Goal: Task Accomplishment & Management: Complete application form

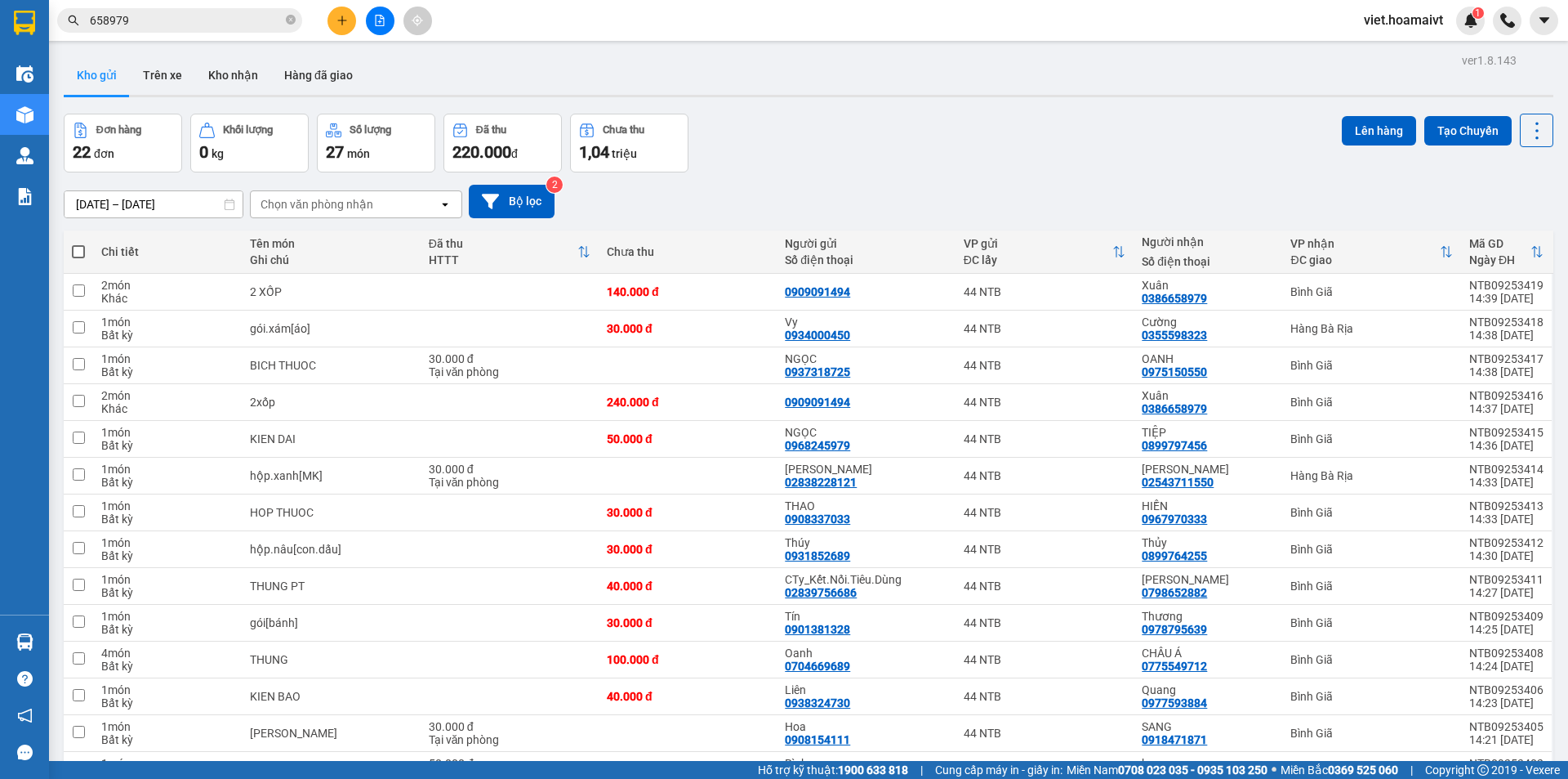
click at [356, 199] on div "Chọn văn phòng nhận" at bounding box center [317, 204] width 112 height 17
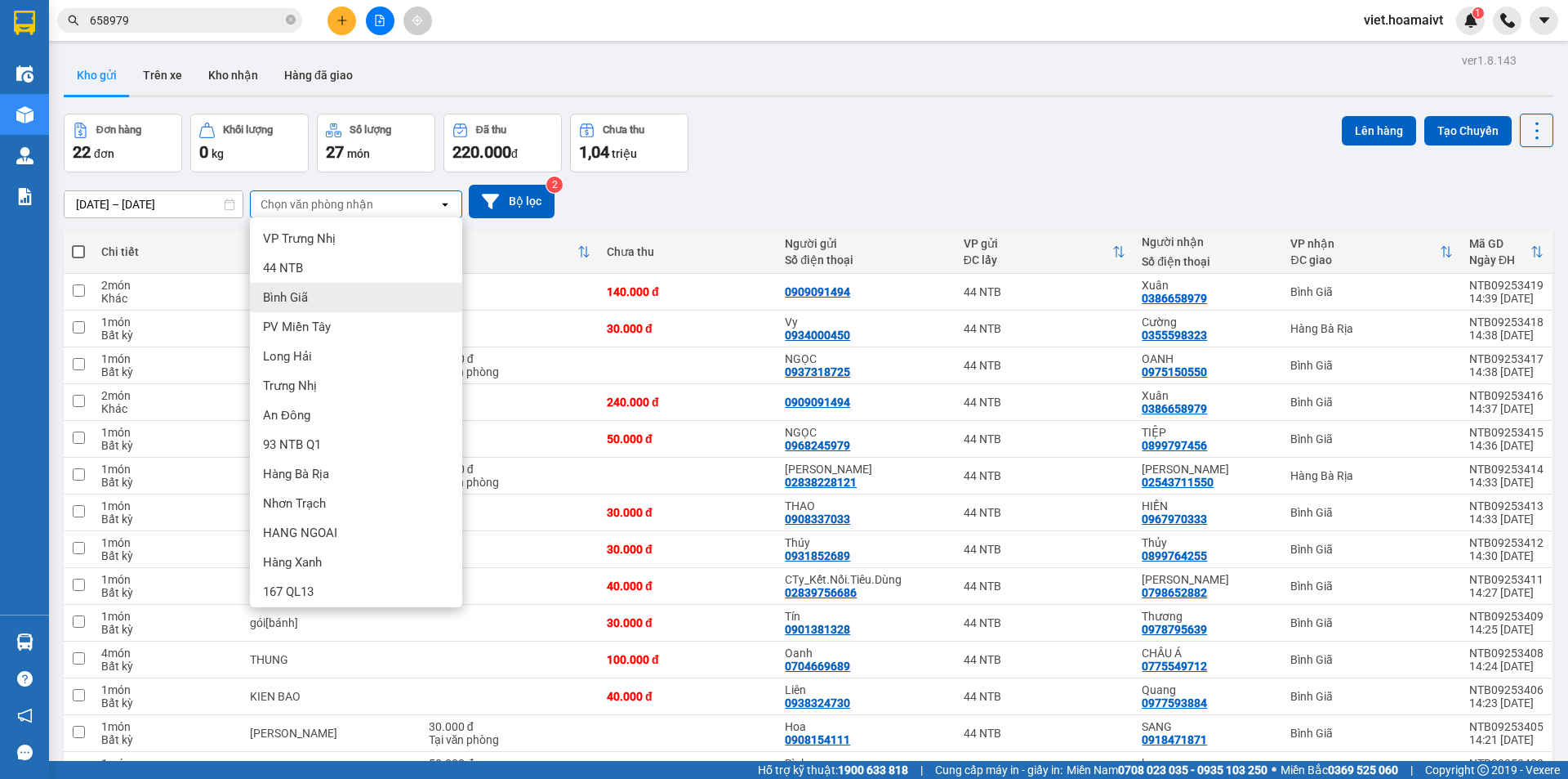
click at [311, 303] on div "Bình Giã" at bounding box center [357, 297] width 213 height 30
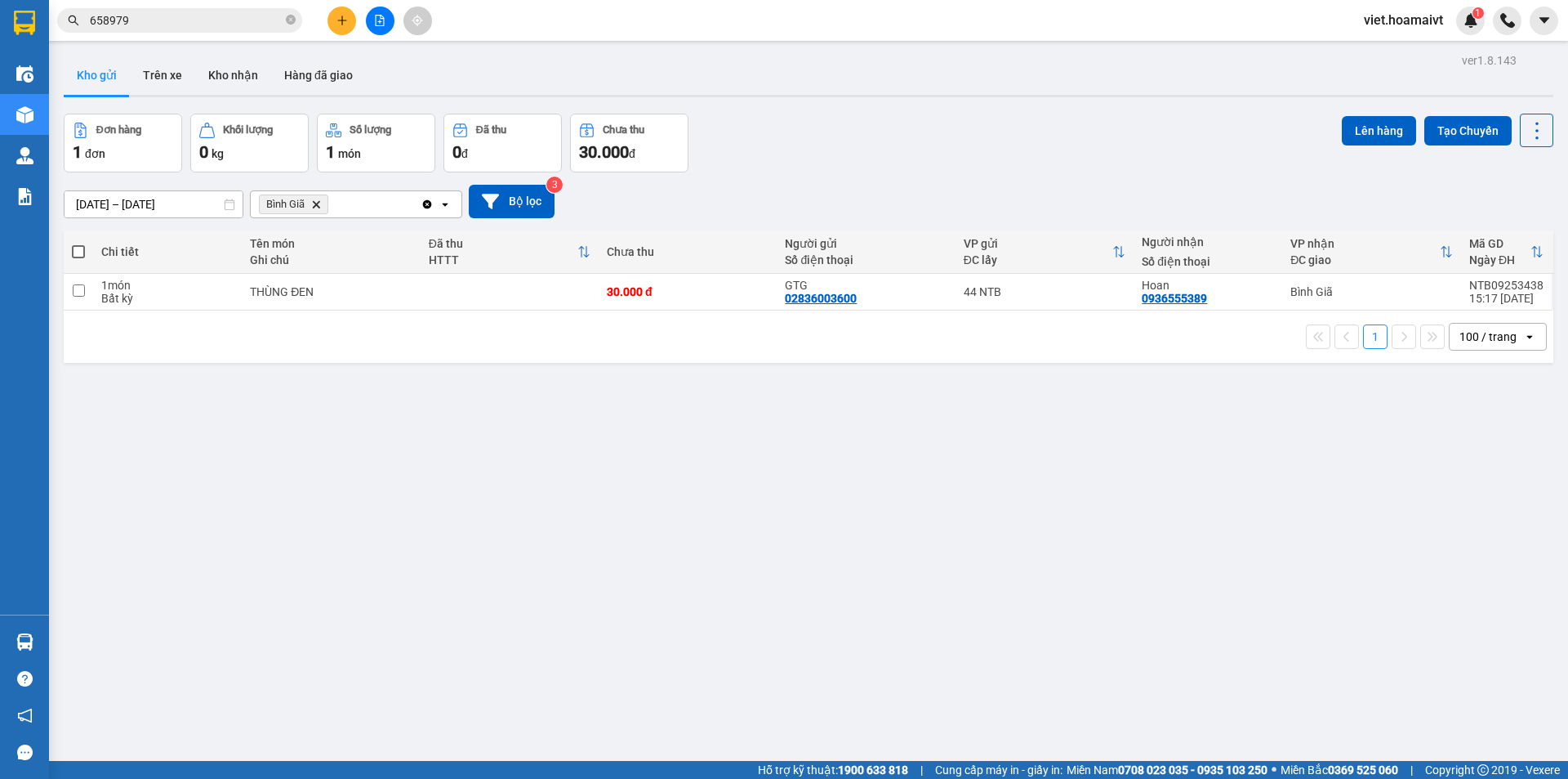
click at [318, 203] on icon "Bình Giã, close by backspace" at bounding box center [317, 203] width 7 height 7
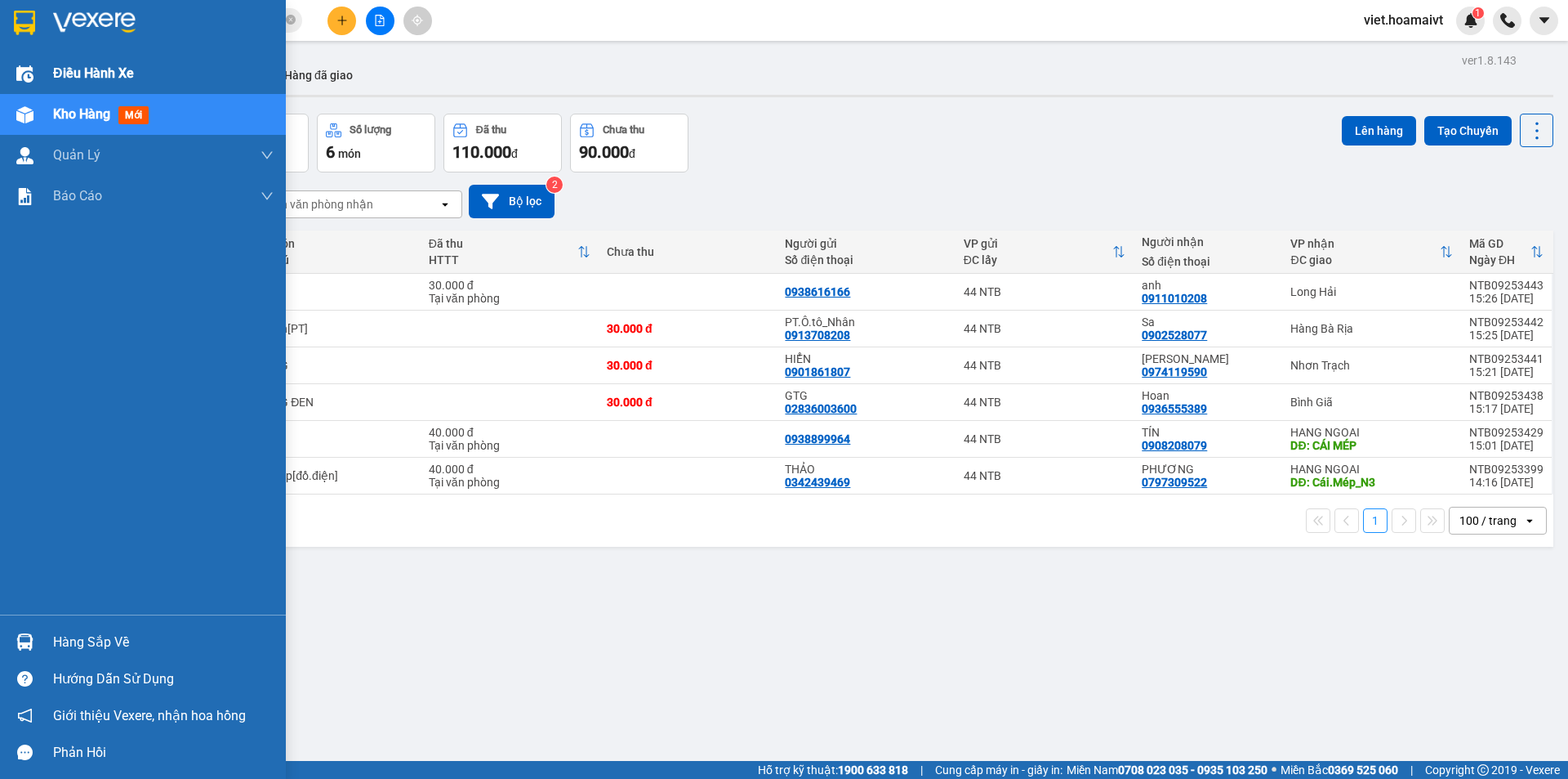
click at [70, 76] on span "Điều hành xe" at bounding box center [93, 72] width 81 height 20
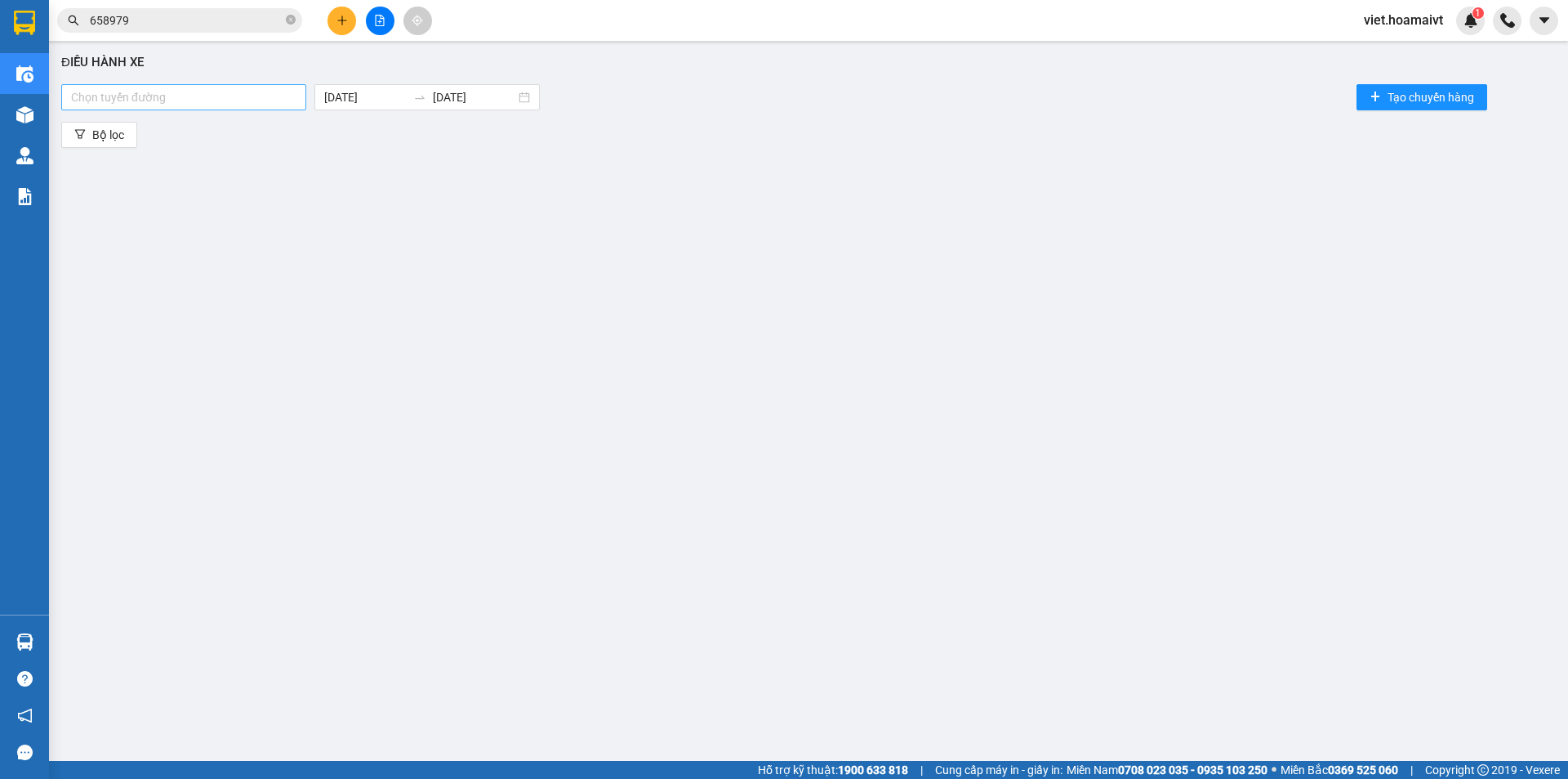
click at [283, 104] on div at bounding box center [184, 97] width 237 height 19
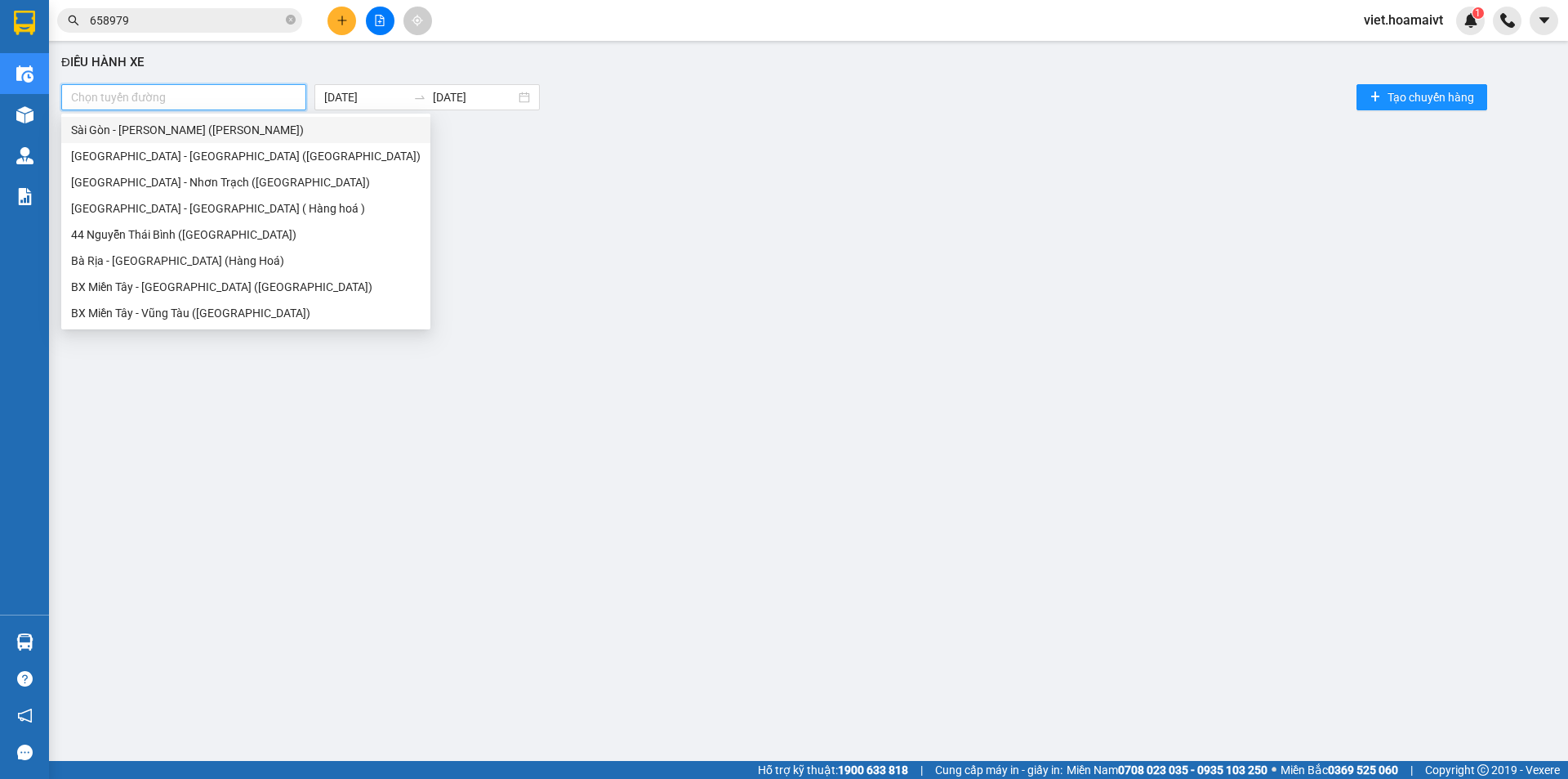
click at [187, 135] on div "Sài Gòn - [PERSON_NAME] ([PERSON_NAME])" at bounding box center [245, 130] width 350 height 18
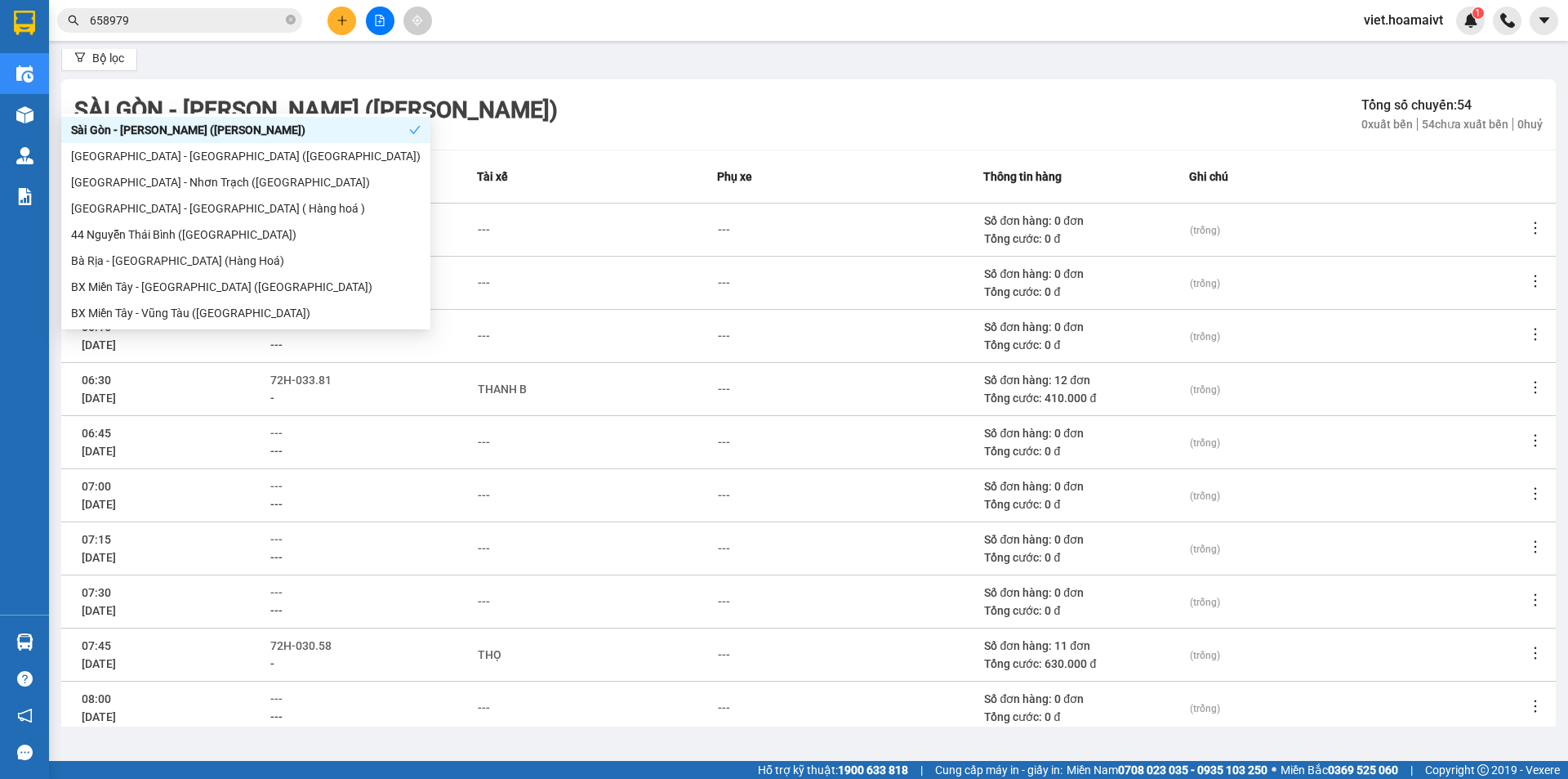
scroll to position [151, 0]
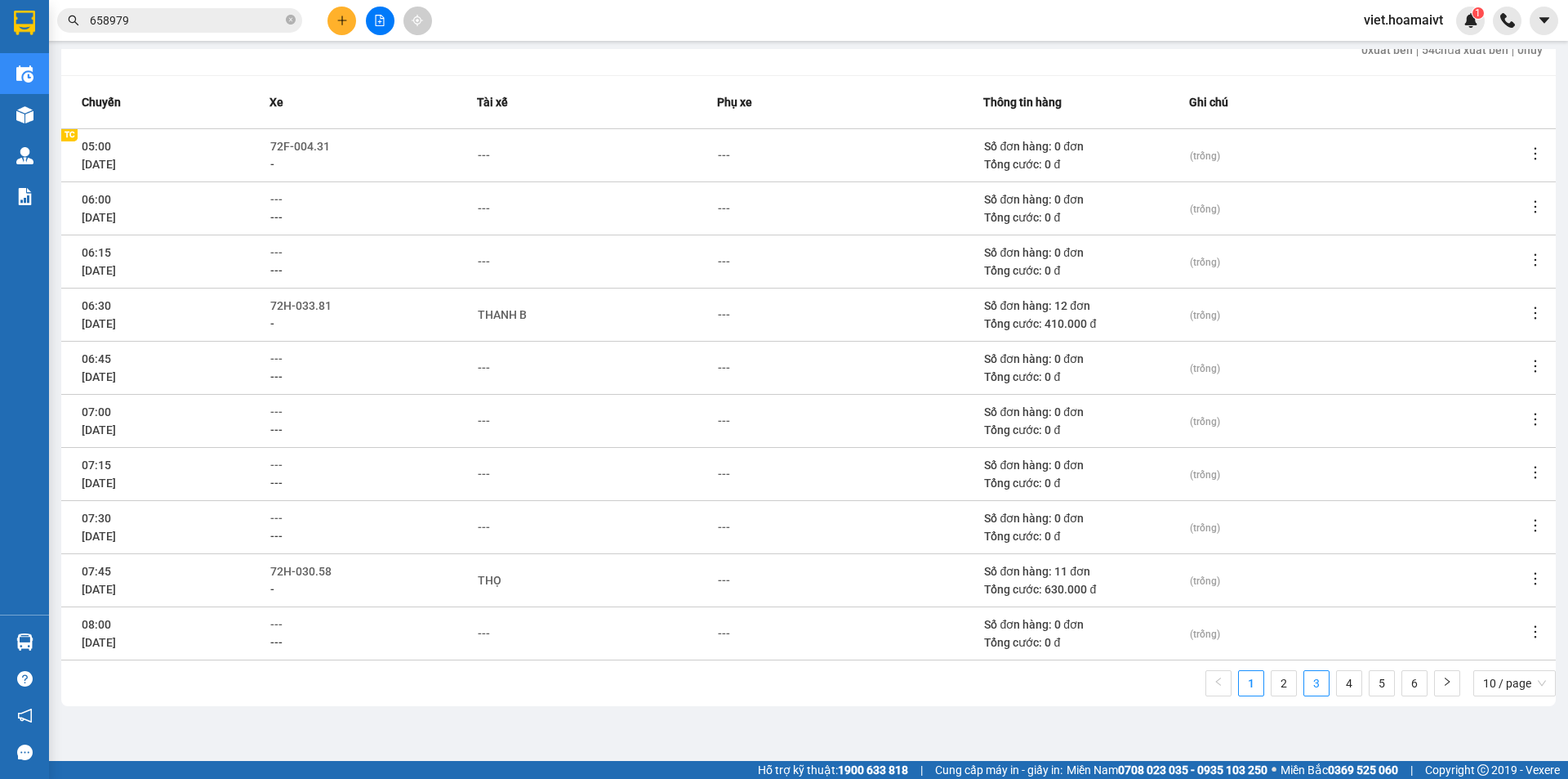
click at [1305, 681] on link "3" at bounding box center [1317, 683] width 24 height 24
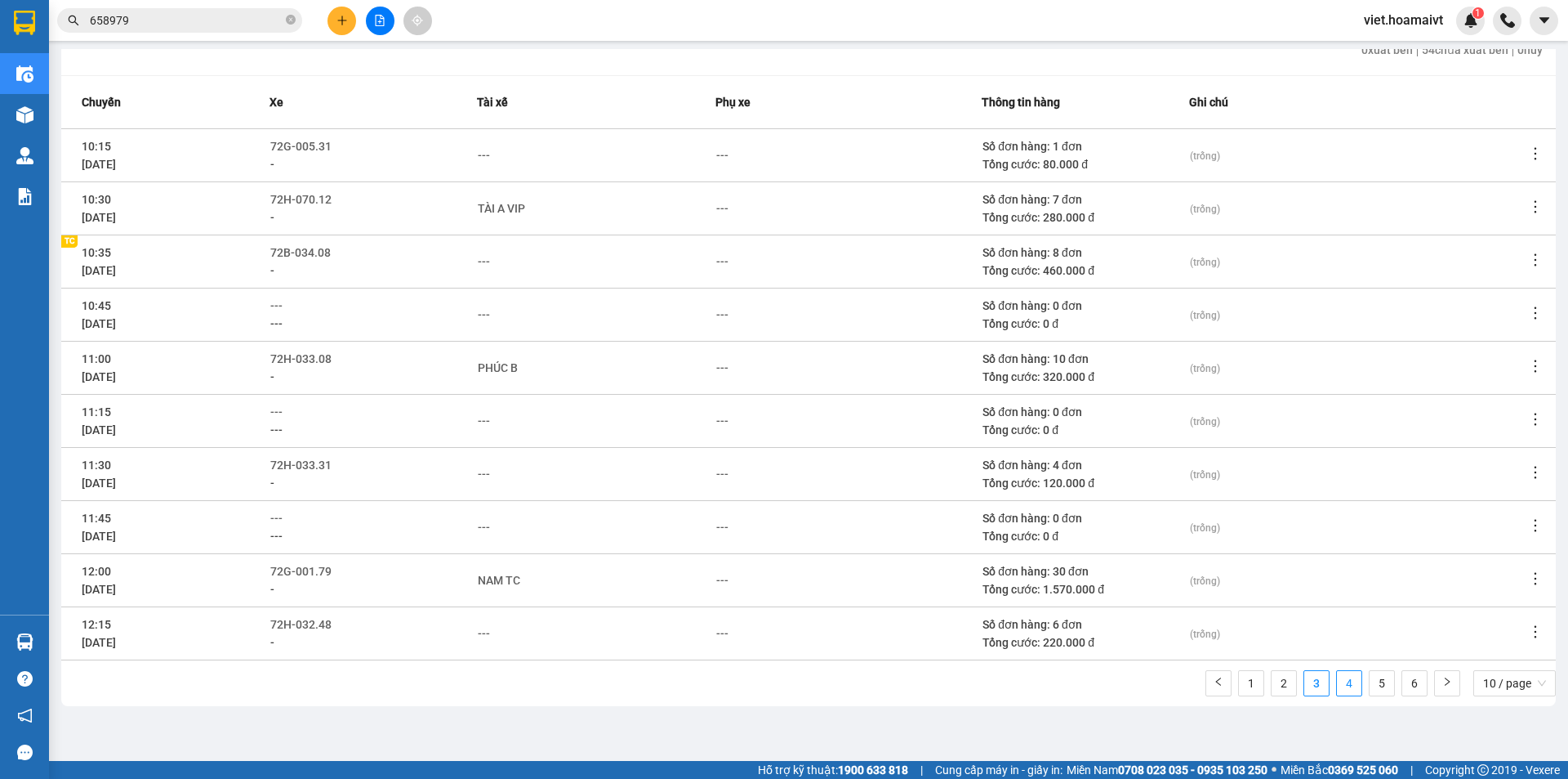
click at [1337, 686] on link "4" at bounding box center [1349, 683] width 24 height 24
click at [1374, 686] on link "5" at bounding box center [1382, 683] width 24 height 24
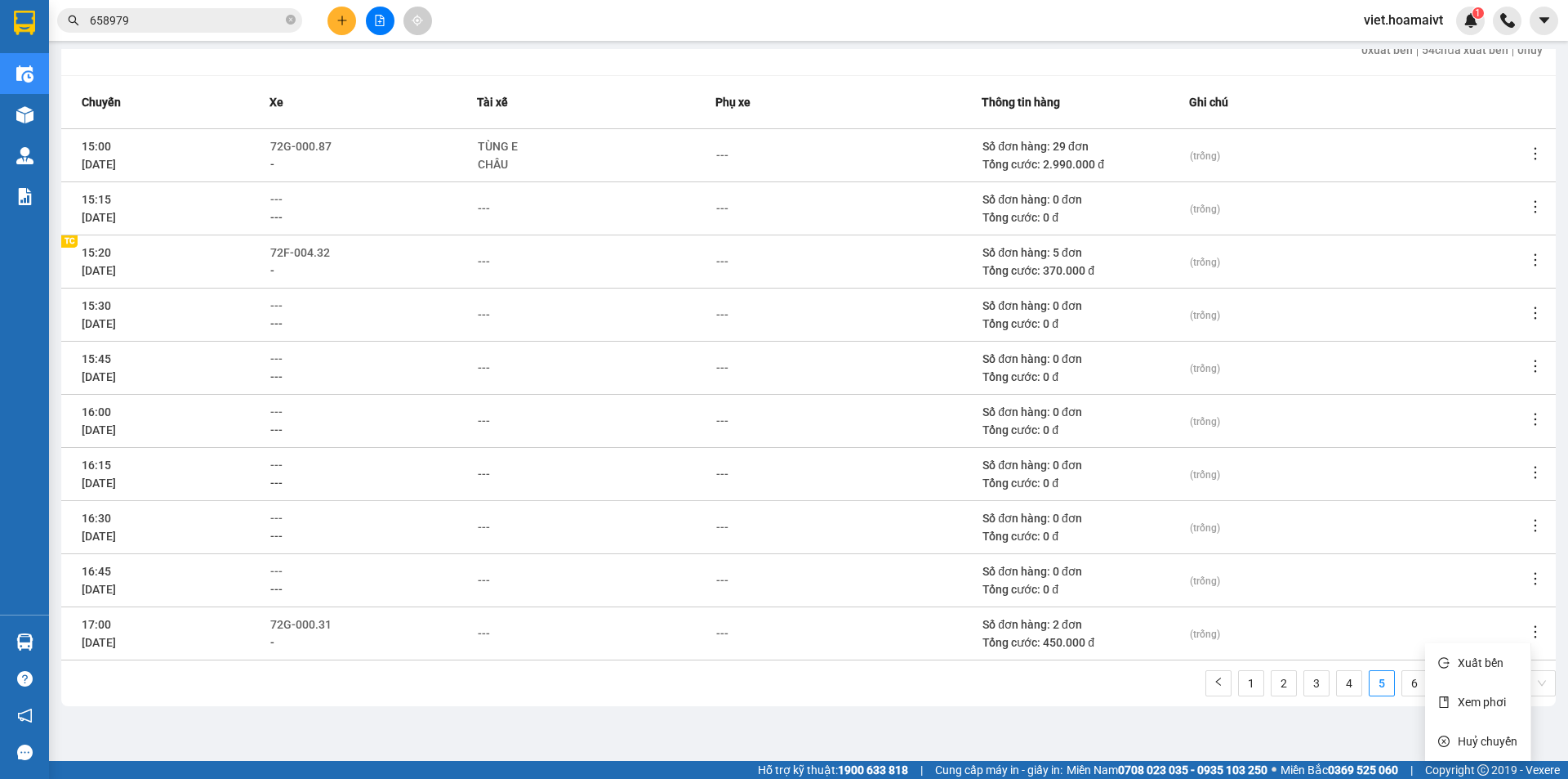
click at [1527, 626] on icon "more" at bounding box center [1535, 632] width 17 height 17
drag, startPoint x: 1489, startPoint y: 700, endPoint x: 1483, endPoint y: 693, distance: 9.2
click at [1489, 701] on span "Xem phơi" at bounding box center [1482, 701] width 48 height 13
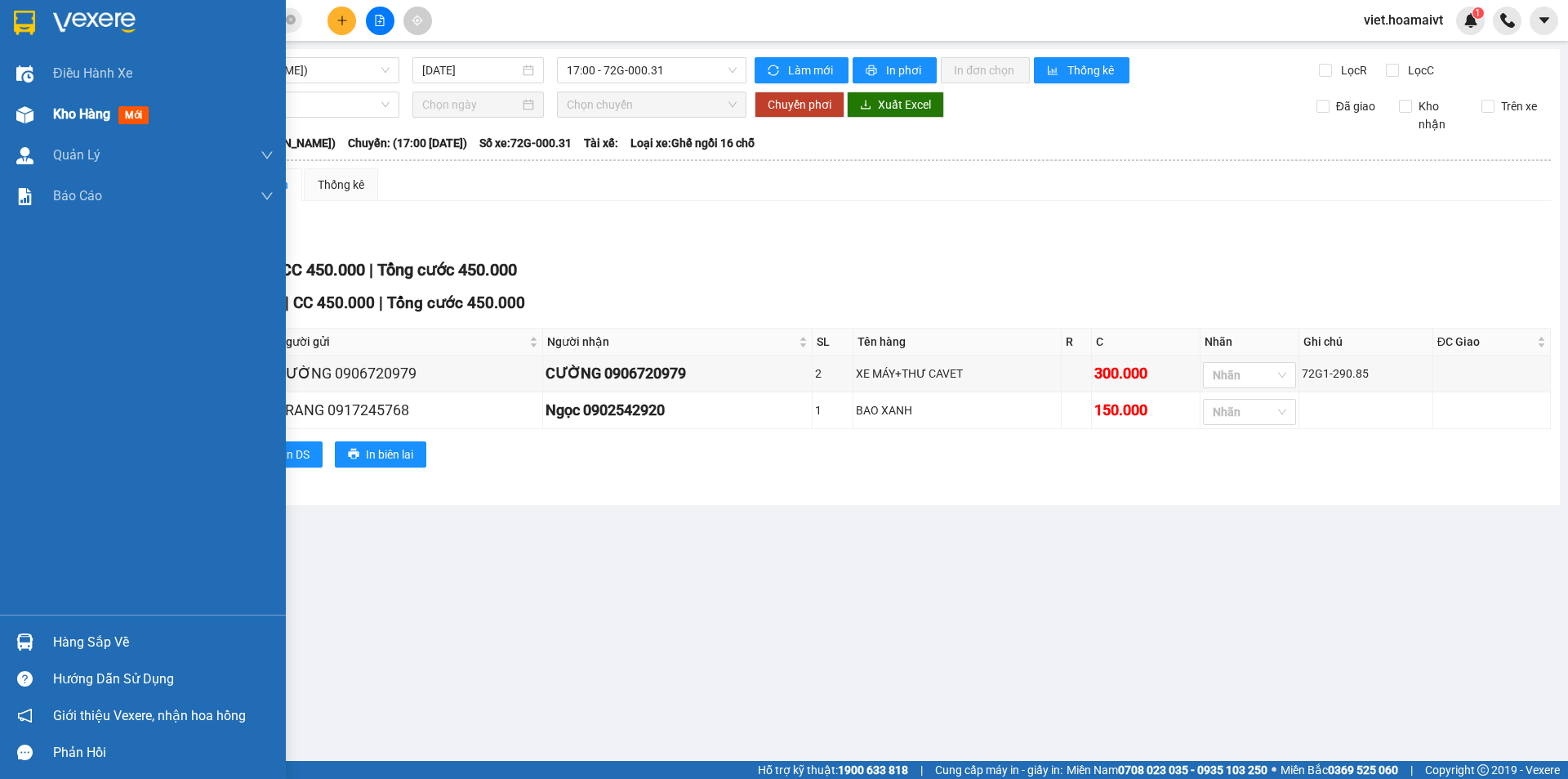
click at [78, 115] on span "Kho hàng" at bounding box center [82, 114] width 58 height 16
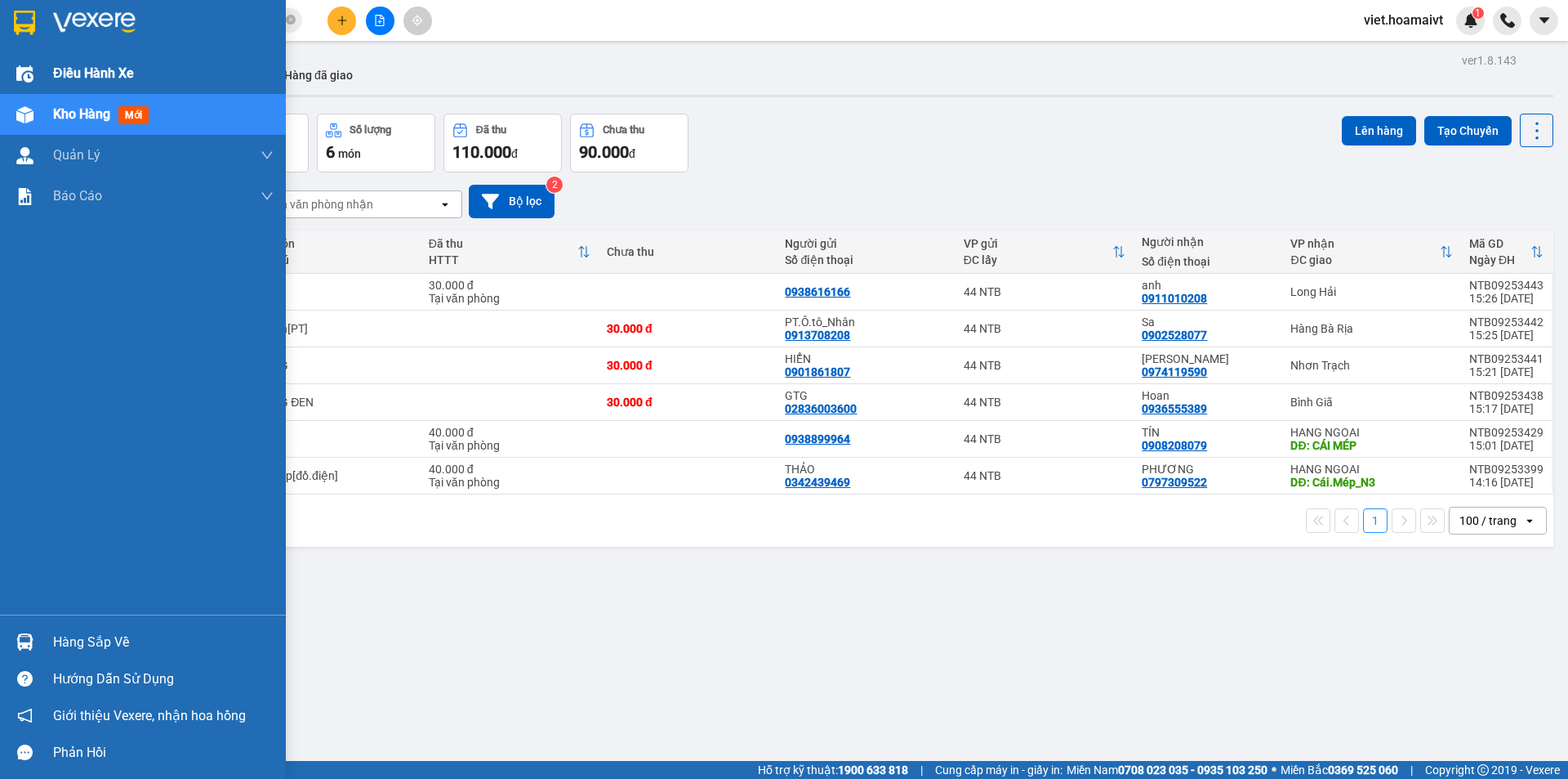
click at [89, 70] on span "Điều hành xe" at bounding box center [93, 72] width 81 height 20
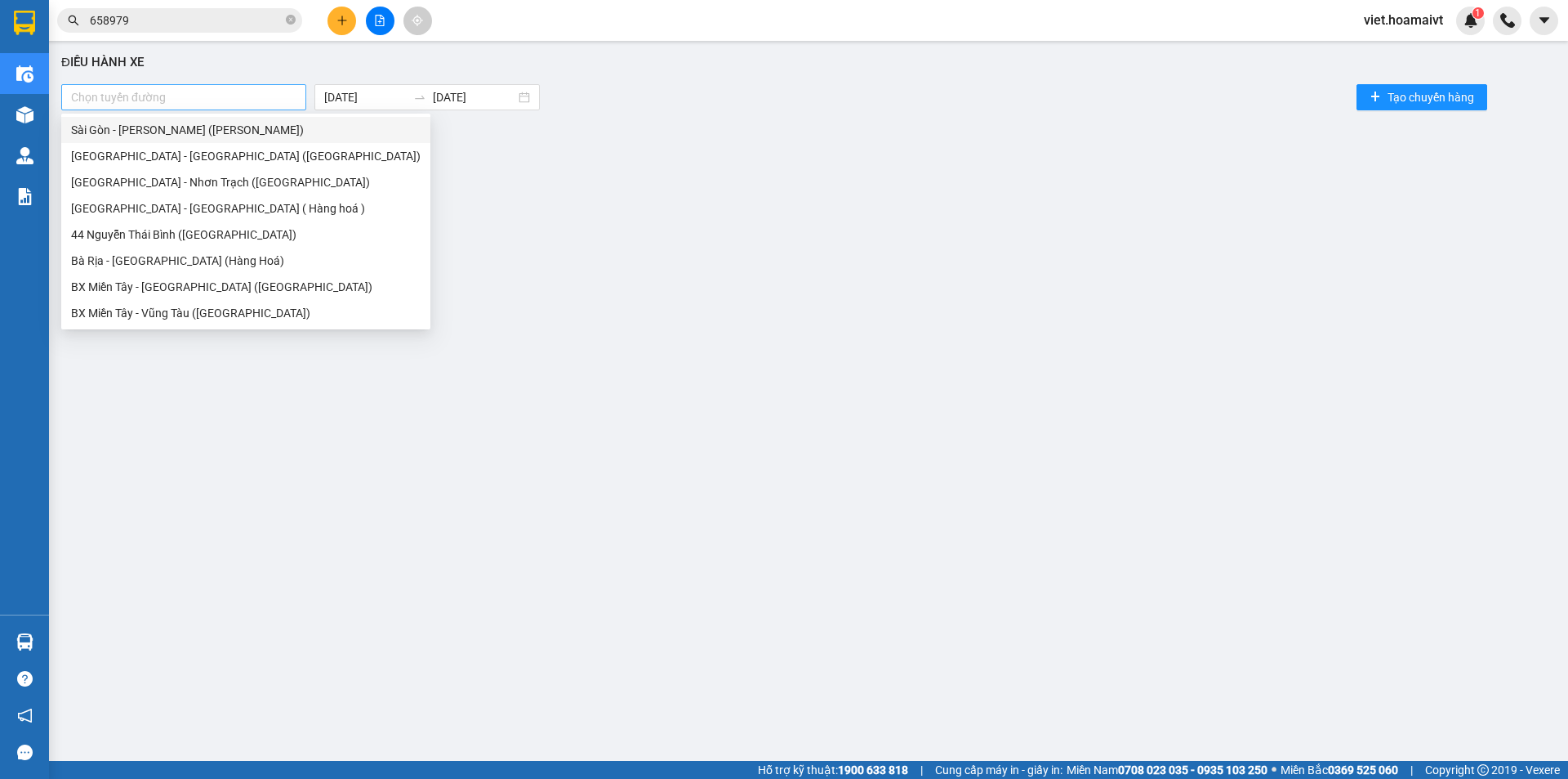
click at [262, 93] on div at bounding box center [184, 97] width 237 height 19
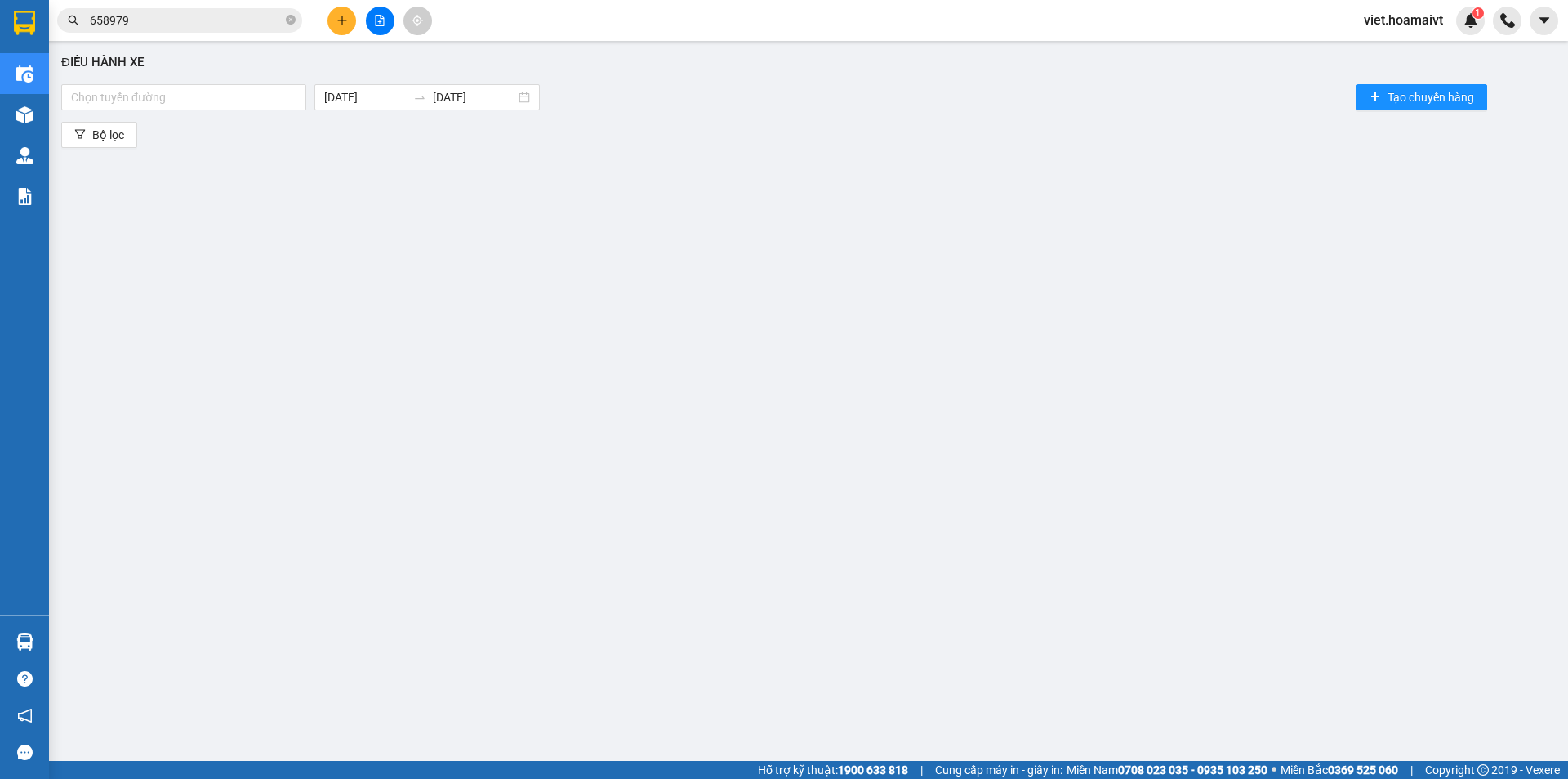
click at [518, 155] on div "Điều hành xe Chọn tuyến đường [DATE] [DATE] Tạo chuyến hàng Bộ lọc" at bounding box center [808, 387] width 1503 height 677
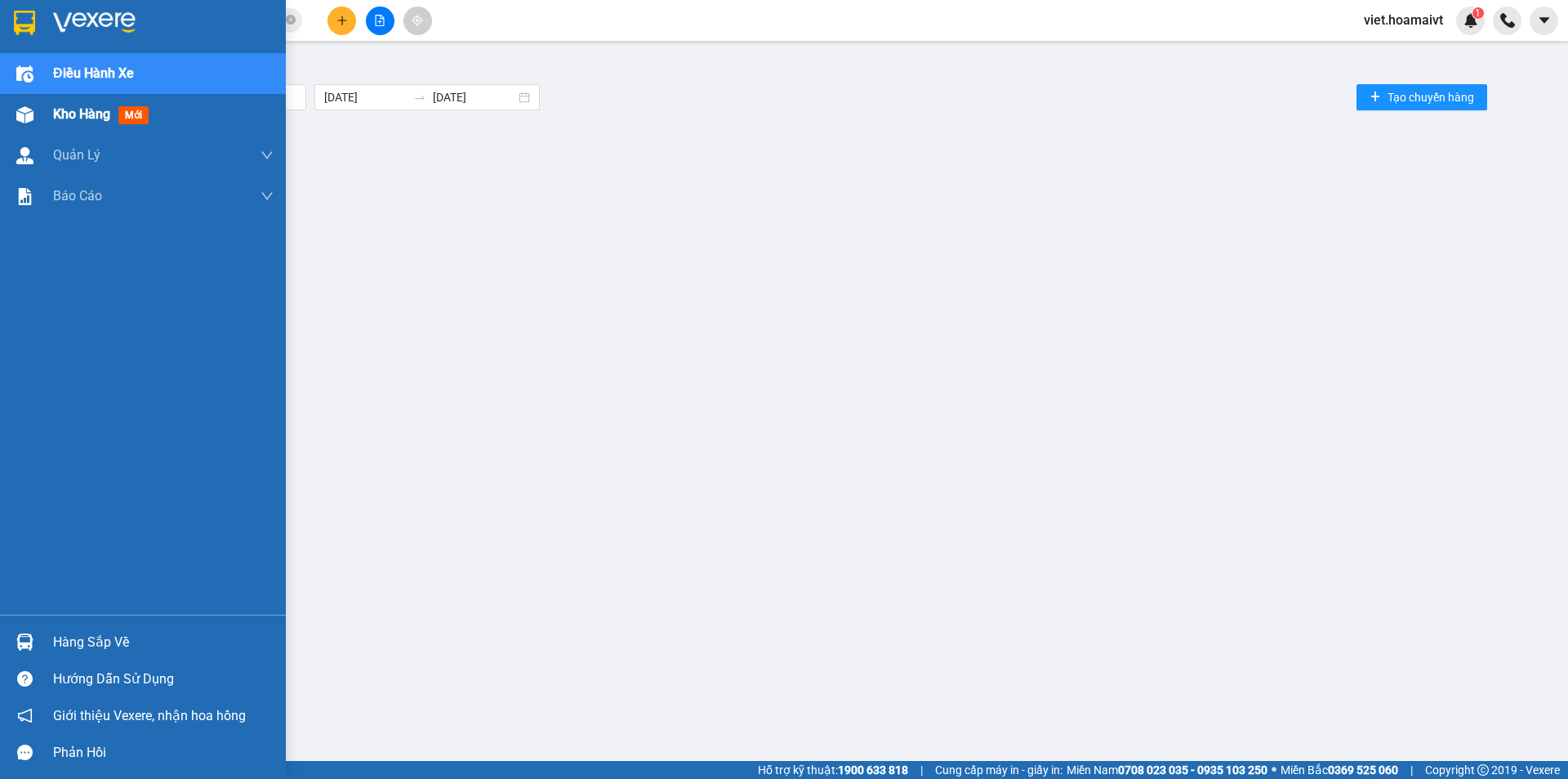
click at [97, 104] on div "Kho hàng mới" at bounding box center [104, 113] width 102 height 20
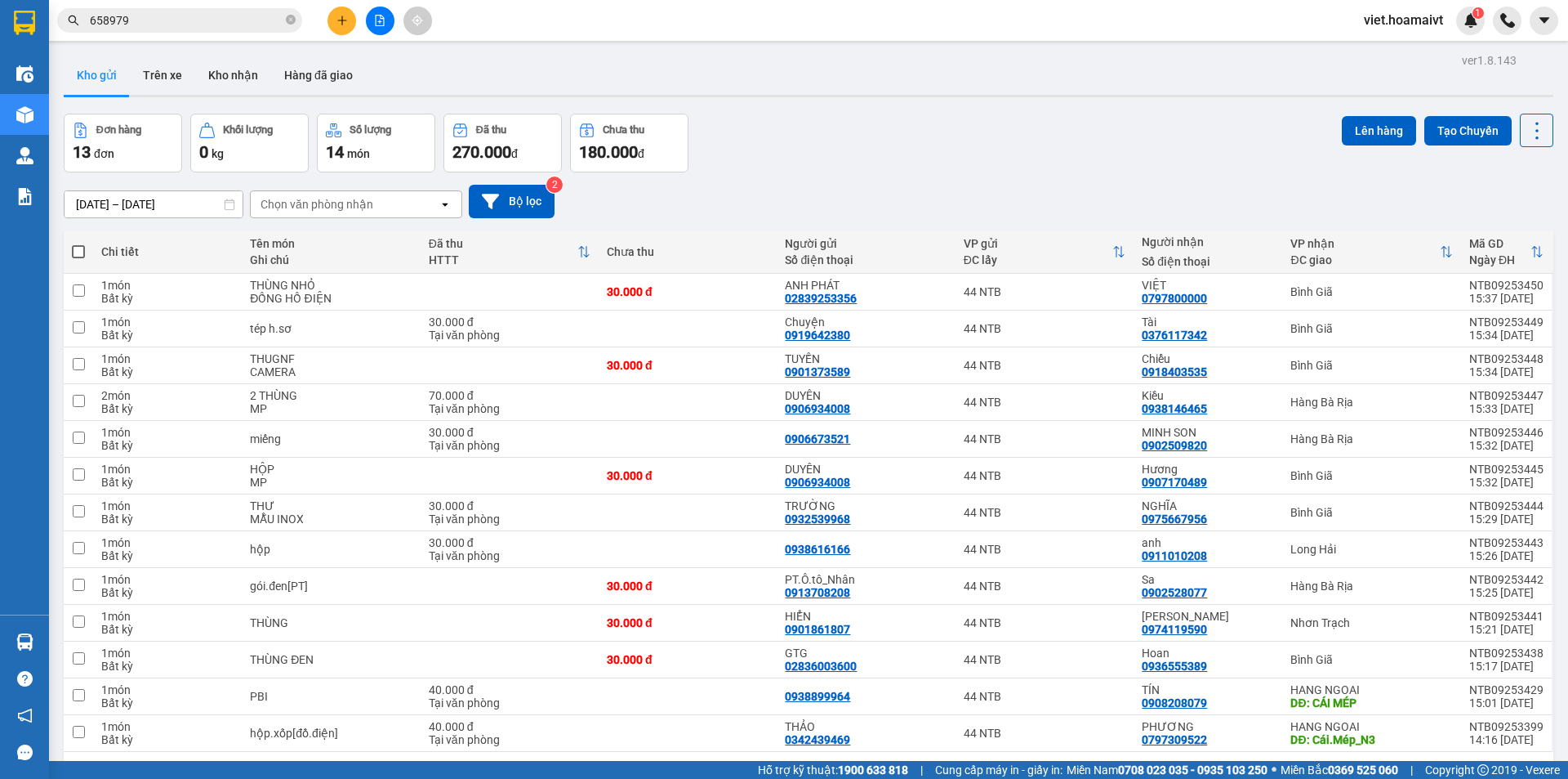
click at [331, 210] on div "Chọn văn phòng nhận" at bounding box center [317, 204] width 112 height 17
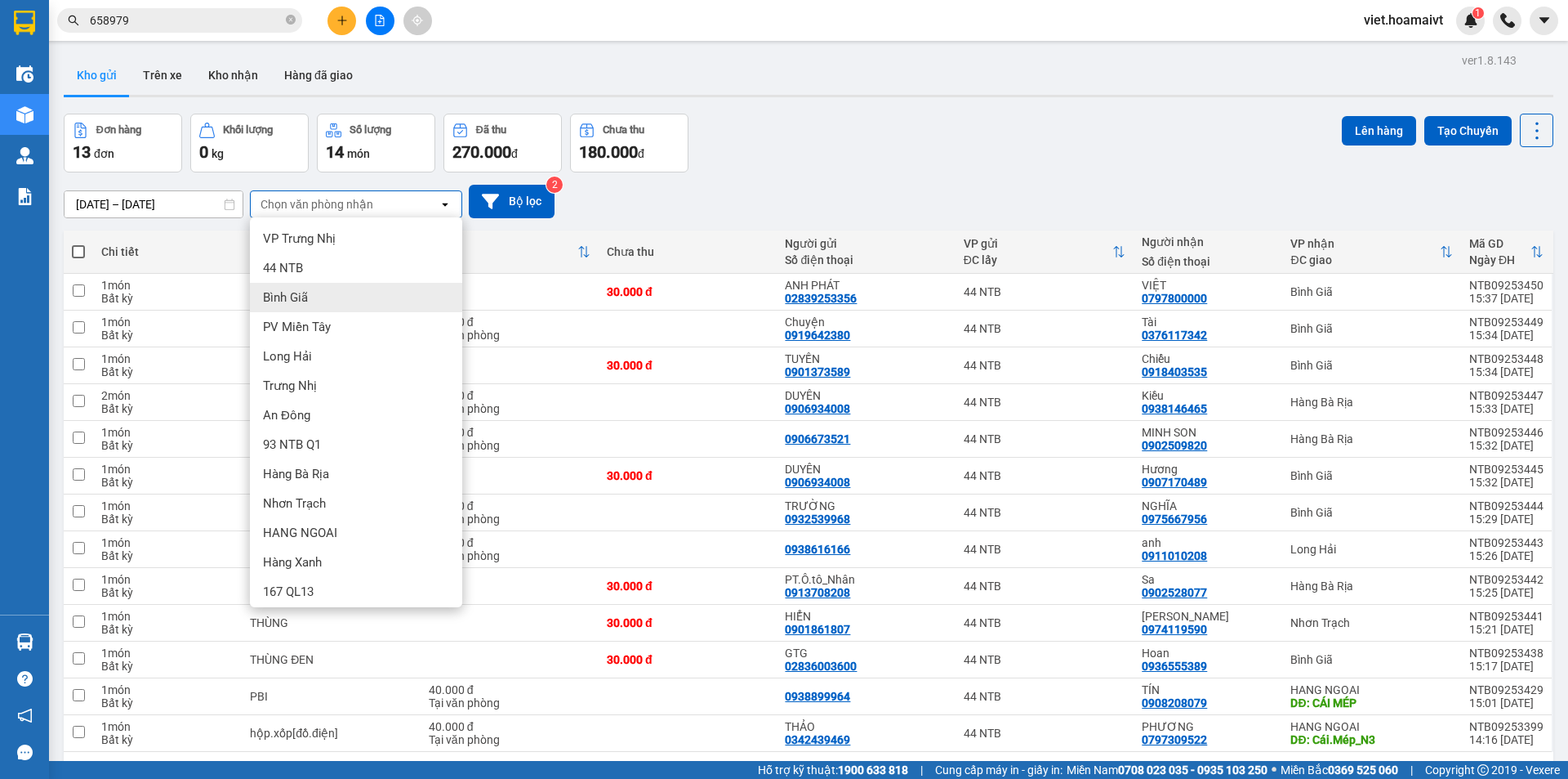
click at [329, 303] on div "Bình Giã" at bounding box center [357, 297] width 213 height 30
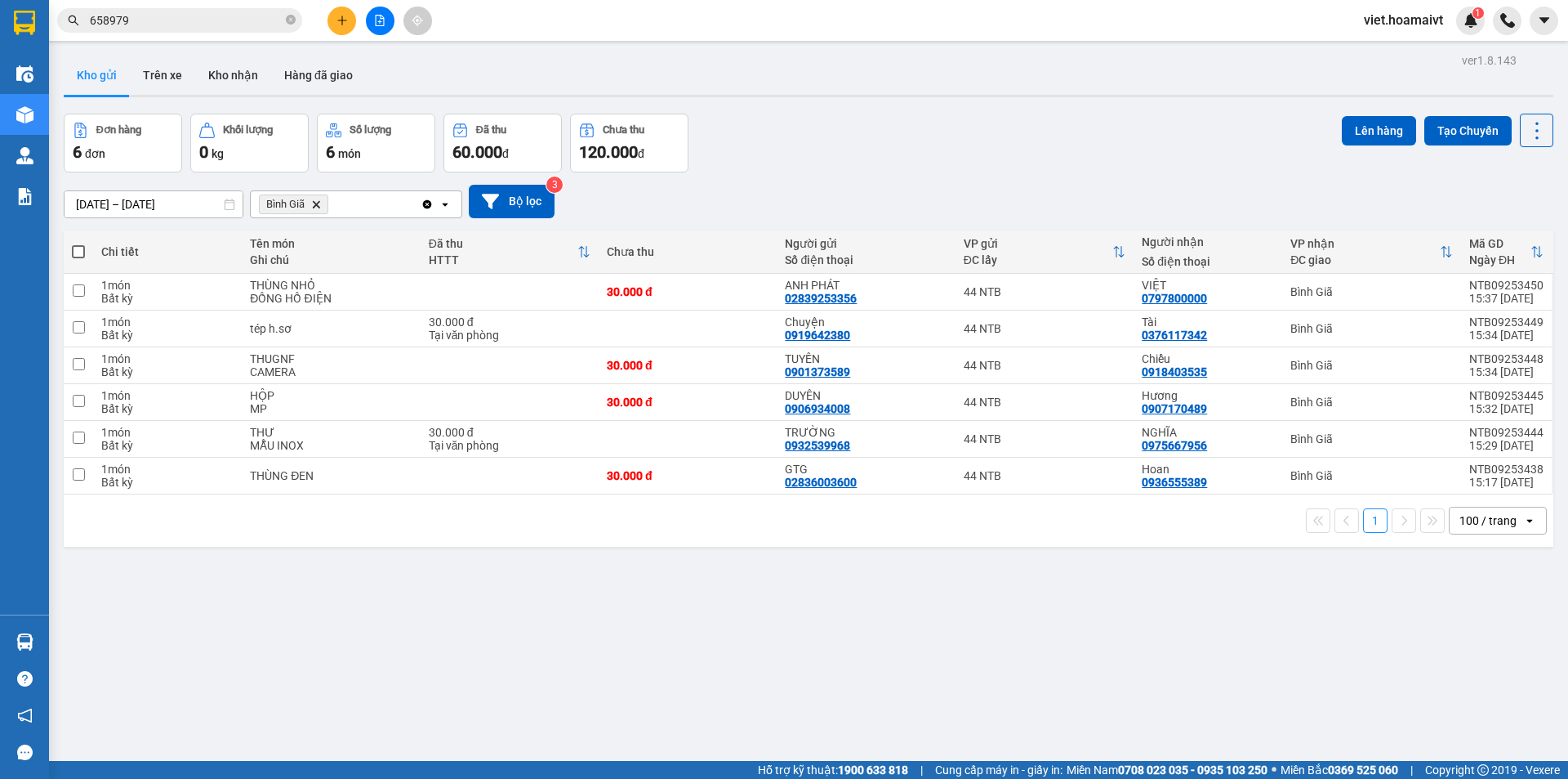
click at [317, 201] on icon "Delete" at bounding box center [316, 204] width 10 height 10
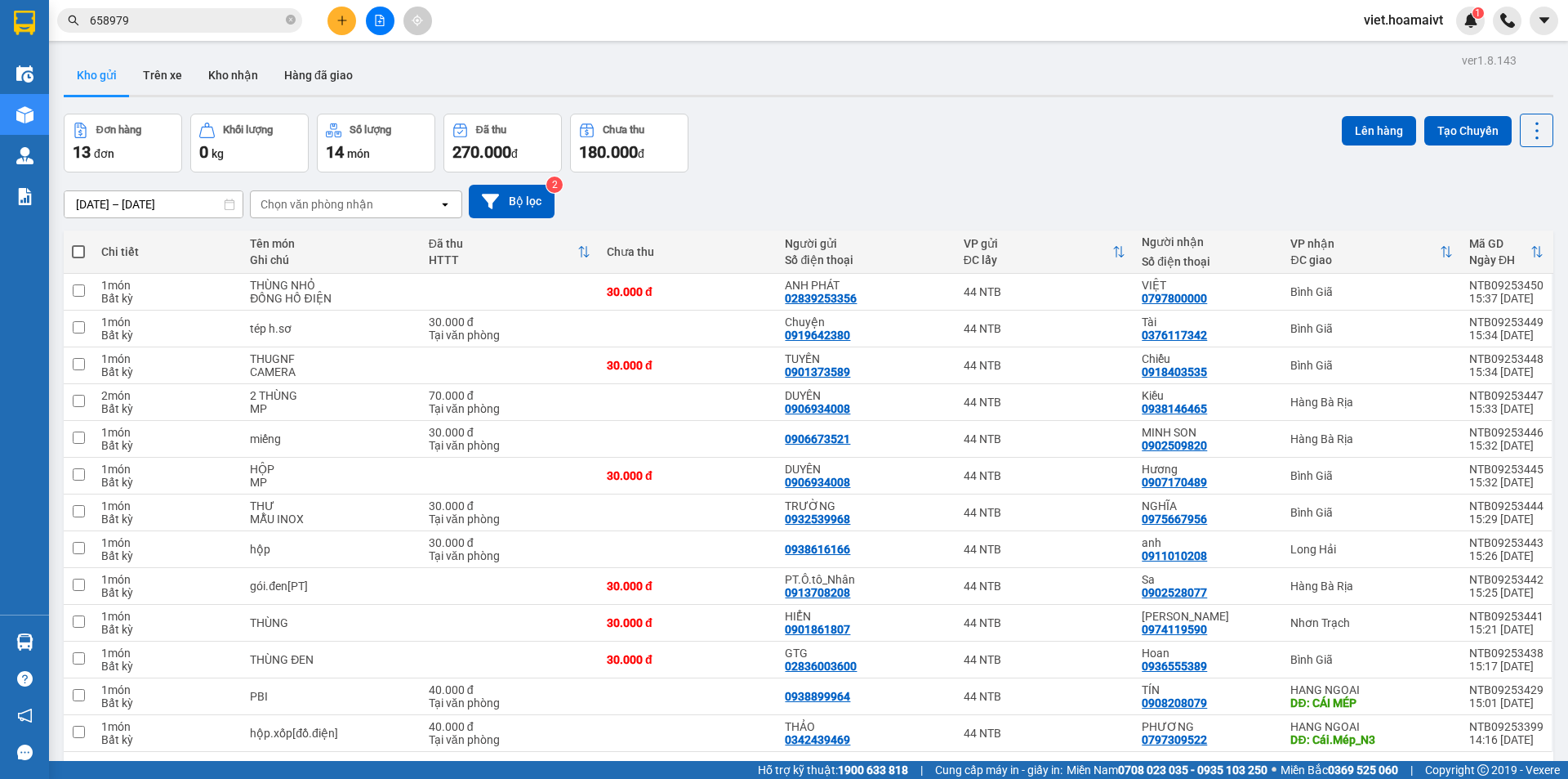
click at [357, 203] on div "Chọn văn phòng nhận" at bounding box center [317, 204] width 112 height 17
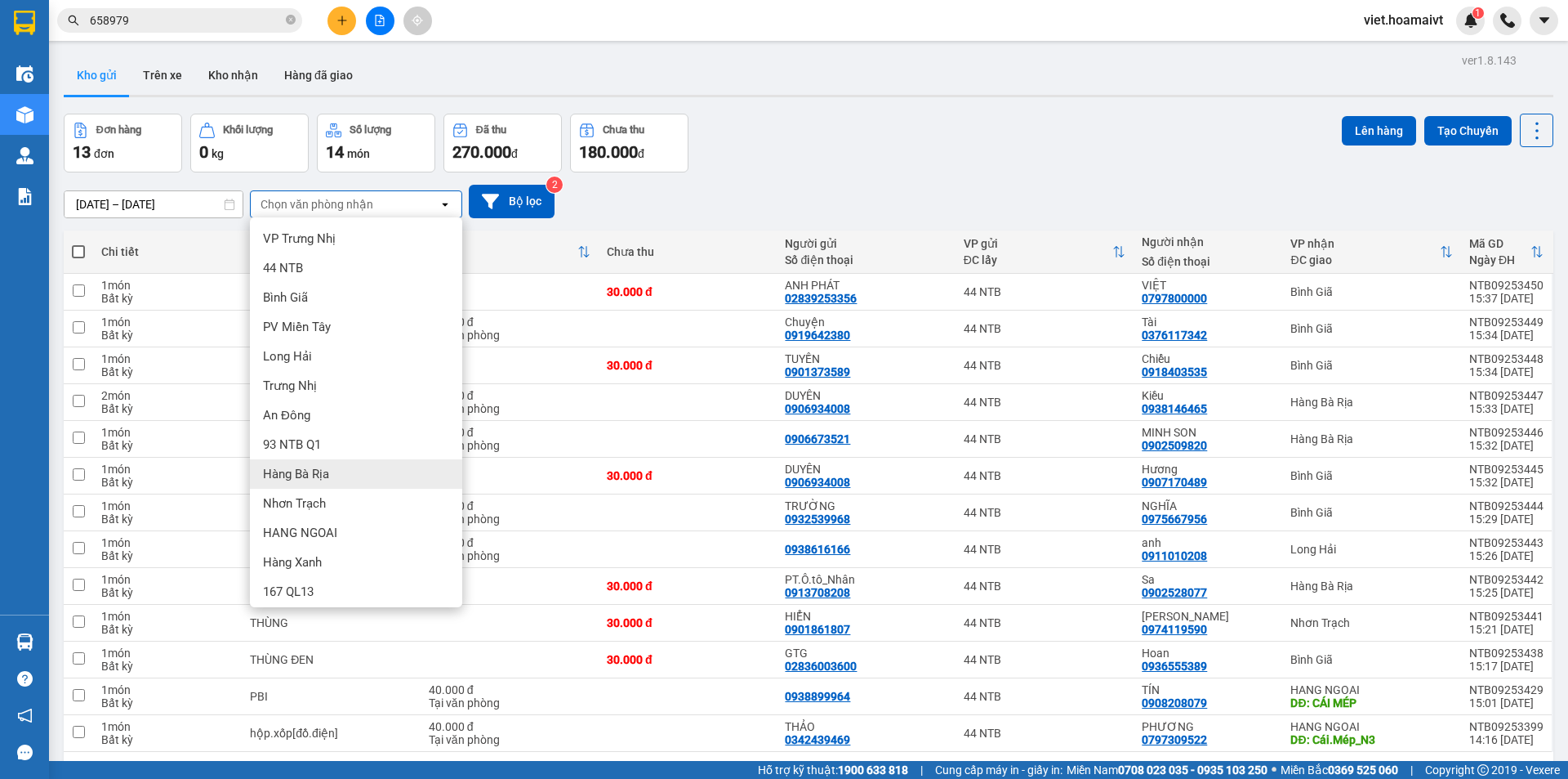
click at [344, 475] on div "Hàng Bà Rịa" at bounding box center [357, 474] width 213 height 30
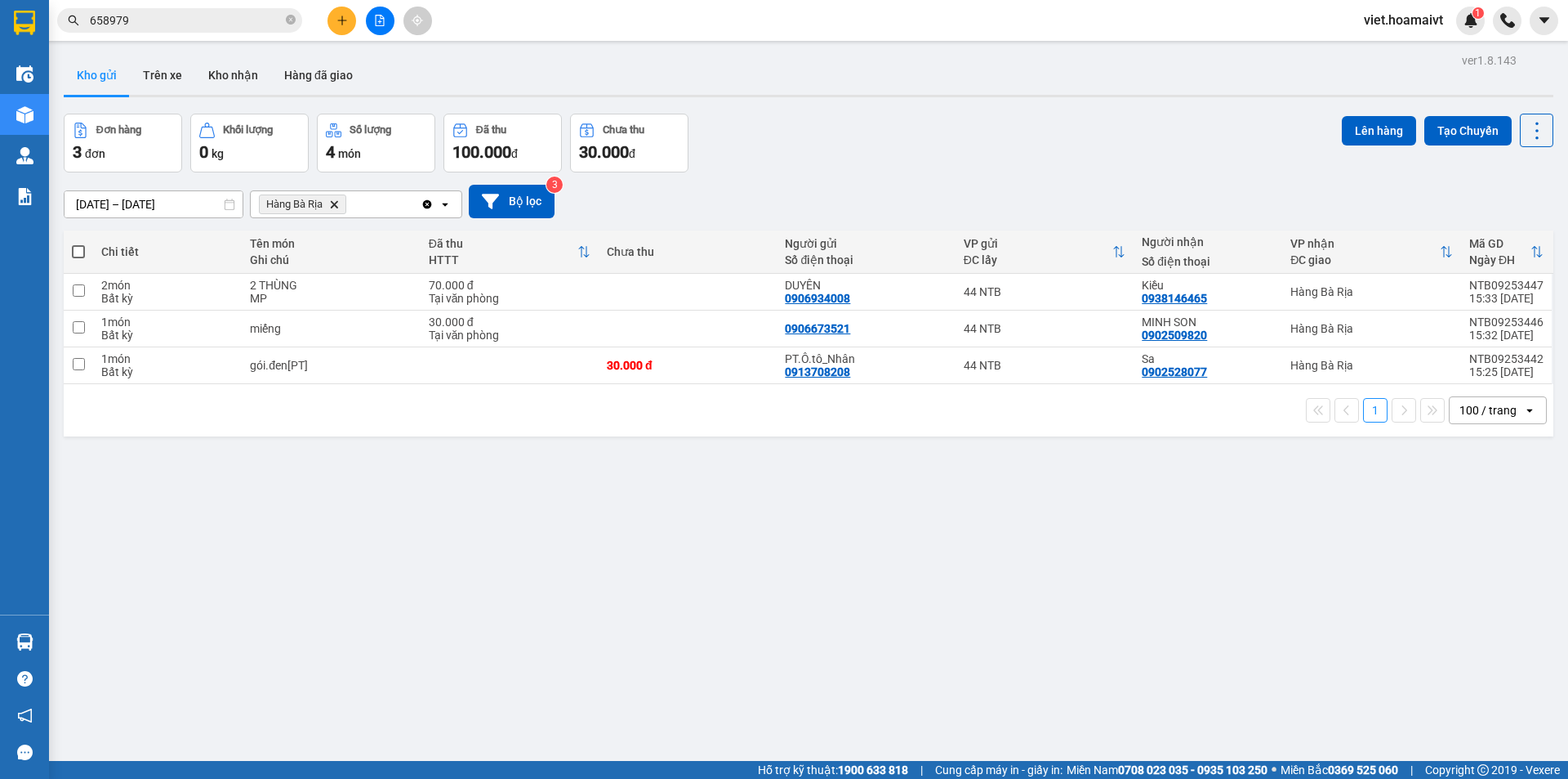
click at [339, 202] on icon "Delete" at bounding box center [333, 204] width 10 height 10
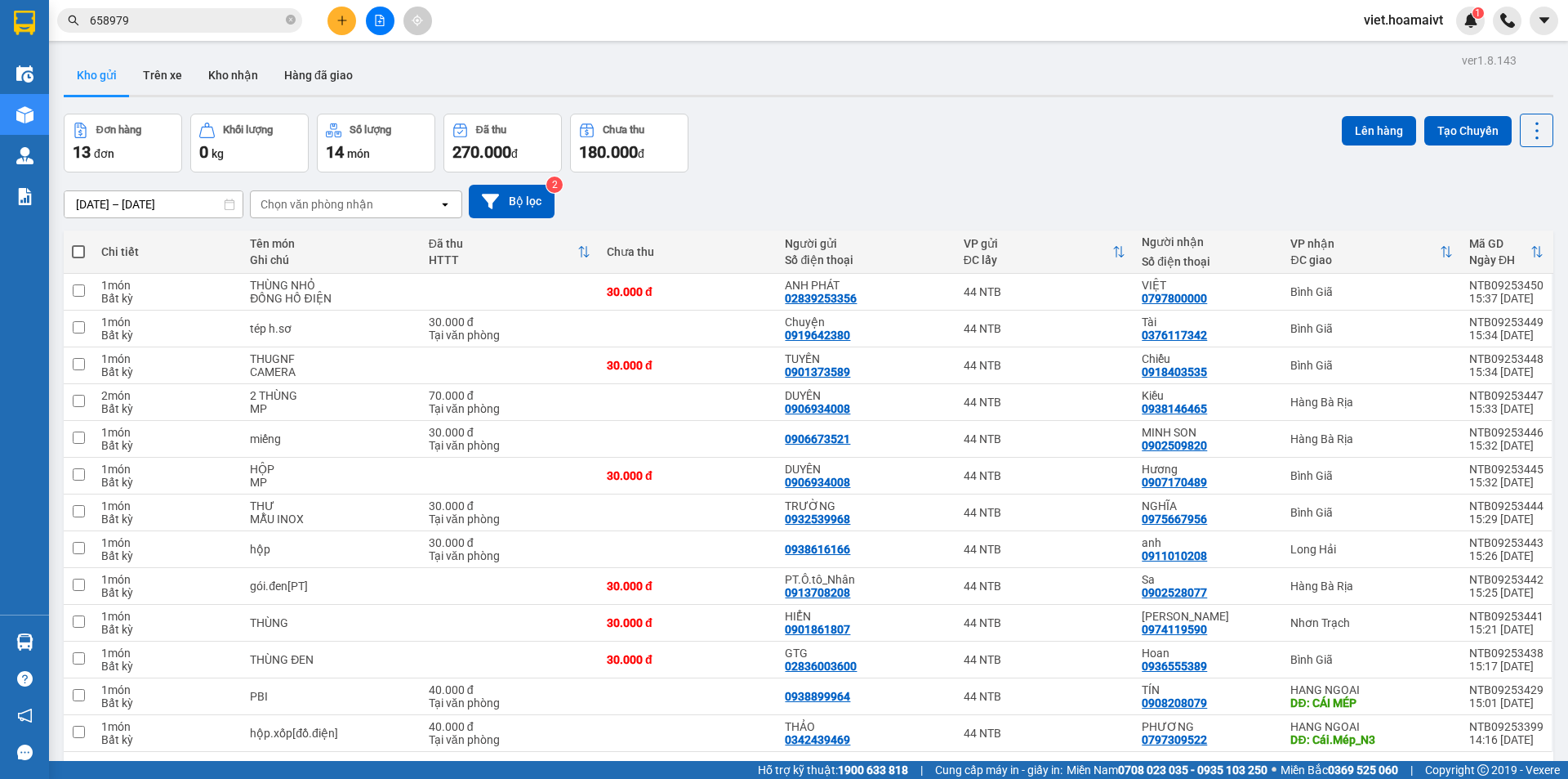
click at [339, 207] on div "Chọn văn phòng nhận" at bounding box center [317, 204] width 112 height 17
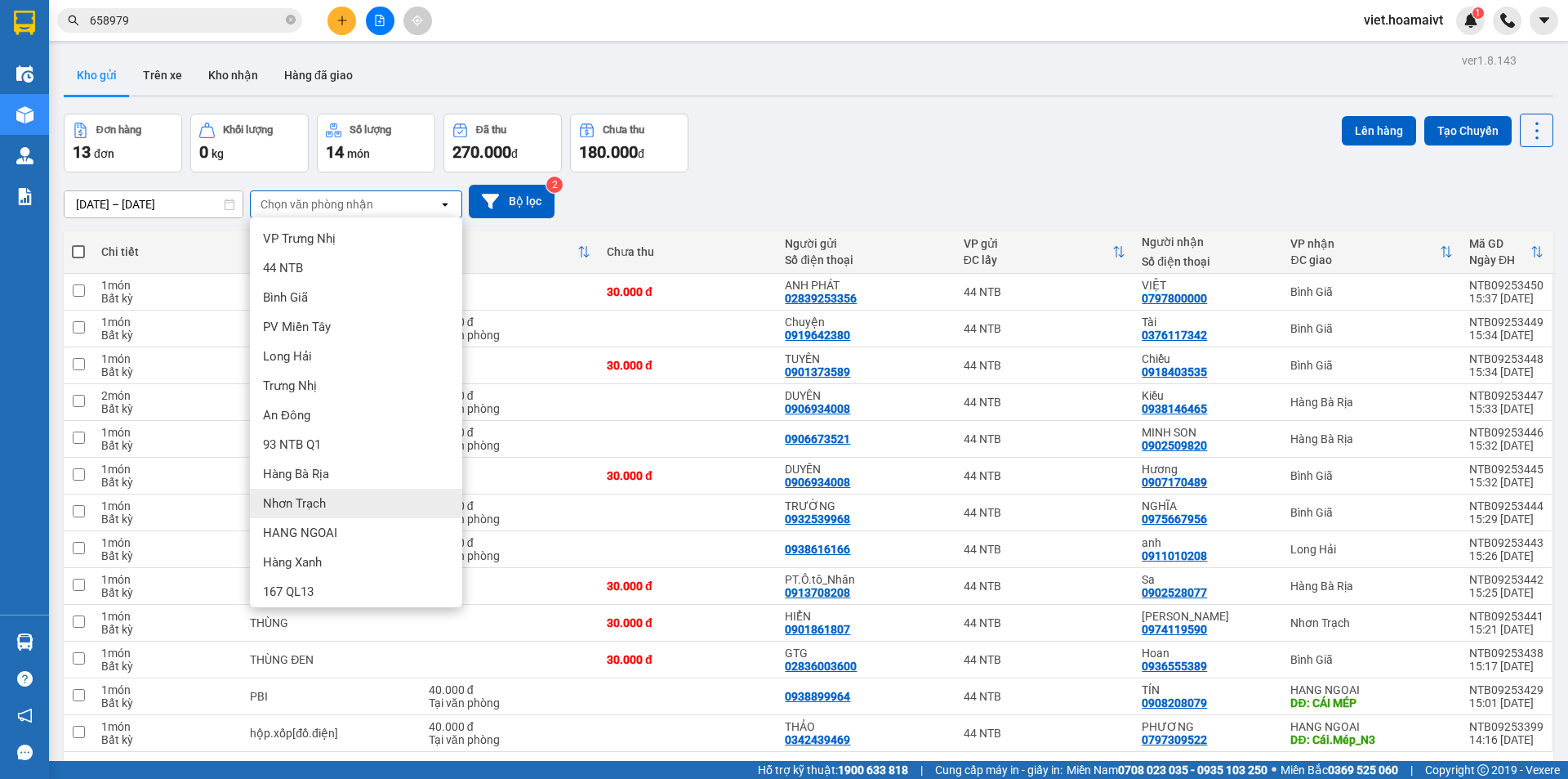
click at [305, 512] on div "Nhơn Trạch" at bounding box center [357, 503] width 213 height 30
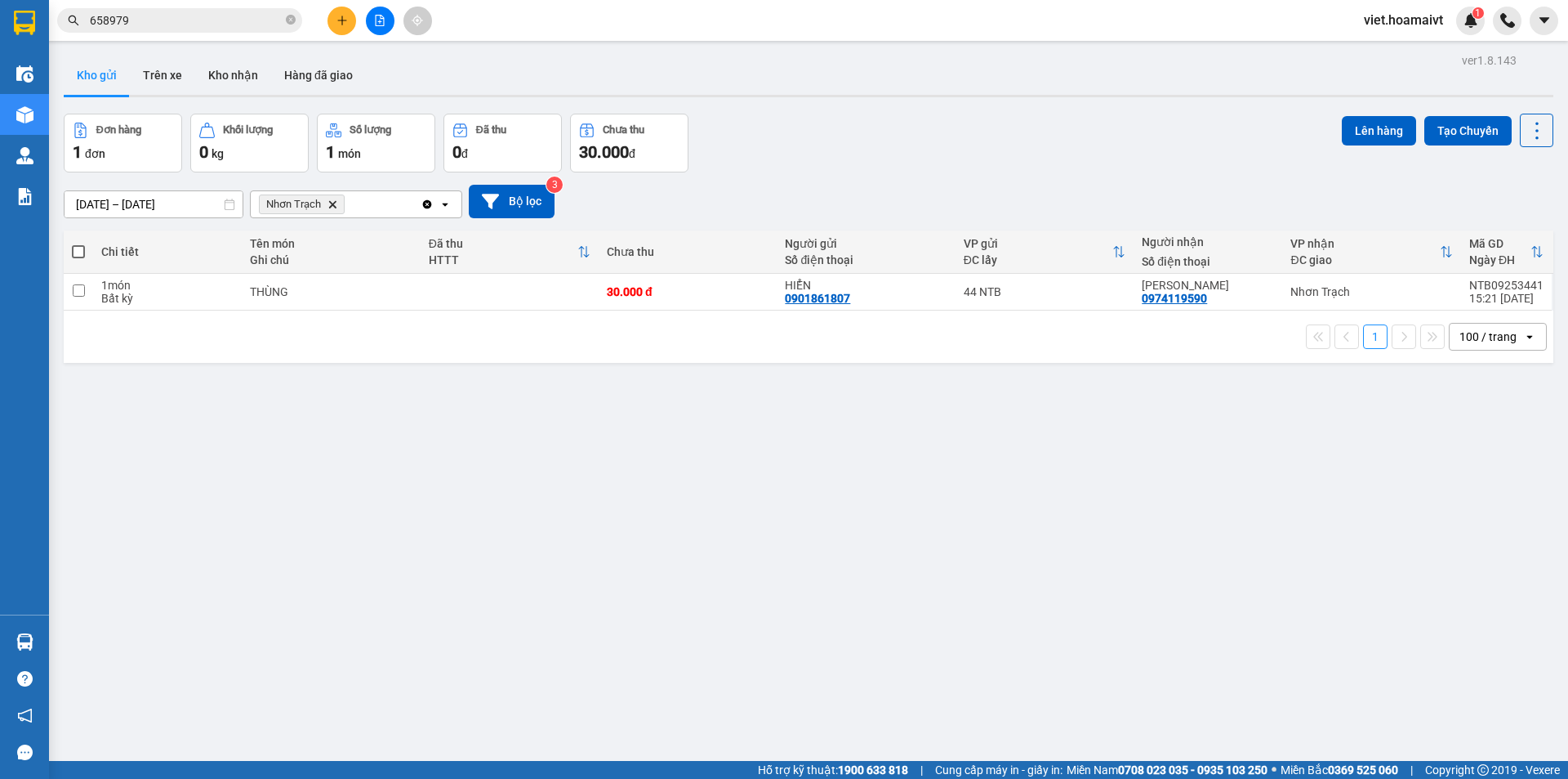
click at [328, 208] on icon "Delete" at bounding box center [332, 204] width 10 height 10
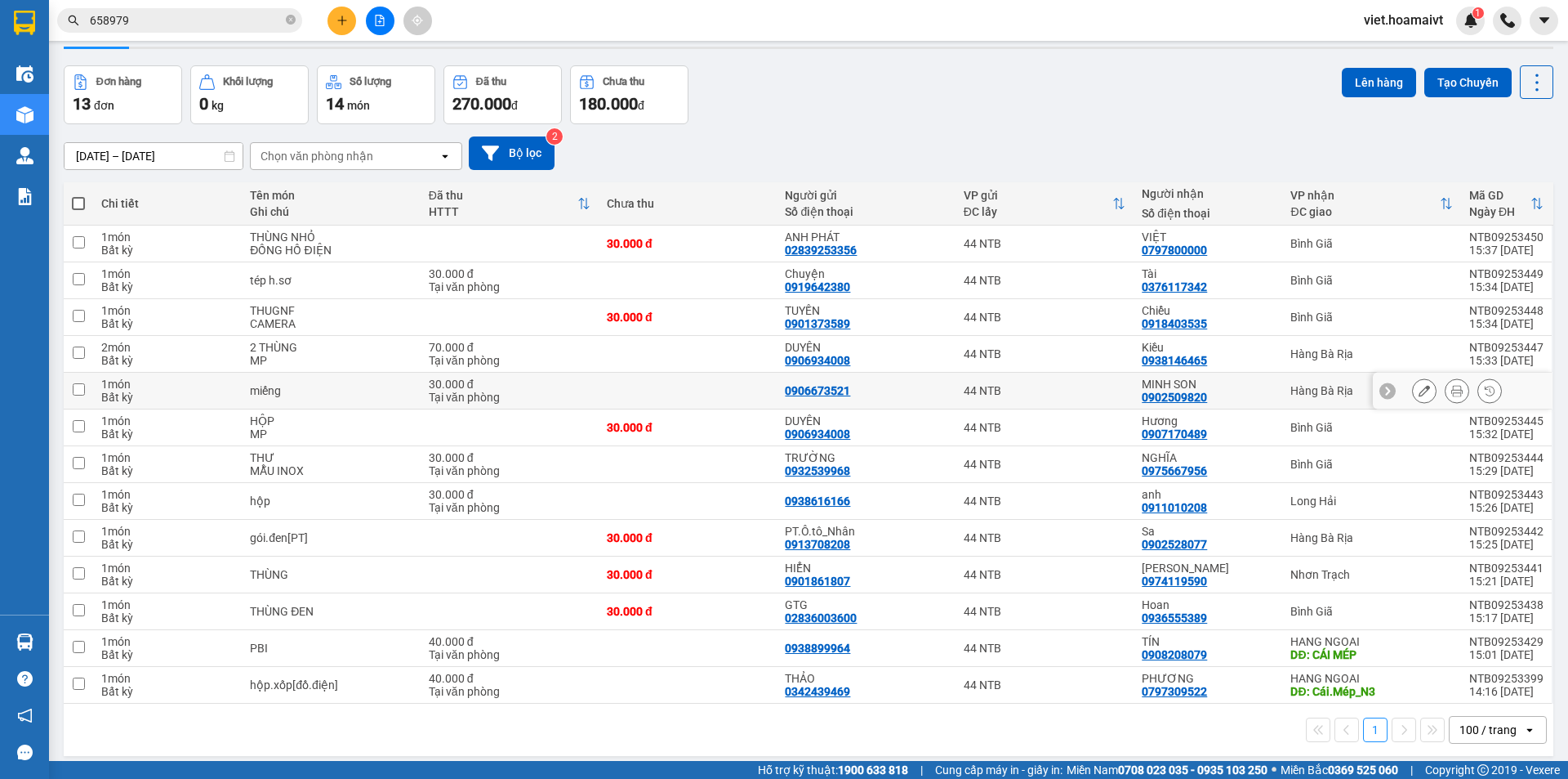
scroll to position [75, 0]
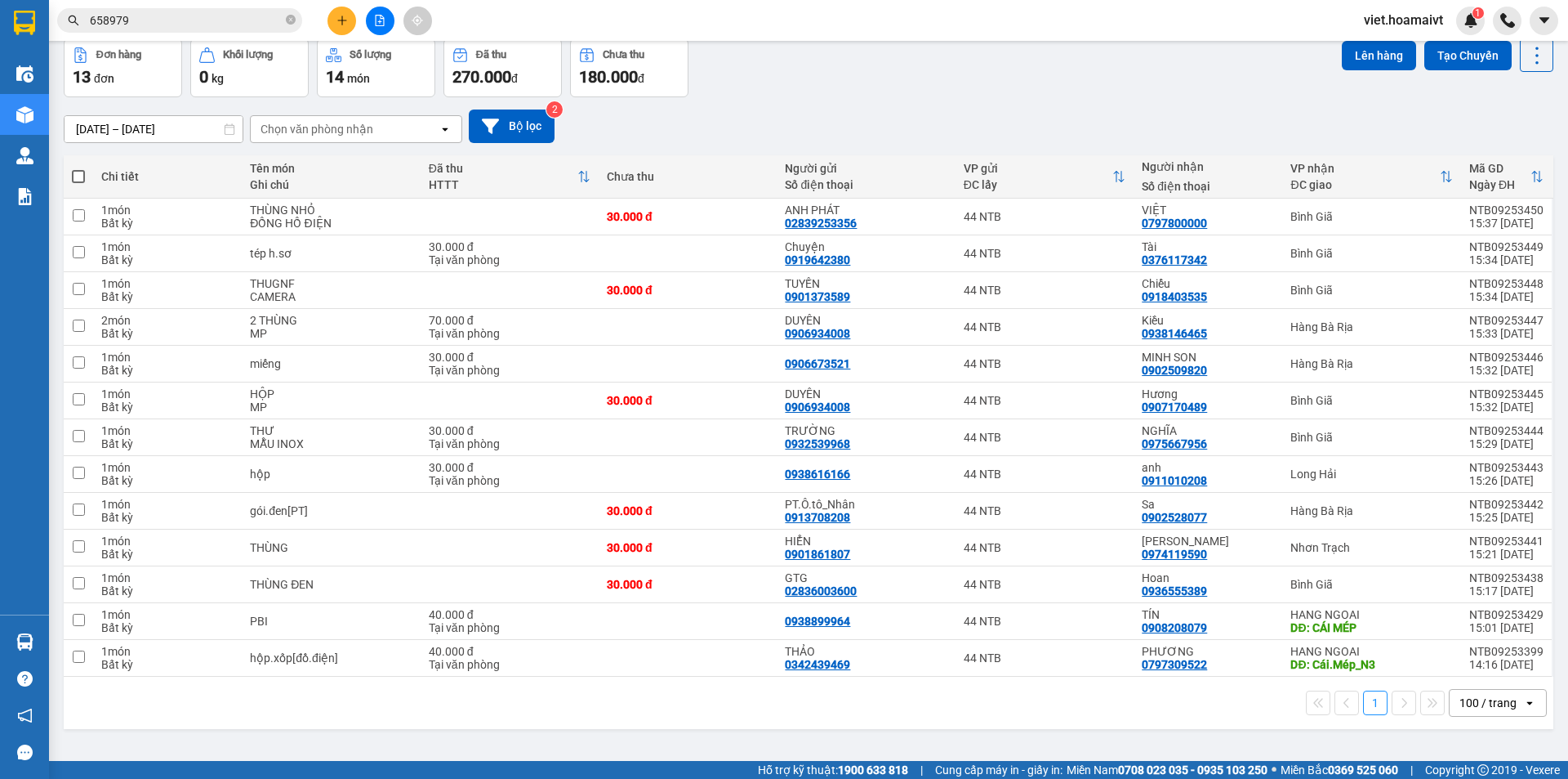
click at [324, 130] on div "Chọn văn phòng nhận" at bounding box center [317, 129] width 112 height 17
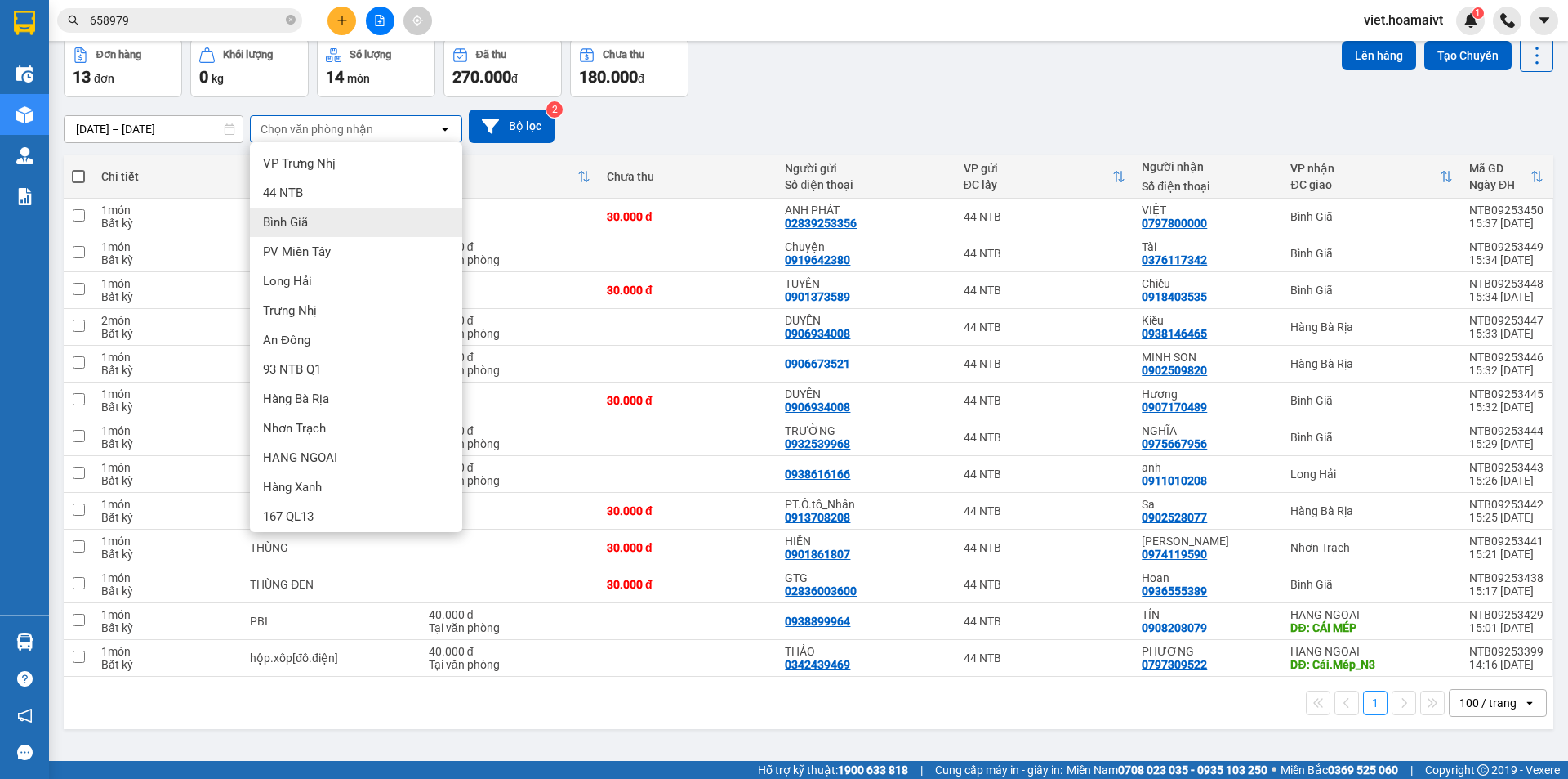
click at [289, 222] on span "Bình Giã" at bounding box center [286, 222] width 45 height 17
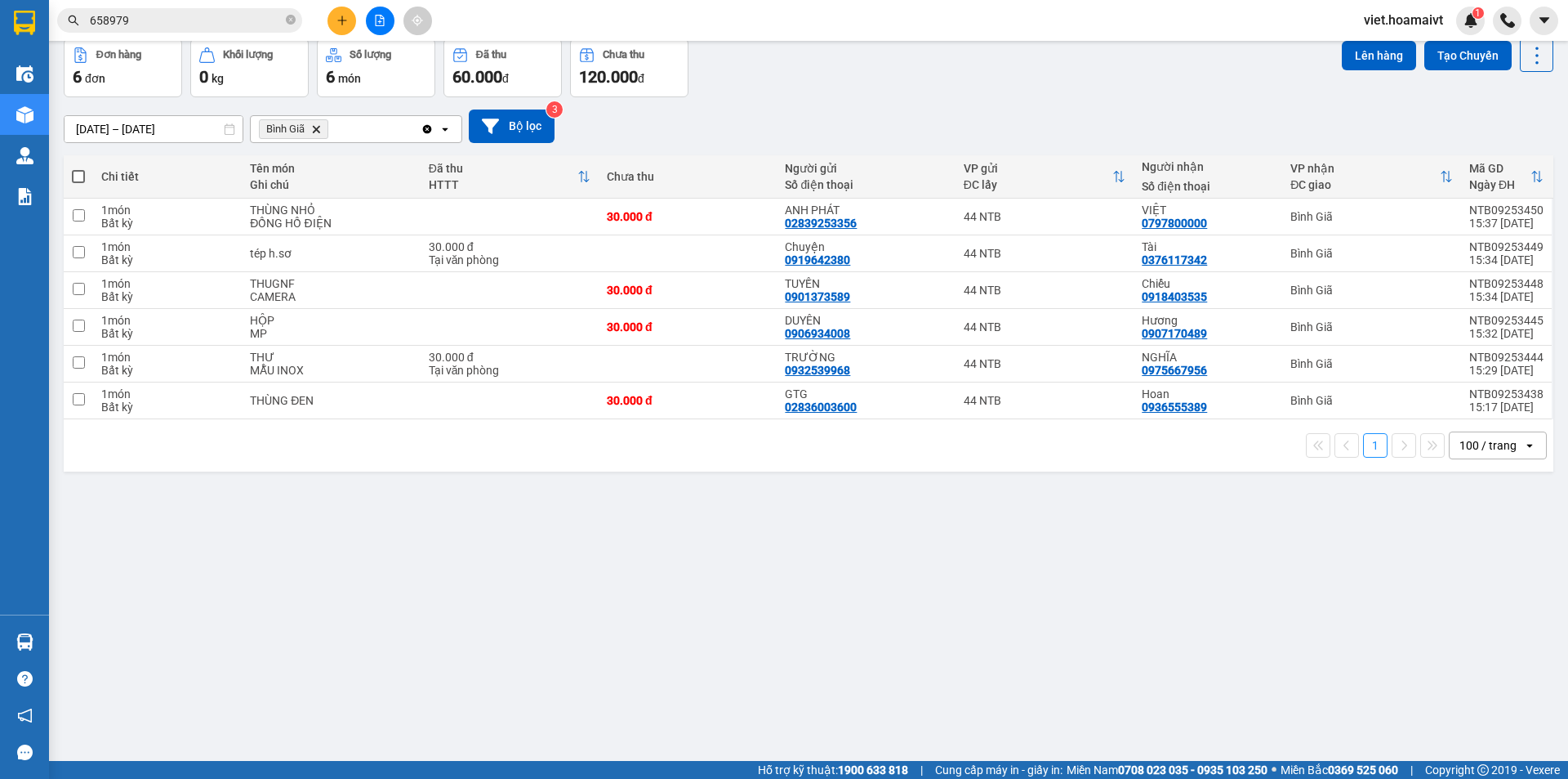
click at [317, 128] on icon "Bình Giã, close by backspace" at bounding box center [317, 128] width 7 height 7
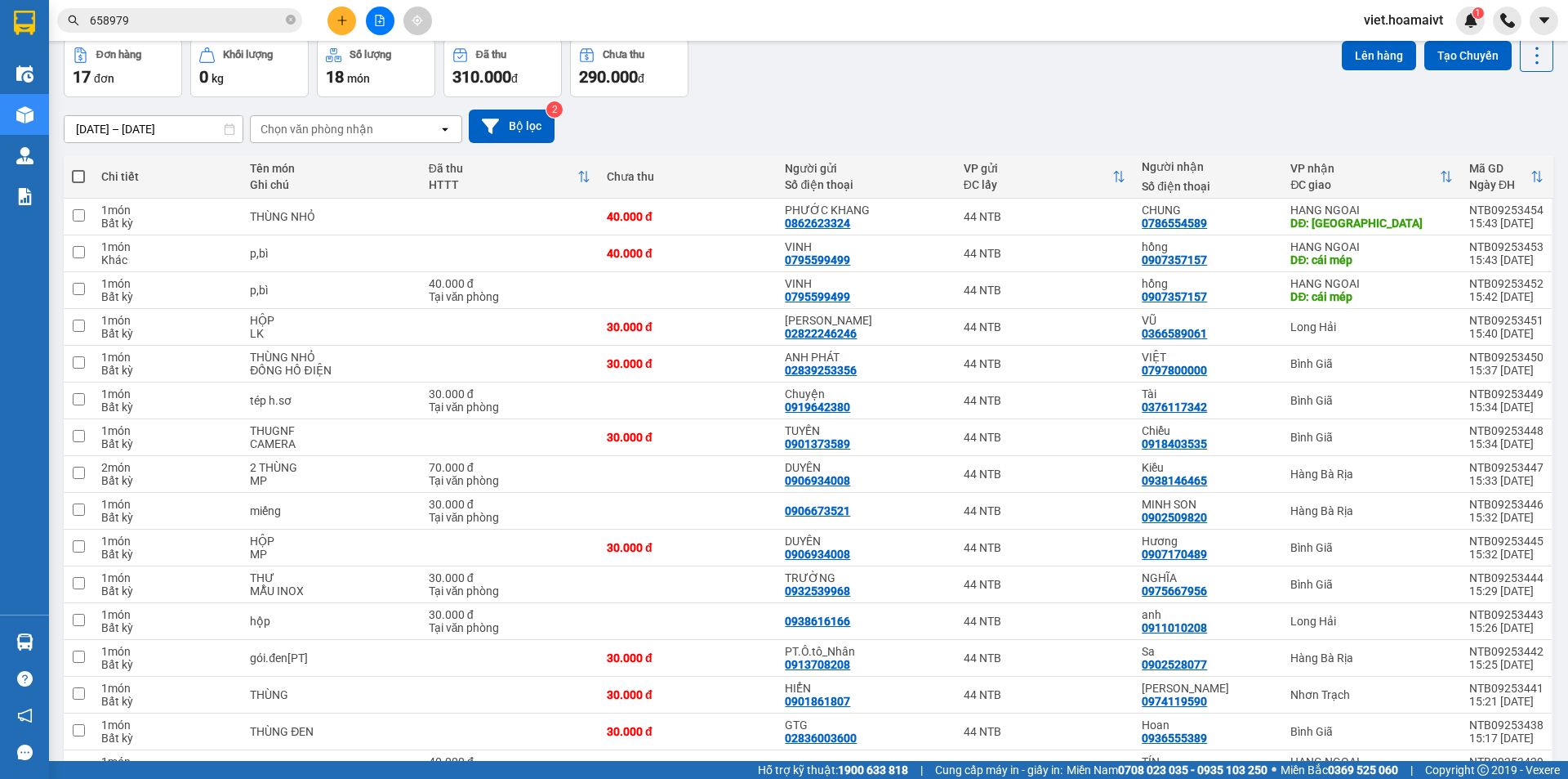
click at [317, 128] on div "Chọn văn phòng nhận" at bounding box center [317, 129] width 112 height 17
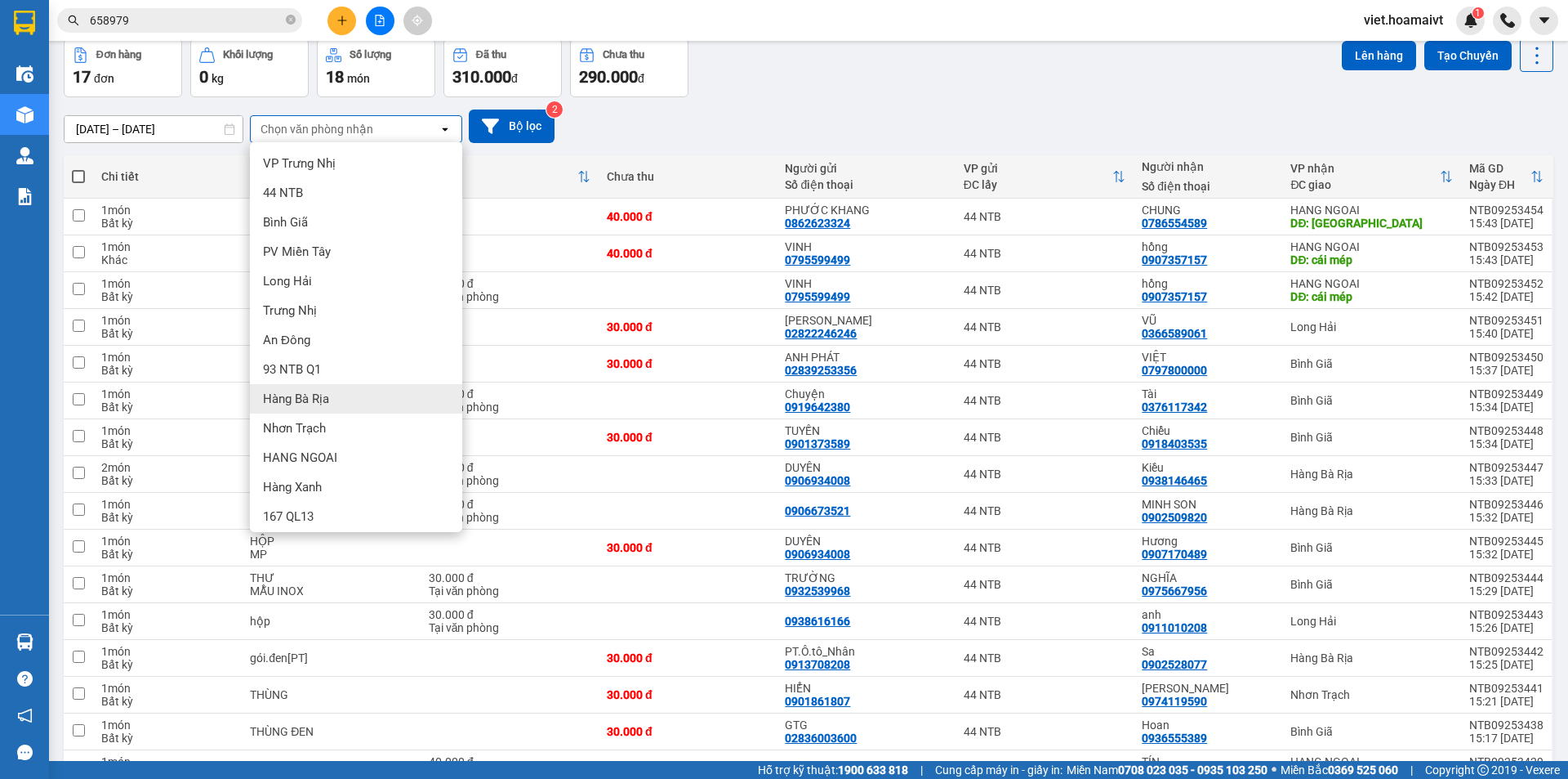
click at [333, 392] on div "Hàng Bà Rịa" at bounding box center [357, 399] width 213 height 30
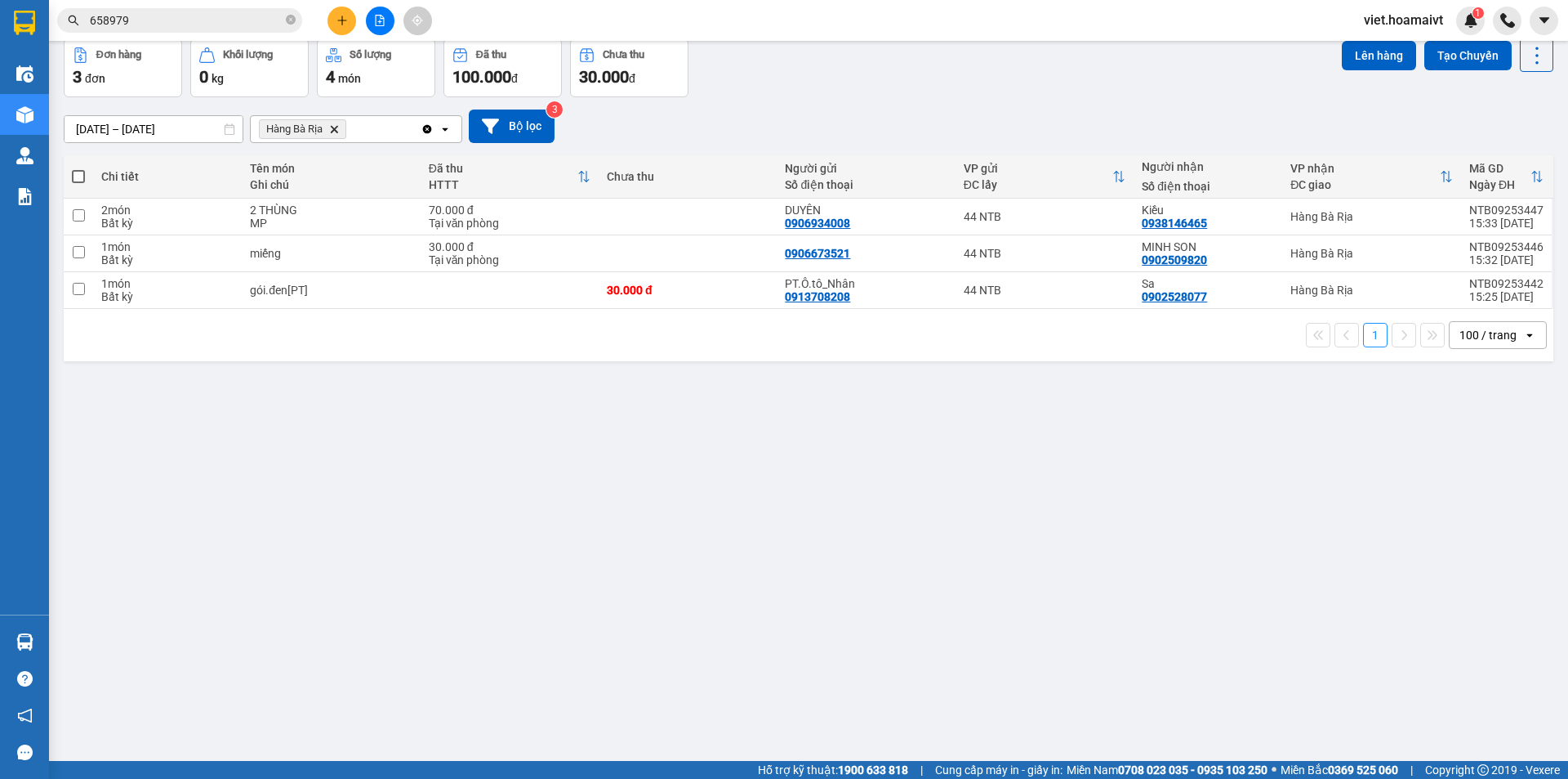
click at [336, 128] on icon "Hàng Bà Rịa, close by backspace" at bounding box center [334, 128] width 7 height 7
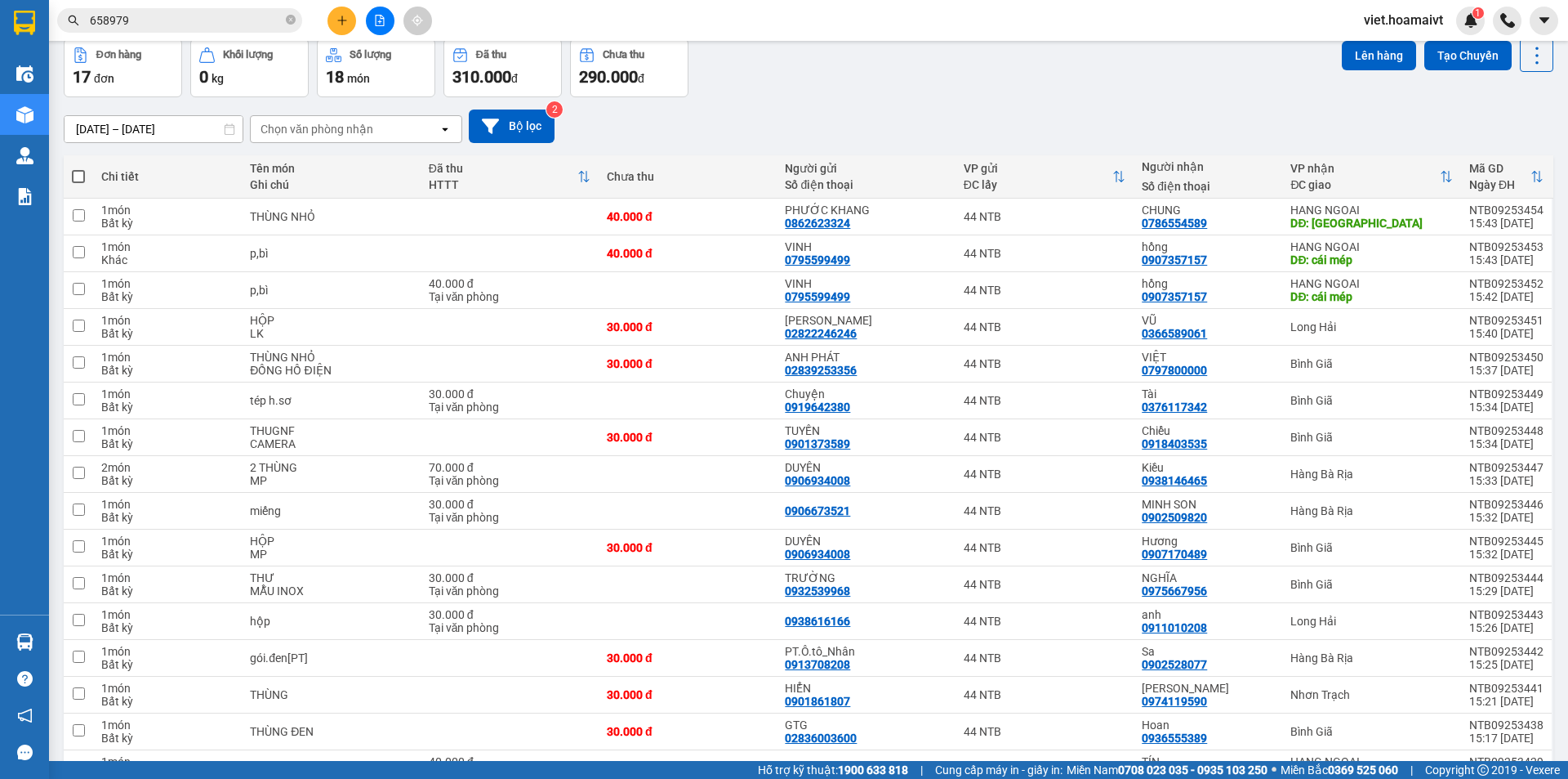
drag, startPoint x: 1532, startPoint y: 50, endPoint x: 1544, endPoint y: 68, distance: 21.6
click at [1532, 50] on icon at bounding box center [1537, 56] width 23 height 23
click at [1502, 154] on span "Làm mới" at bounding box center [1502, 158] width 45 height 17
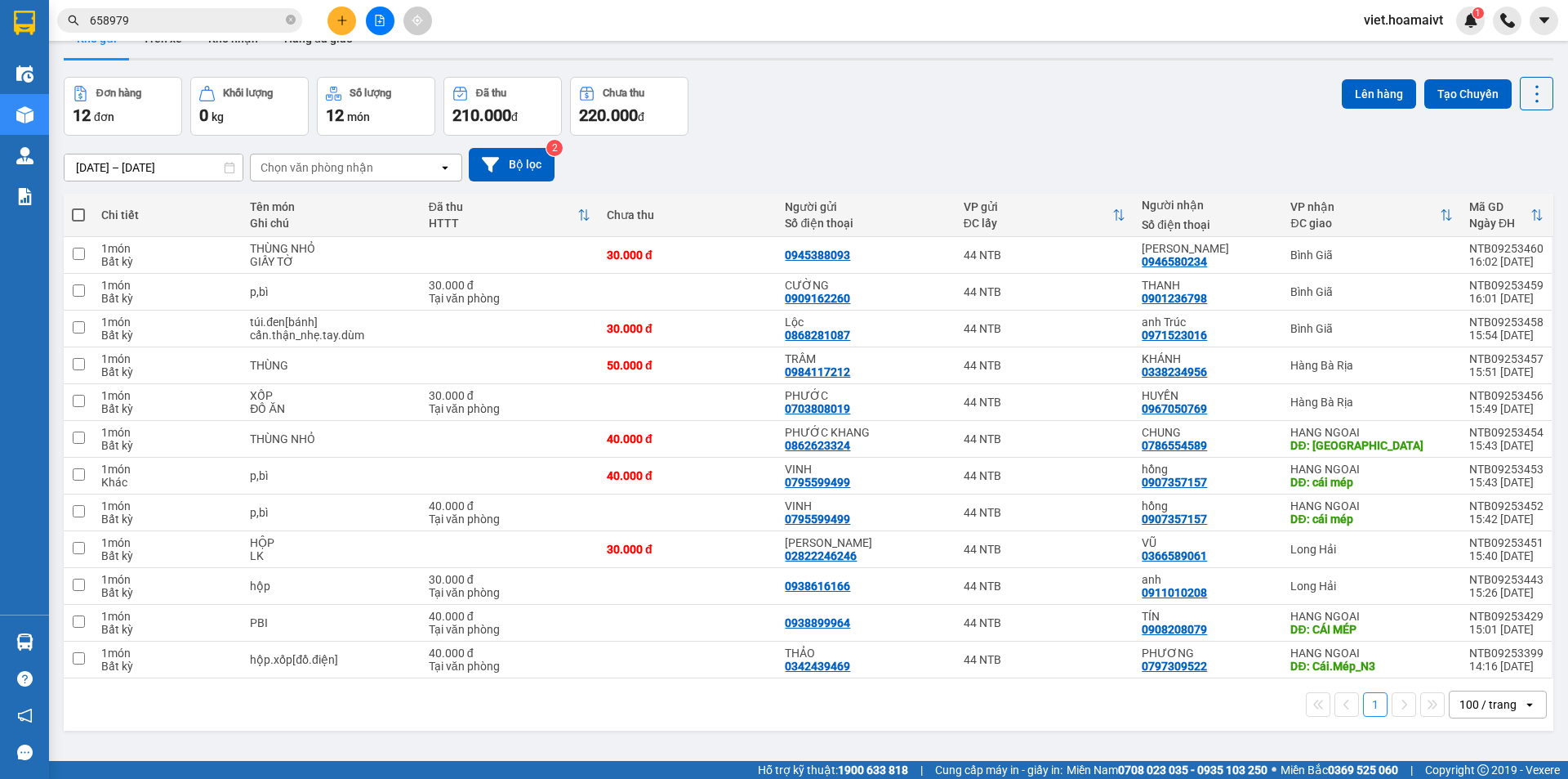
scroll to position [0, 0]
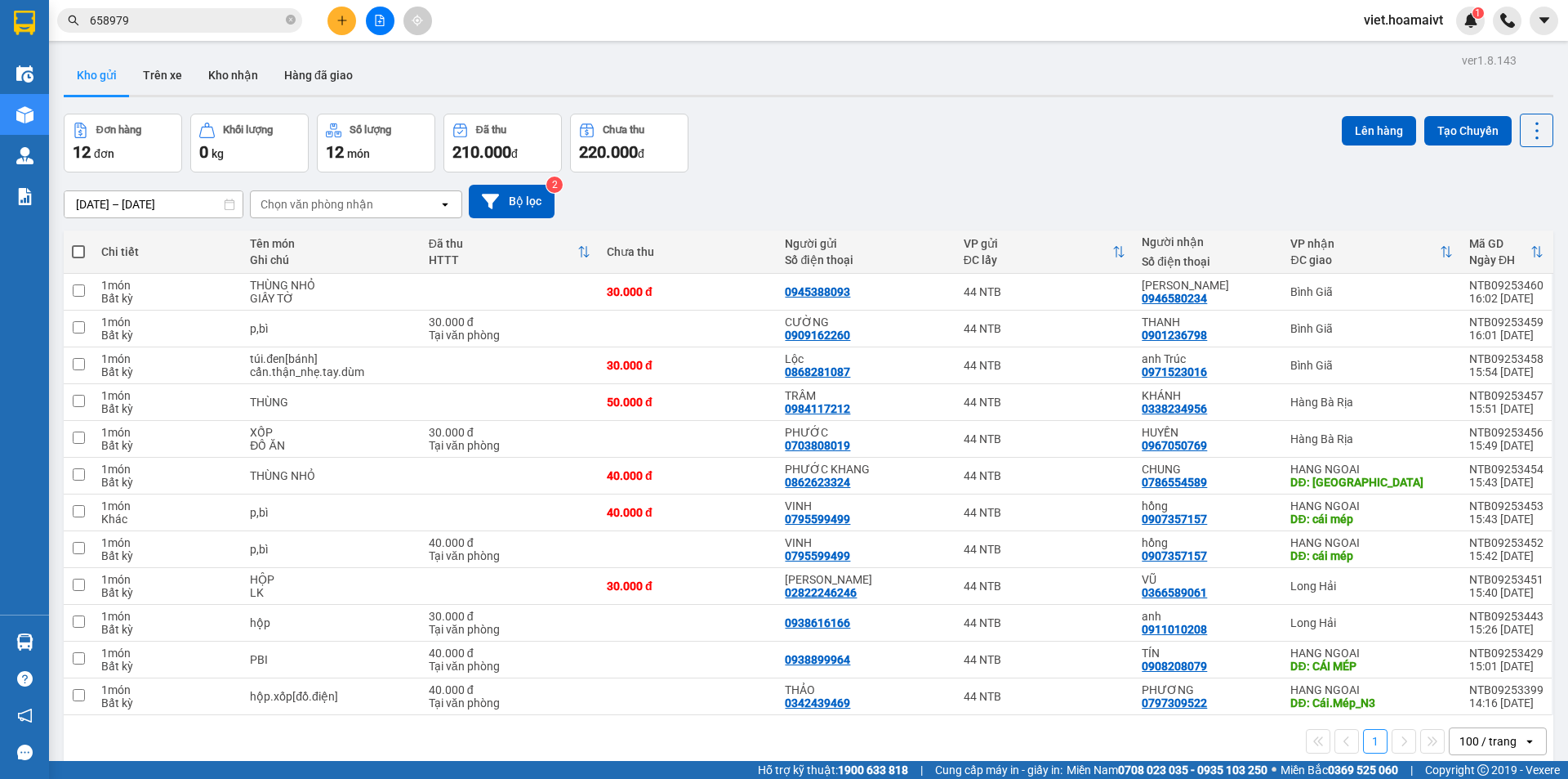
click at [1005, 148] on div "Đơn hàng 12 đơn Khối lượng 0 kg Số lượng 12 món Đã thu 210.000 đ Chưa thu 220.0…" at bounding box center [808, 142] width 1490 height 58
click at [1526, 126] on icon at bounding box center [1537, 131] width 23 height 23
click at [1517, 229] on span "Làm mới" at bounding box center [1502, 234] width 45 height 17
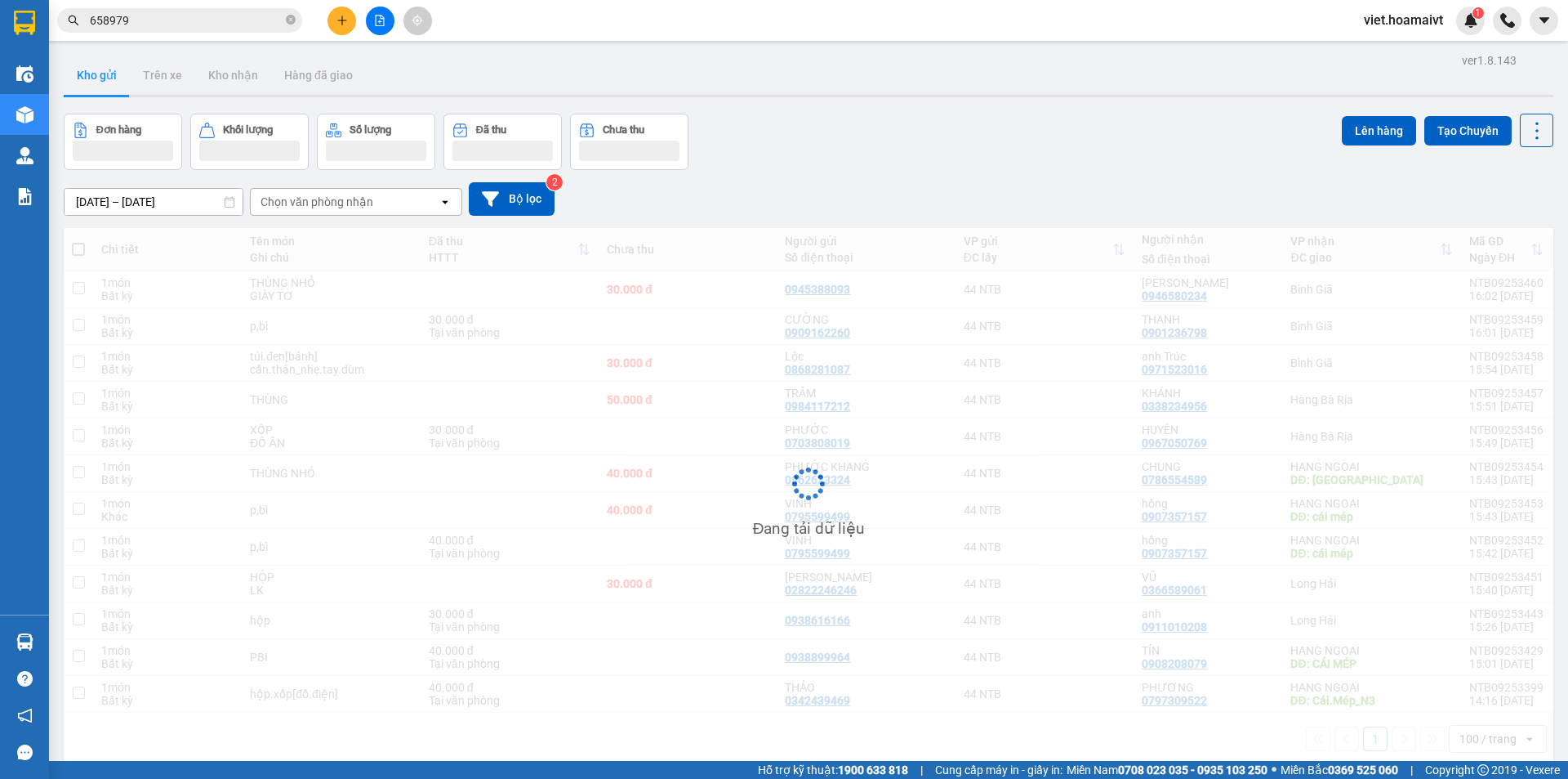
click at [1034, 103] on div "ver 1.8.143 Kho gửi Trên xe Kho nhận Hàng đã giao Đơn hàng Khối lượng Số lượng …" at bounding box center [808, 438] width 1503 height 779
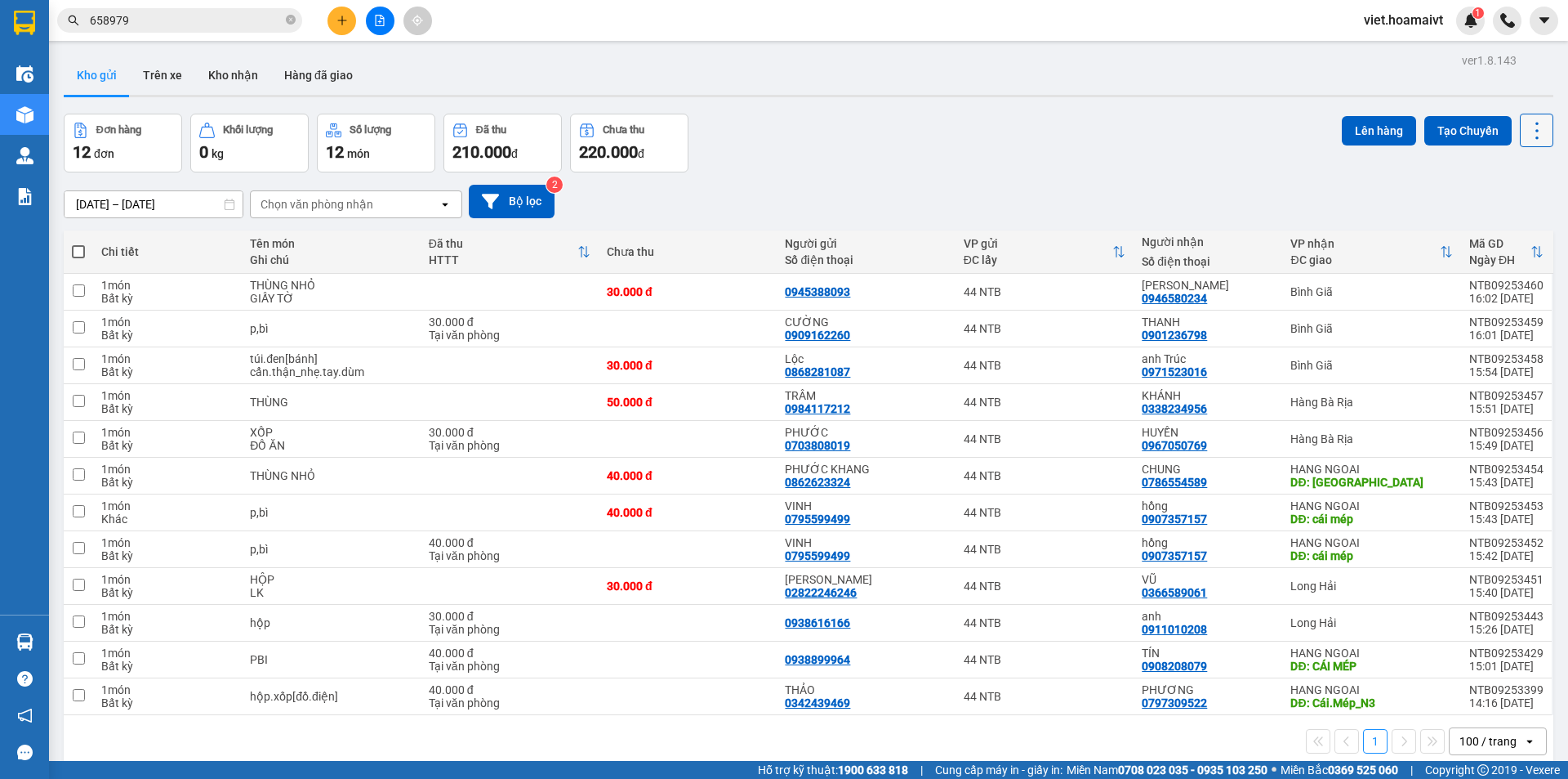
click at [1526, 128] on icon at bounding box center [1537, 131] width 23 height 23
click at [1491, 225] on li "Làm mới" at bounding box center [1495, 234] width 122 height 30
click at [1033, 156] on div "Đơn hàng 12 đơn Khối lượng 0 kg Số lượng 12 món Đã thu 210.000 đ Chưa thu 220.0…" at bounding box center [808, 142] width 1490 height 58
click at [1527, 134] on icon at bounding box center [1537, 131] width 23 height 23
click at [1484, 230] on span "Làm mới" at bounding box center [1502, 234] width 45 height 17
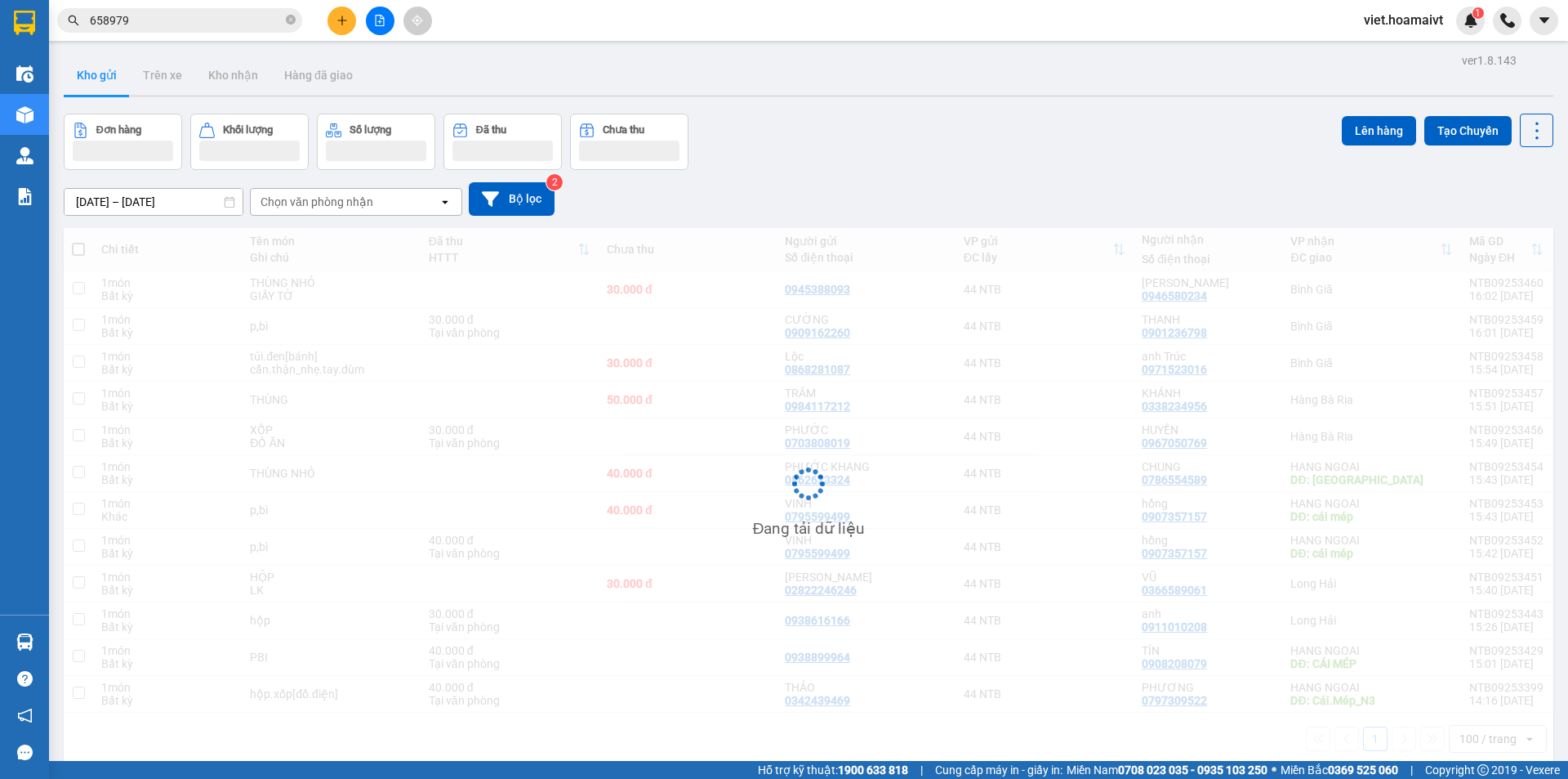
click at [1115, 166] on div "Đơn hàng Khối lượng Số lượng Đã thu Chưa thu Lên hàng Tạo Chuyến" at bounding box center [808, 141] width 1490 height 57
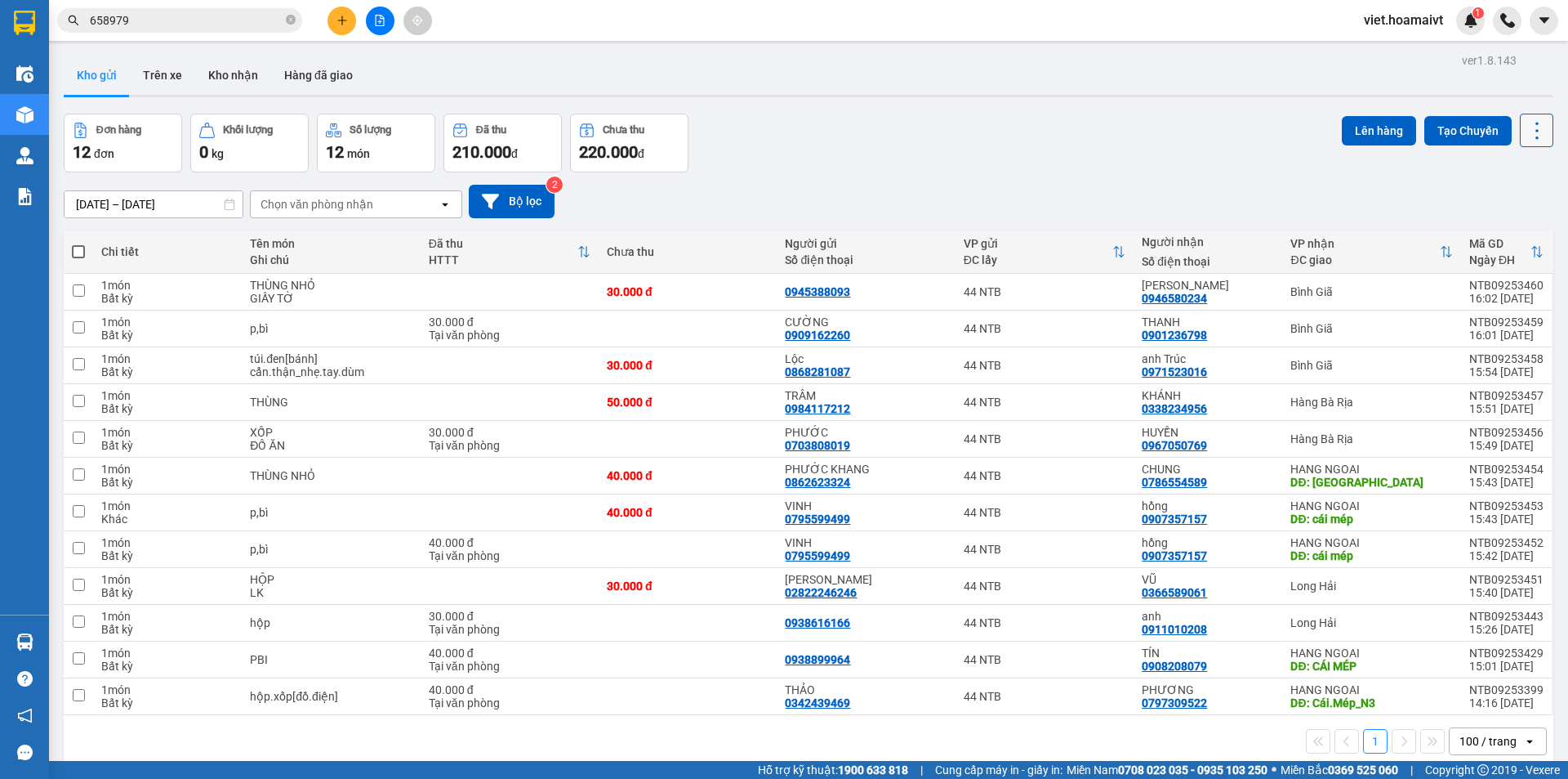
click at [1531, 130] on icon at bounding box center [1537, 131] width 23 height 23
click at [1511, 235] on span "Làm mới" at bounding box center [1502, 234] width 45 height 17
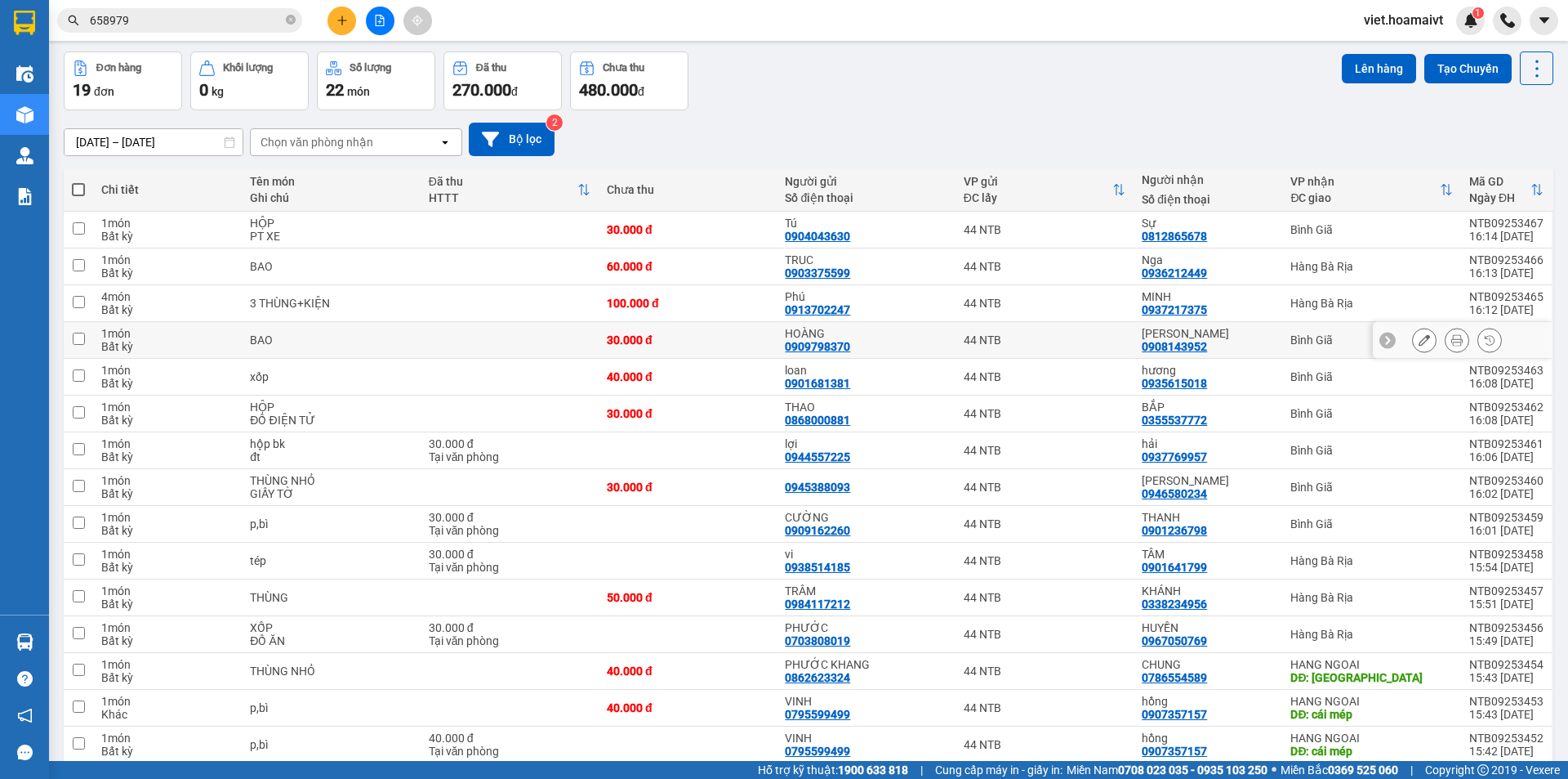
scroll to position [278, 0]
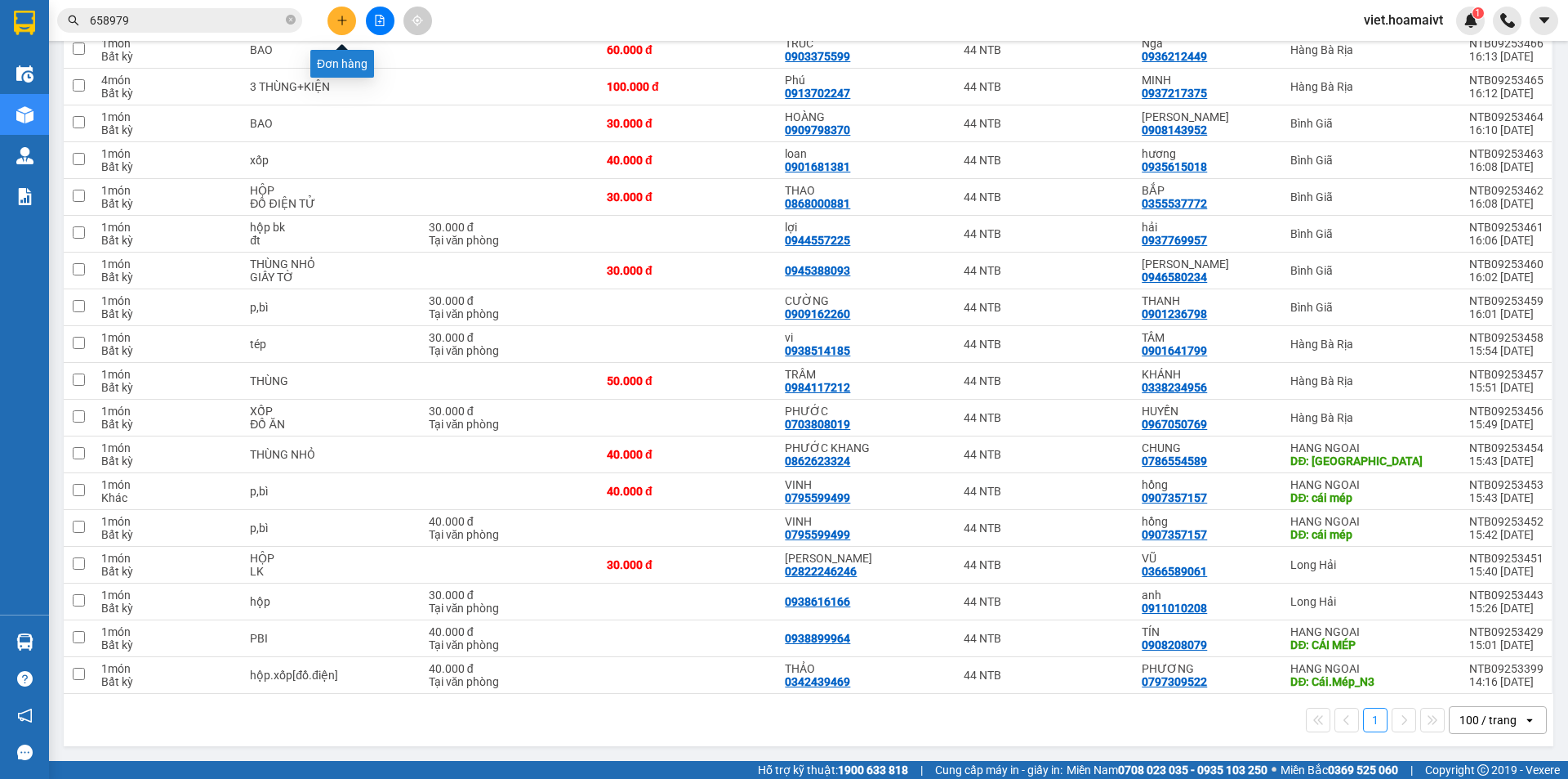
click at [337, 29] on button at bounding box center [342, 20] width 29 height 29
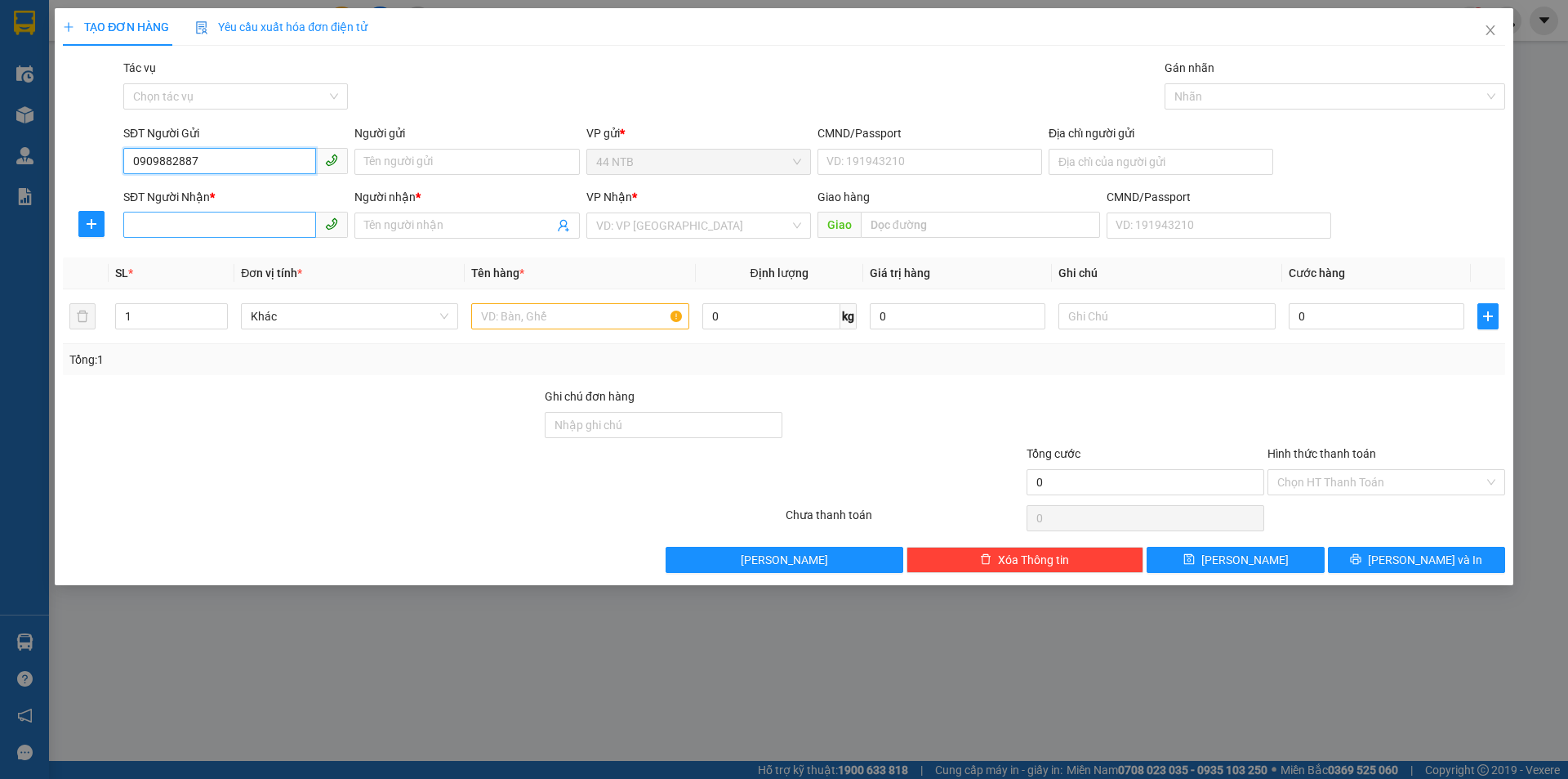
type input "0909882887"
click at [182, 228] on input "SĐT Người Nhận *" at bounding box center [219, 225] width 193 height 26
type input "0814575575"
click at [159, 254] on div "0814575575 - [PERSON_NAME]" at bounding box center [235, 258] width 205 height 18
type input "[PERSON_NAME]"
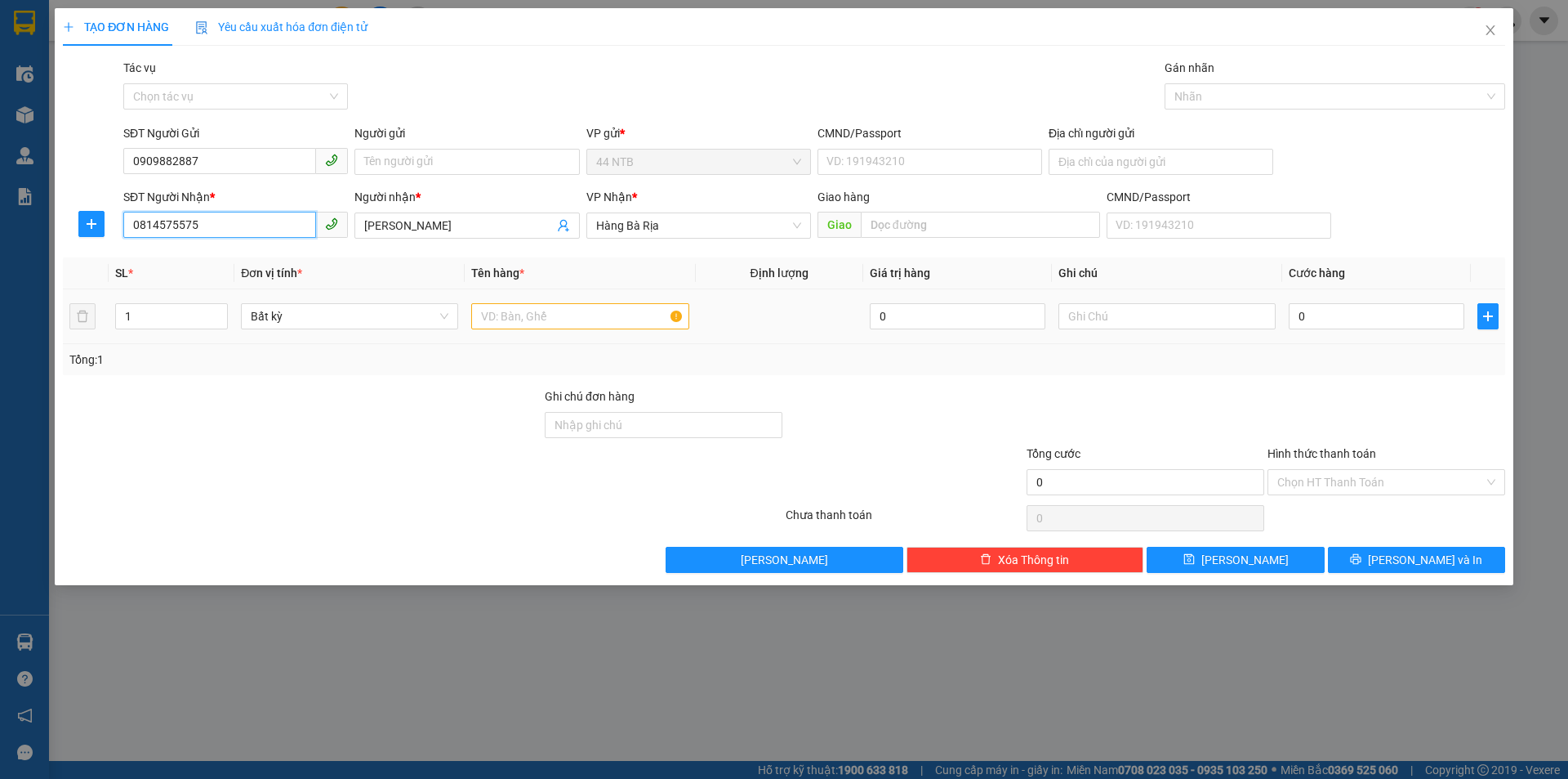
type input "0814575575"
click at [511, 314] on input "text" at bounding box center [579, 316] width 217 height 26
type input "HS"
click at [1314, 311] on input "0" at bounding box center [1376, 316] width 175 height 26
type input "3"
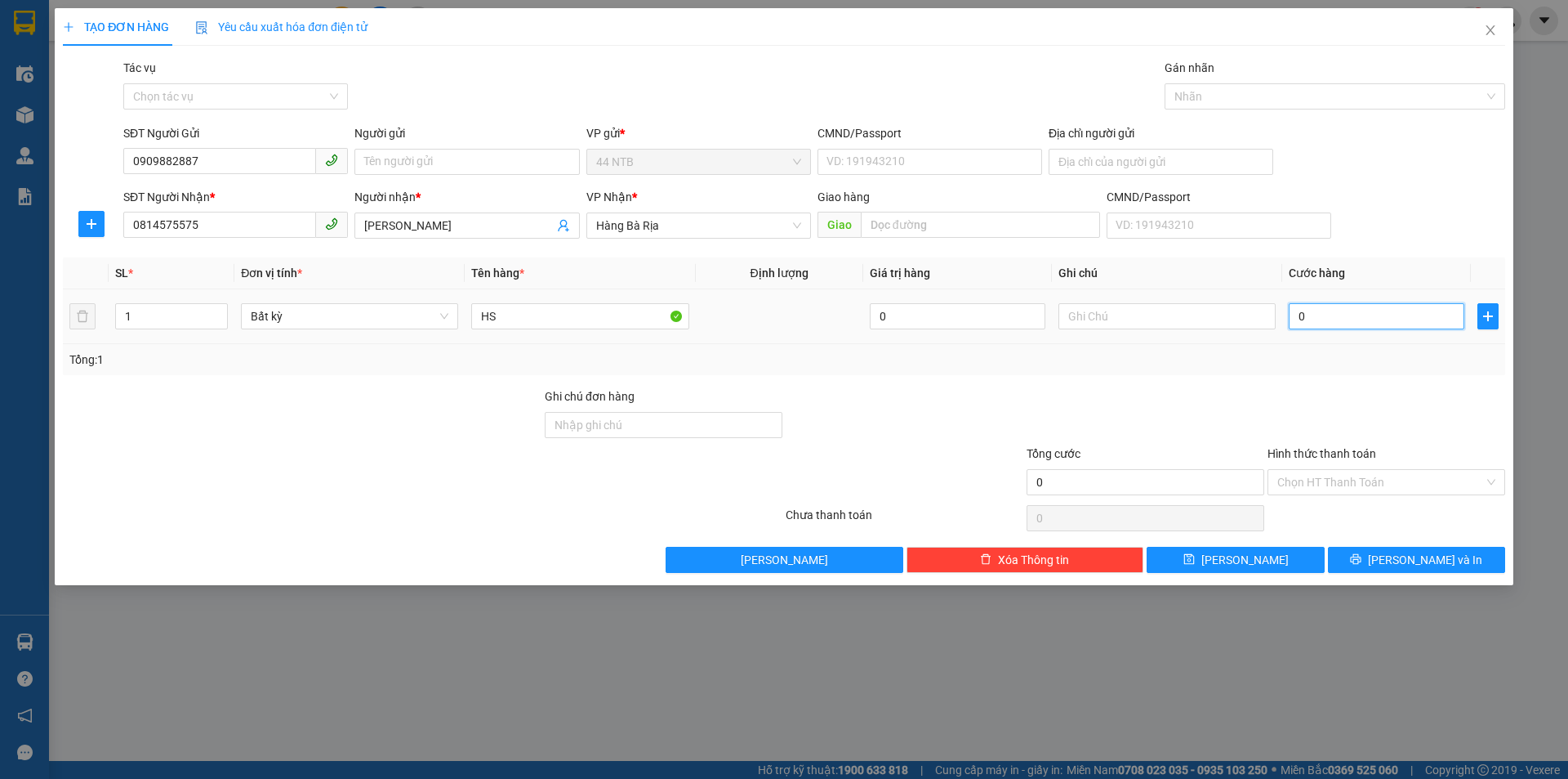
type input "3"
type input "30"
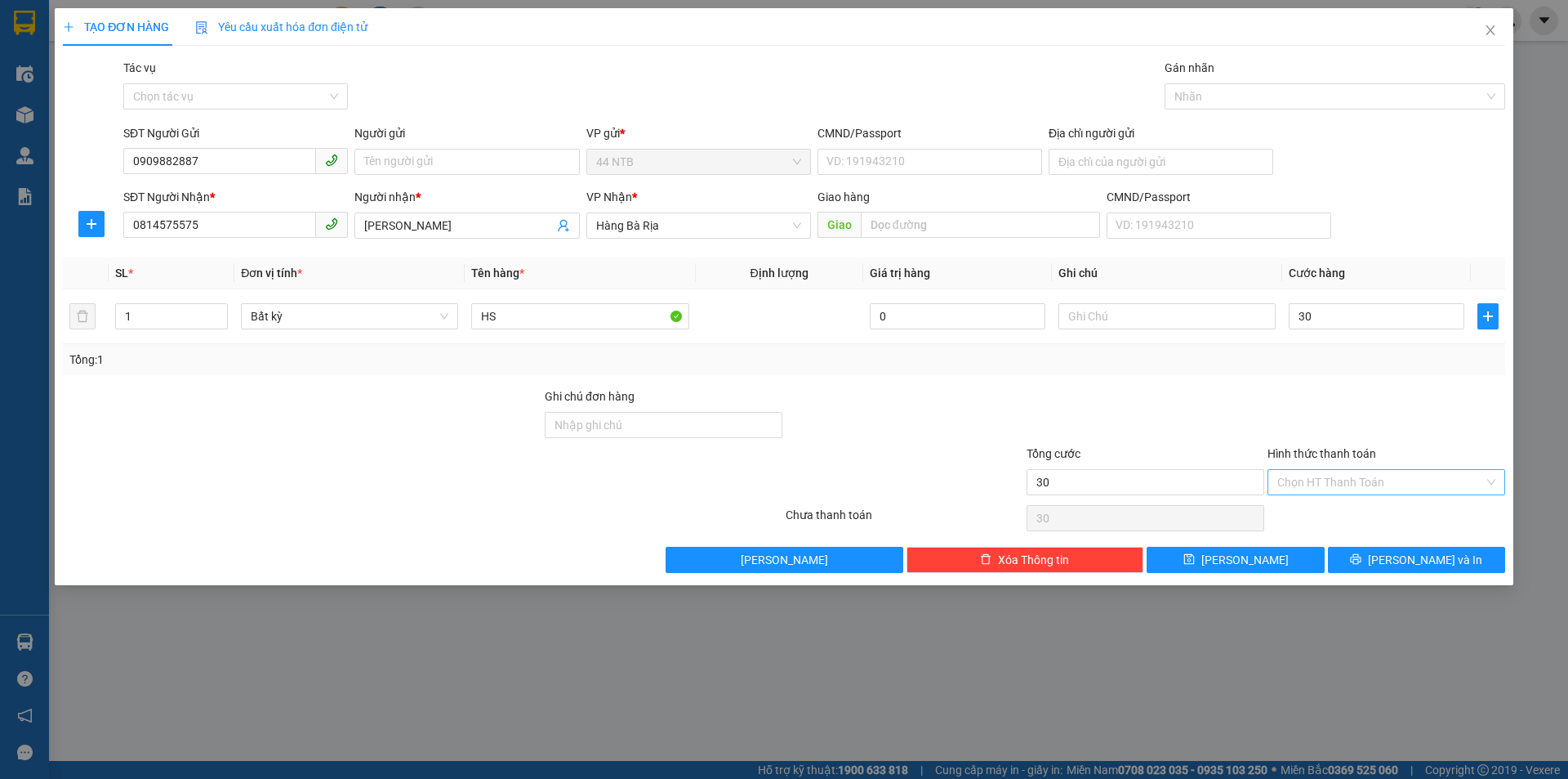
type input "30.000"
click at [1361, 478] on input "Hình thức thanh toán" at bounding box center [1381, 482] width 207 height 24
click at [1344, 517] on div "Tại văn phòng" at bounding box center [1387, 515] width 218 height 18
type input "0"
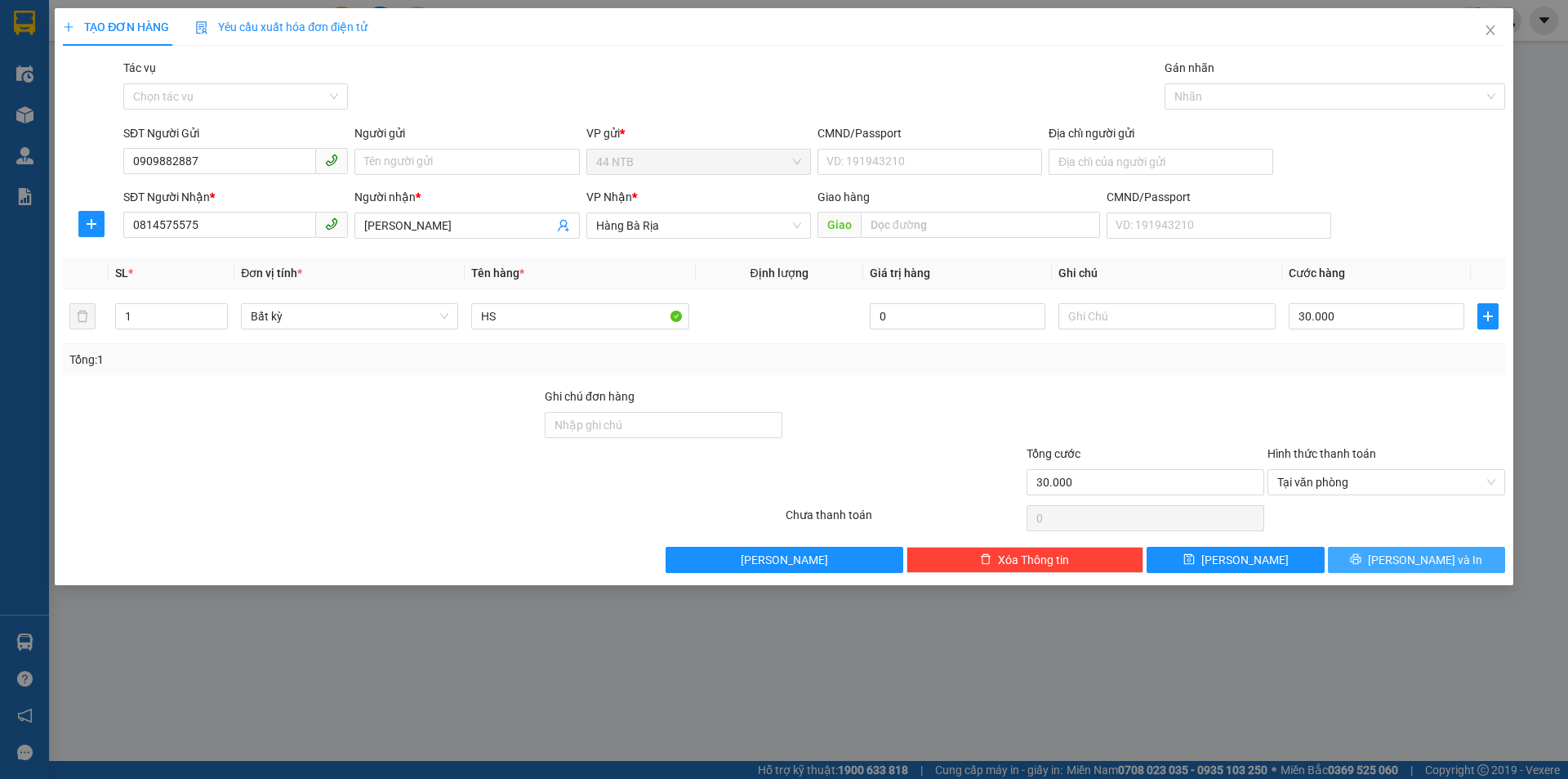
click at [1361, 562] on icon "printer" at bounding box center [1356, 559] width 10 height 10
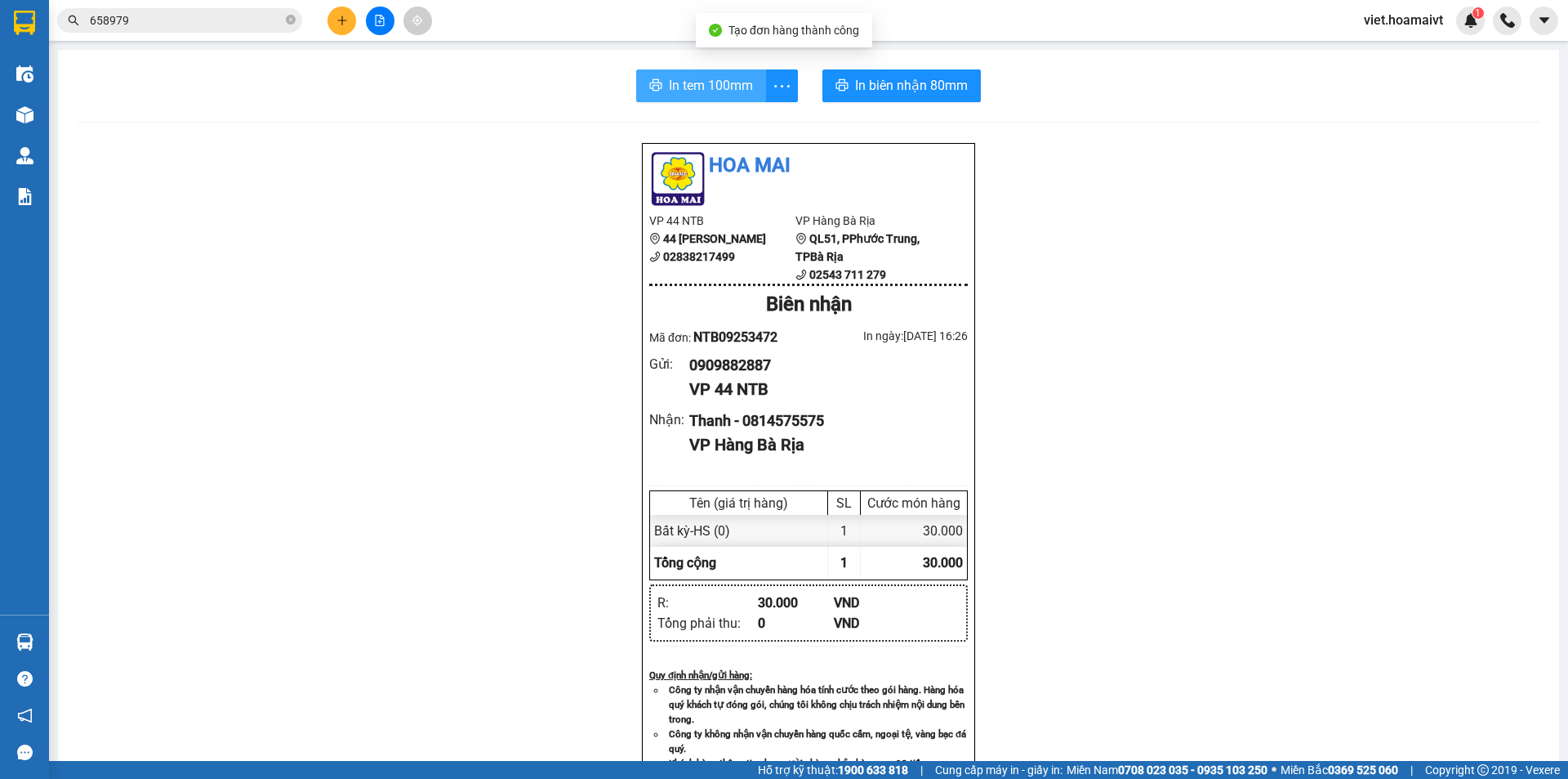
click at [711, 92] on span "In tem 100mm" at bounding box center [711, 85] width 84 height 20
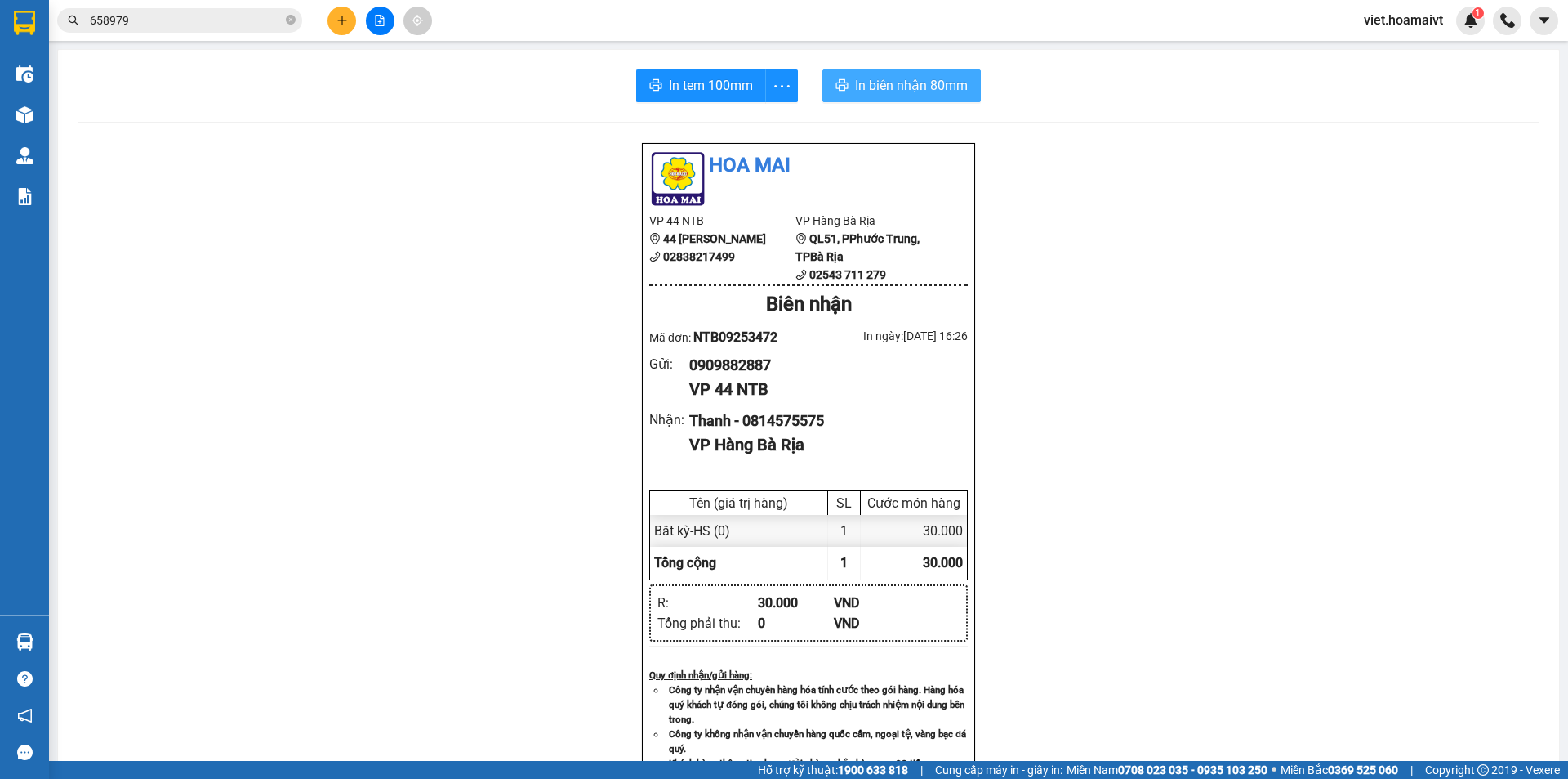
click at [873, 90] on span "In biên nhận 80mm" at bounding box center [911, 85] width 112 height 20
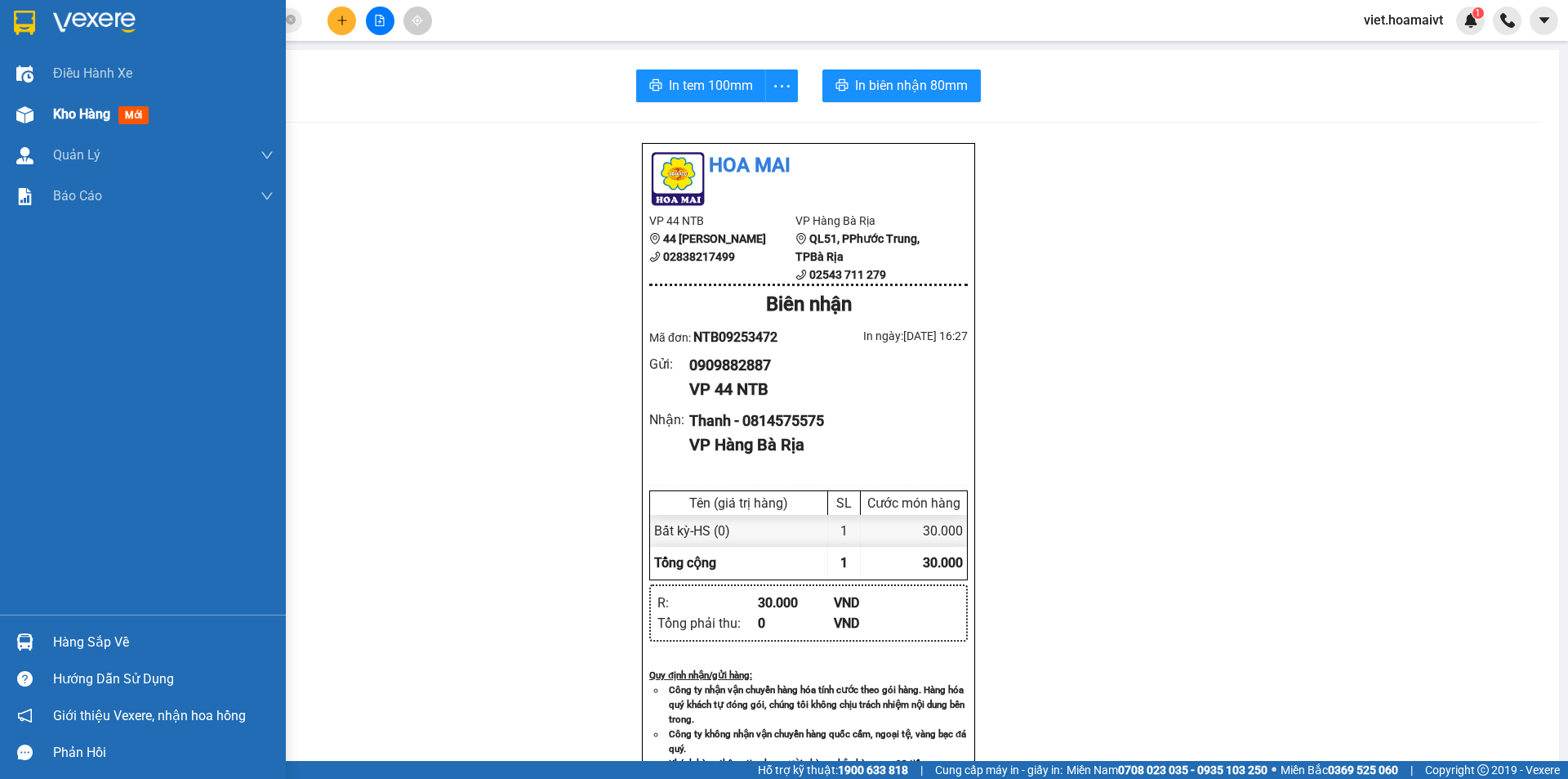
drag, startPoint x: 89, startPoint y: 109, endPoint x: 106, endPoint y: 99, distance: 19.7
click at [89, 110] on span "Kho hàng" at bounding box center [82, 114] width 58 height 16
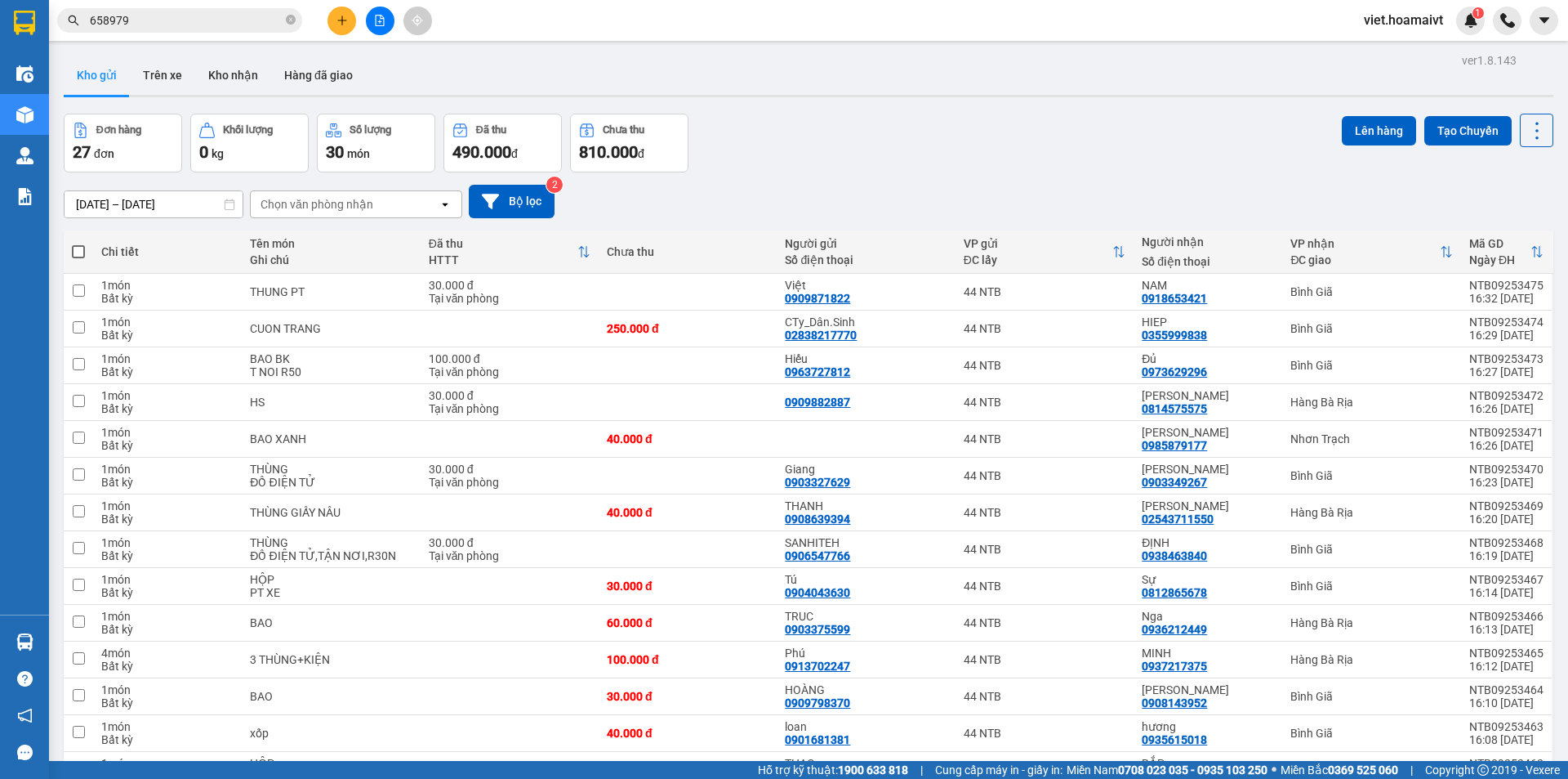
click at [283, 210] on div "Chọn văn phòng nhận" at bounding box center [317, 204] width 112 height 17
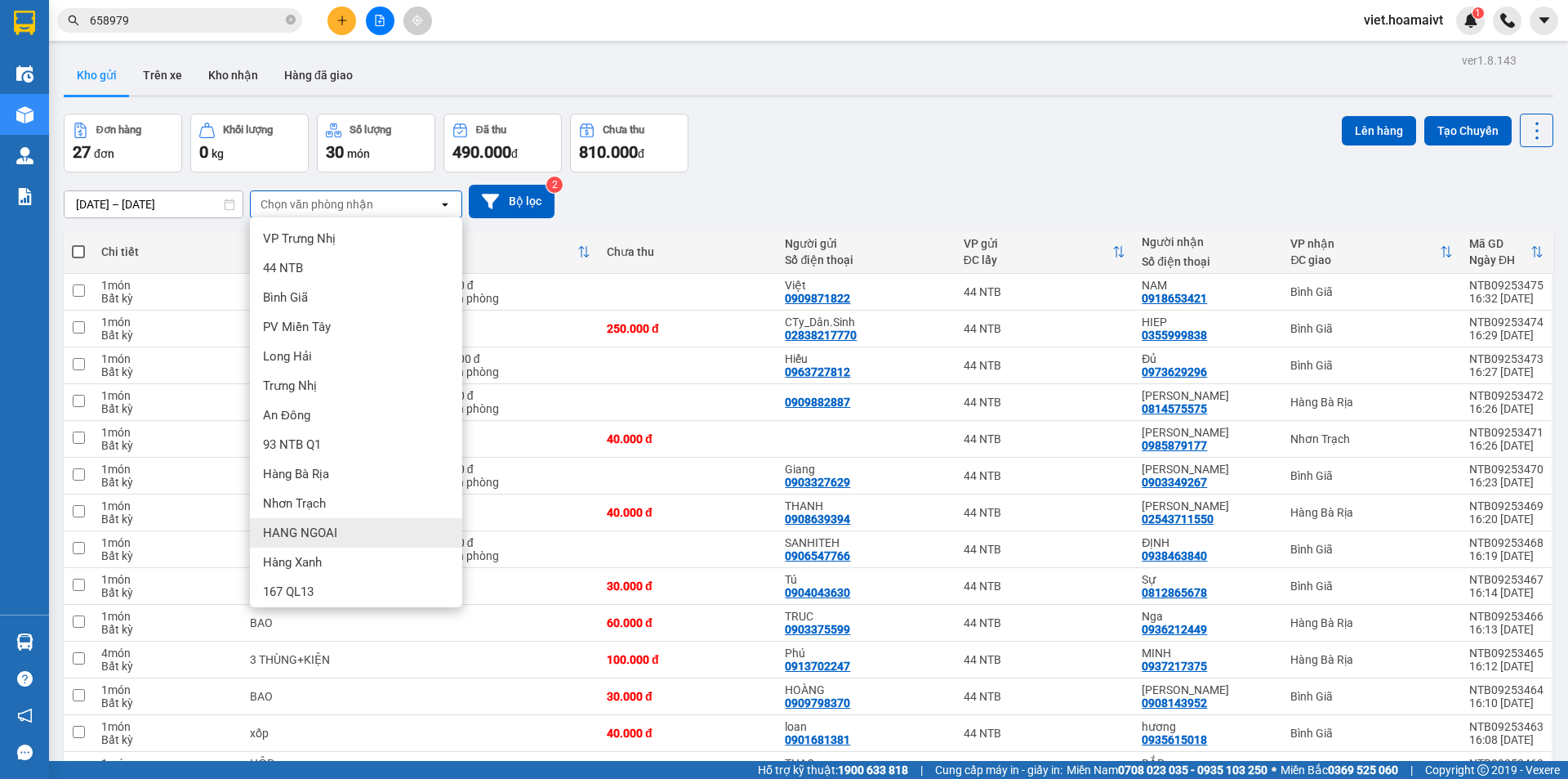
click at [342, 541] on div "HANG NGOAI" at bounding box center [357, 533] width 213 height 30
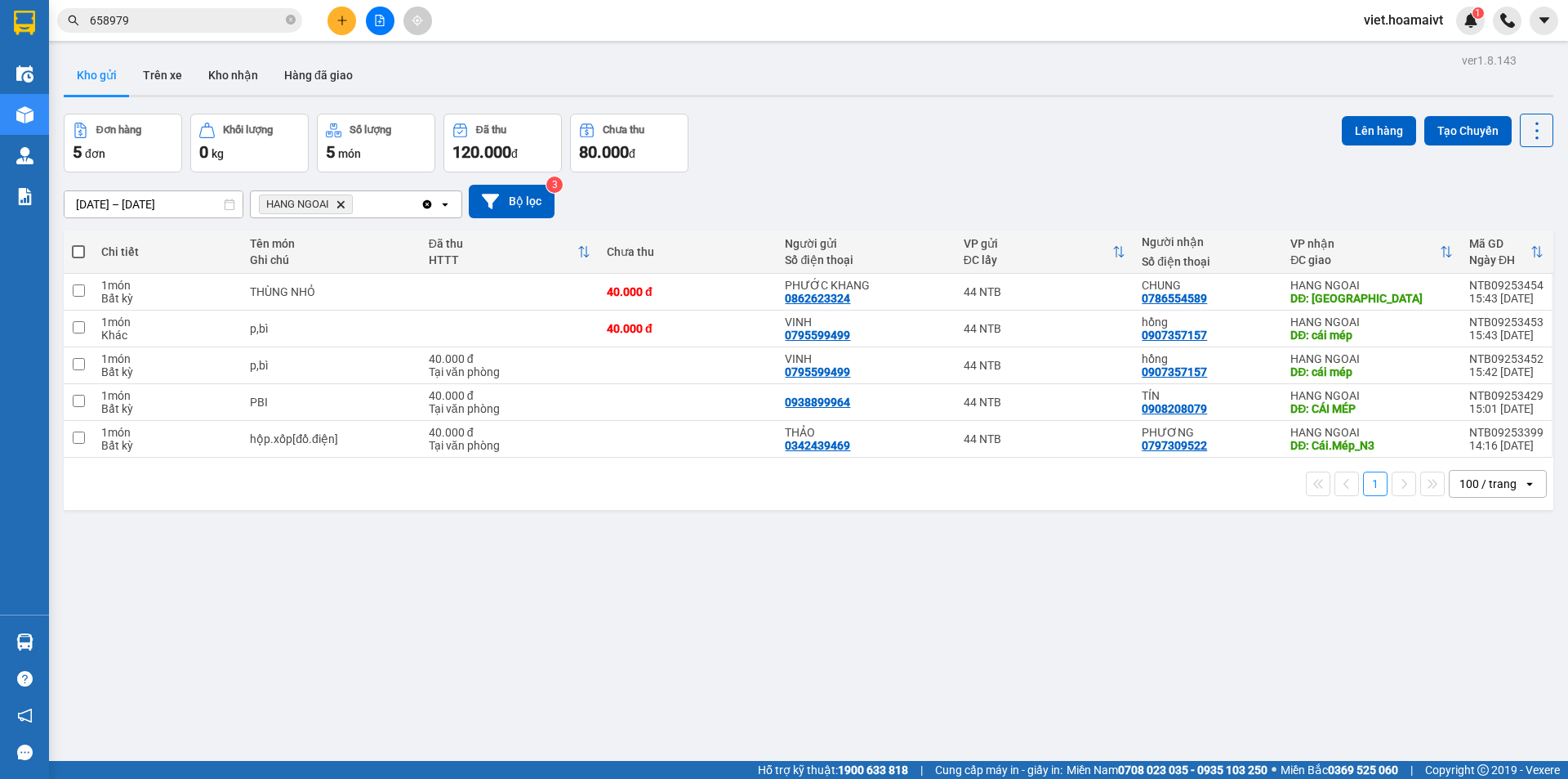
click at [342, 203] on icon "HANG NGOAI, close by backspace" at bounding box center [341, 203] width 7 height 7
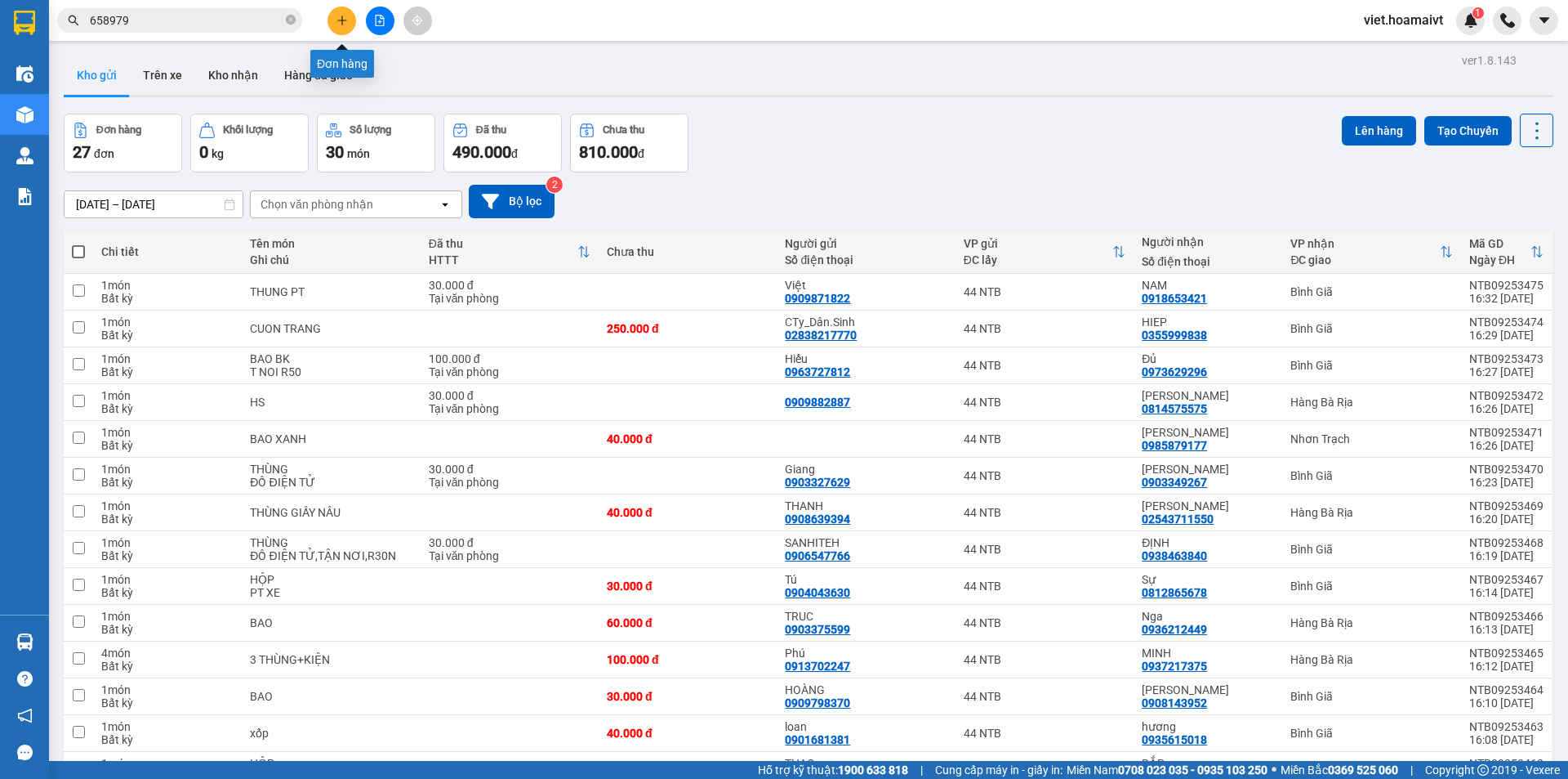
click at [337, 23] on icon "plus" at bounding box center [342, 20] width 11 height 11
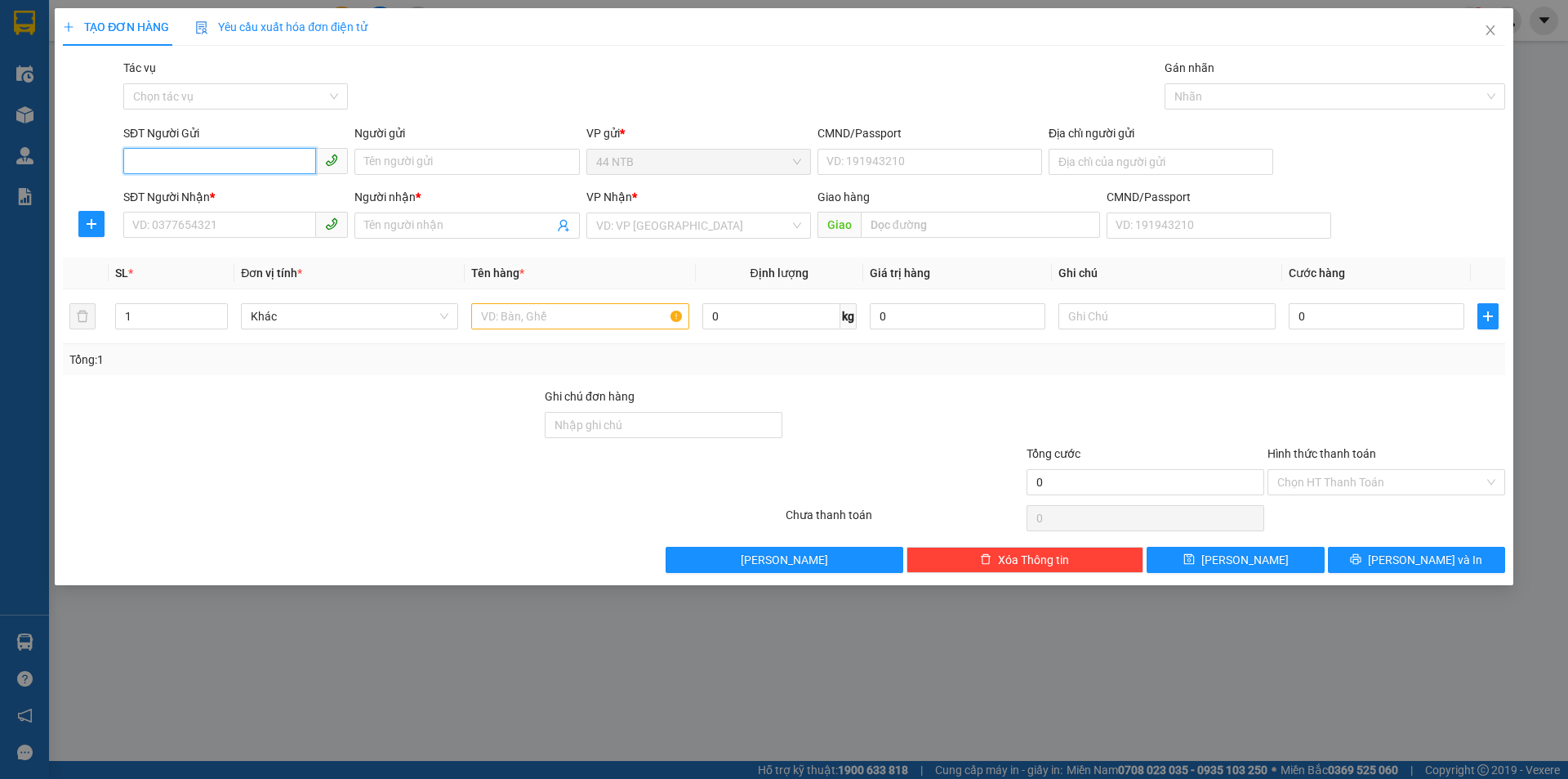
click at [203, 157] on input "SĐT Người Gửi" at bounding box center [219, 161] width 193 height 26
click at [194, 223] on input "SĐT Người Nhận *" at bounding box center [219, 225] width 193 height 26
type input "0567703979"
click at [235, 255] on div "0567703979 - QUYEN" at bounding box center [235, 258] width 205 height 18
type input "QUYEN"
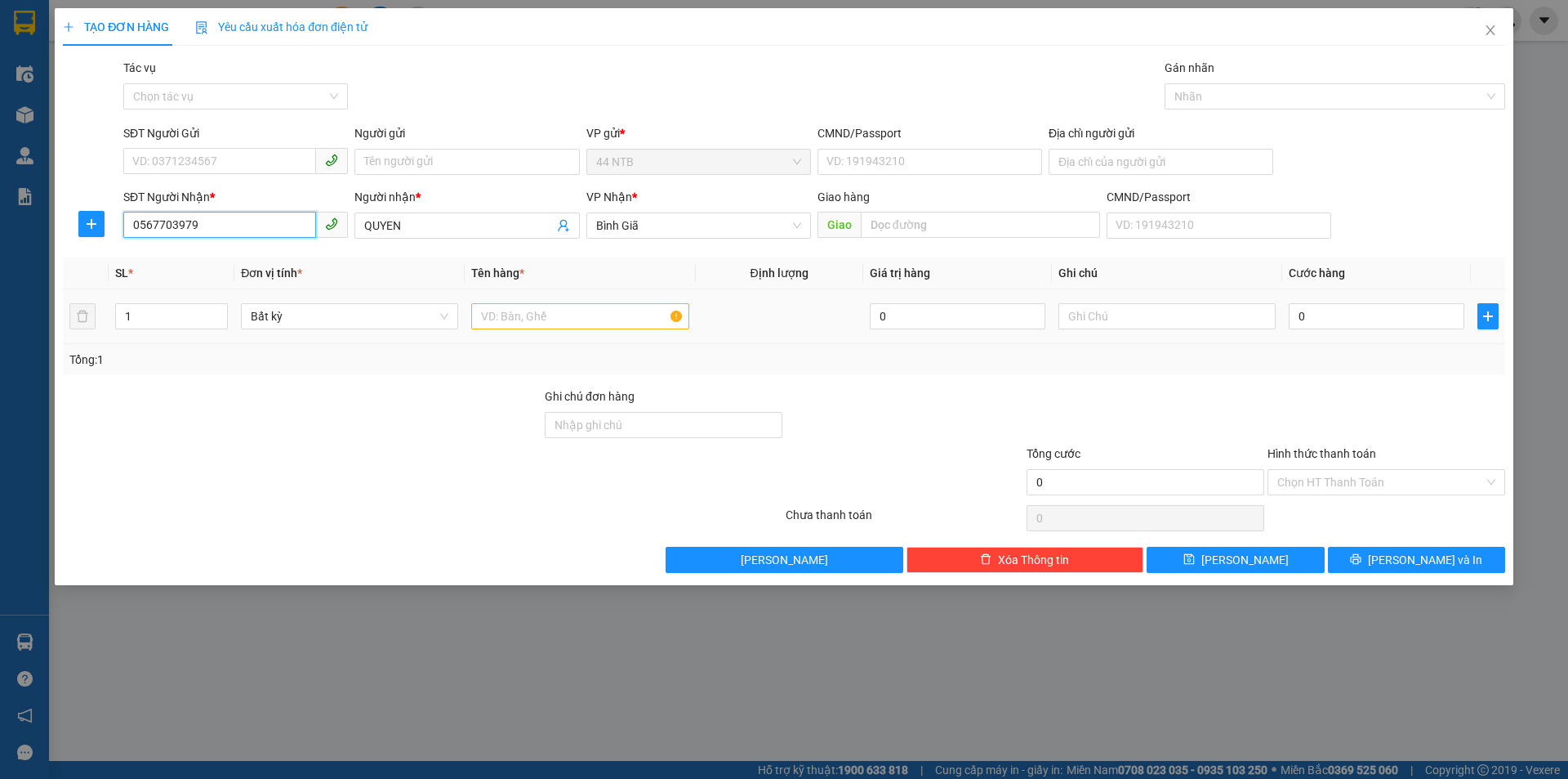
type input "0567703979"
click at [509, 318] on input "text" at bounding box center [579, 316] width 217 height 26
type input "HỘP"
click at [1337, 313] on input "0" at bounding box center [1376, 316] width 175 height 26
type input "3"
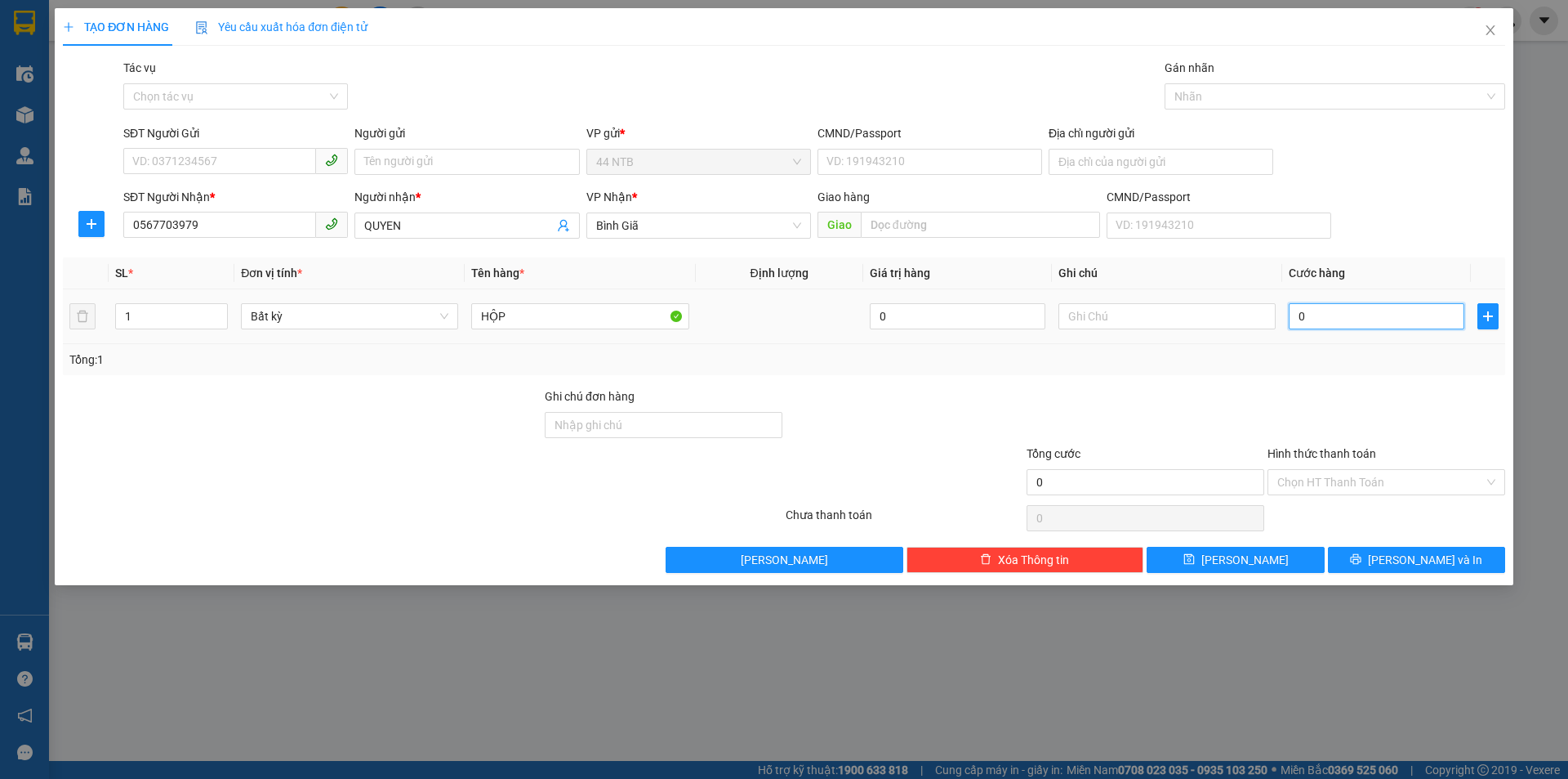
type input "3"
type input "30"
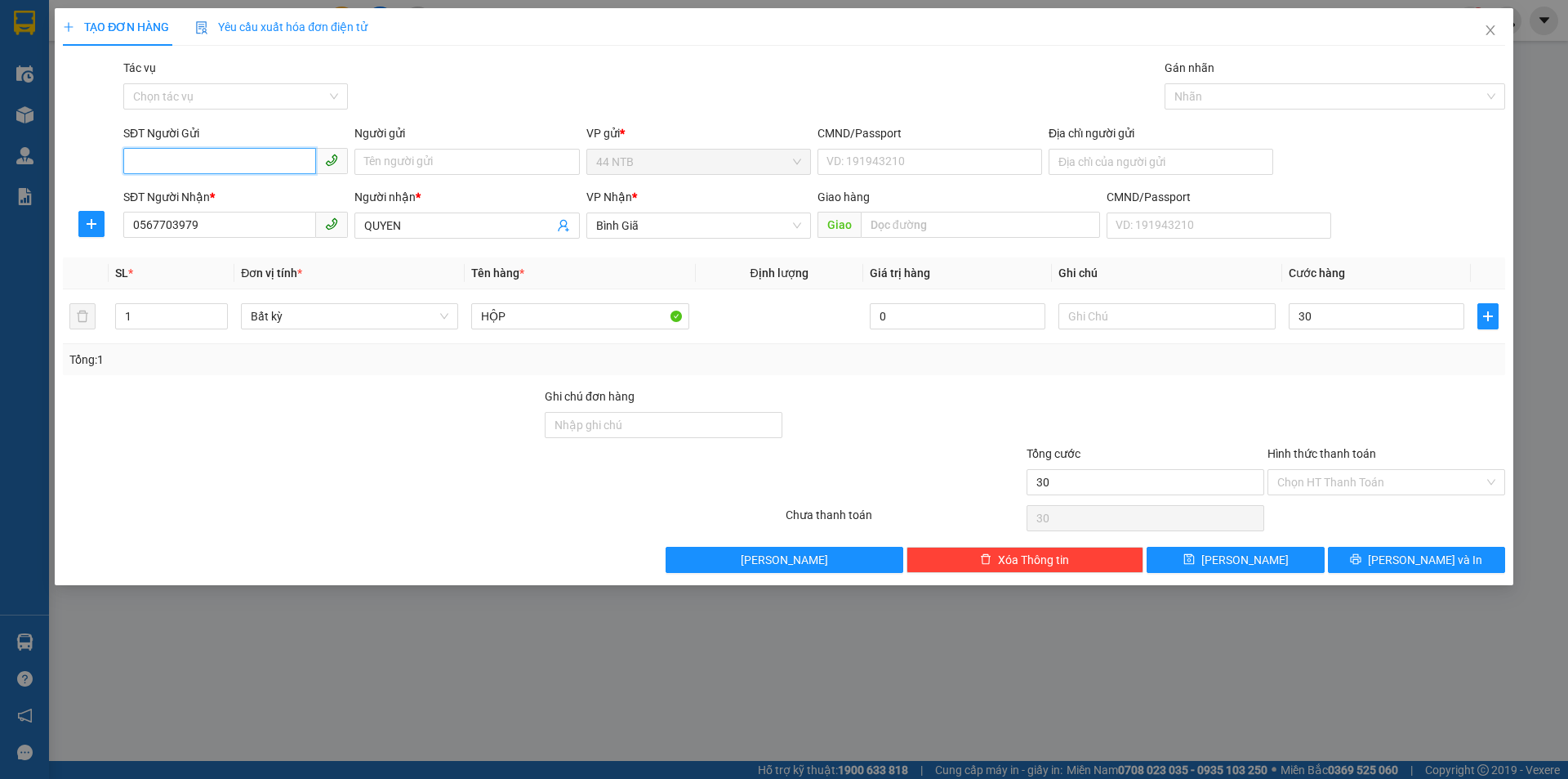
type input "30.000"
click at [188, 151] on input "SĐT Người Gửi" at bounding box center [219, 161] width 193 height 26
type input "0829611777"
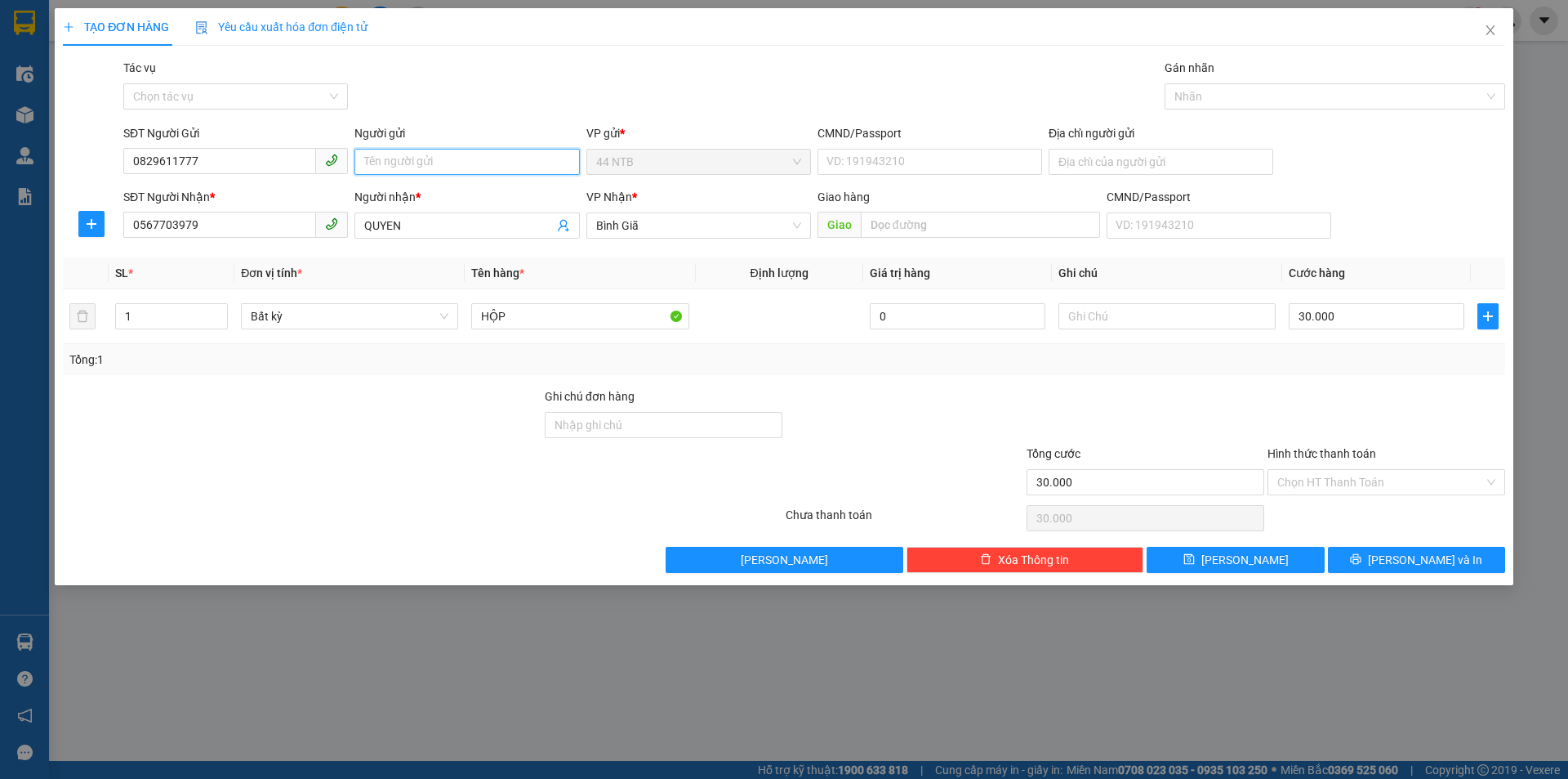
click at [421, 157] on input "Người gửi" at bounding box center [467, 161] width 225 height 26
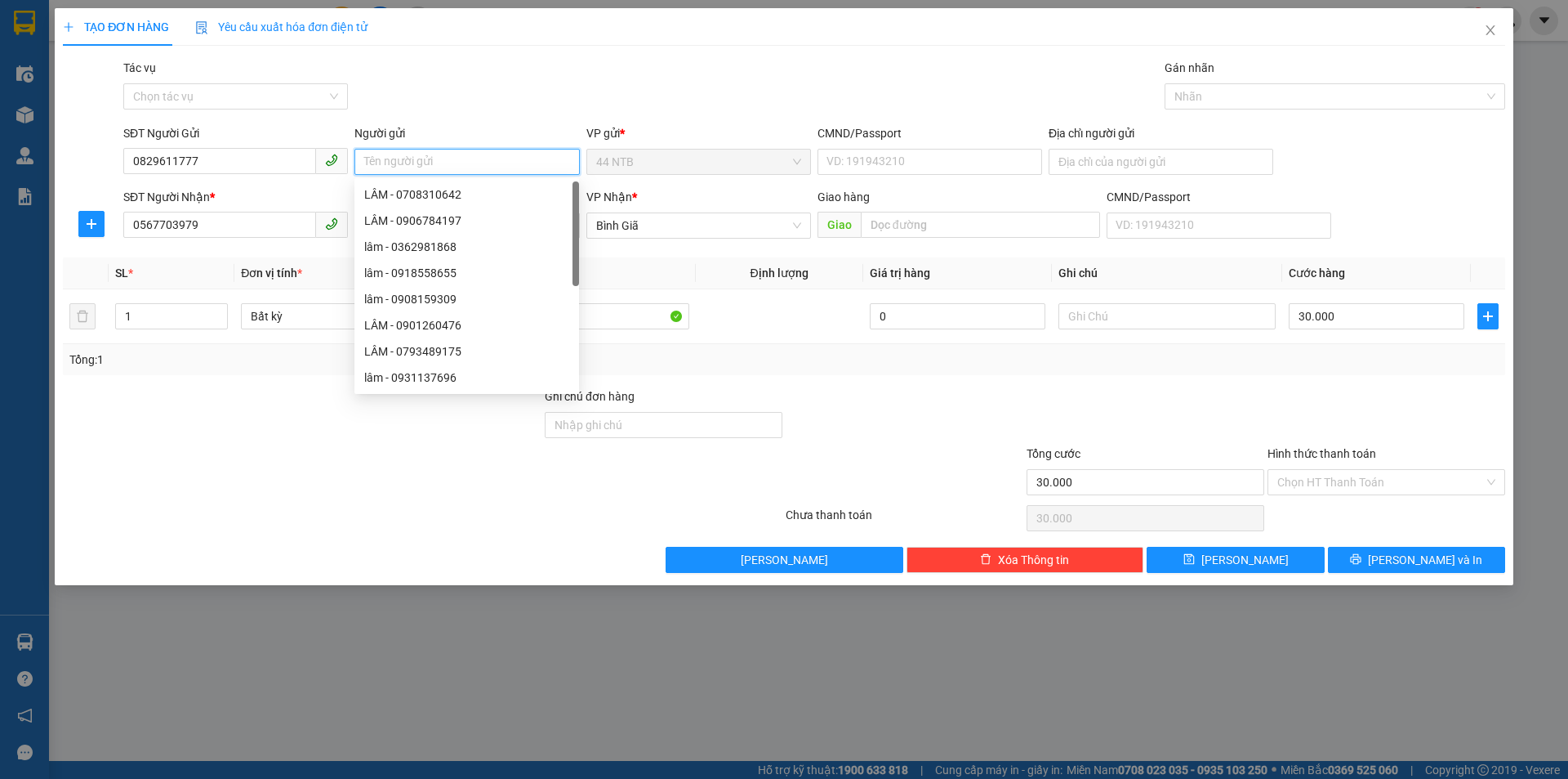
type input "D"
type input "ĐẠT"
click at [1396, 400] on div at bounding box center [1387, 416] width 241 height 58
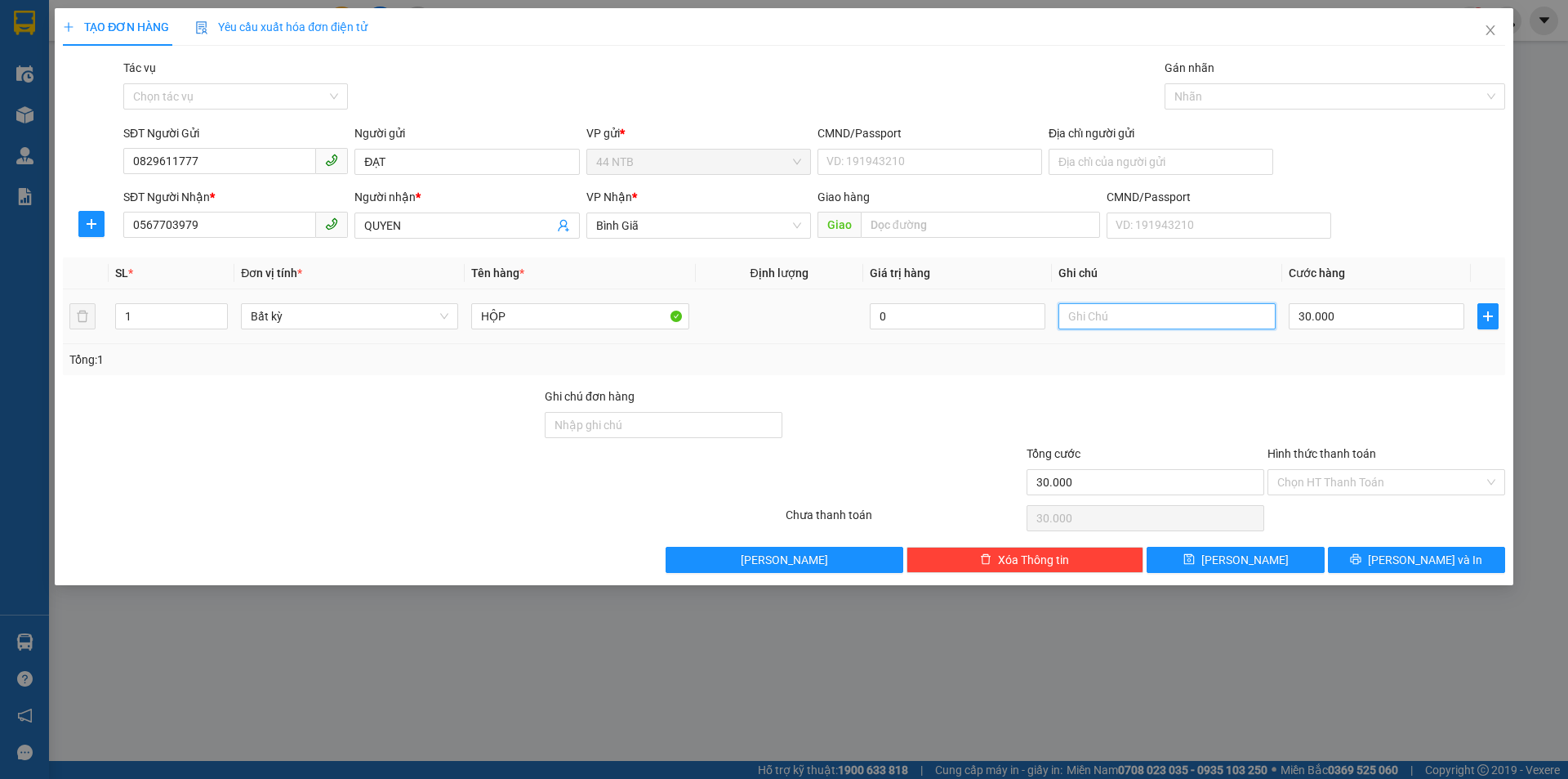
click at [1131, 325] on input "text" at bounding box center [1167, 316] width 217 height 26
type input "QUẦN ÁO"
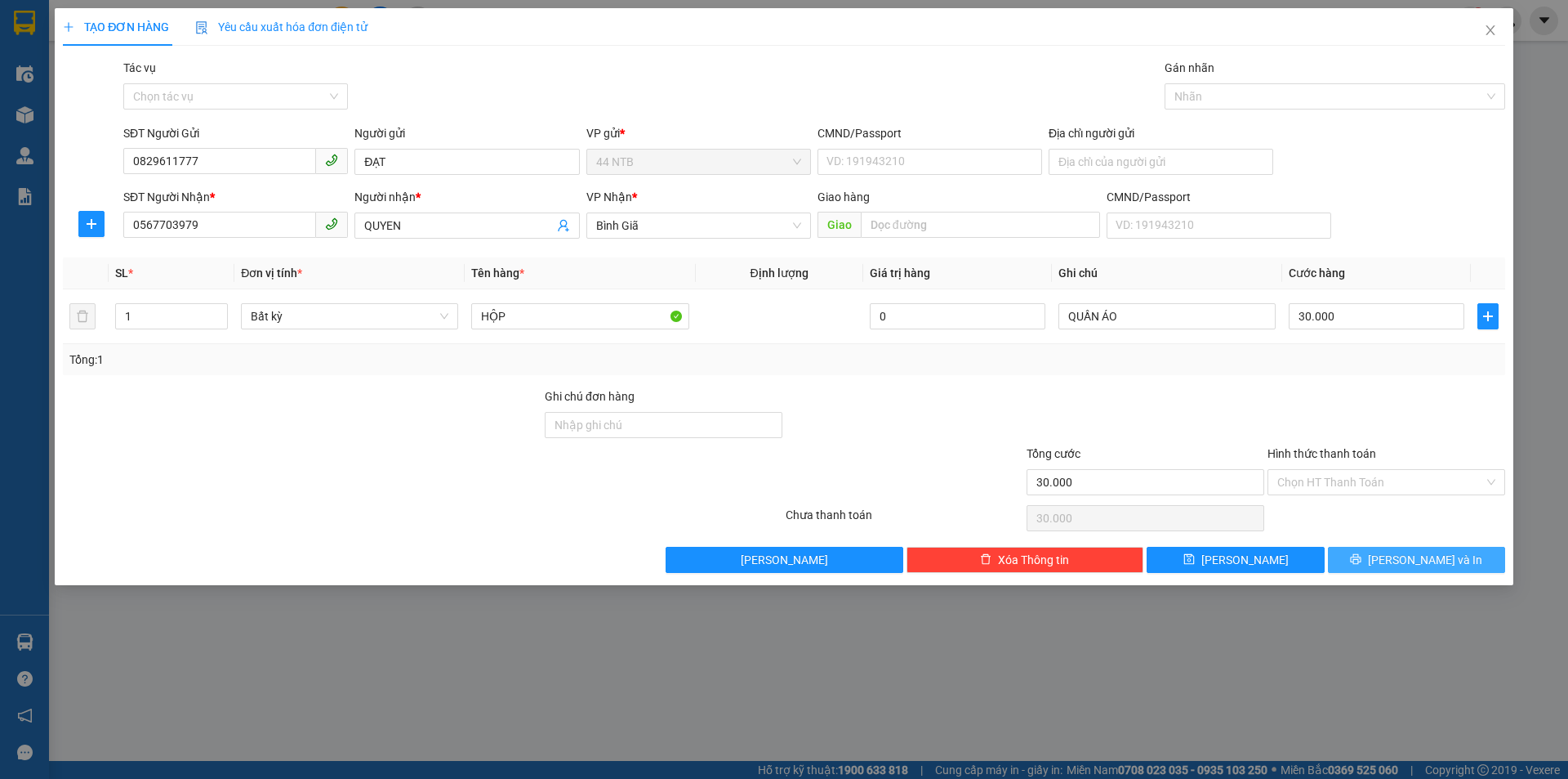
click at [1404, 557] on span "[PERSON_NAME] và In" at bounding box center [1425, 559] width 114 height 18
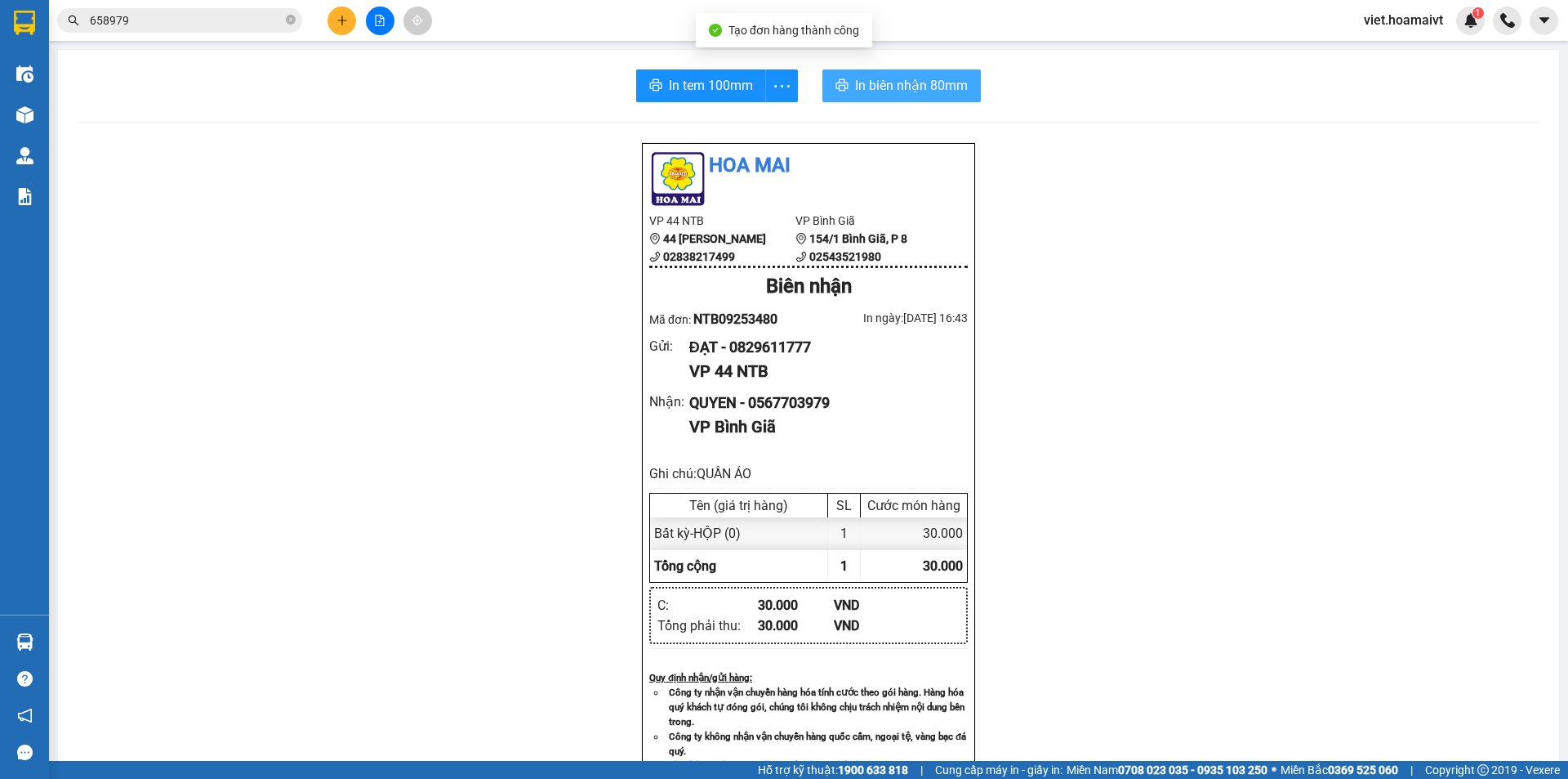
click at [864, 82] on span "In biên nhận 80mm" at bounding box center [911, 85] width 112 height 20
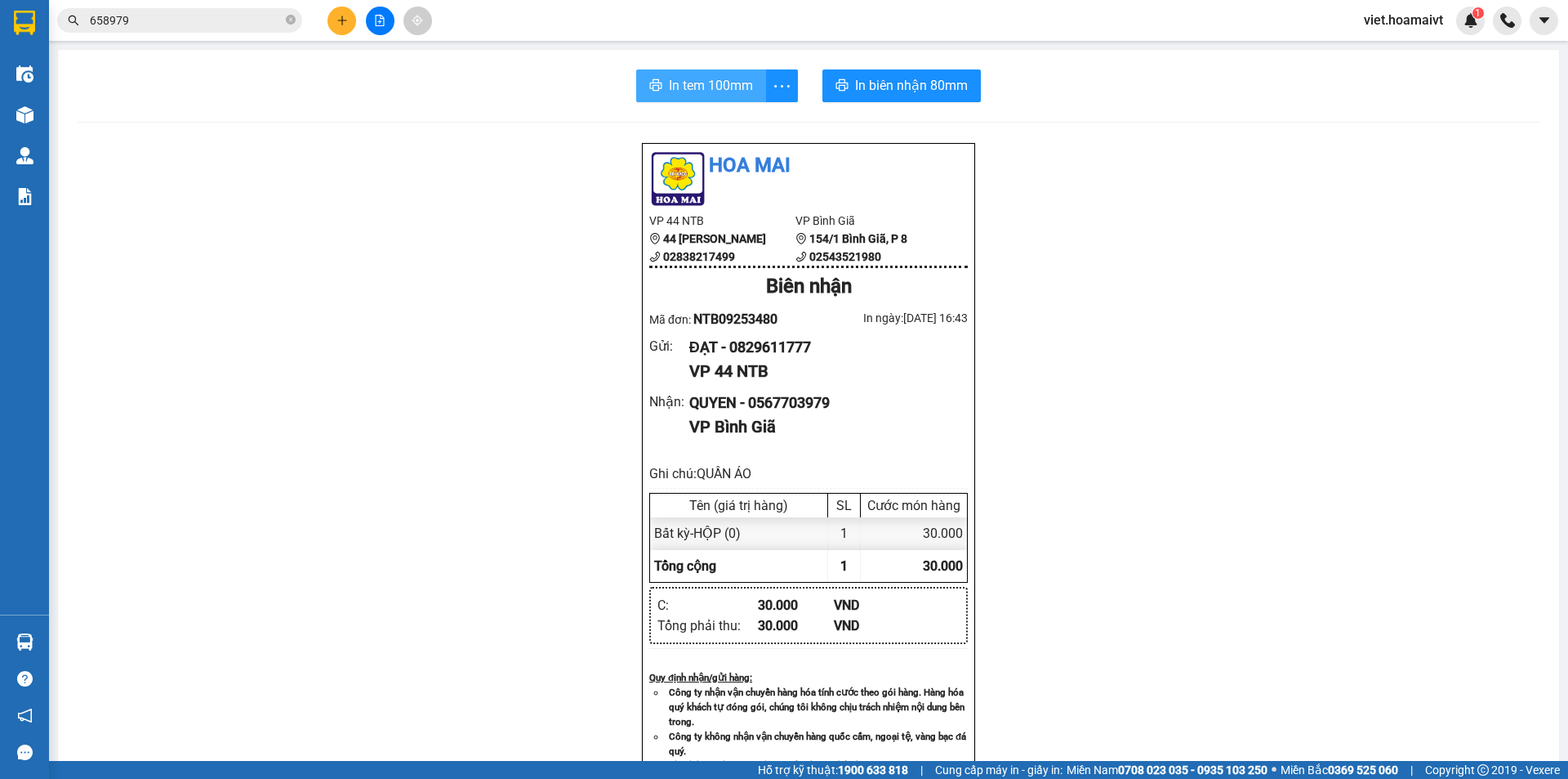
click at [682, 75] on span "In tem 100mm" at bounding box center [711, 85] width 84 height 20
click at [344, 23] on icon "plus" at bounding box center [342, 20] width 11 height 11
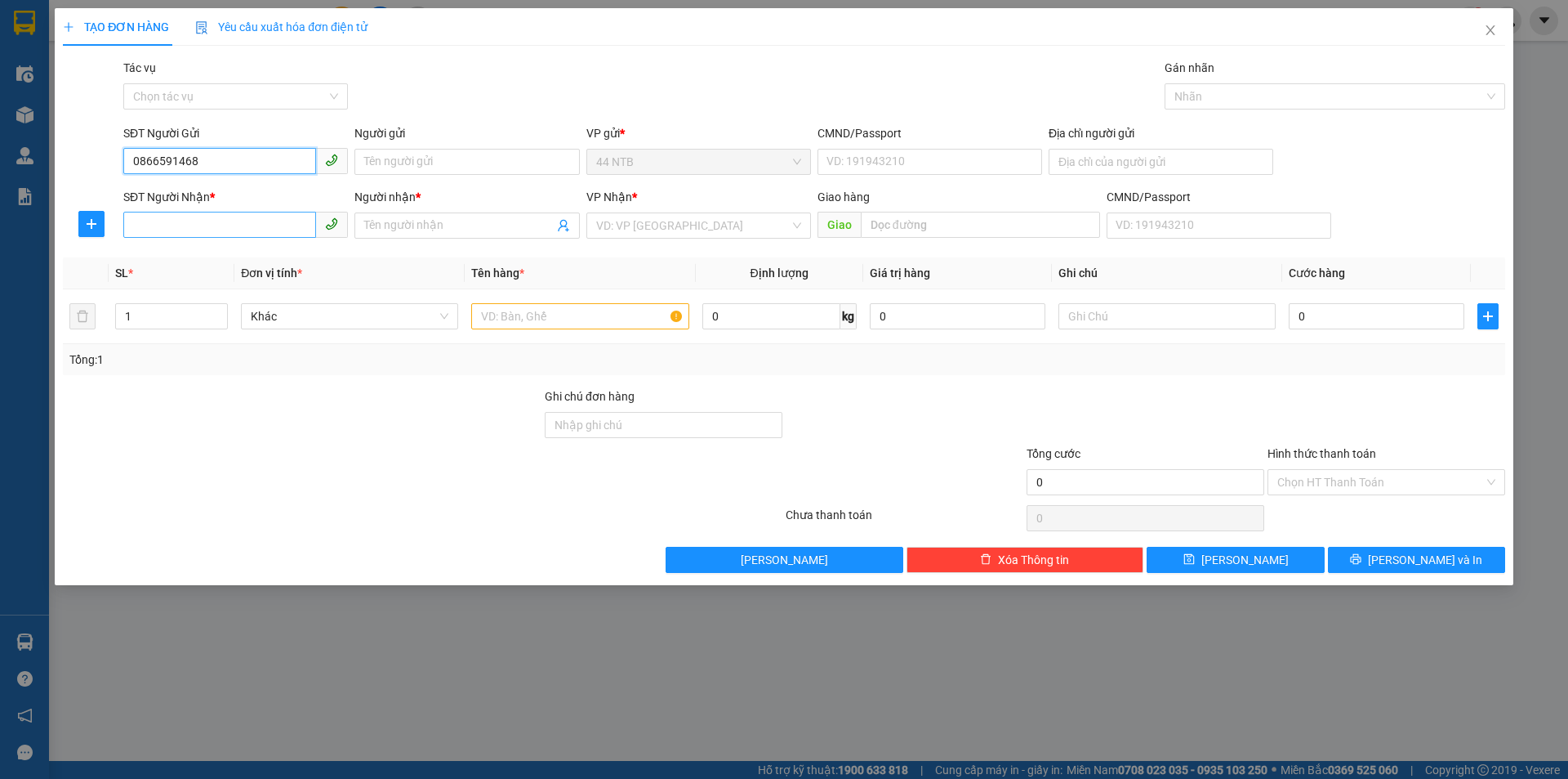
type input "0866591468"
click at [199, 225] on input "SĐT Người Nhận *" at bounding box center [219, 225] width 193 height 26
type input "0866591468"
click at [212, 261] on div "0866591468 - AN" at bounding box center [235, 258] width 205 height 18
type input "AN"
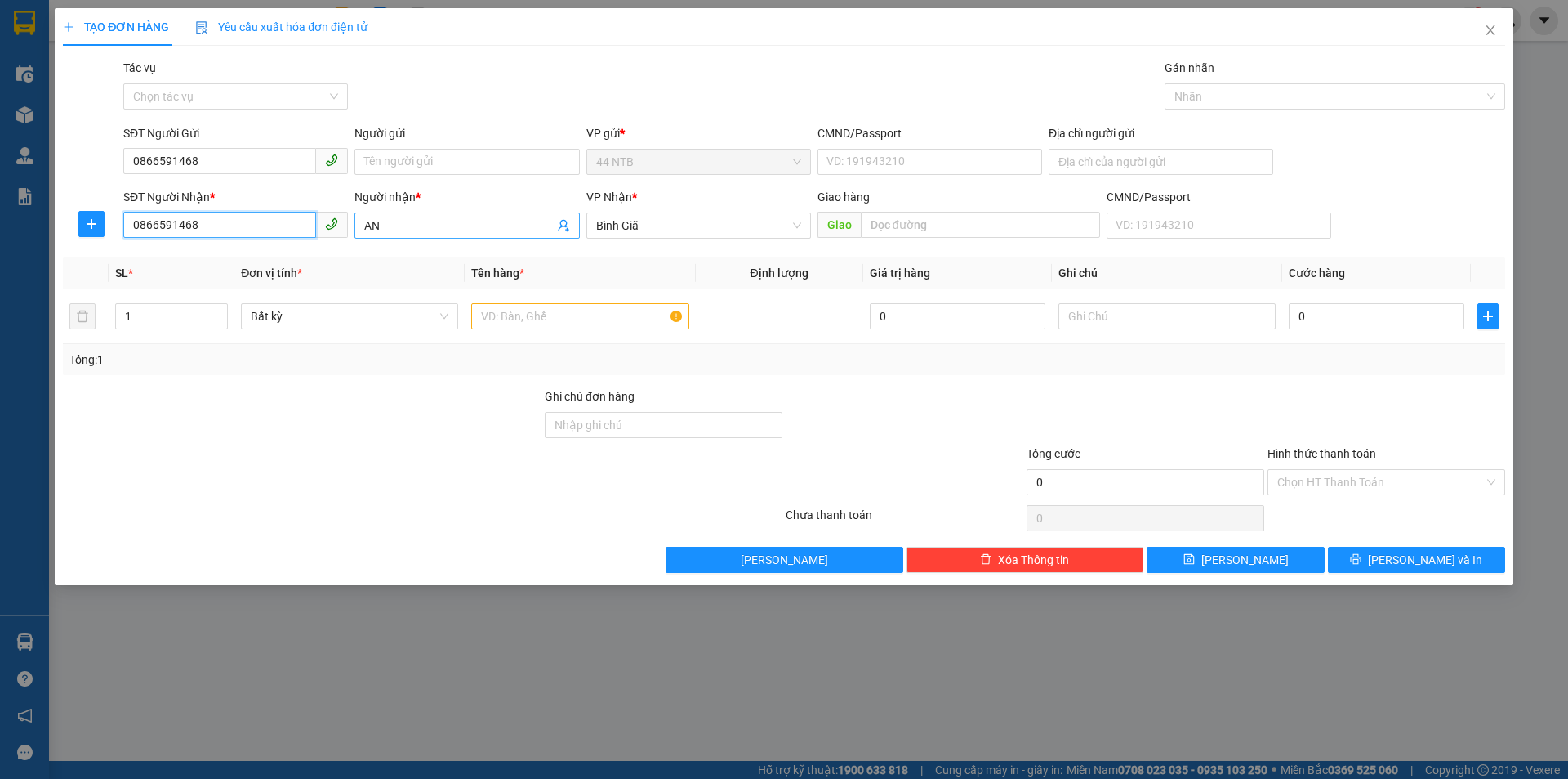
type input "0866591468"
click at [440, 226] on input "AN" at bounding box center [459, 225] width 188 height 18
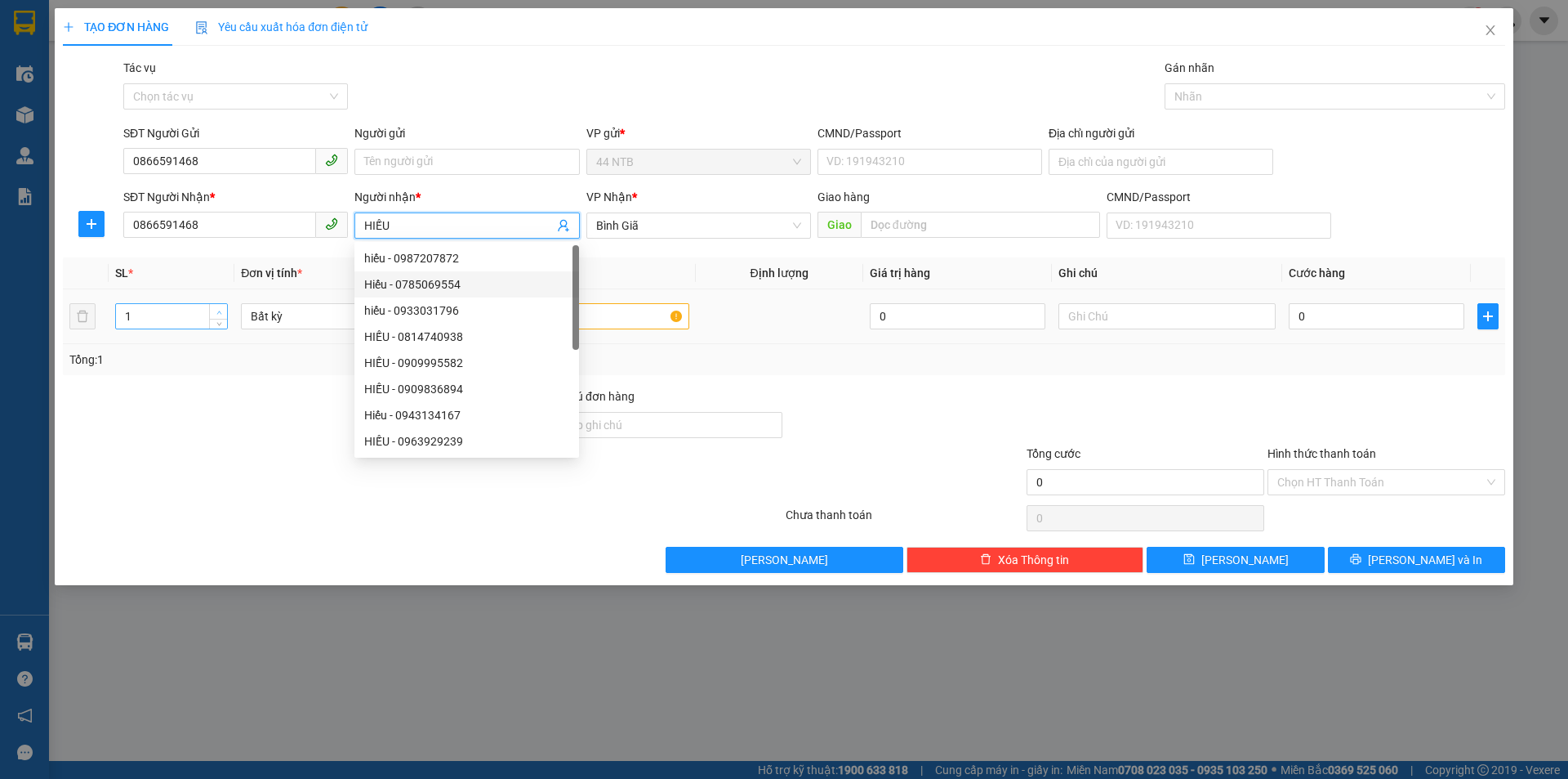
type input "HIẾU"
type input "2"
click at [216, 310] on icon "up" at bounding box center [219, 312] width 6 height 6
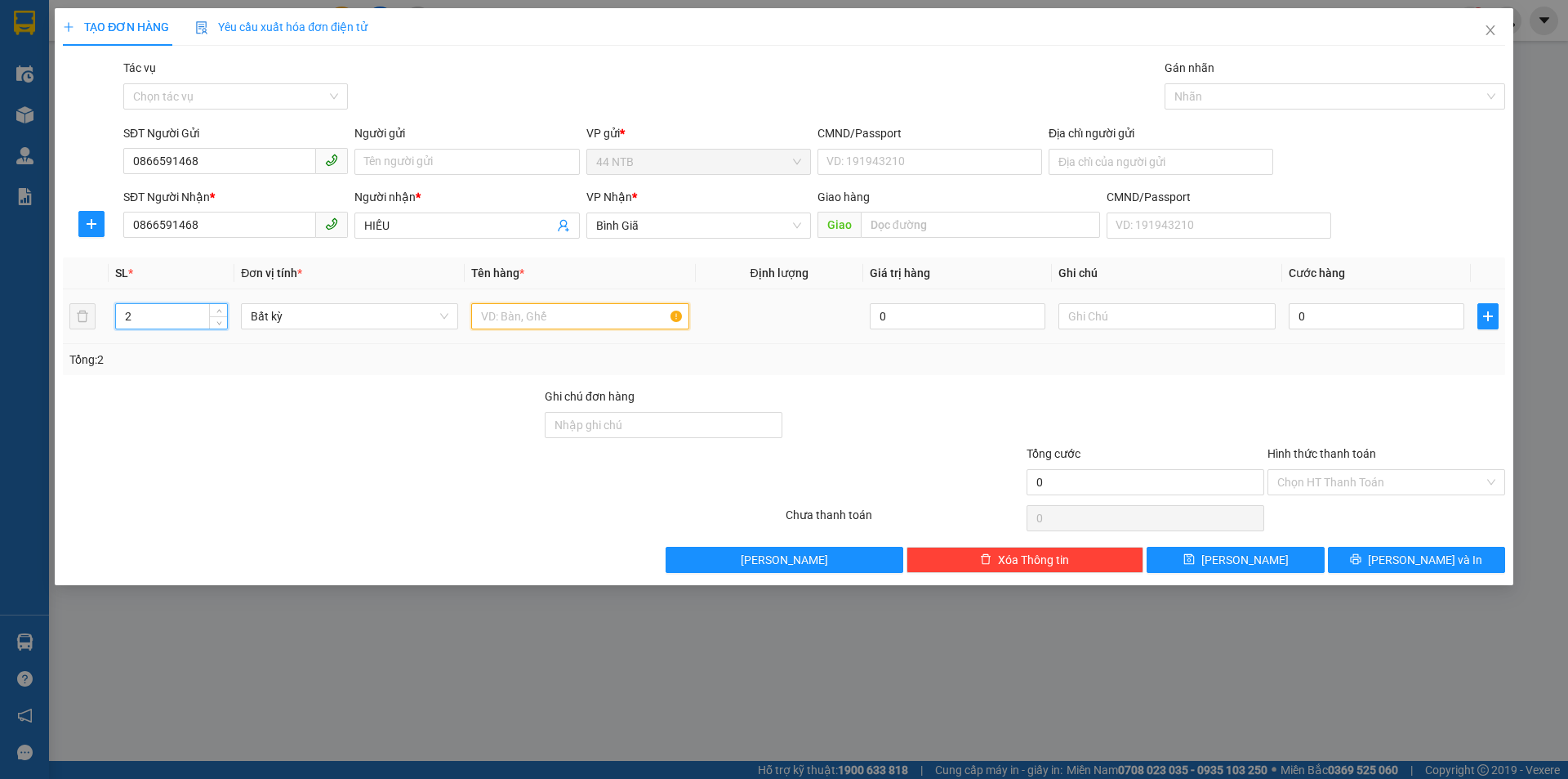
click at [574, 317] on input "text" at bounding box center [579, 316] width 217 height 26
type input "BAO"
click at [1327, 318] on input "0" at bounding box center [1376, 316] width 175 height 26
type input "5"
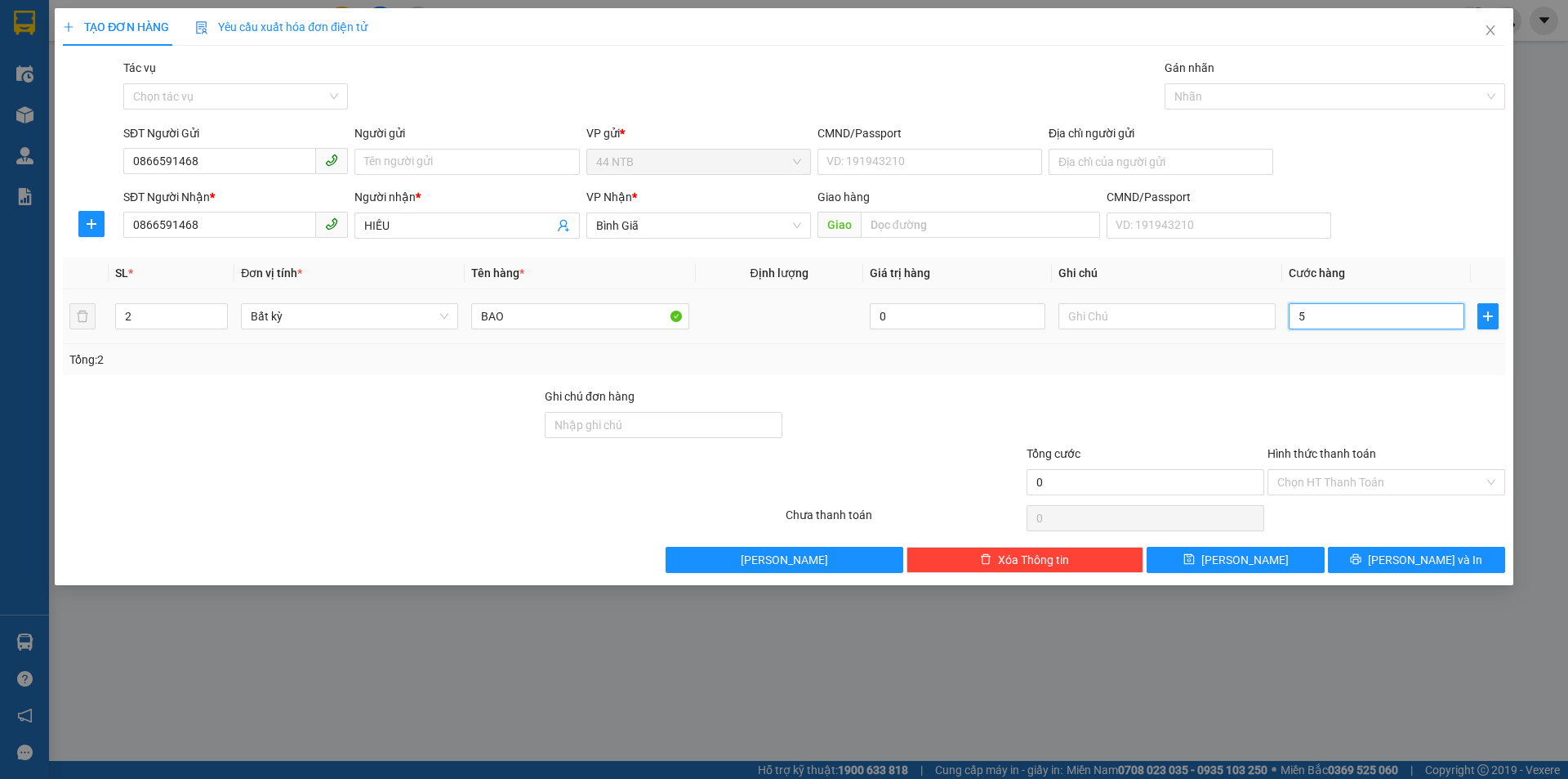
type input "5"
type input "50"
type input "50.000"
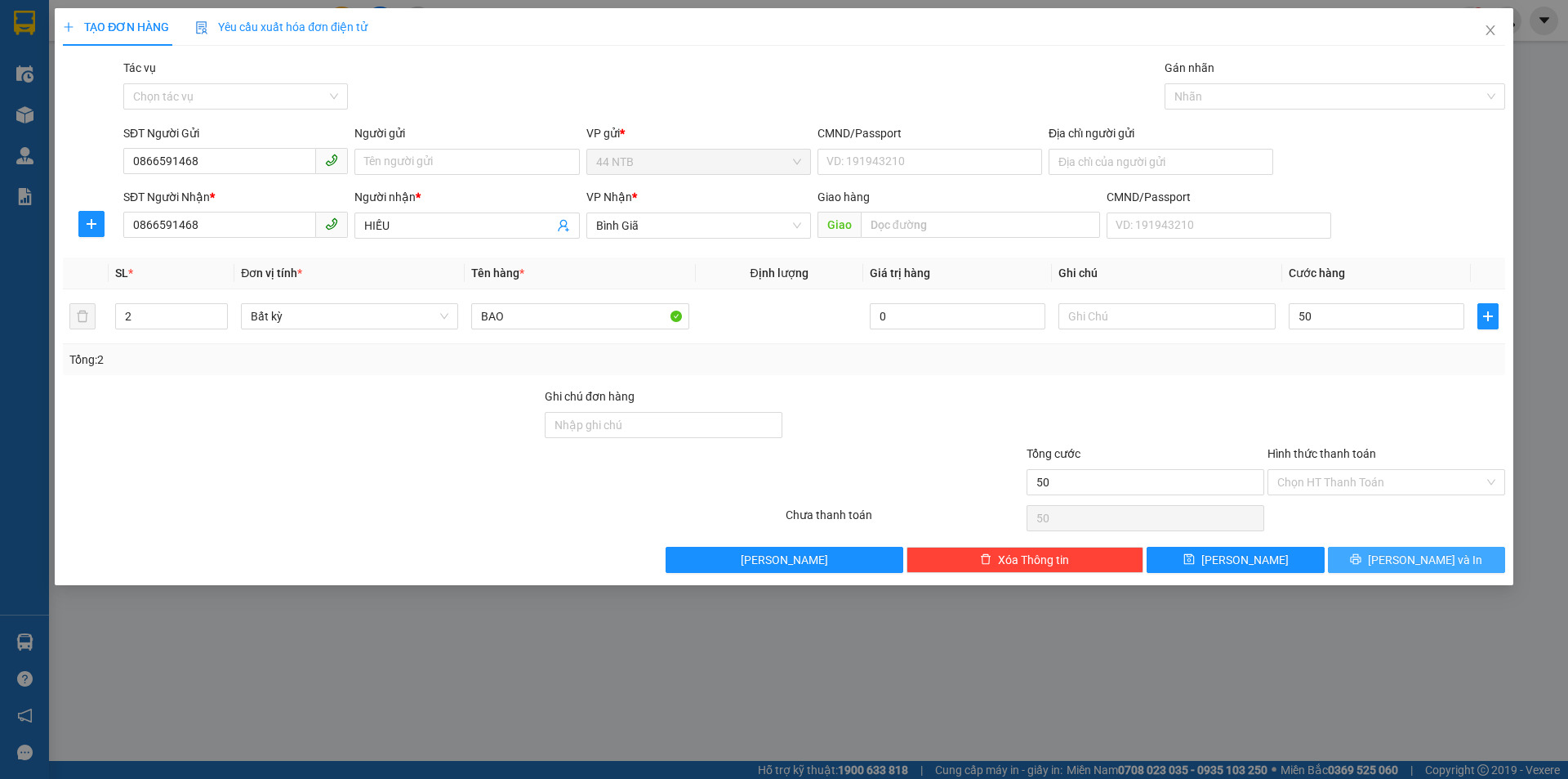
type input "50.000"
click at [1401, 562] on button "[PERSON_NAME] và In" at bounding box center [1416, 560] width 177 height 26
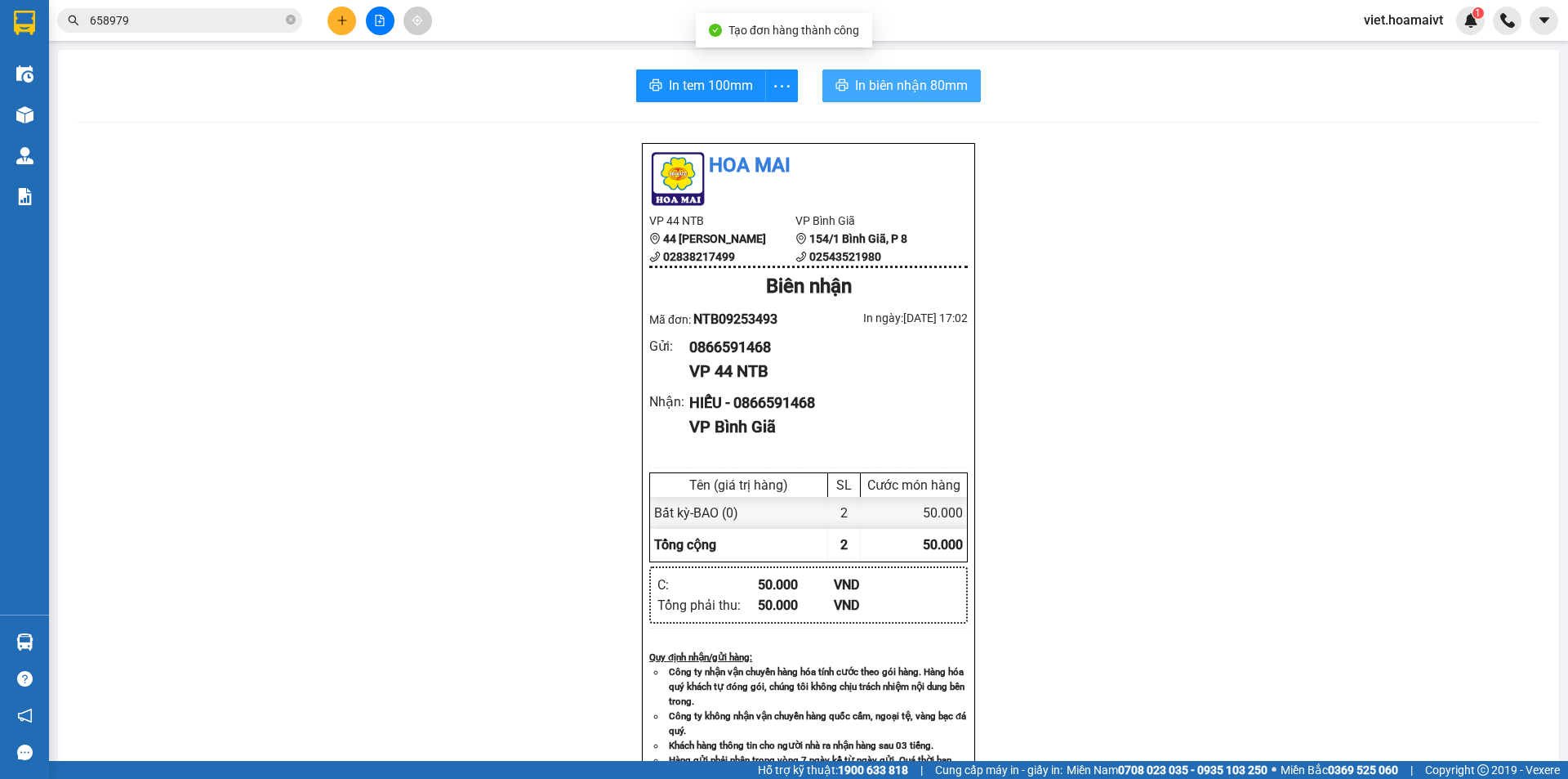
click at [913, 84] on span "In biên nhận 80mm" at bounding box center [911, 85] width 112 height 20
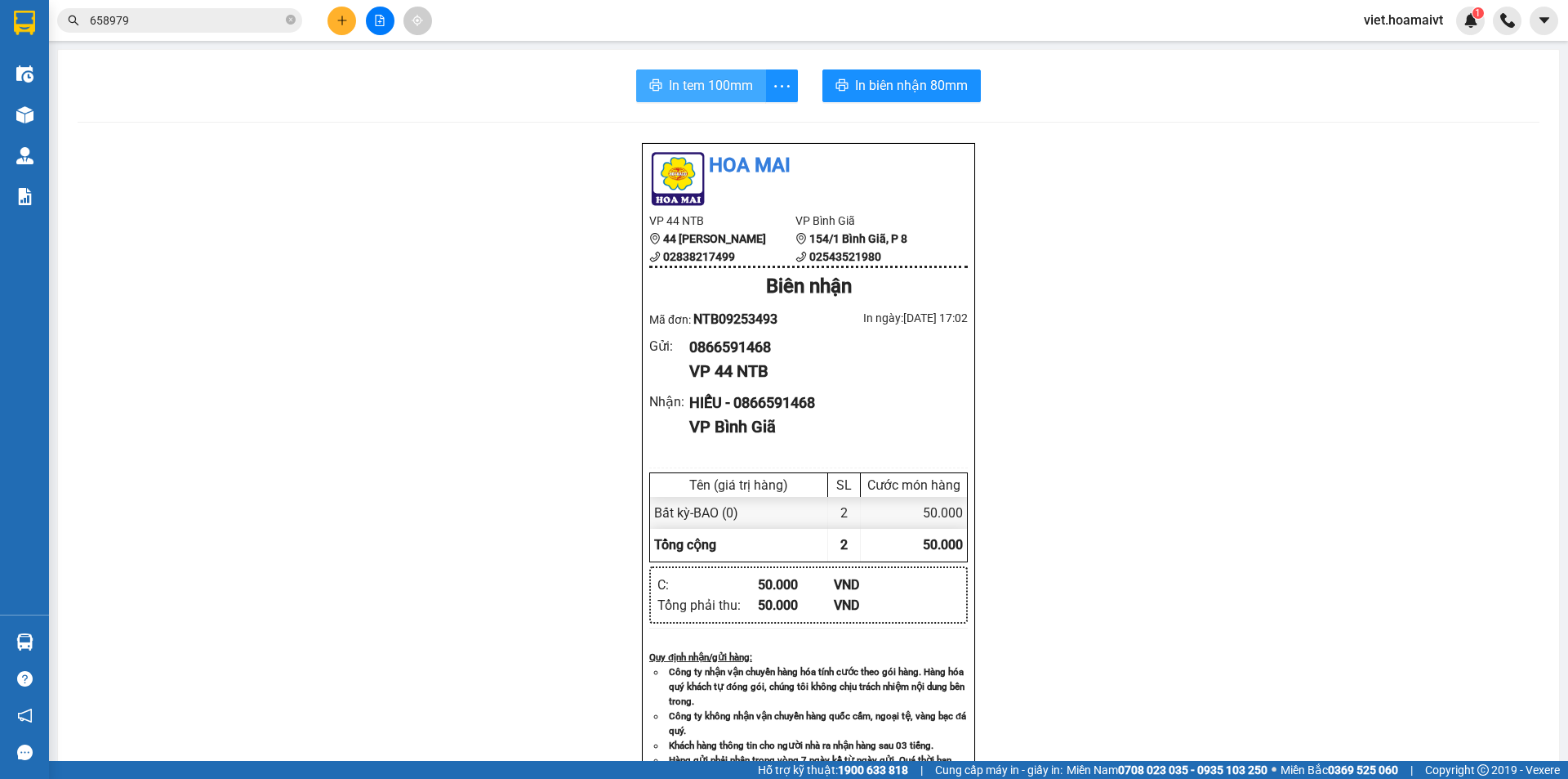
click at [713, 85] on span "In tem 100mm" at bounding box center [711, 85] width 84 height 20
click at [349, 20] on button at bounding box center [342, 20] width 29 height 29
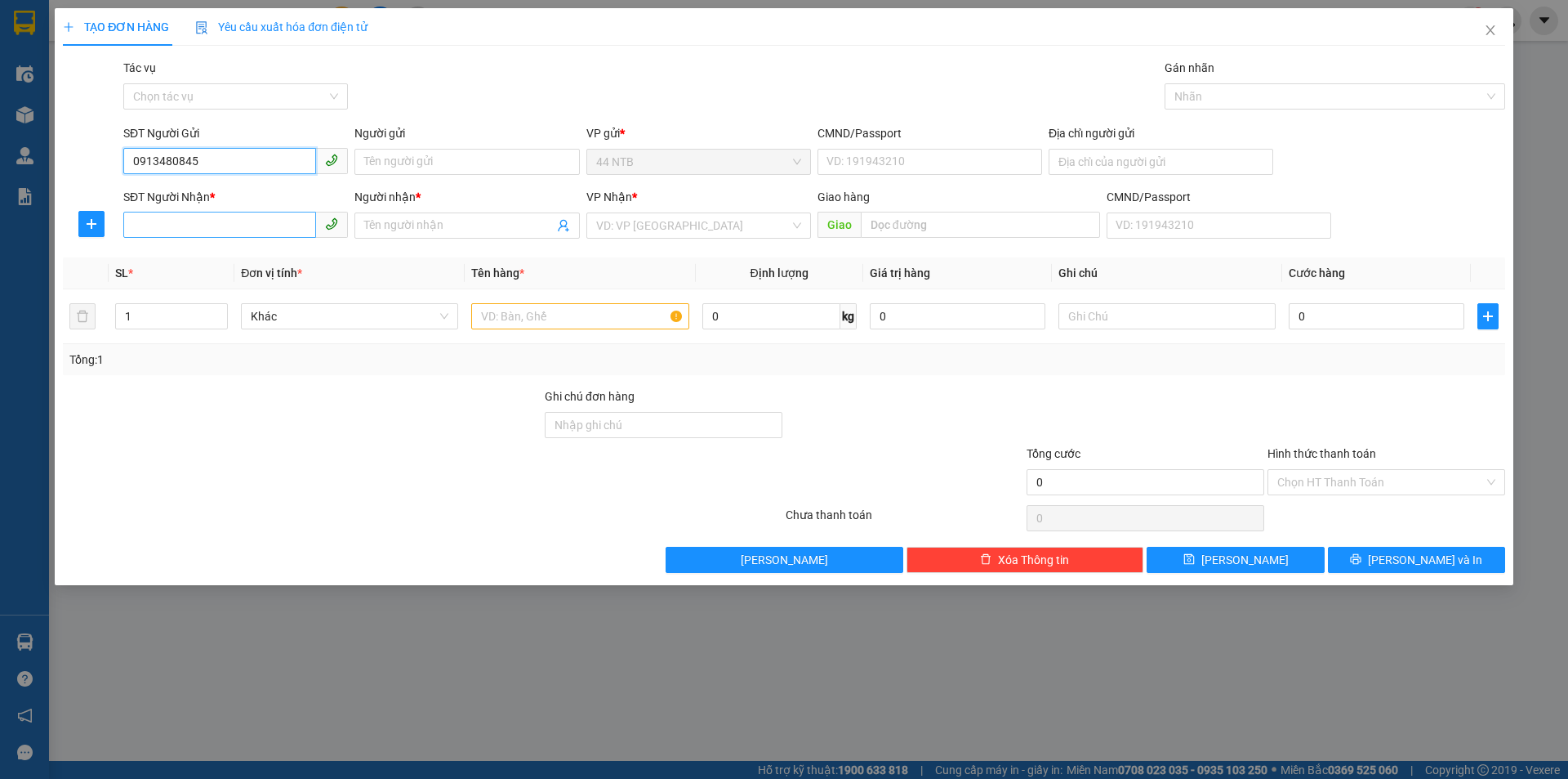
type input "0913480845"
click at [209, 227] on input "SĐT Người Nhận *" at bounding box center [219, 225] width 193 height 26
type input "0389522748"
click at [402, 225] on input "Người nhận *" at bounding box center [459, 225] width 188 height 18
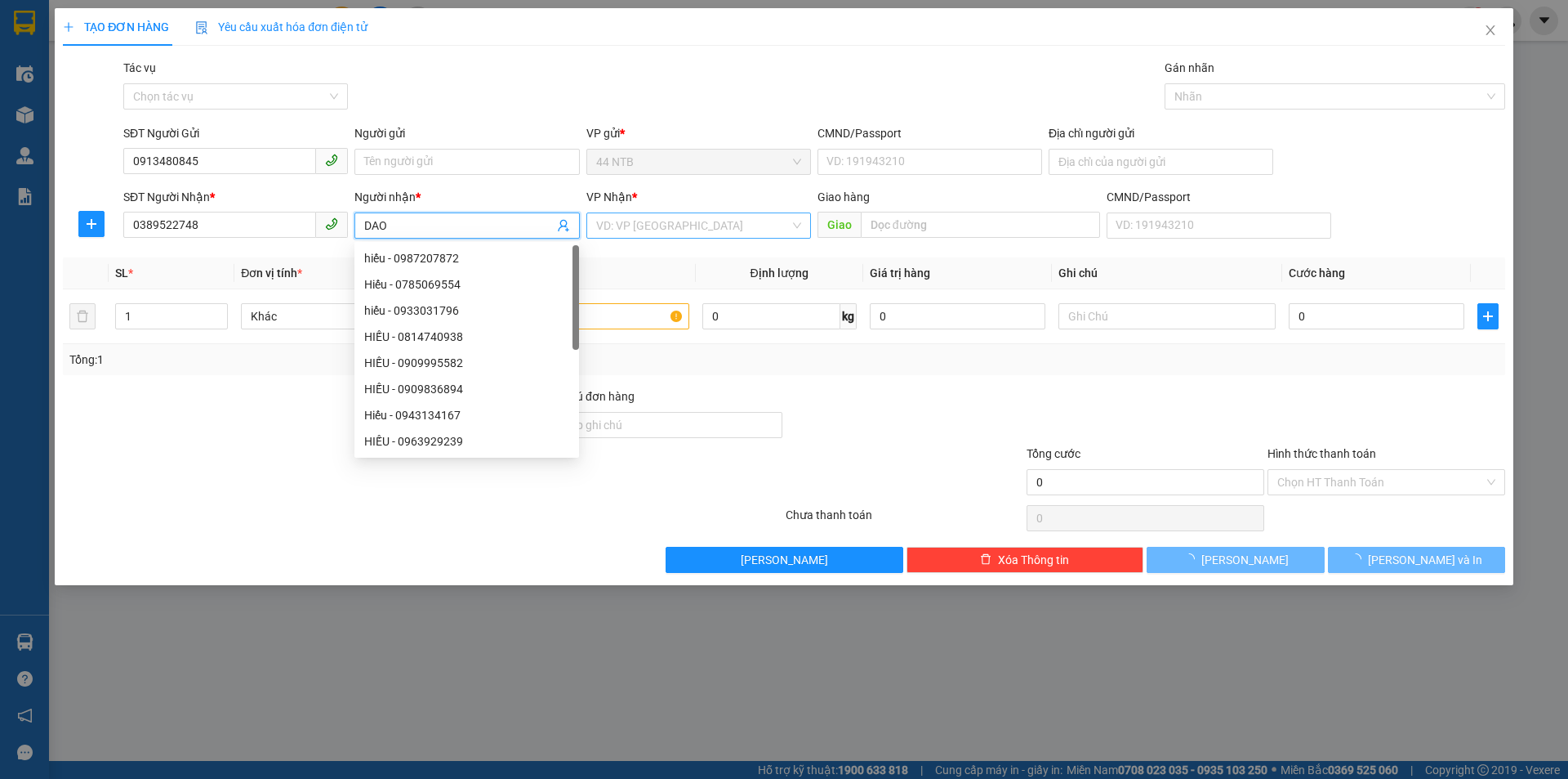
type input "DAO"
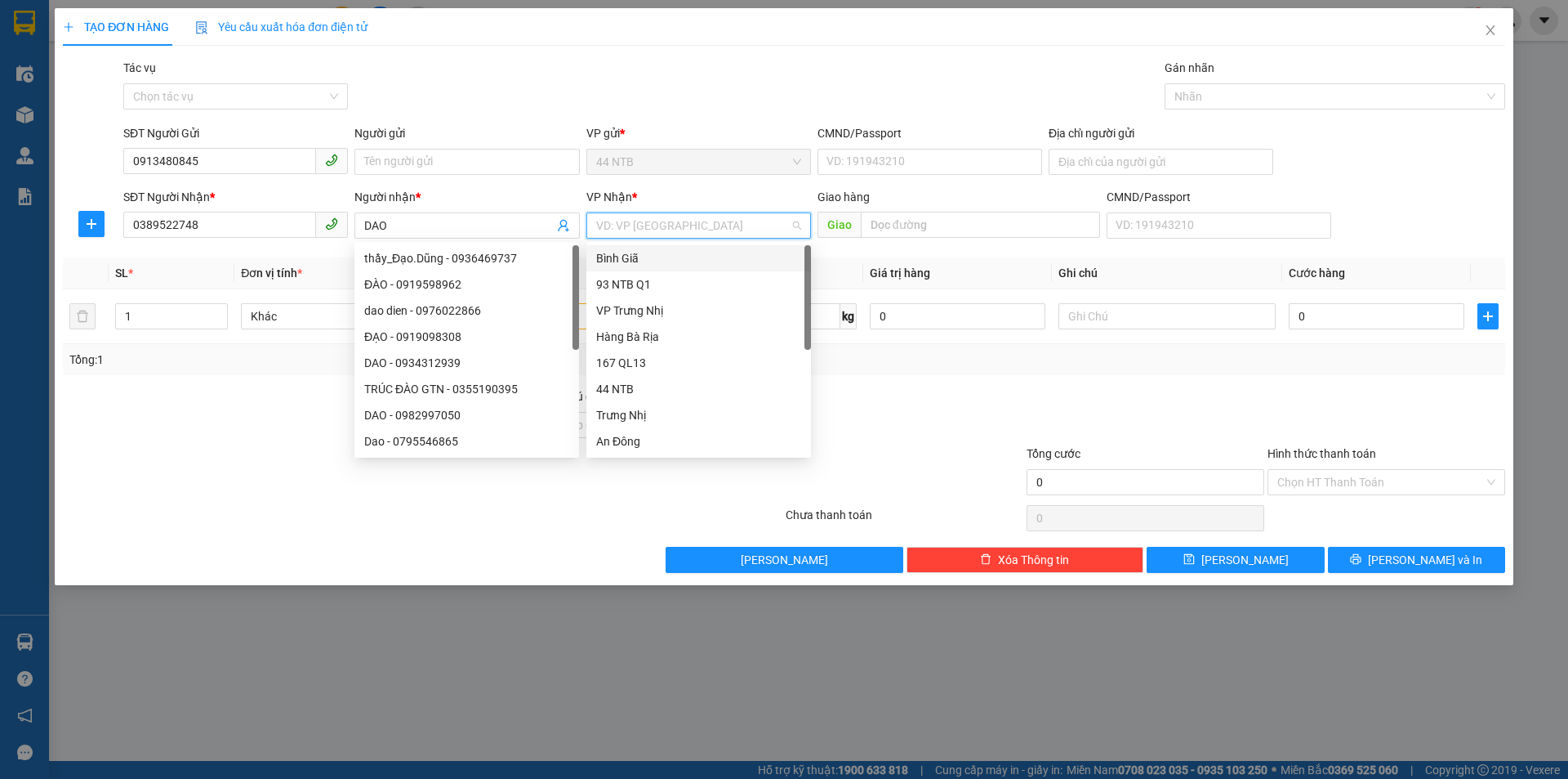
click at [658, 226] on input "search" at bounding box center [693, 225] width 194 height 24
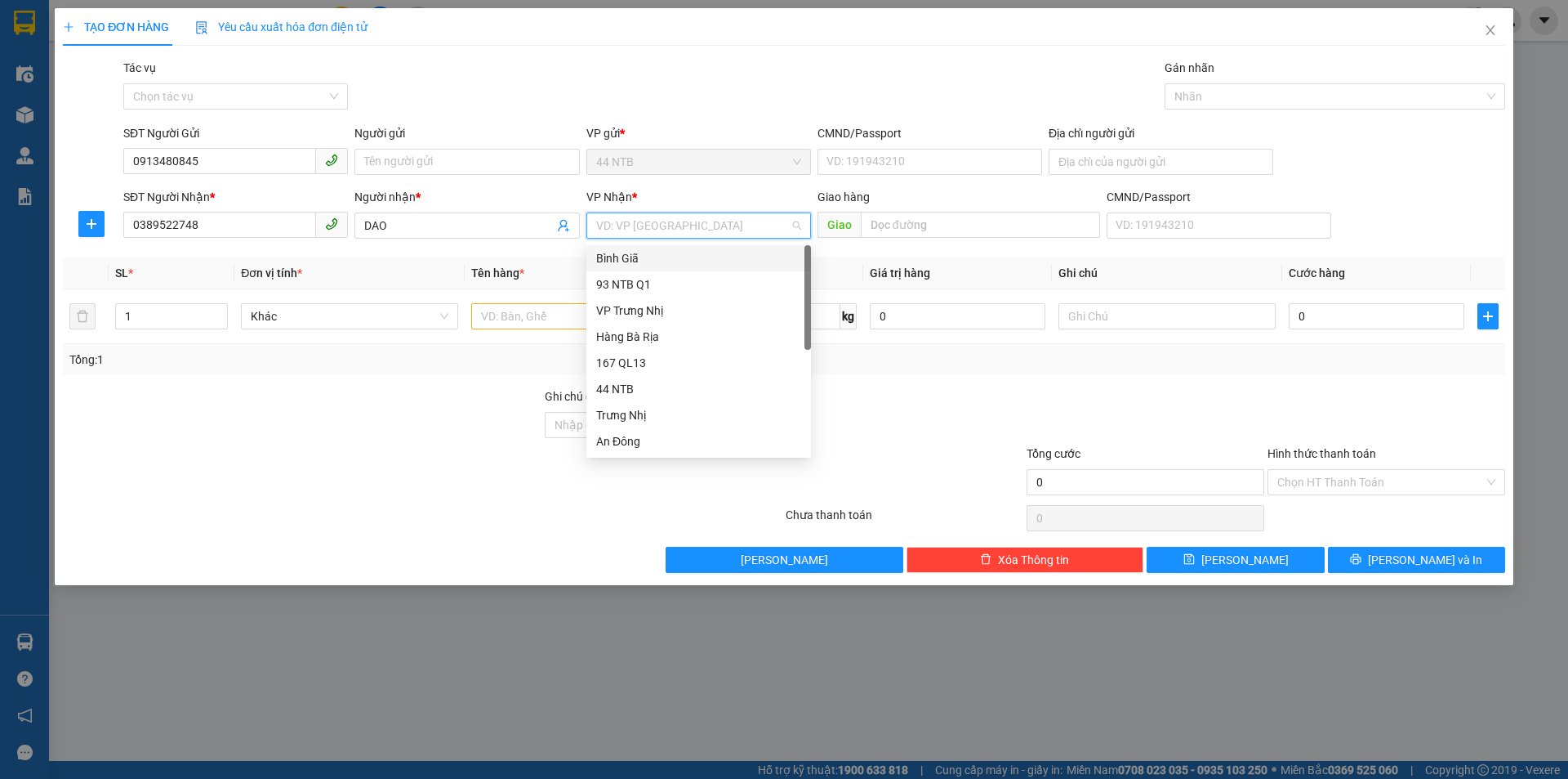
type input "B"
click at [622, 310] on div "Hàng Bà Rịa" at bounding box center [699, 311] width 205 height 18
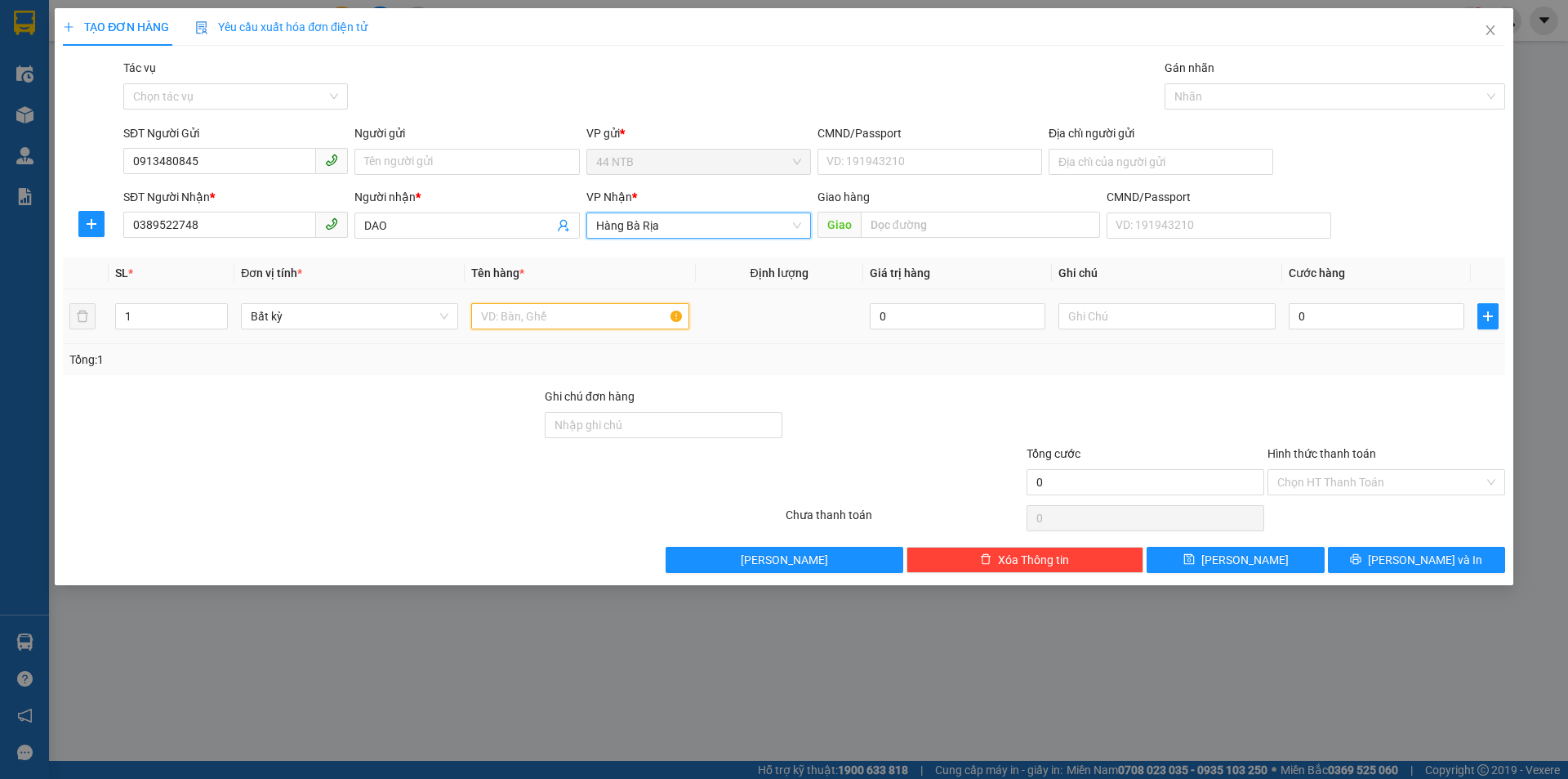
click at [511, 324] on input "text" at bounding box center [579, 316] width 217 height 26
type input "THUNG"
click at [1331, 317] on input "0" at bounding box center [1376, 316] width 175 height 26
type input "3"
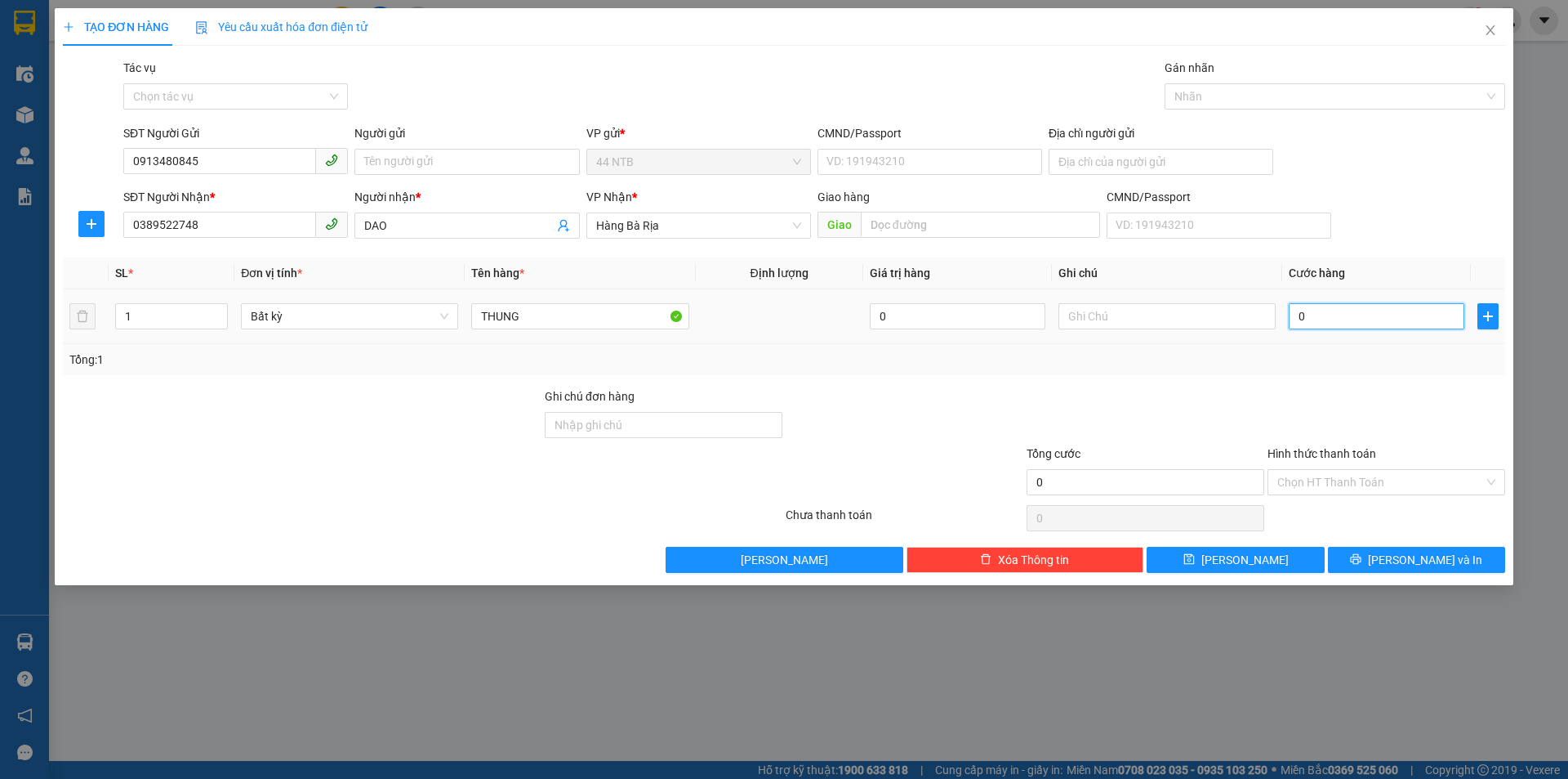
type input "3"
type input "30"
type input "30.000"
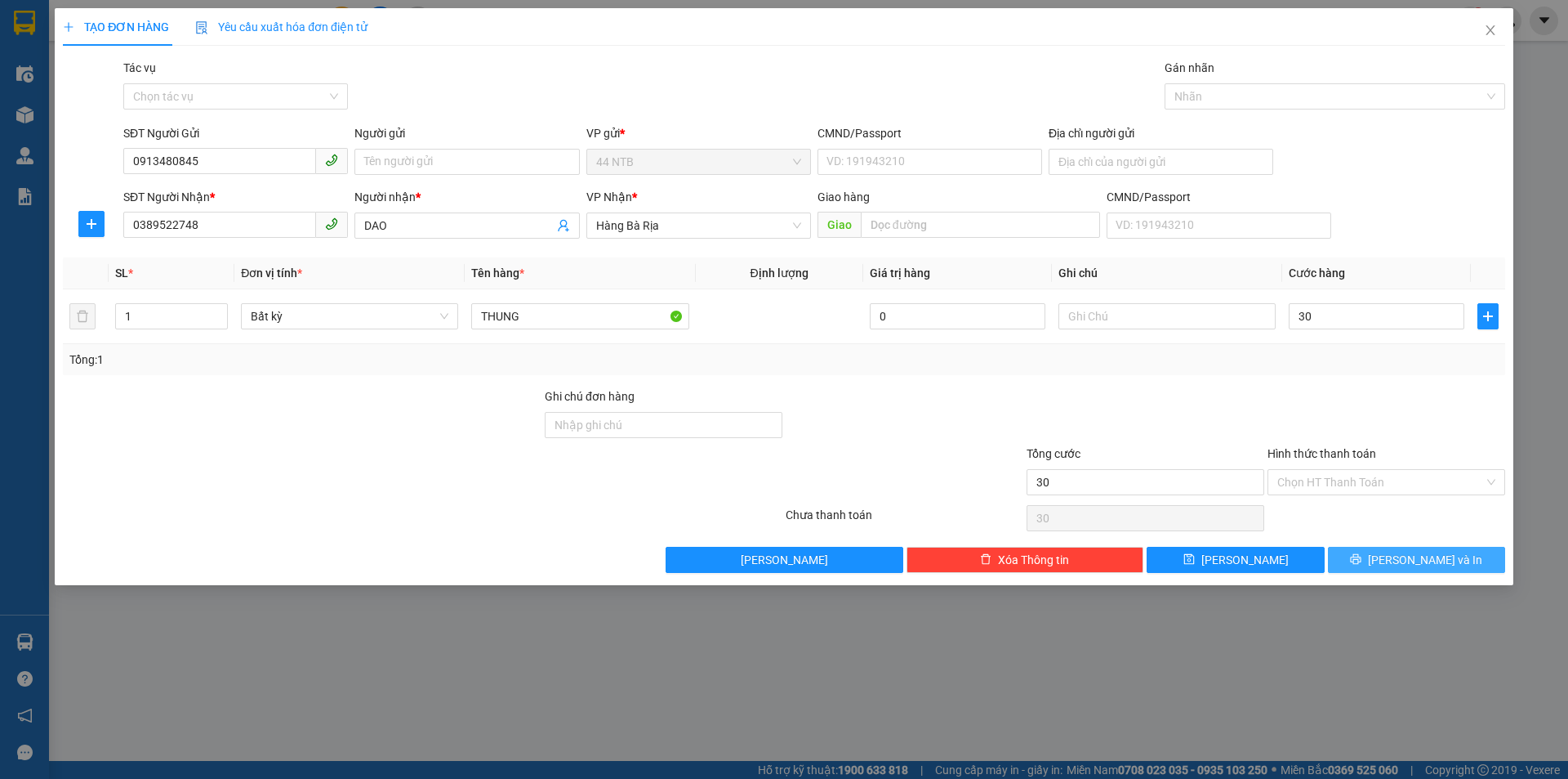
type input "30.000"
click at [1404, 558] on span "[PERSON_NAME] và In" at bounding box center [1425, 559] width 114 height 18
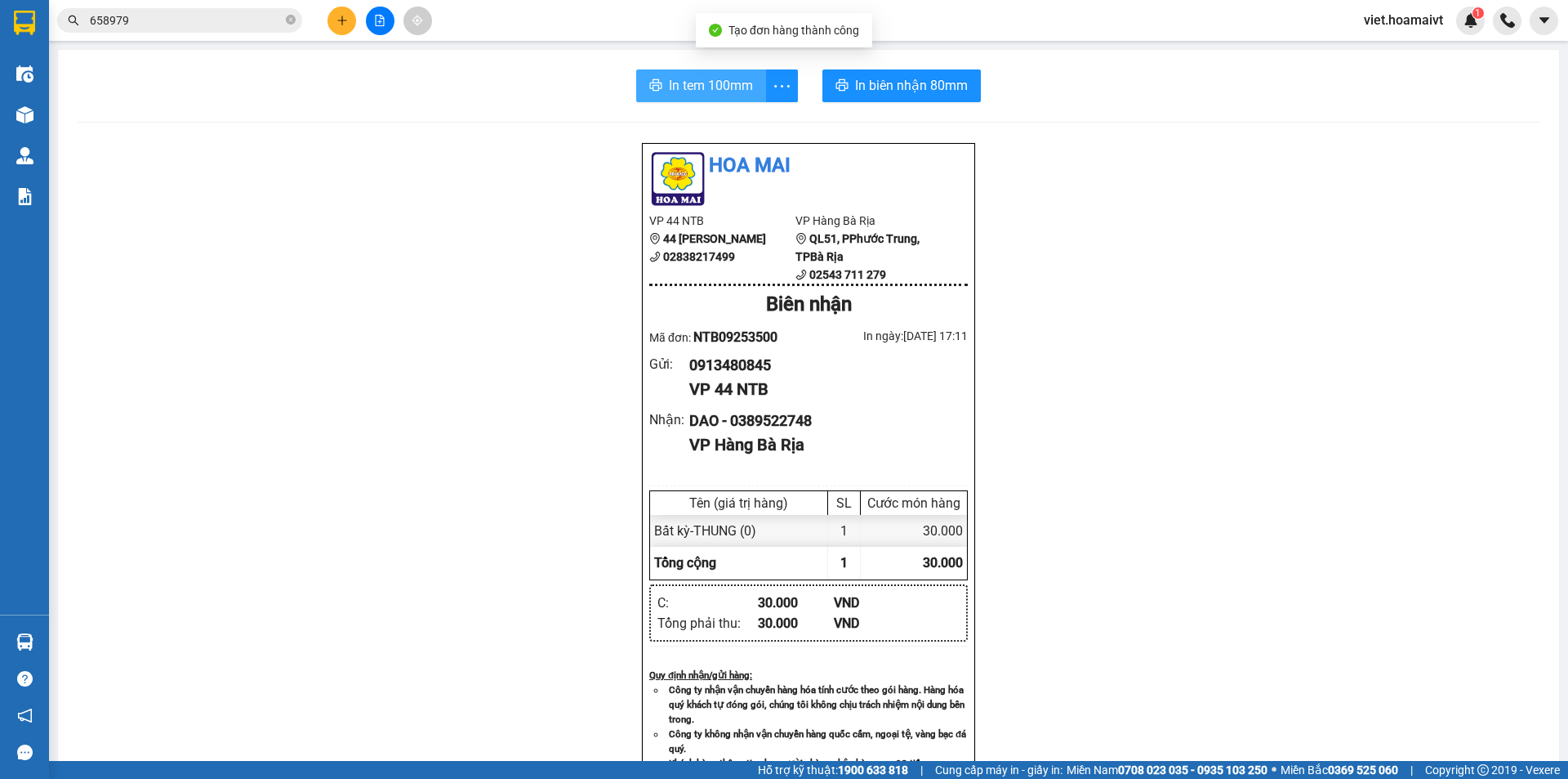
click at [706, 91] on span "In tem 100mm" at bounding box center [711, 85] width 84 height 20
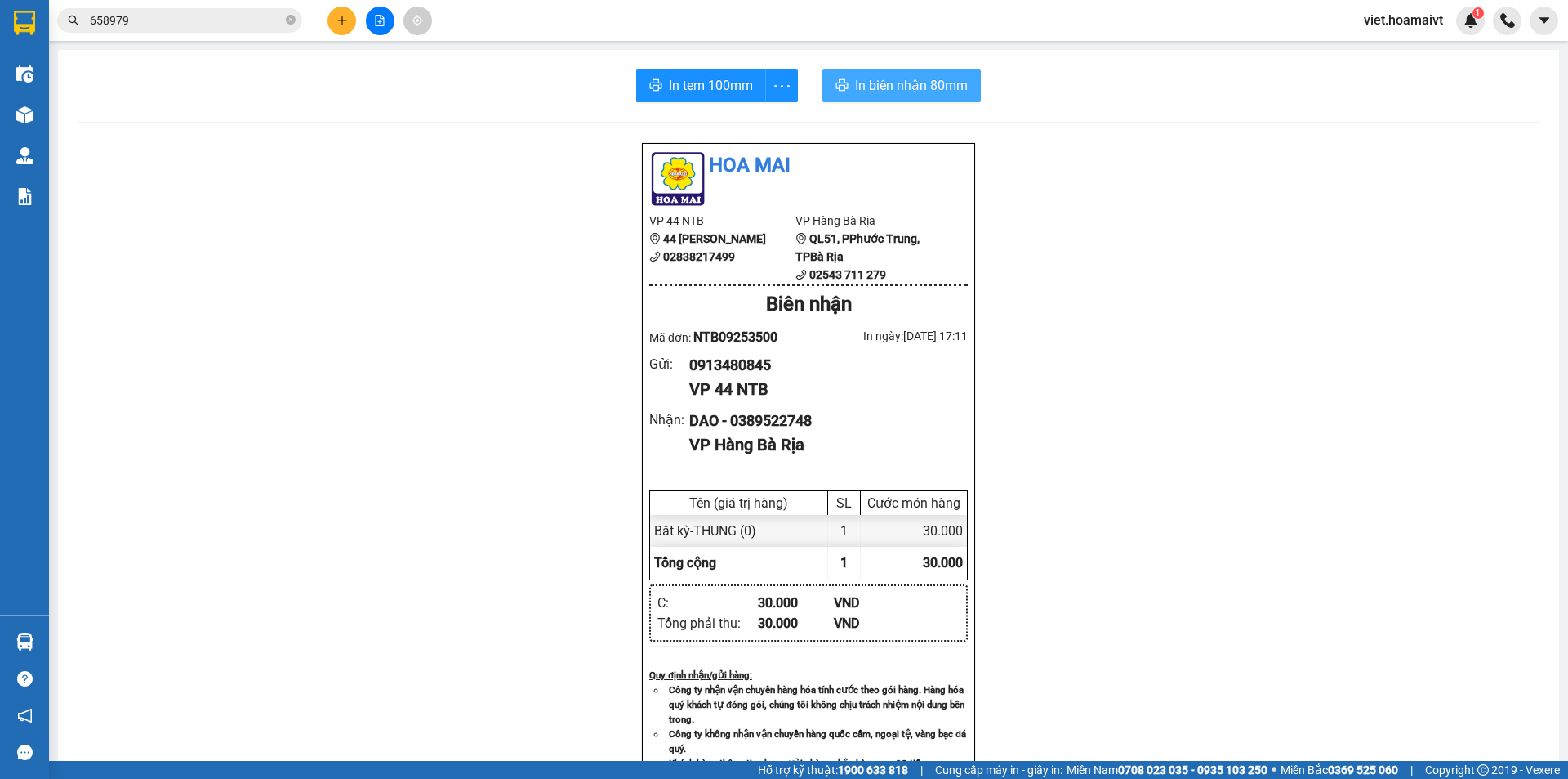
click at [922, 79] on span "In biên nhận 80mm" at bounding box center [911, 85] width 112 height 20
click at [338, 18] on icon "plus" at bounding box center [342, 20] width 11 height 11
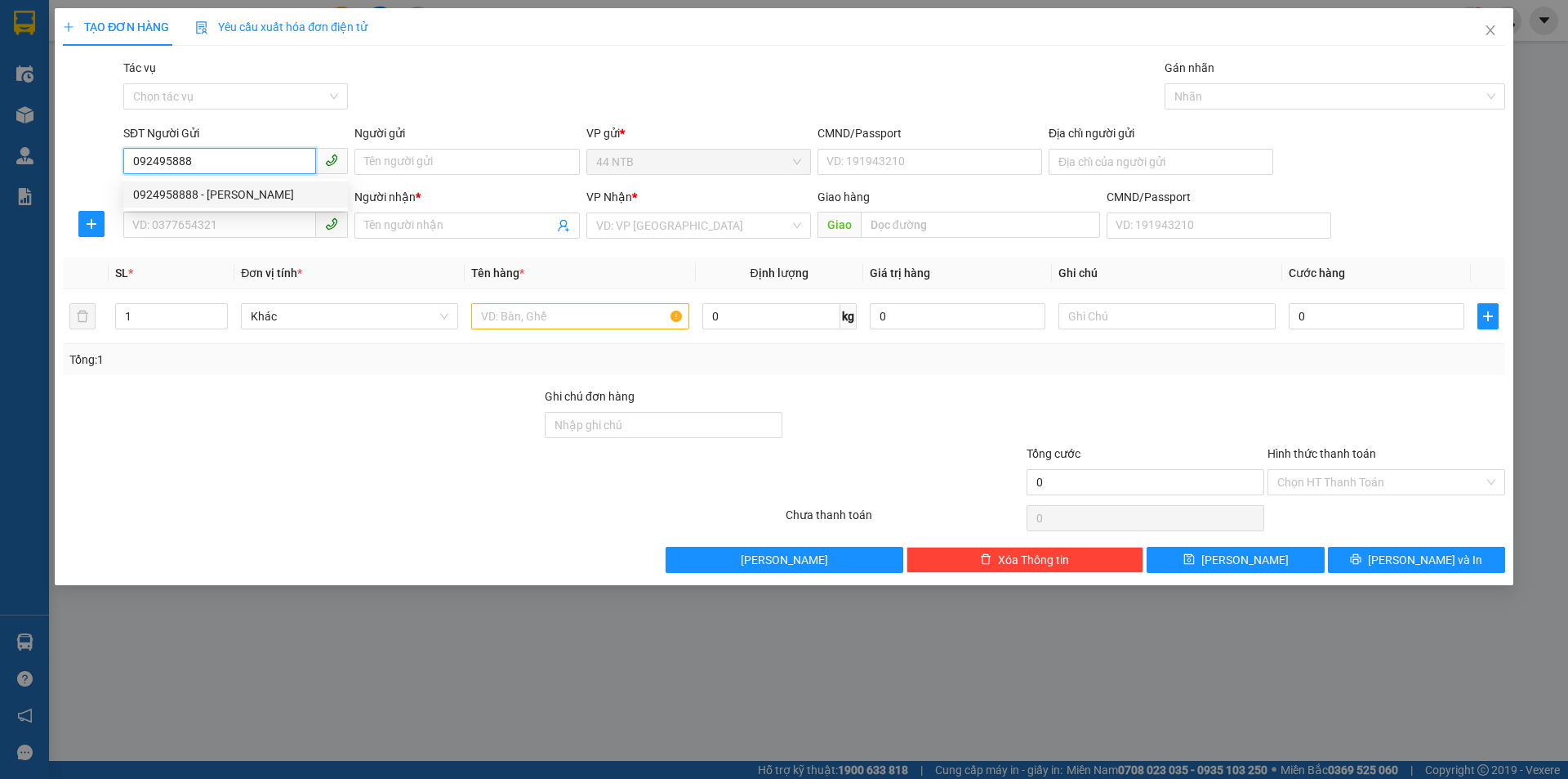
click at [216, 191] on div "0924958888 - [PERSON_NAME]" at bounding box center [235, 195] width 205 height 18
type input "0924958888"
type input "LUCAS"
type input "55 [PERSON_NAME]"
type input "0924647777"
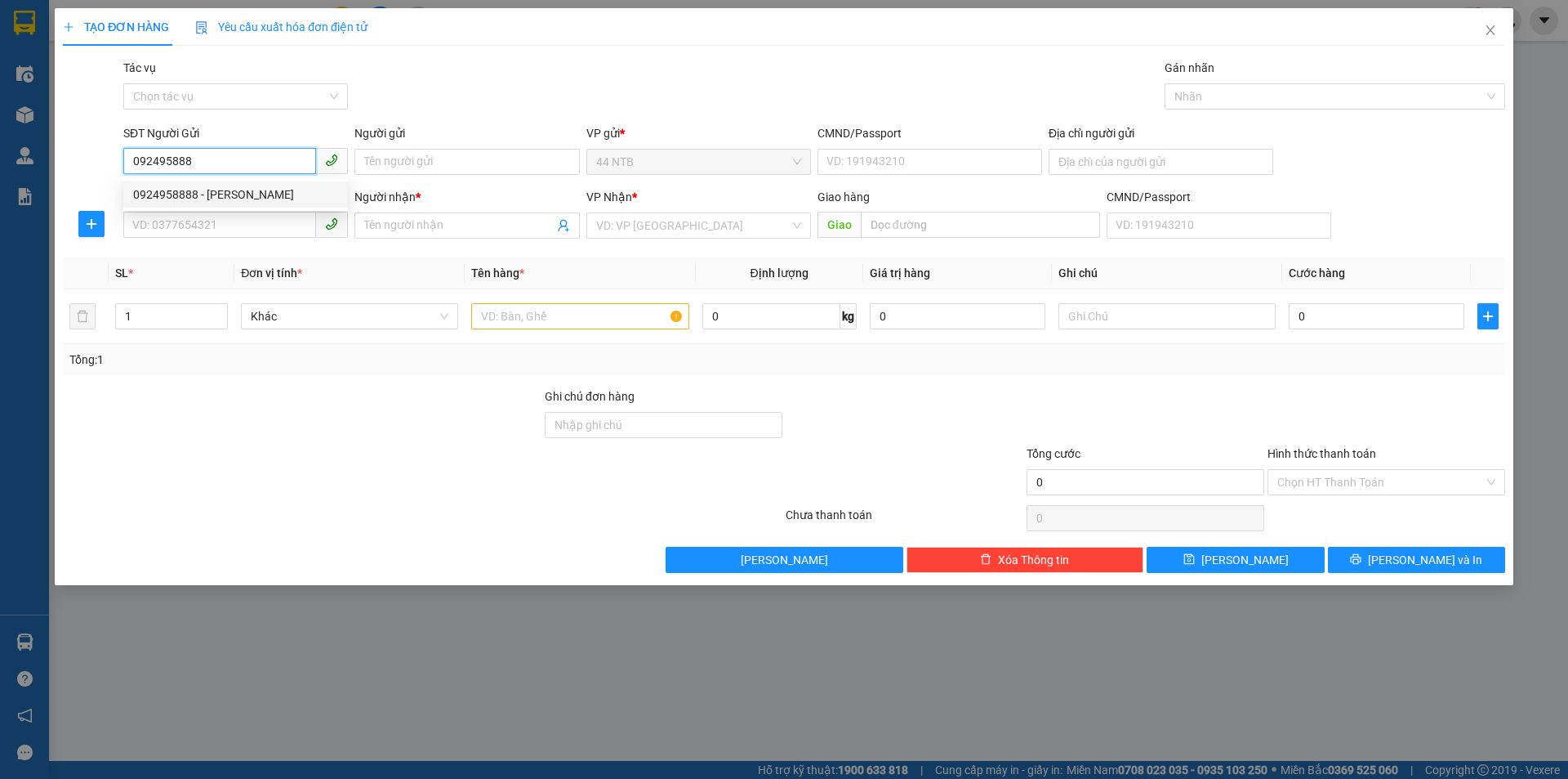
type input "AN"
type input "0924958888"
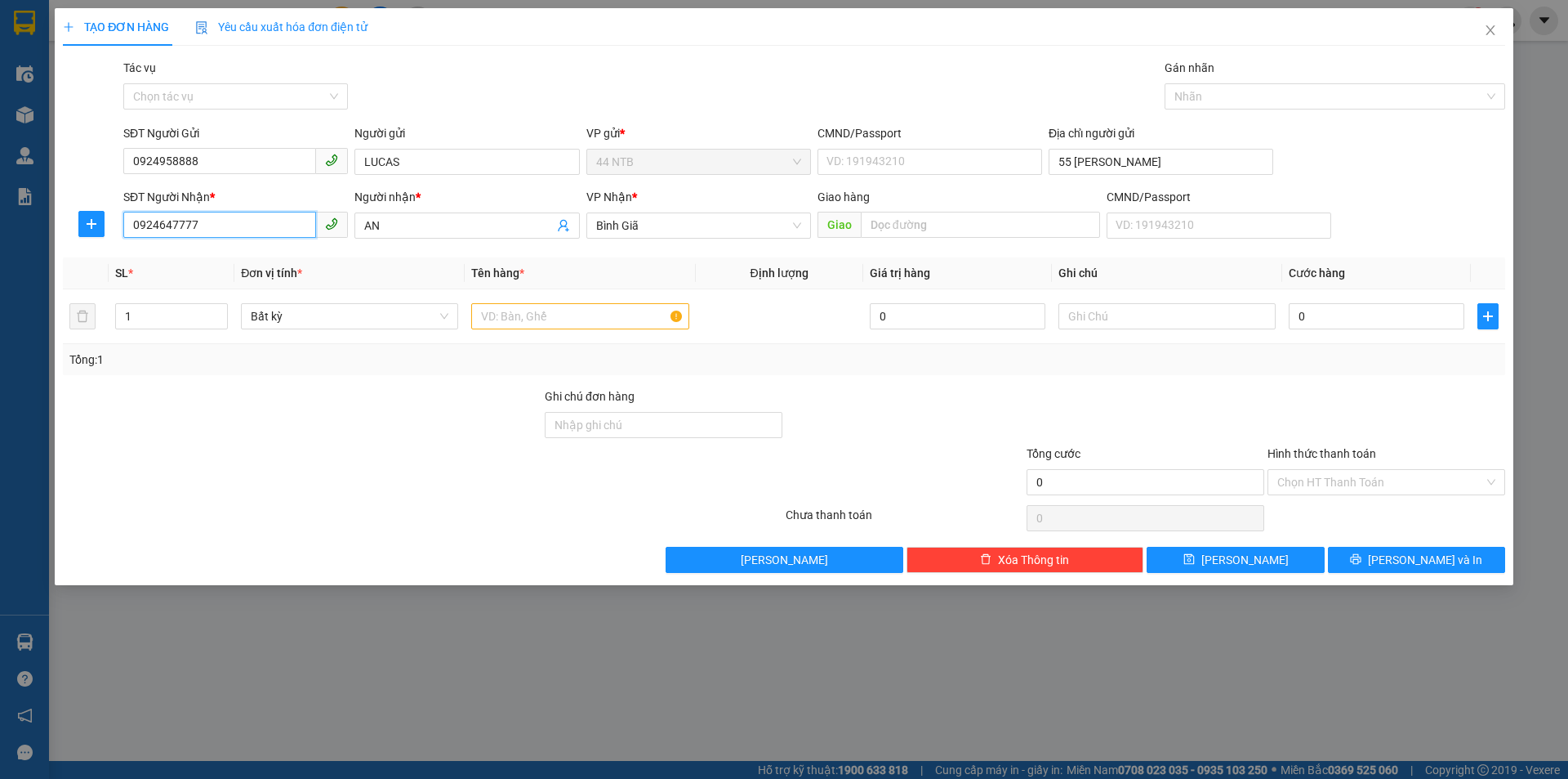
click at [230, 224] on input "0924647777" at bounding box center [219, 225] width 193 height 26
type input "0"
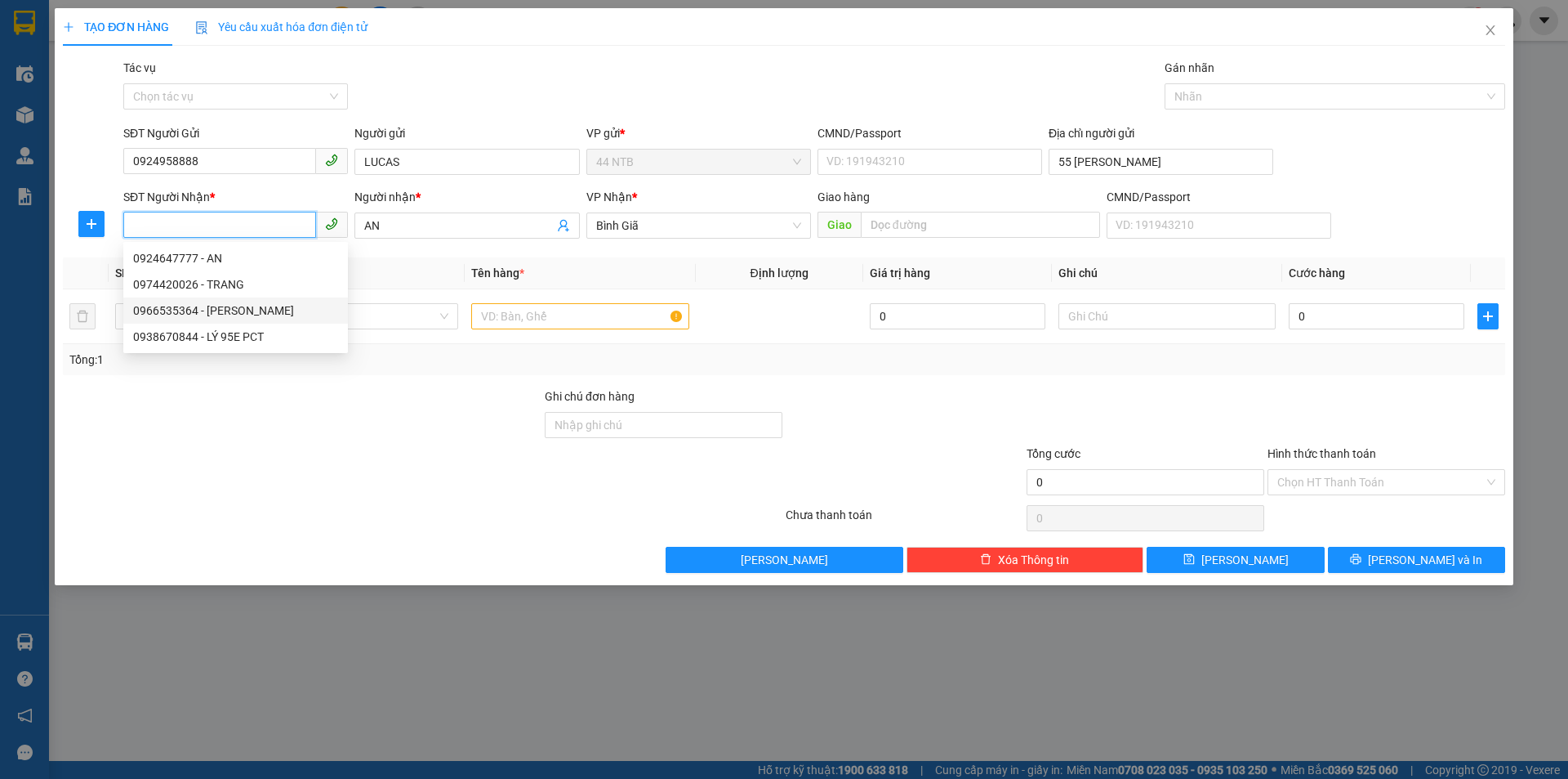
click at [255, 313] on div "0966535364 - [PERSON_NAME]" at bounding box center [235, 311] width 205 height 18
type input "0966535364"
type input "Mai Trâm"
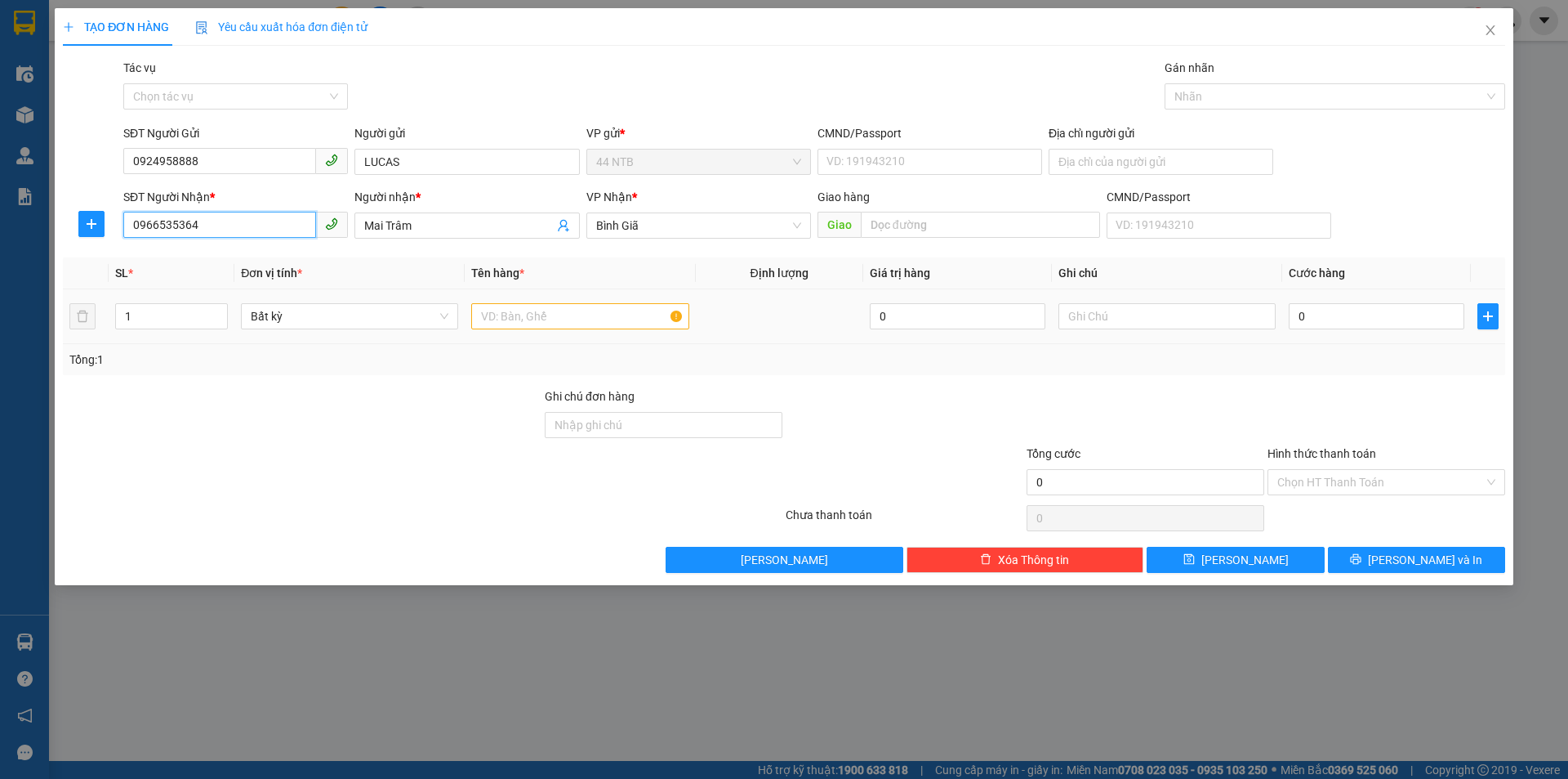
type input "0966535364"
click at [543, 320] on input "text" at bounding box center [579, 316] width 217 height 26
type input "T"
type input "HOP"
click at [1136, 319] on input "text" at bounding box center [1167, 316] width 217 height 26
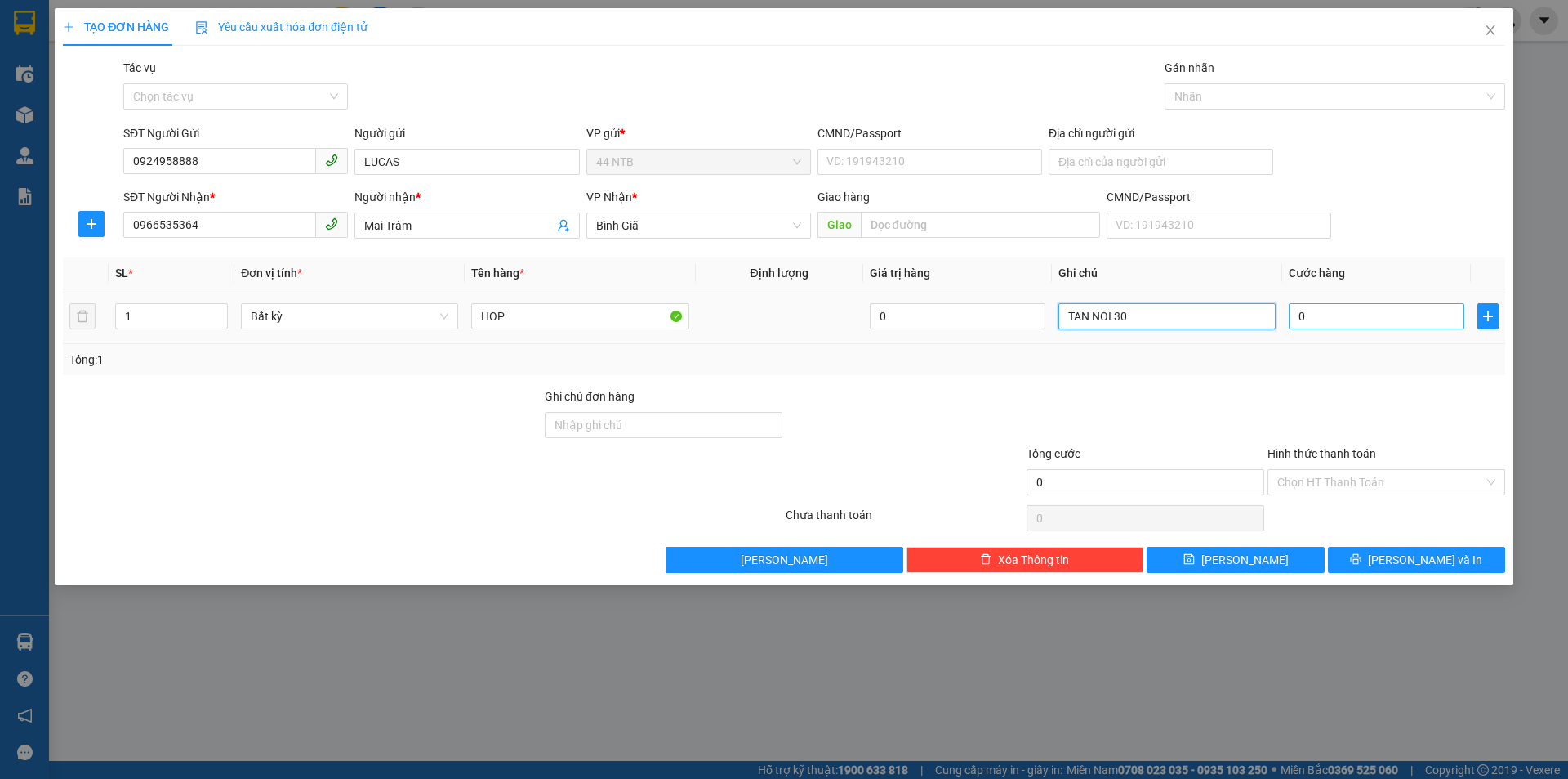
type input "TAN NOI 30"
click at [1357, 314] on input "0" at bounding box center [1376, 316] width 175 height 26
type input "3"
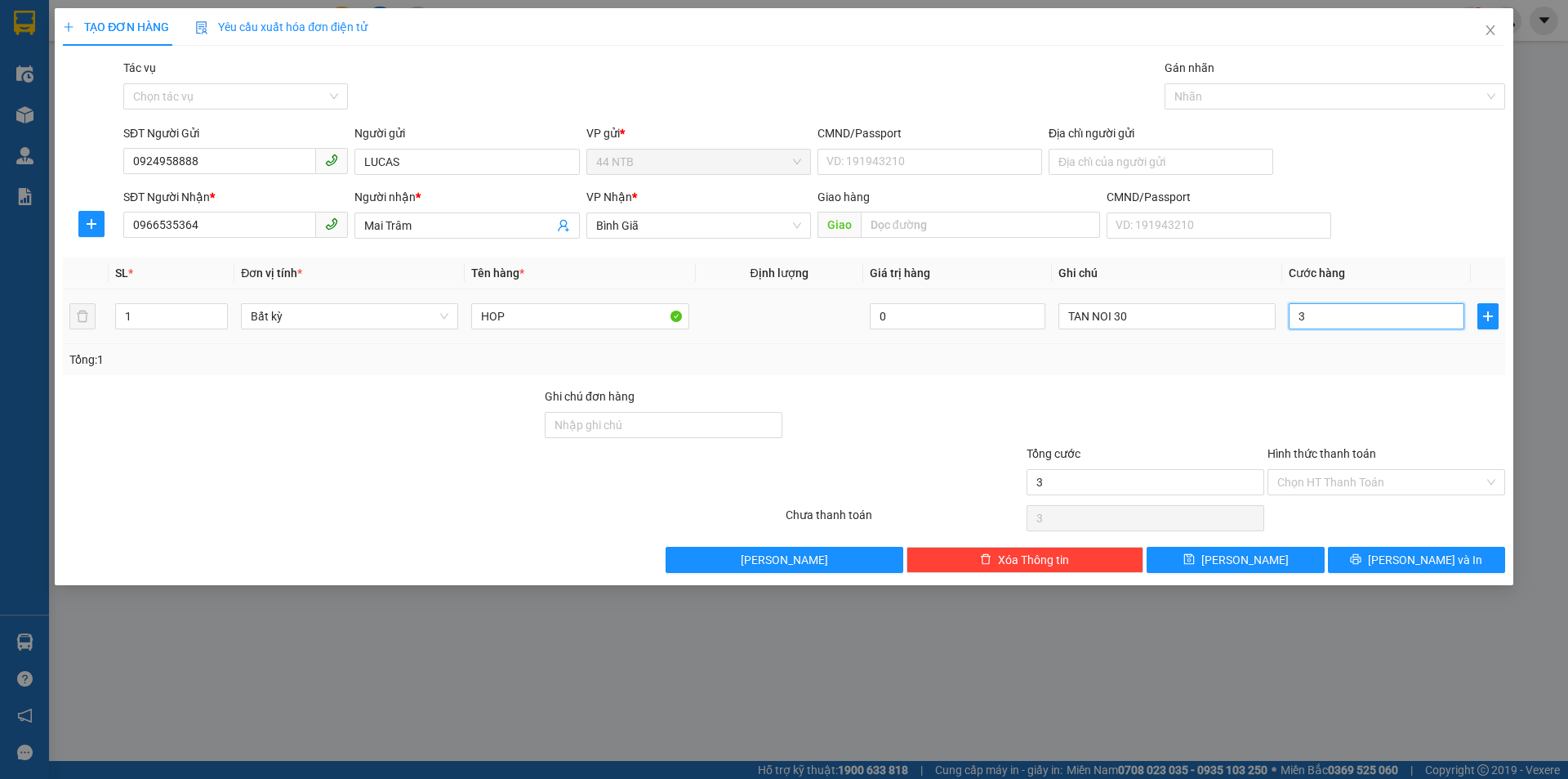
type input "30"
type input "30.000"
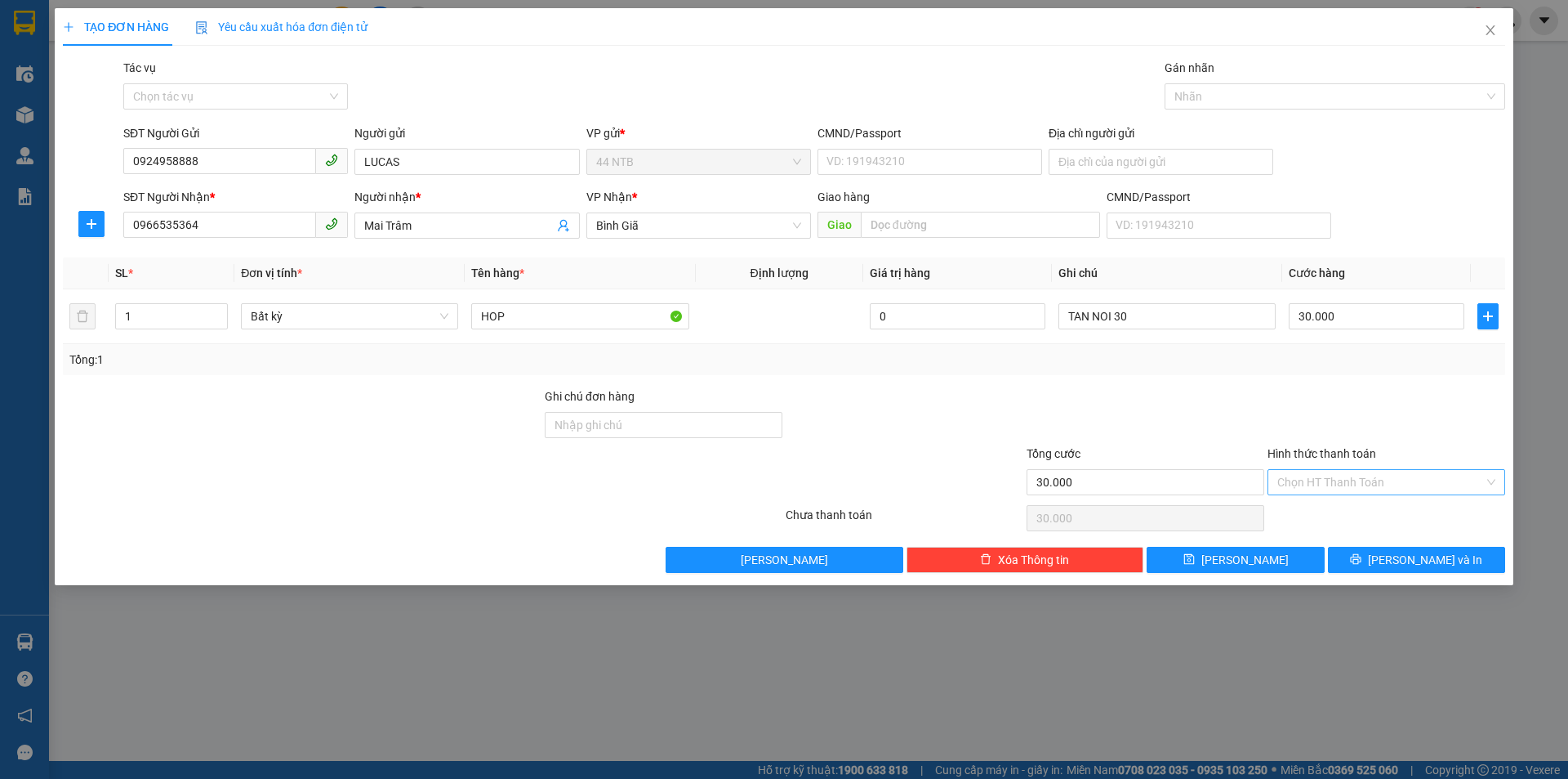
click at [1377, 489] on input "Hình thức thanh toán" at bounding box center [1381, 482] width 207 height 24
click at [1364, 515] on div "Tại văn phòng" at bounding box center [1387, 515] width 218 height 18
type input "0"
click at [1362, 561] on button "[PERSON_NAME] và In" at bounding box center [1416, 560] width 177 height 26
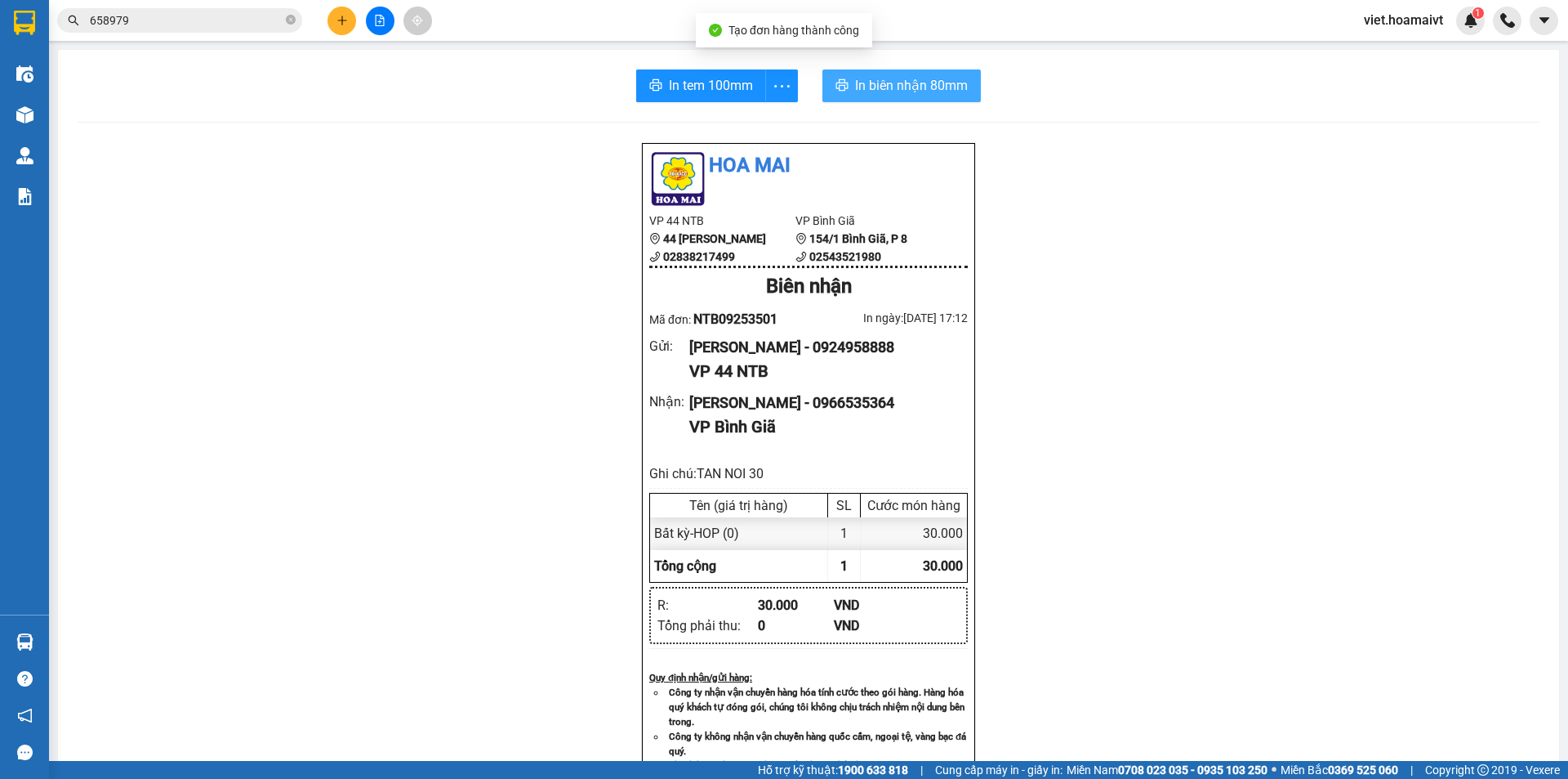
click at [882, 88] on span "In biên nhận 80mm" at bounding box center [911, 85] width 112 height 20
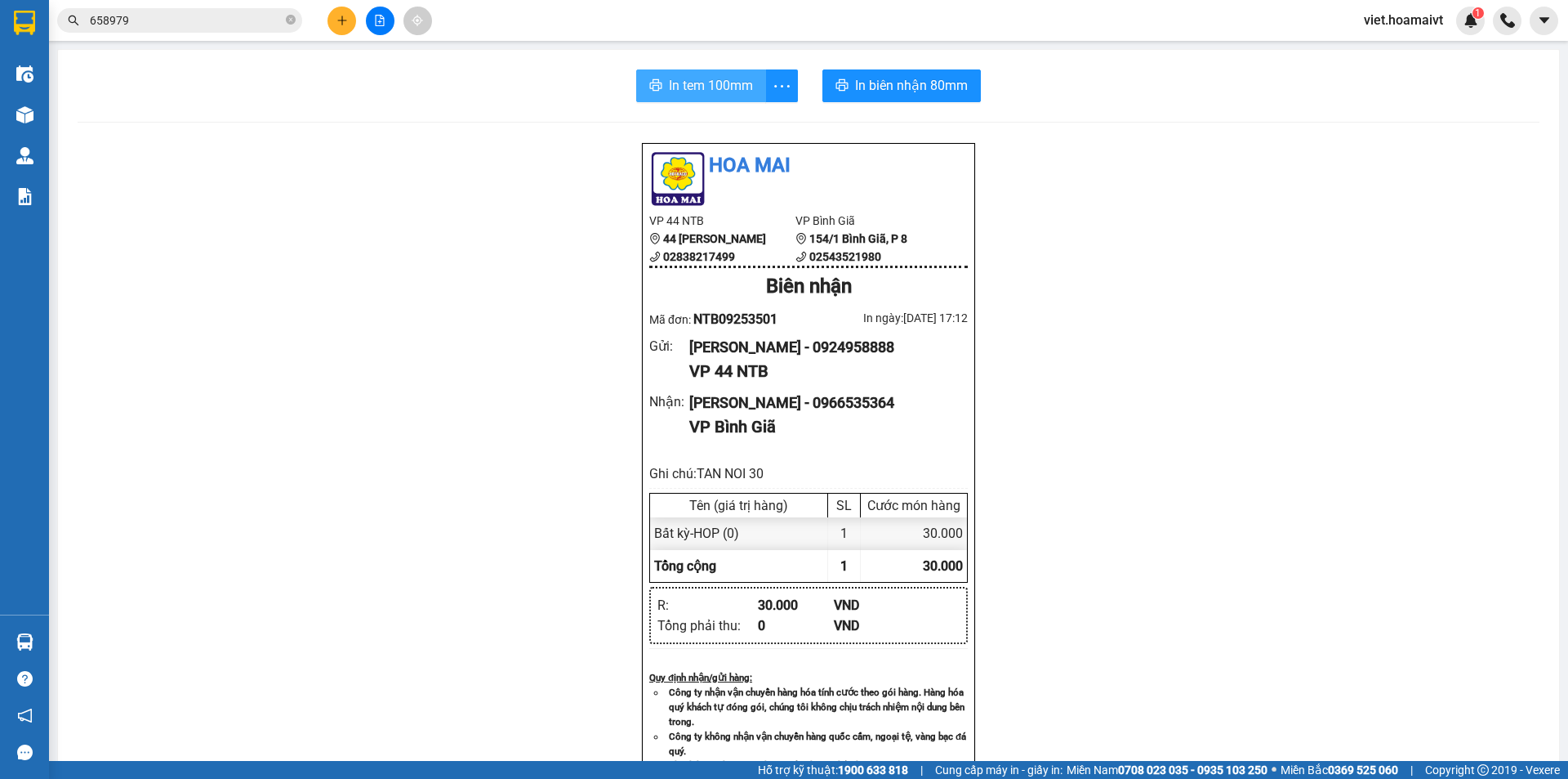
click at [692, 90] on span "In tem 100mm" at bounding box center [711, 85] width 84 height 20
click at [337, 23] on icon "plus" at bounding box center [342, 20] width 11 height 11
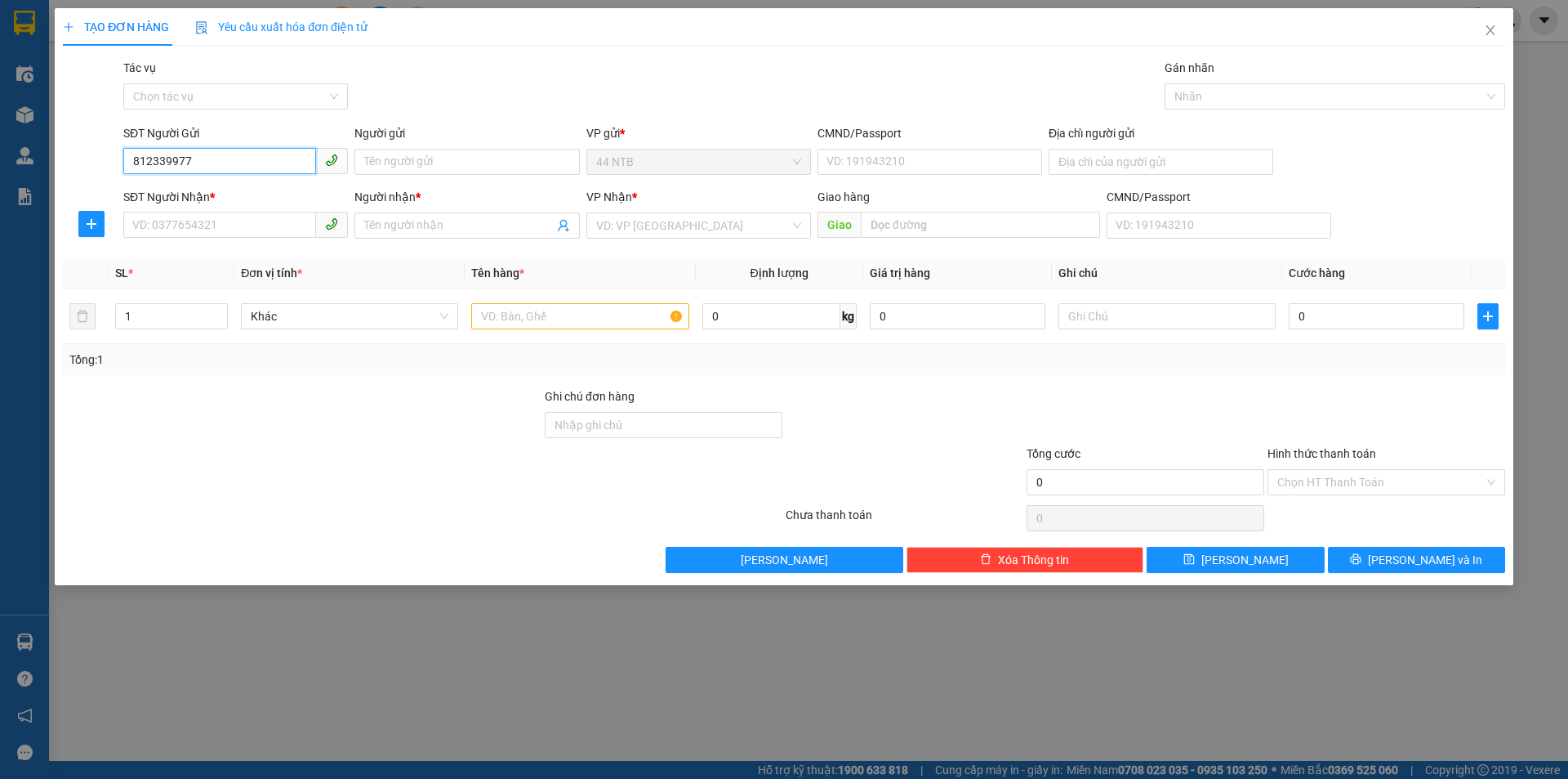
click at [137, 166] on input "812339977" at bounding box center [219, 161] width 193 height 26
click at [133, 161] on input "812339977" at bounding box center [219, 161] width 193 height 26
type input "0812339977"
click at [202, 219] on input "SĐT Người Nhận *" at bounding box center [219, 225] width 193 height 26
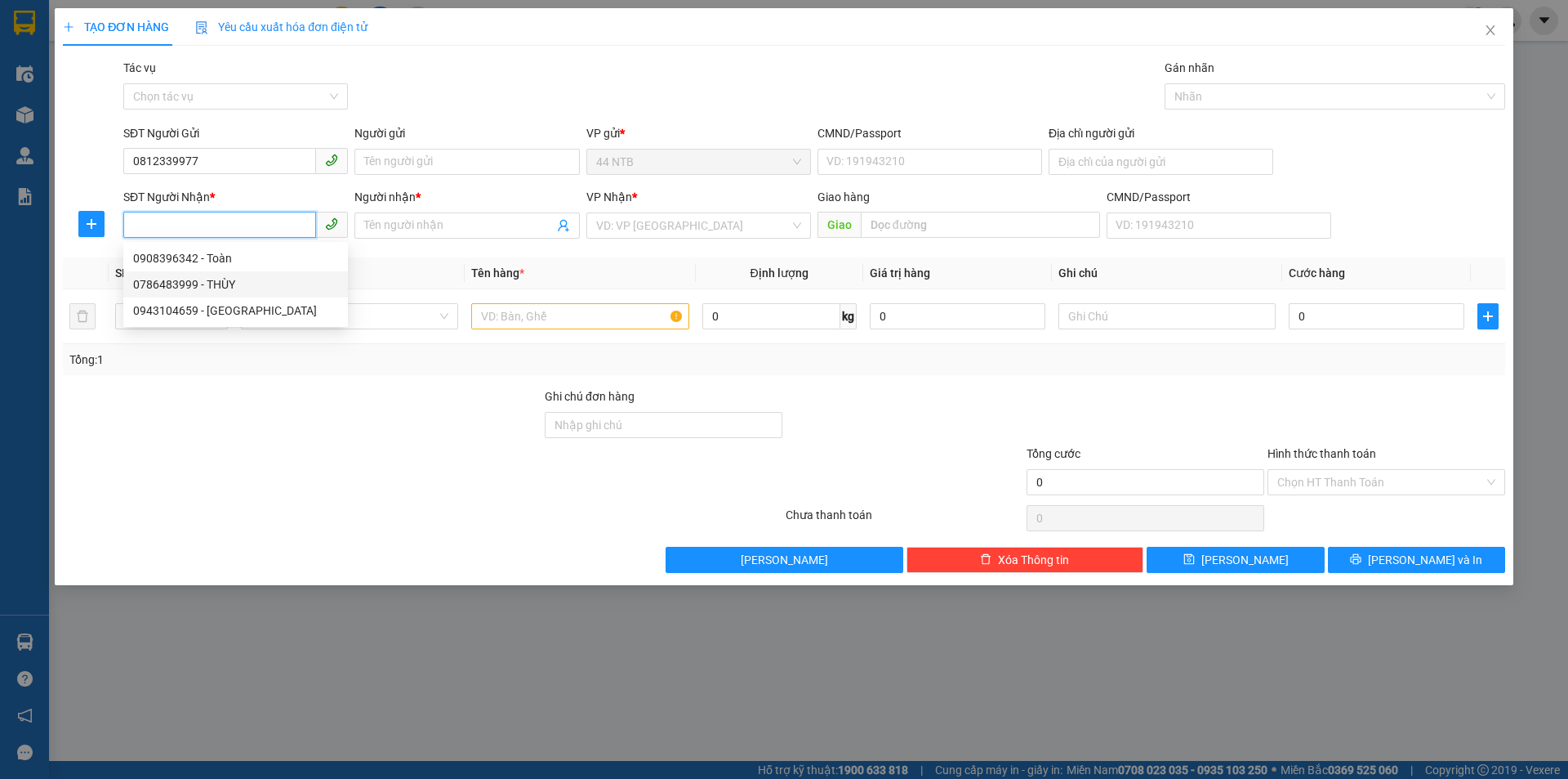
click at [241, 285] on div "0786483999 - THÙY" at bounding box center [235, 284] width 205 height 18
type input "0786483999"
type input "THÙY"
click at [586, 312] on input "text" at bounding box center [579, 316] width 217 height 26
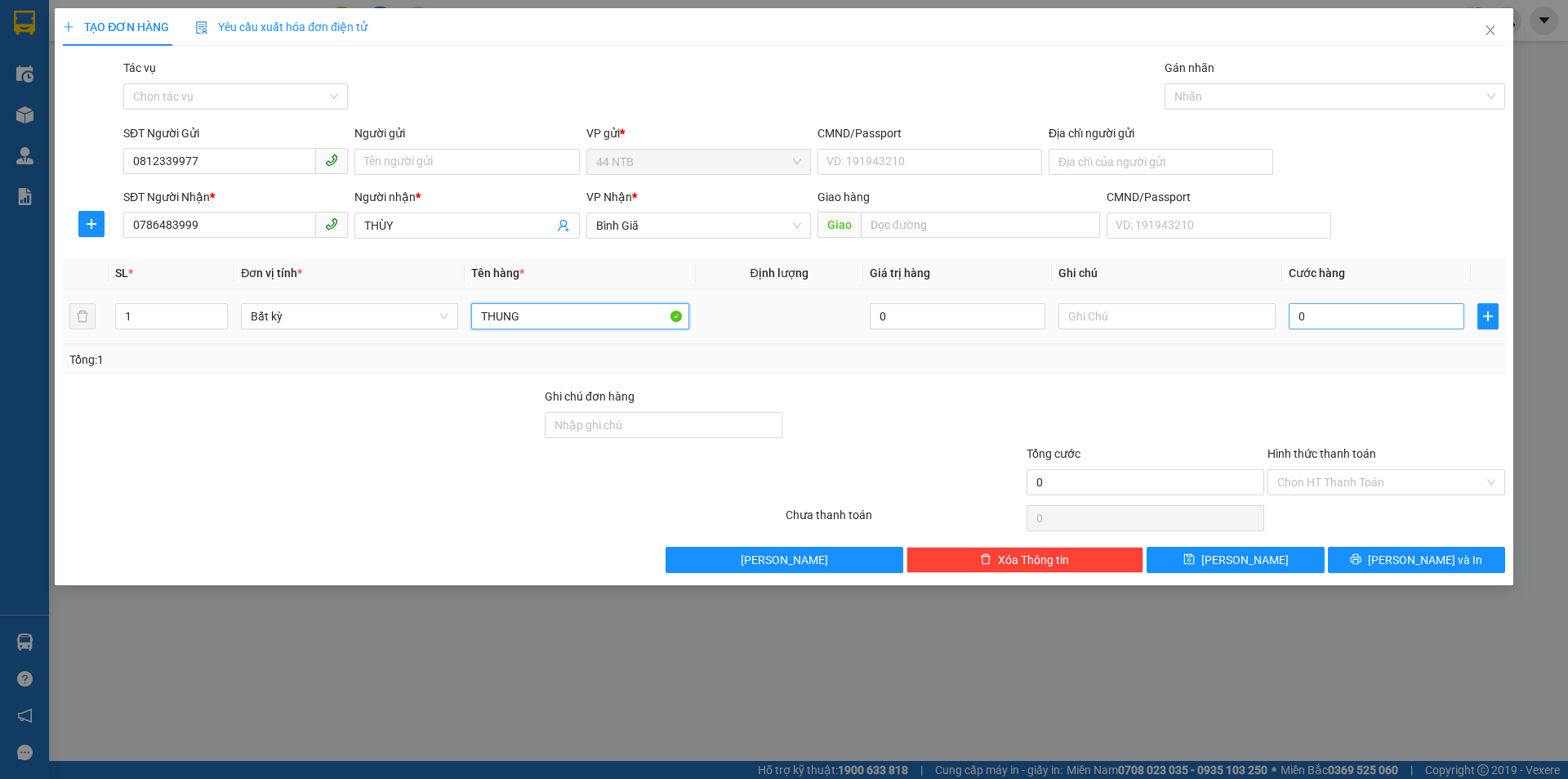
type input "THUNG"
click at [1326, 314] on input "0" at bounding box center [1376, 316] width 175 height 26
type input "3"
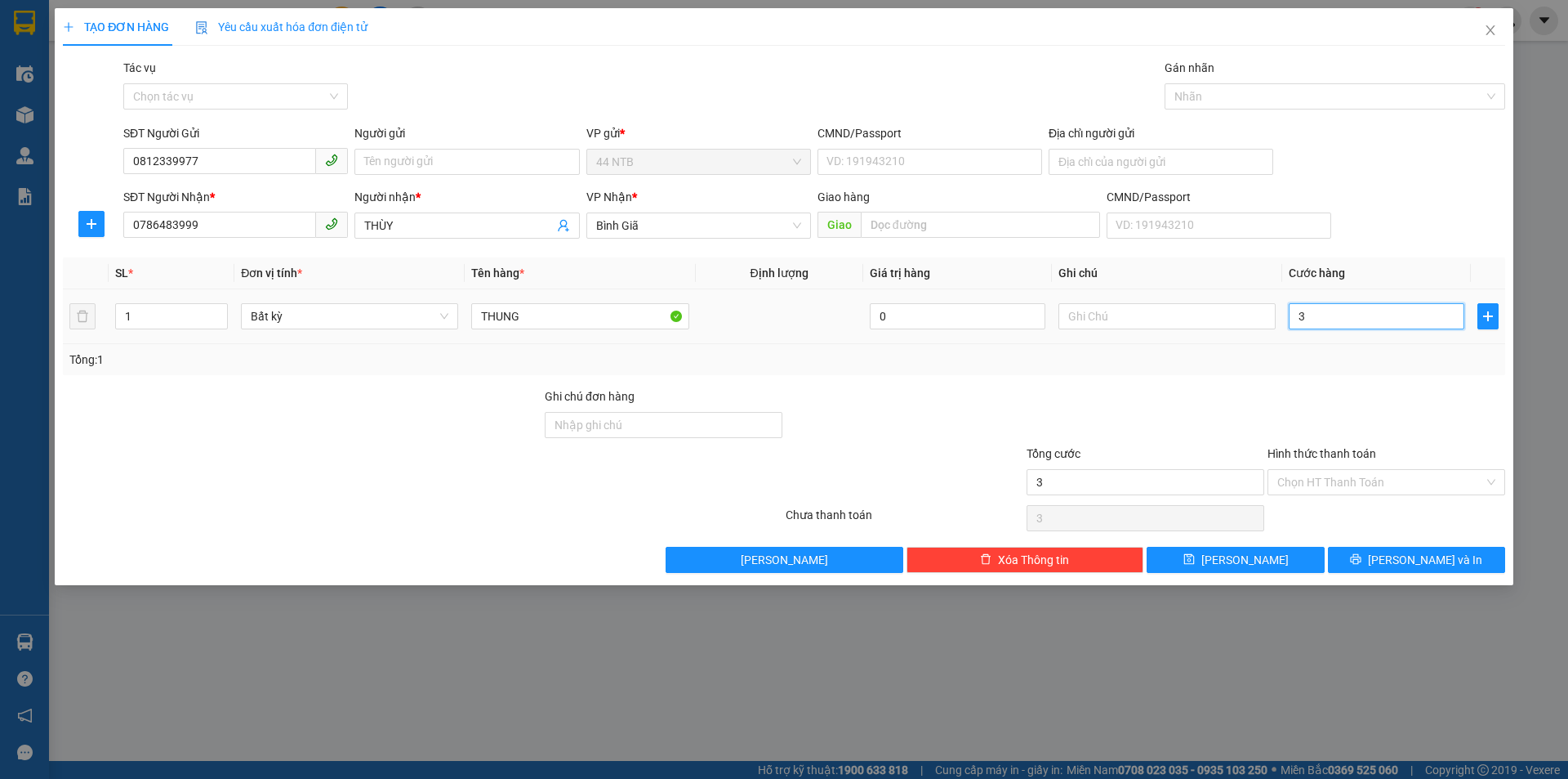
type input "30"
type input "30.000"
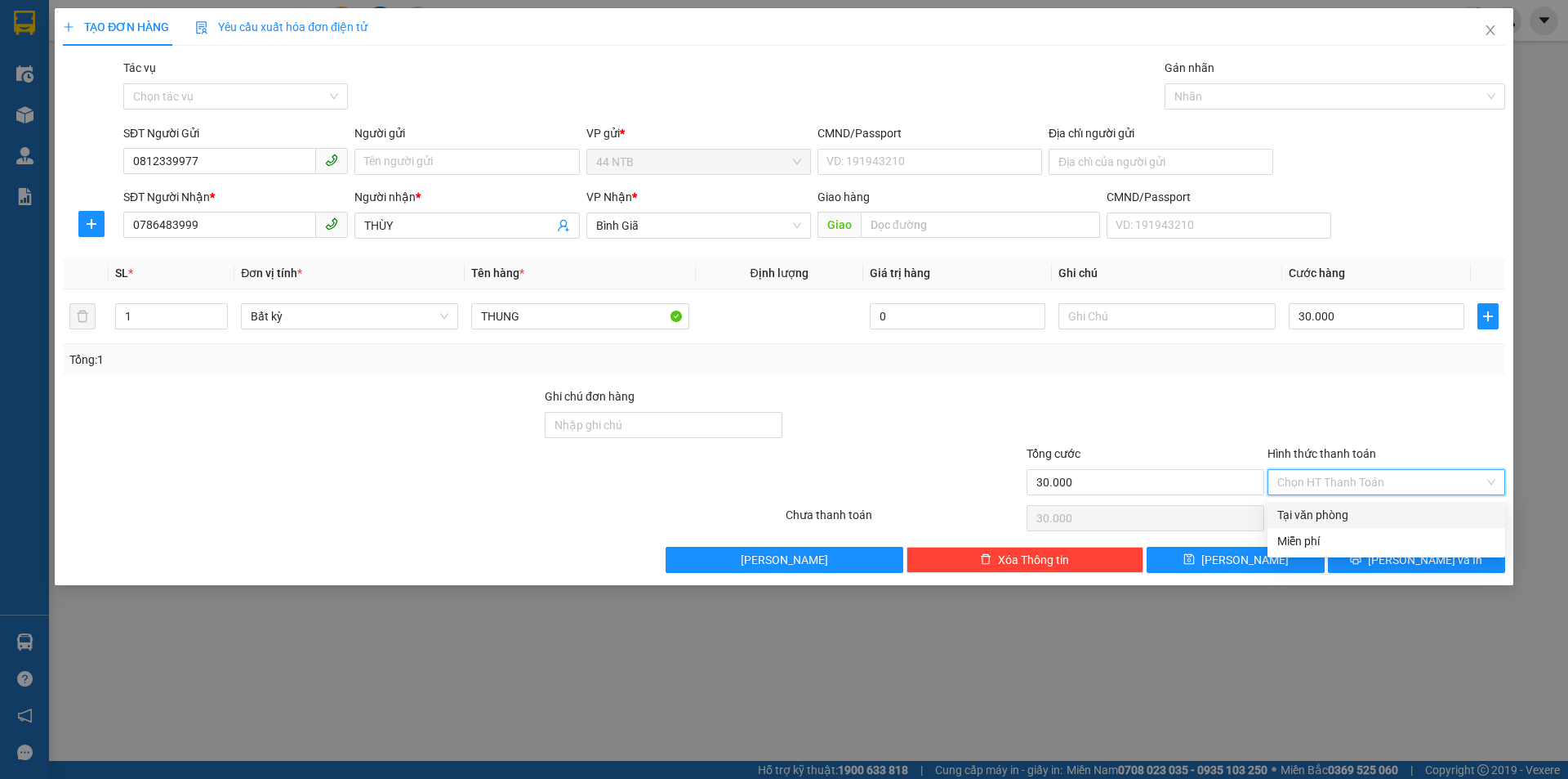
click at [1335, 473] on input "Hình thức thanh toán" at bounding box center [1381, 482] width 207 height 24
click at [1334, 507] on div "Tại văn phòng" at bounding box center [1387, 515] width 218 height 18
type input "0"
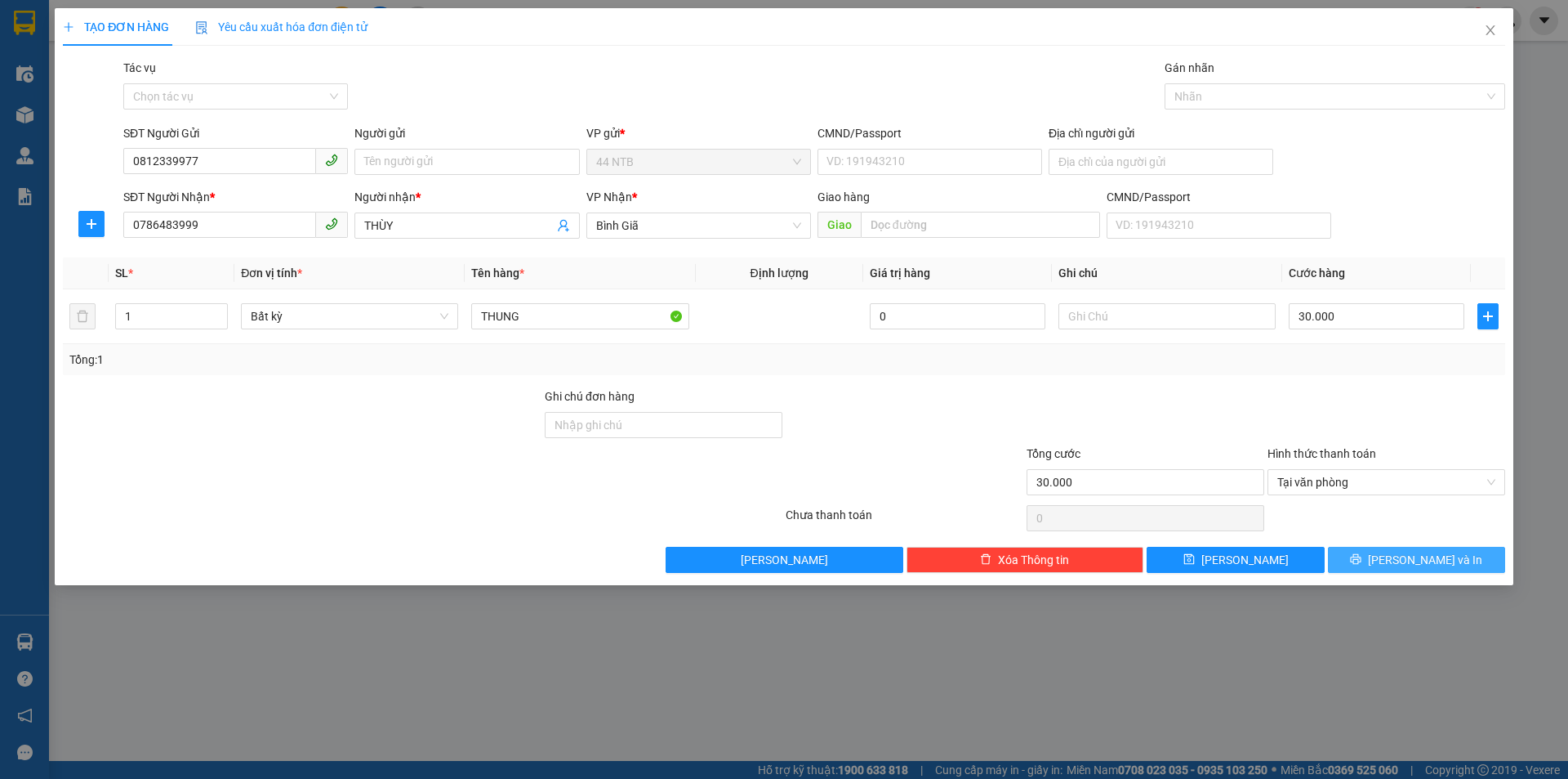
click at [1370, 559] on button "[PERSON_NAME] và In" at bounding box center [1416, 560] width 177 height 26
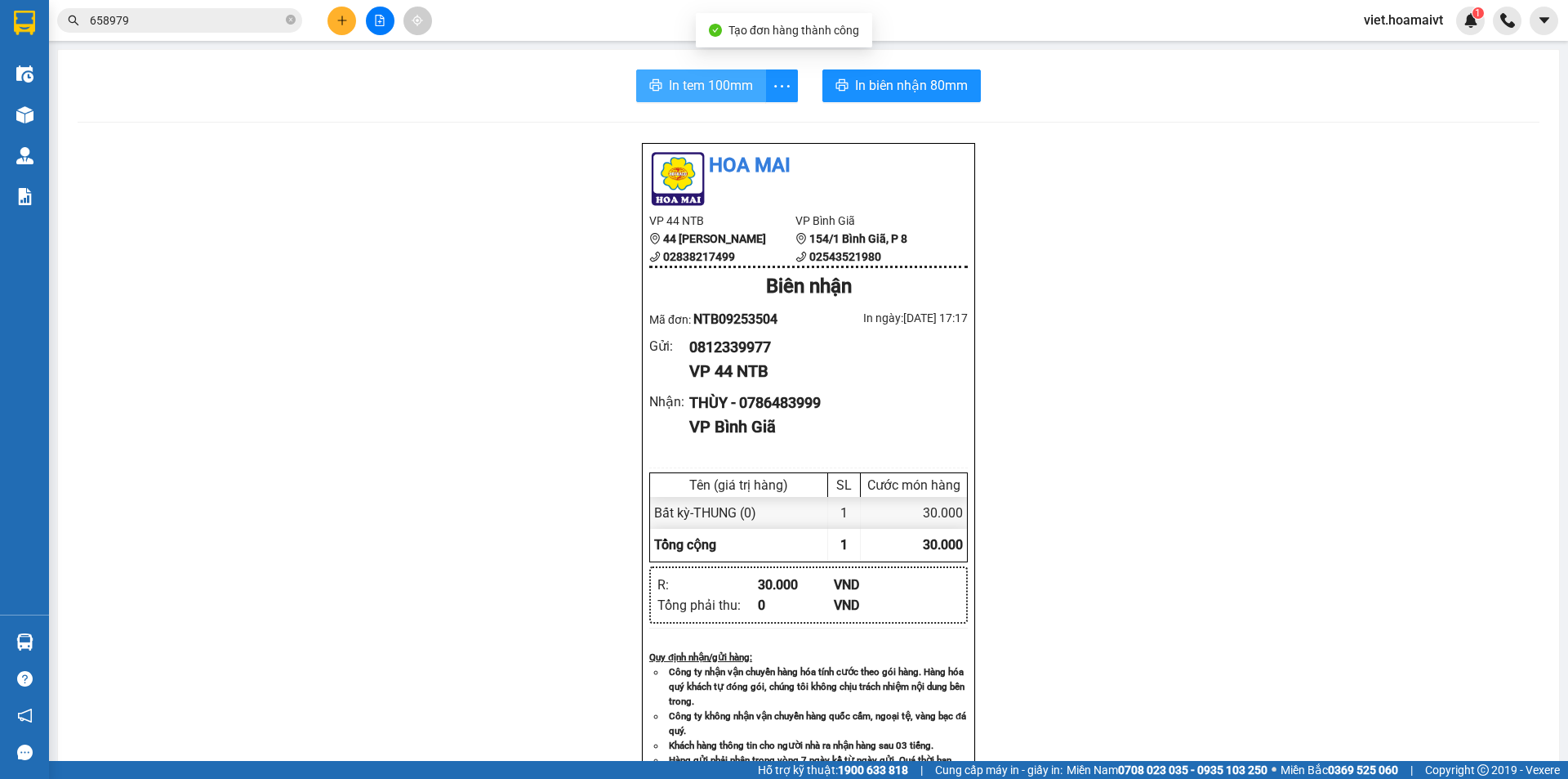
click at [692, 94] on span "In tem 100mm" at bounding box center [711, 85] width 84 height 20
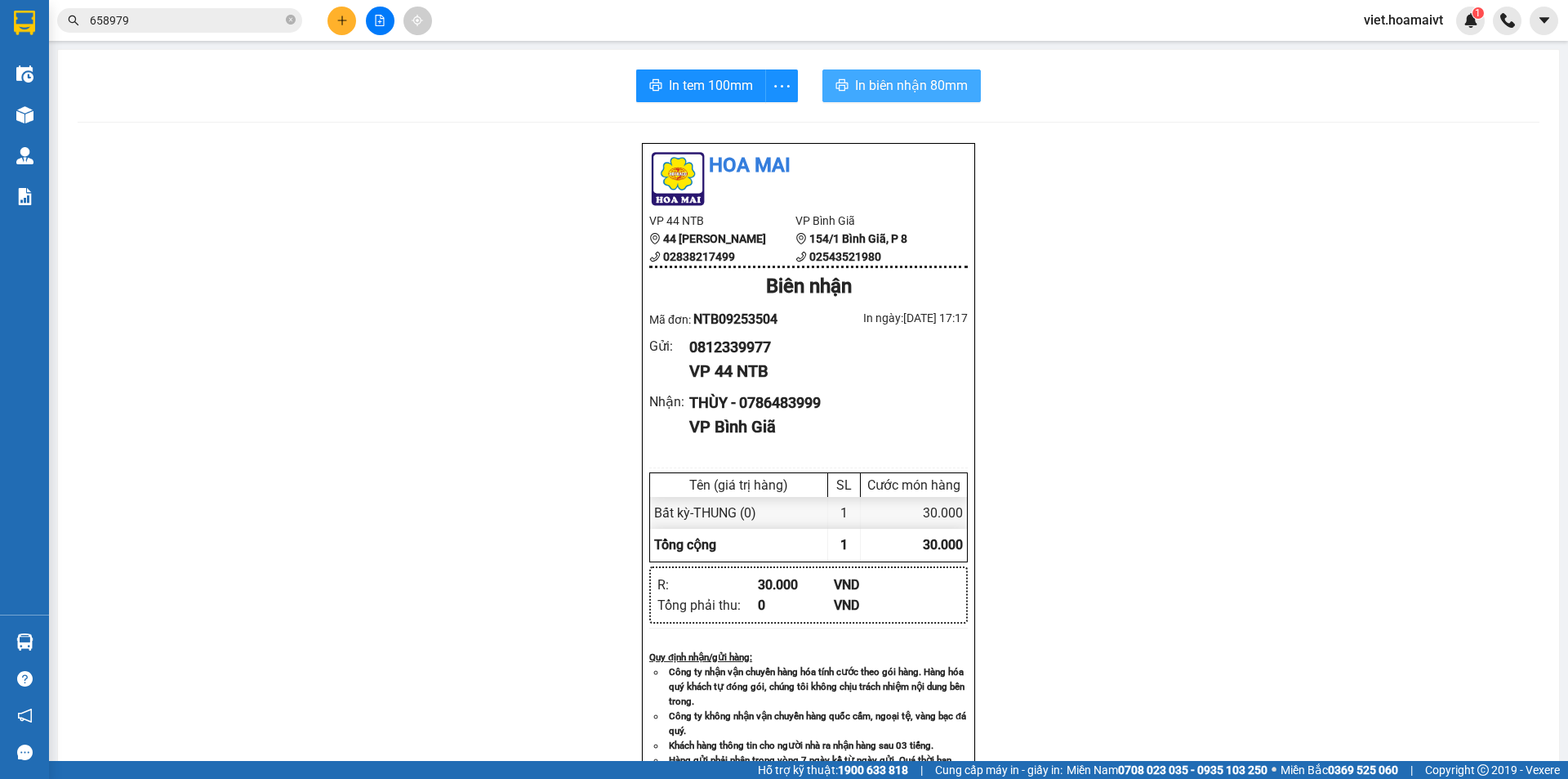
click at [910, 90] on span "In biên nhận 80mm" at bounding box center [911, 85] width 112 height 20
click at [340, 29] on button at bounding box center [342, 20] width 29 height 29
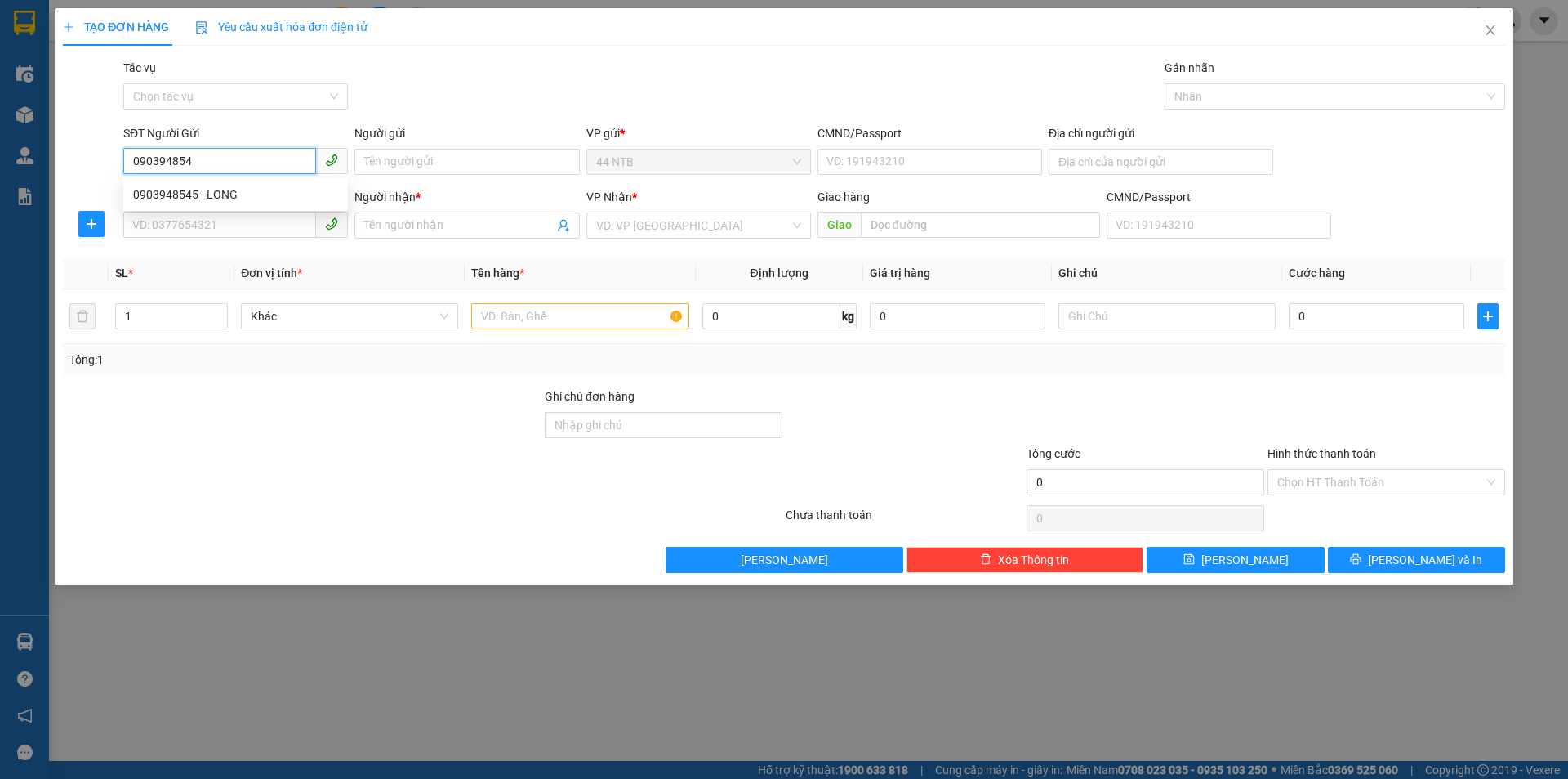
type input "0903948545"
click at [237, 198] on div "0903948545 - LONG" at bounding box center [235, 195] width 205 height 18
type input "LONG"
type input "0908805721"
type input "v hien"
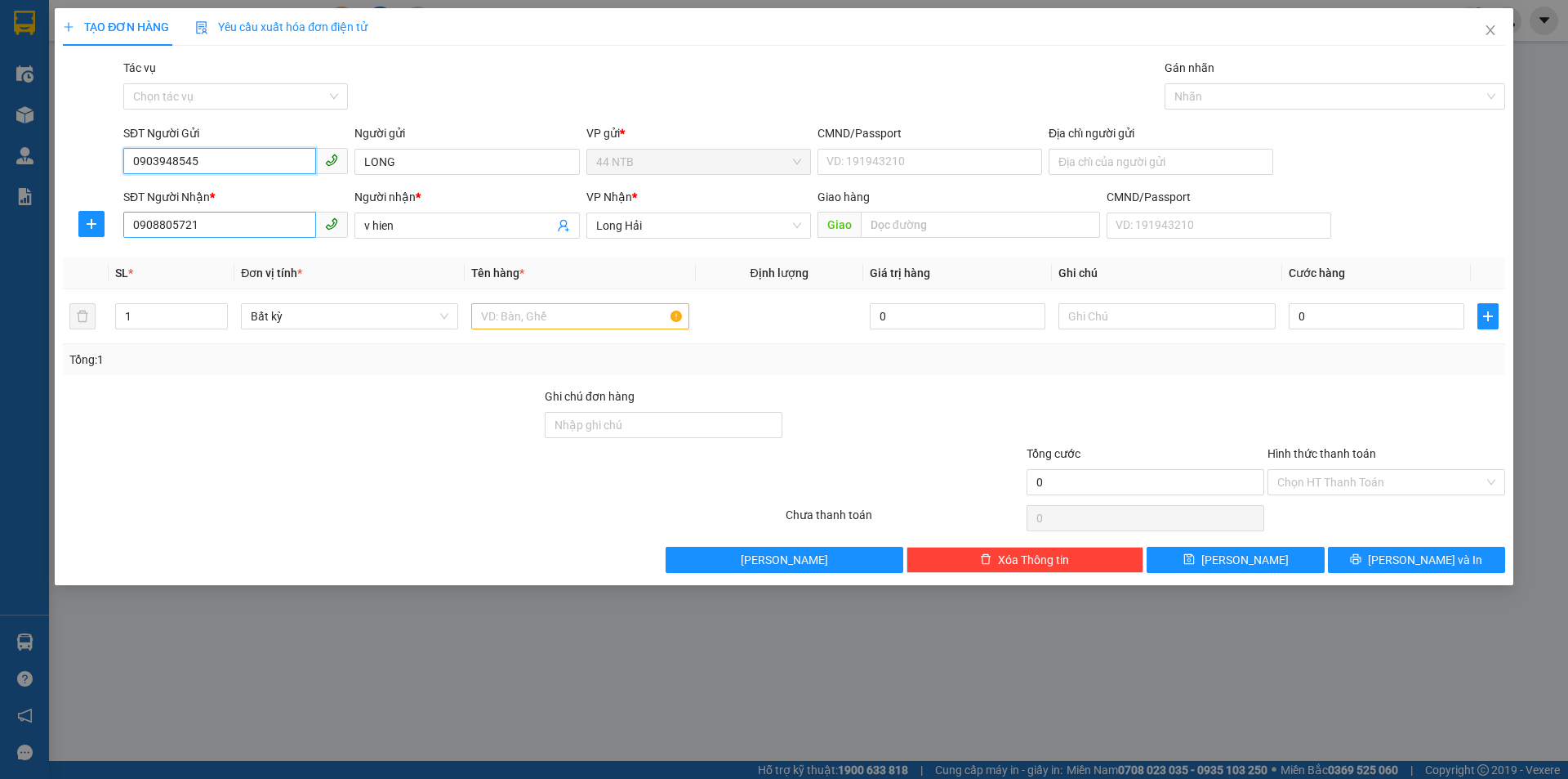
type input "0903948545"
click at [218, 223] on input "0908805721" at bounding box center [219, 225] width 193 height 26
type input "0"
type input "0983847766"
click at [161, 253] on div "0983847766 - SƠN" at bounding box center [235, 258] width 205 height 18
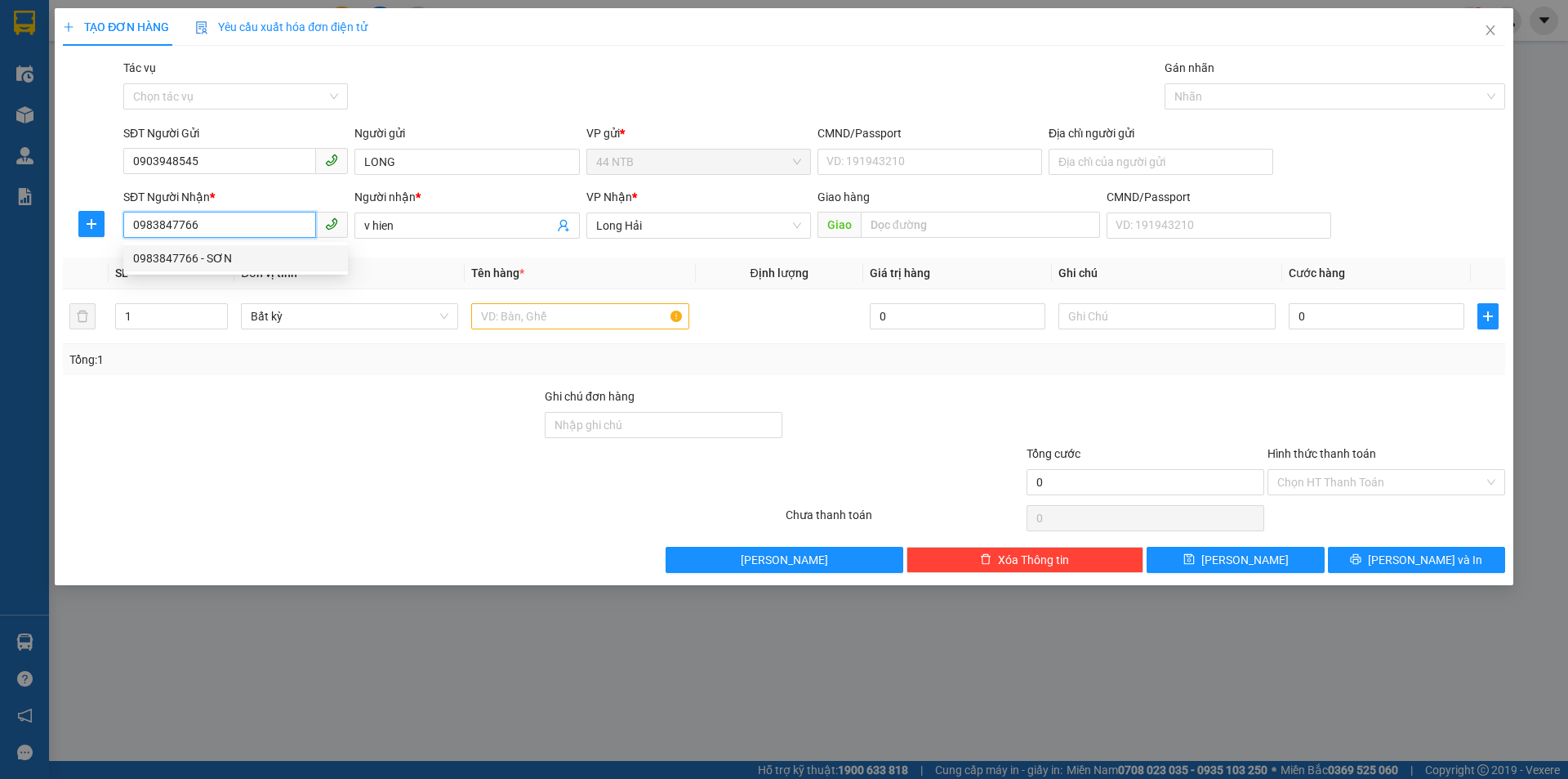
type input "SƠN"
type input "0983847766"
click at [495, 315] on input "text" at bounding box center [579, 316] width 217 height 26
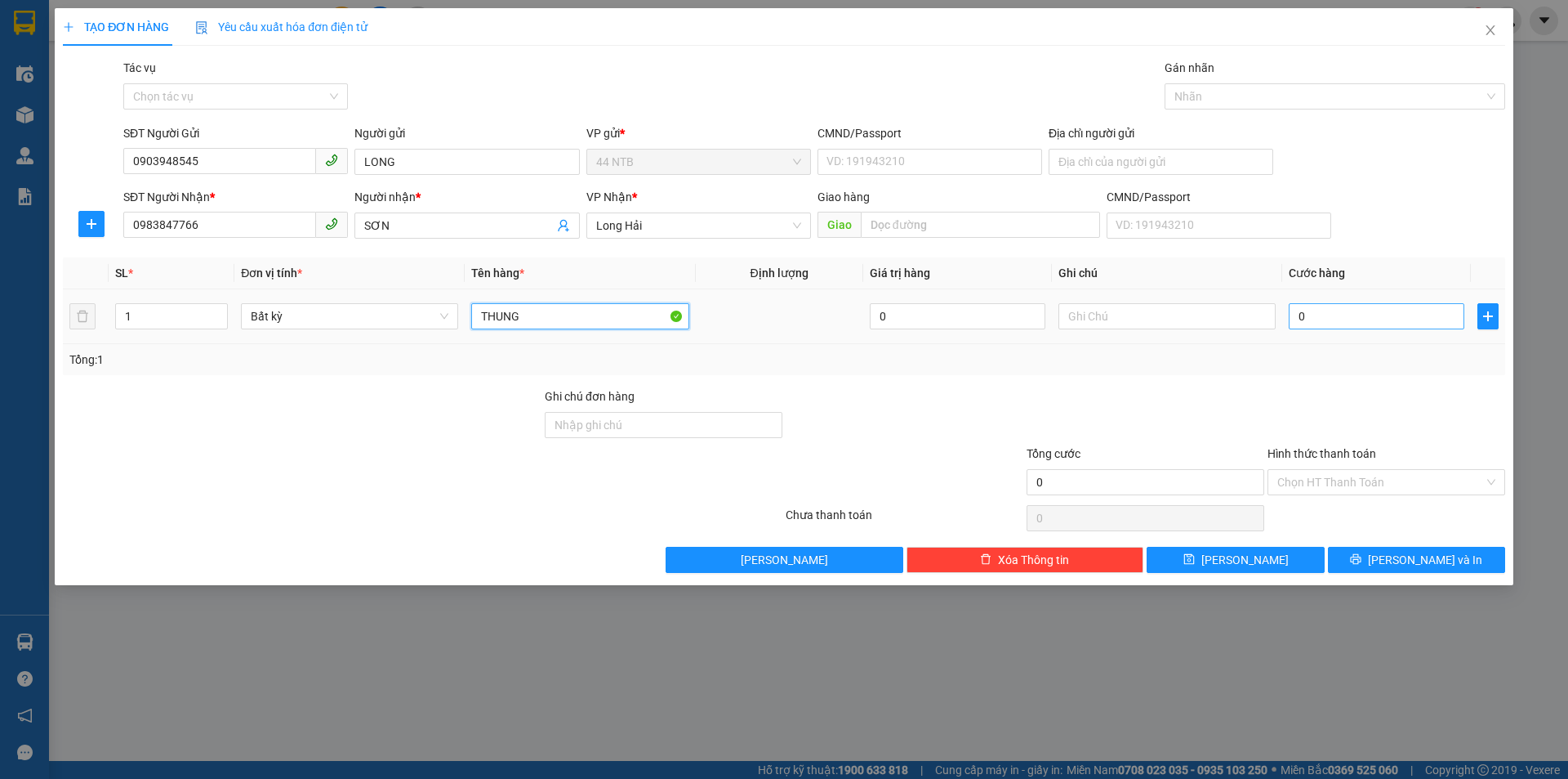
type input "THUNG"
click at [1312, 316] on input "0" at bounding box center [1376, 316] width 175 height 26
type input "3"
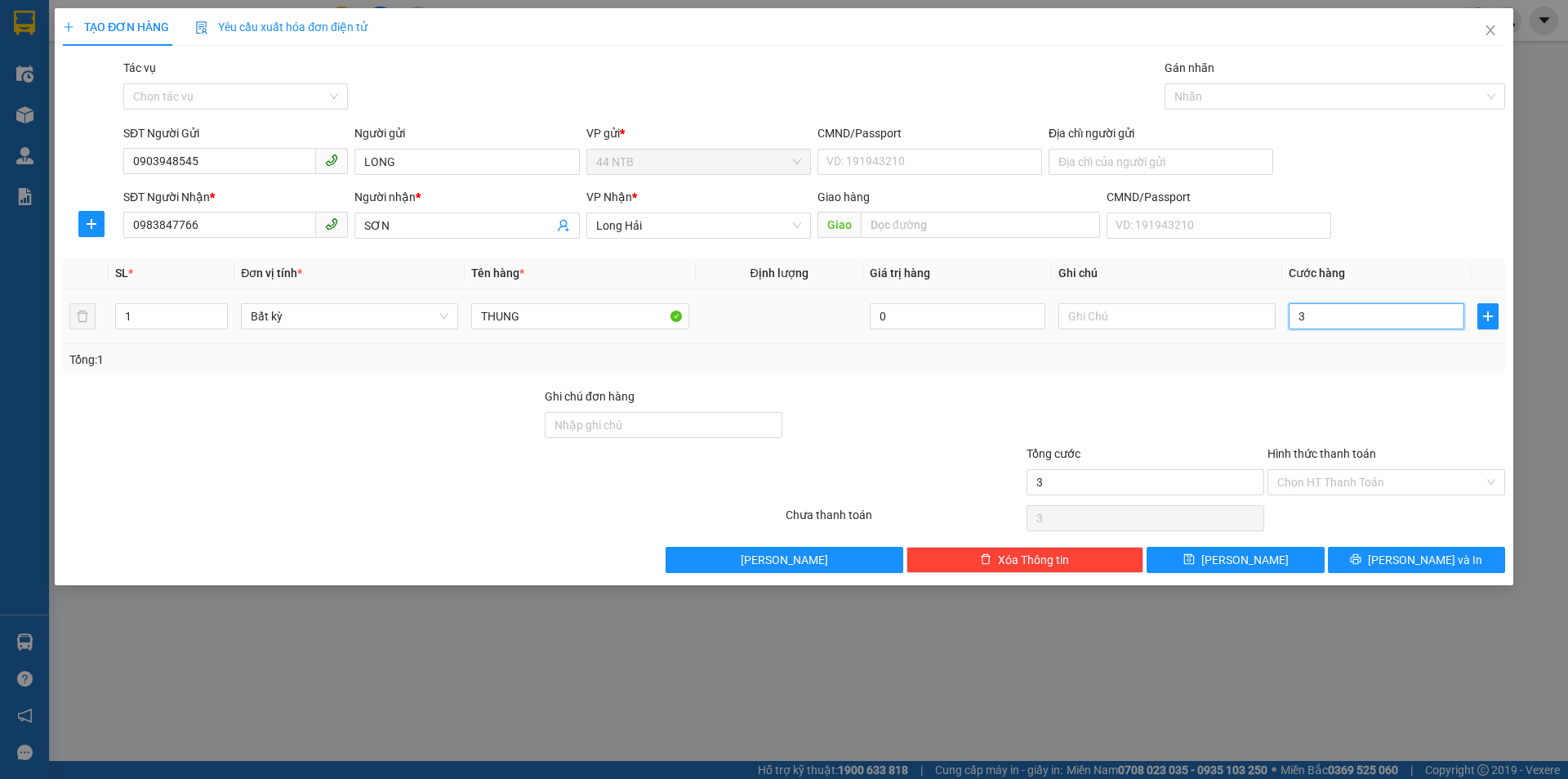
type input "30"
type input "30.000"
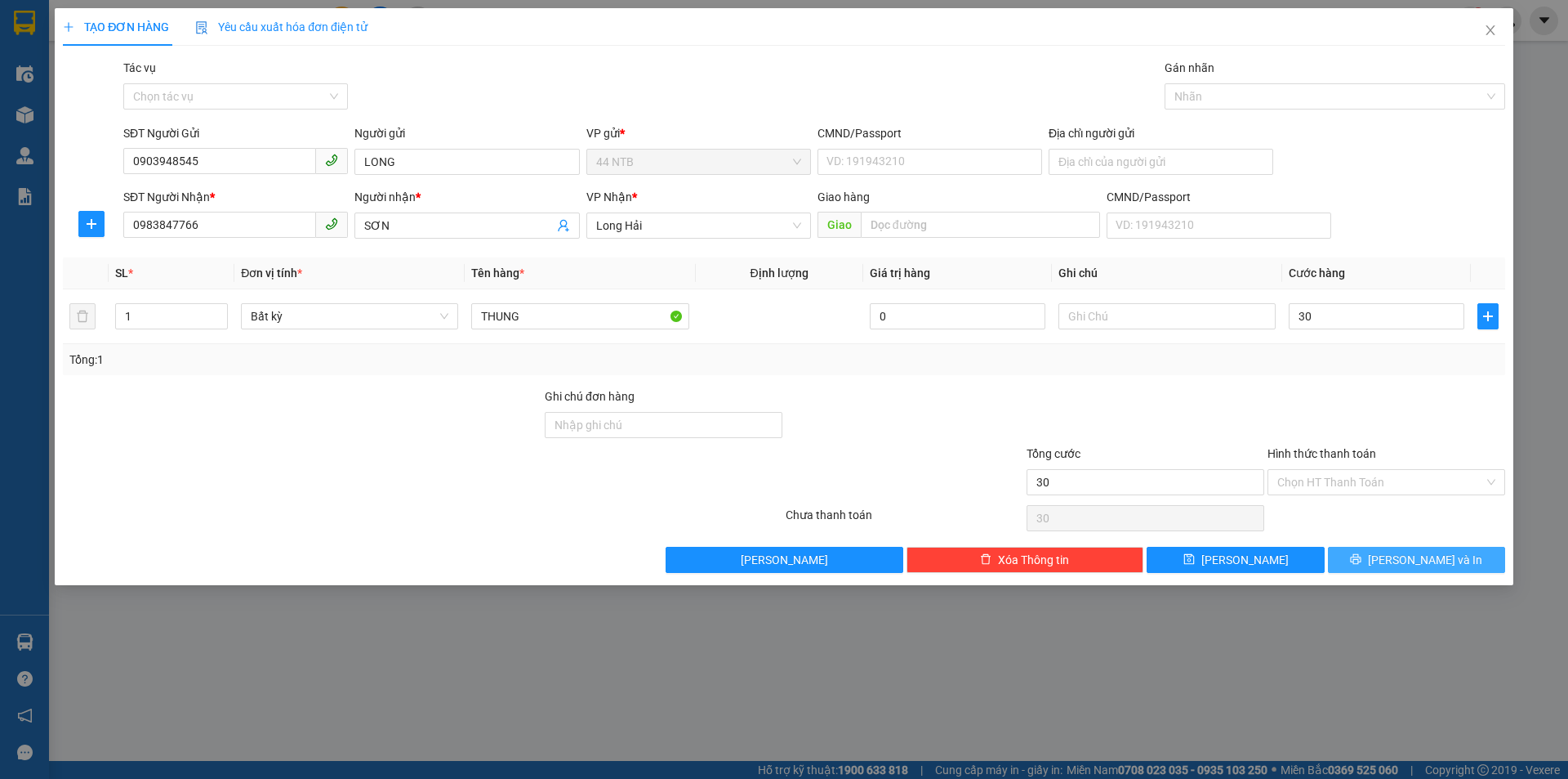
type input "30.000"
click at [1372, 564] on button "[PERSON_NAME] và In" at bounding box center [1416, 560] width 177 height 26
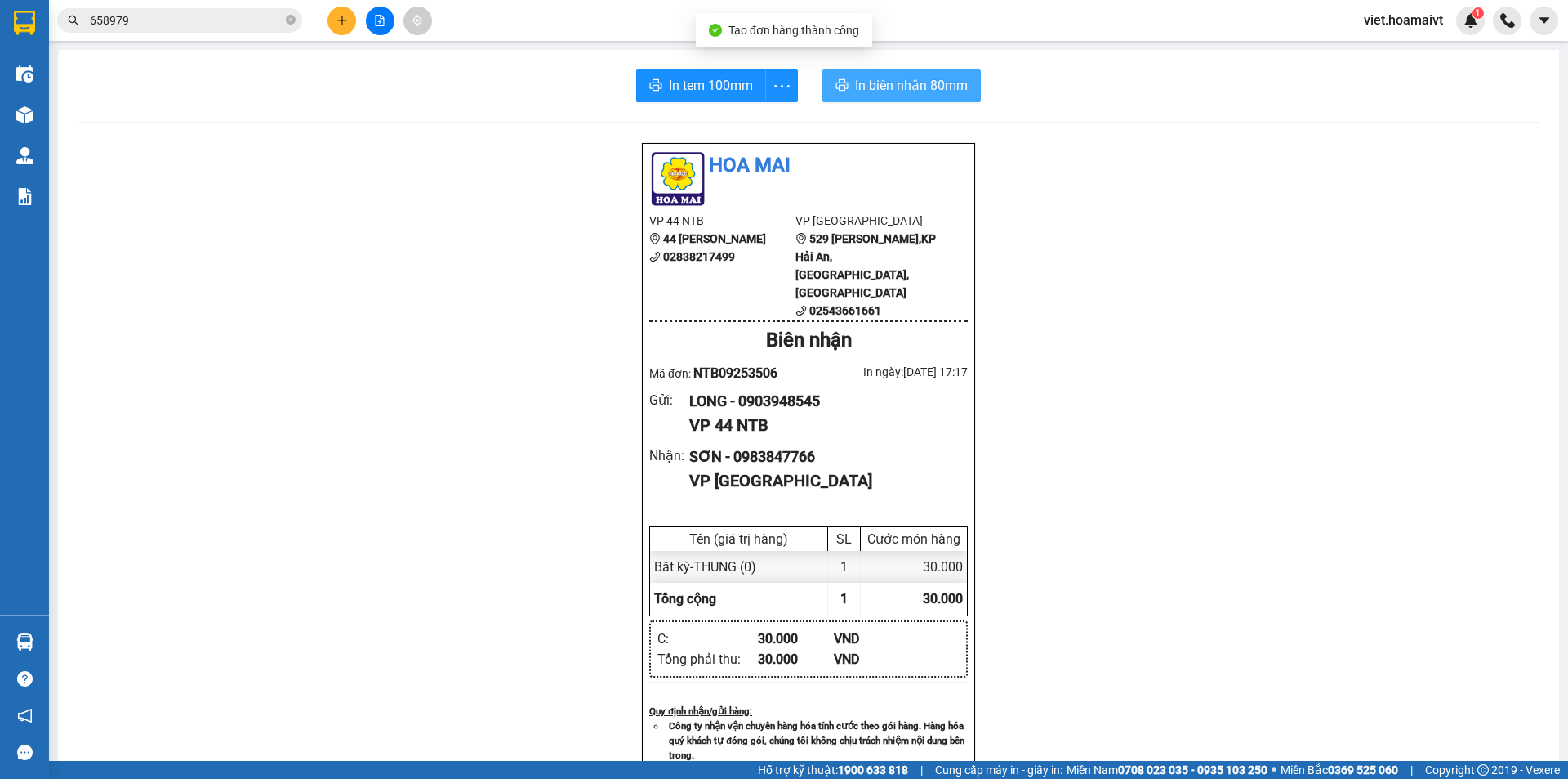
click at [919, 82] on span "In biên nhận 80mm" at bounding box center [911, 85] width 112 height 20
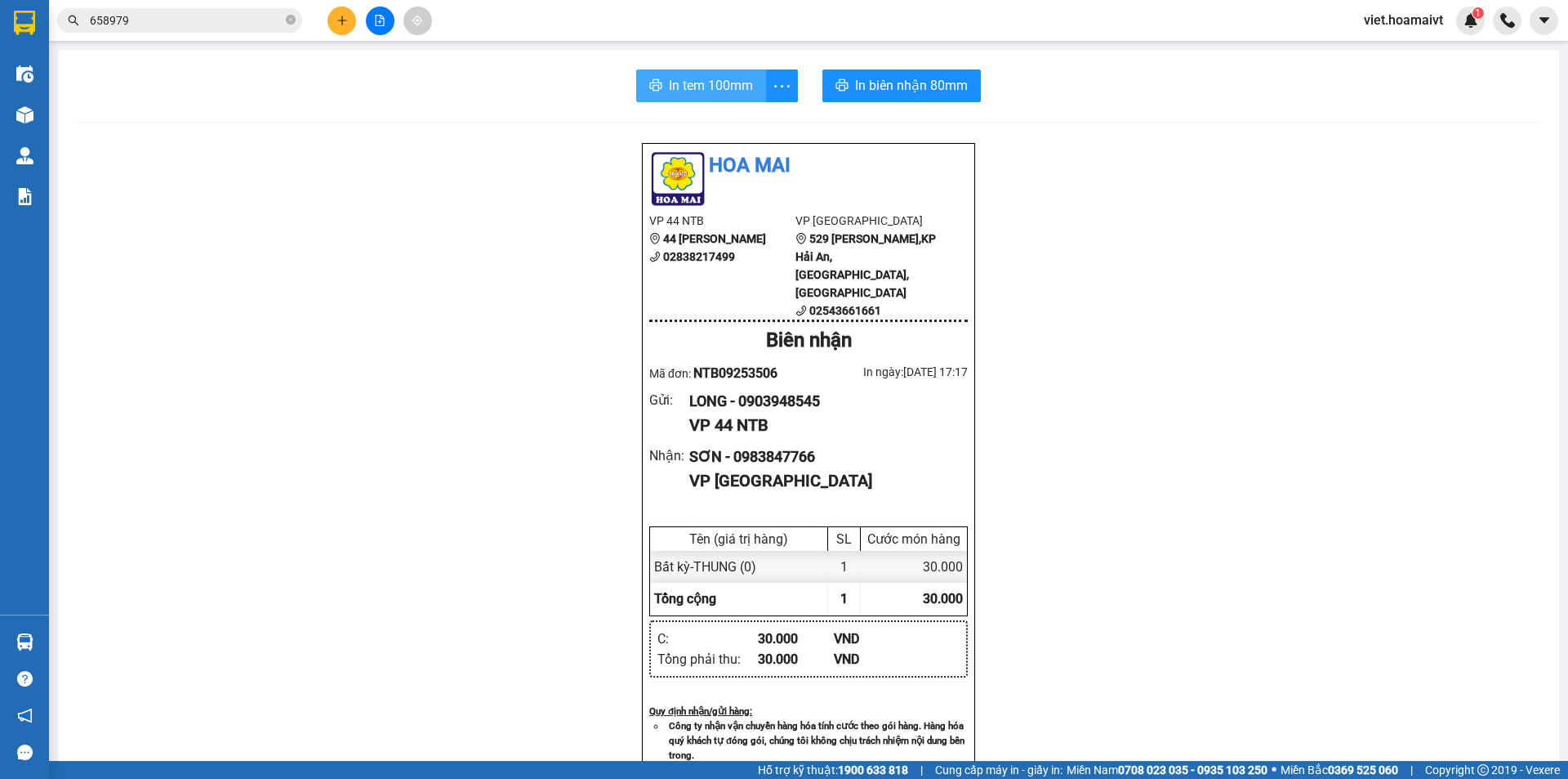
click at [730, 87] on span "In tem 100mm" at bounding box center [711, 85] width 84 height 20
click at [347, 24] on icon "plus" at bounding box center [342, 20] width 11 height 11
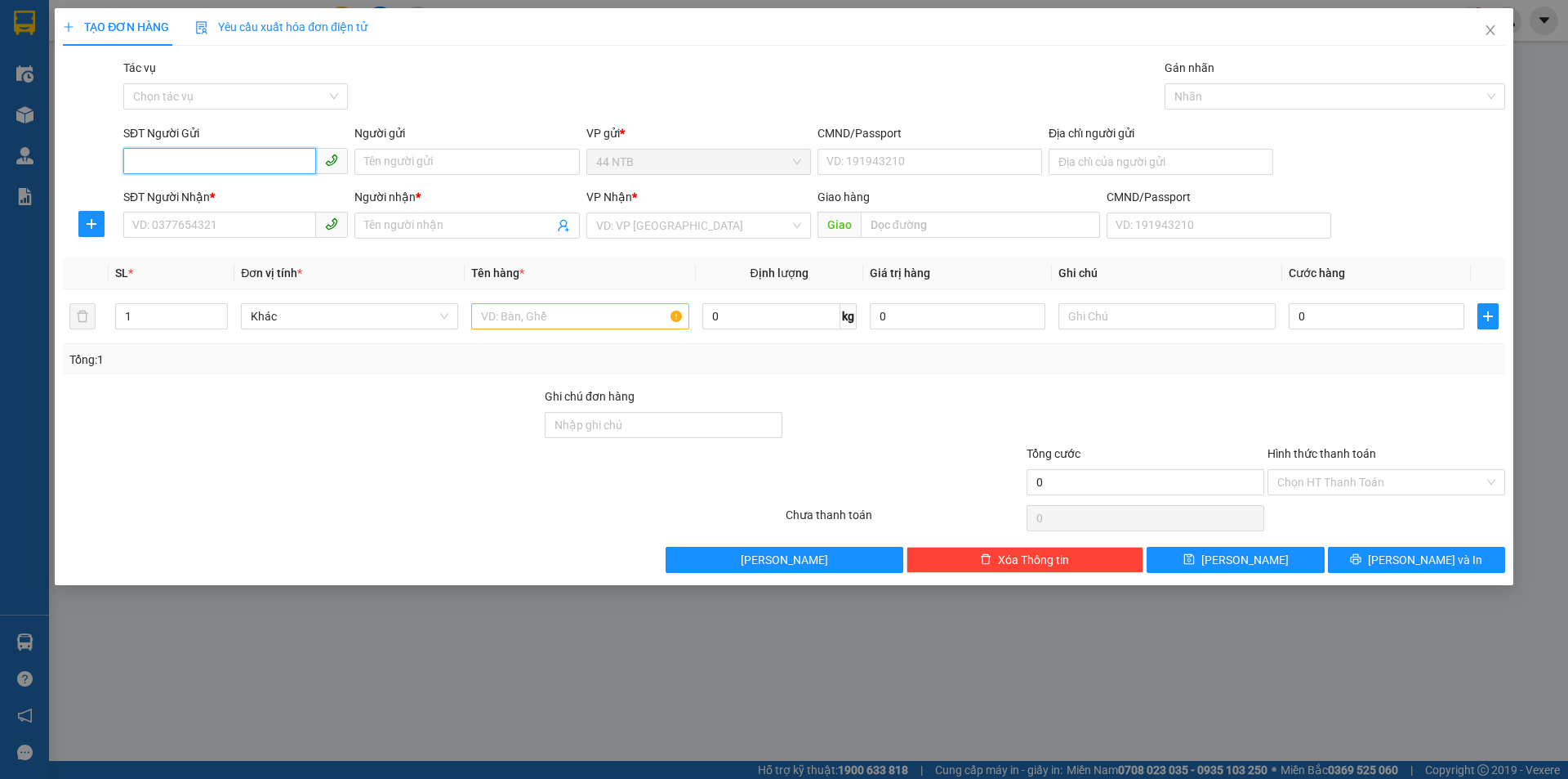
click at [195, 158] on input "SĐT Người Gửi" at bounding box center [219, 161] width 193 height 26
type input "0338319112"
click at [212, 197] on div "0338319112 - [PERSON_NAME]" at bounding box center [235, 195] width 205 height 18
type input "KHÁNH"
type input "116 [PERSON_NAME]"
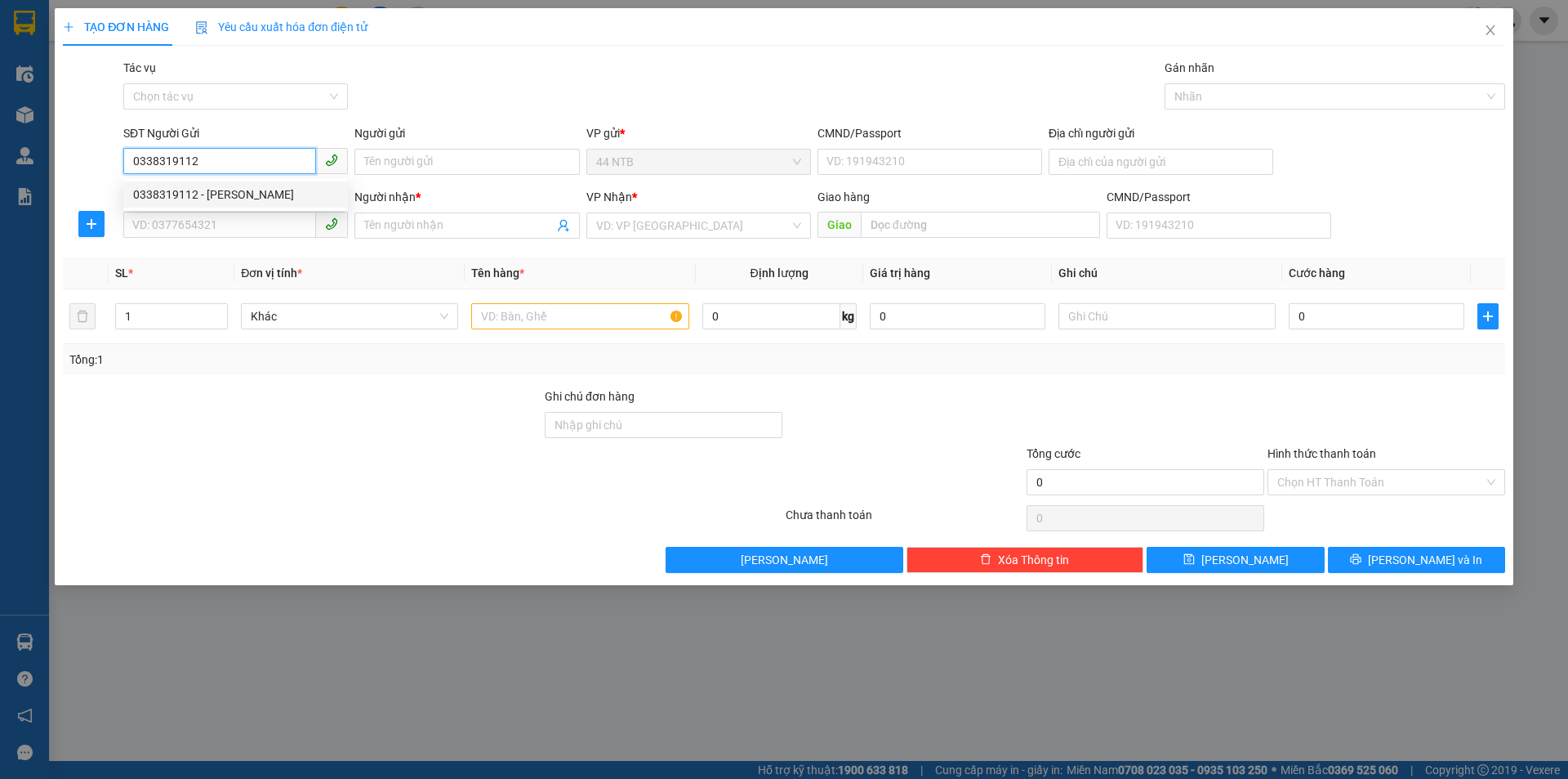
type input "0923178978"
type input "EM"
type input "0338319112"
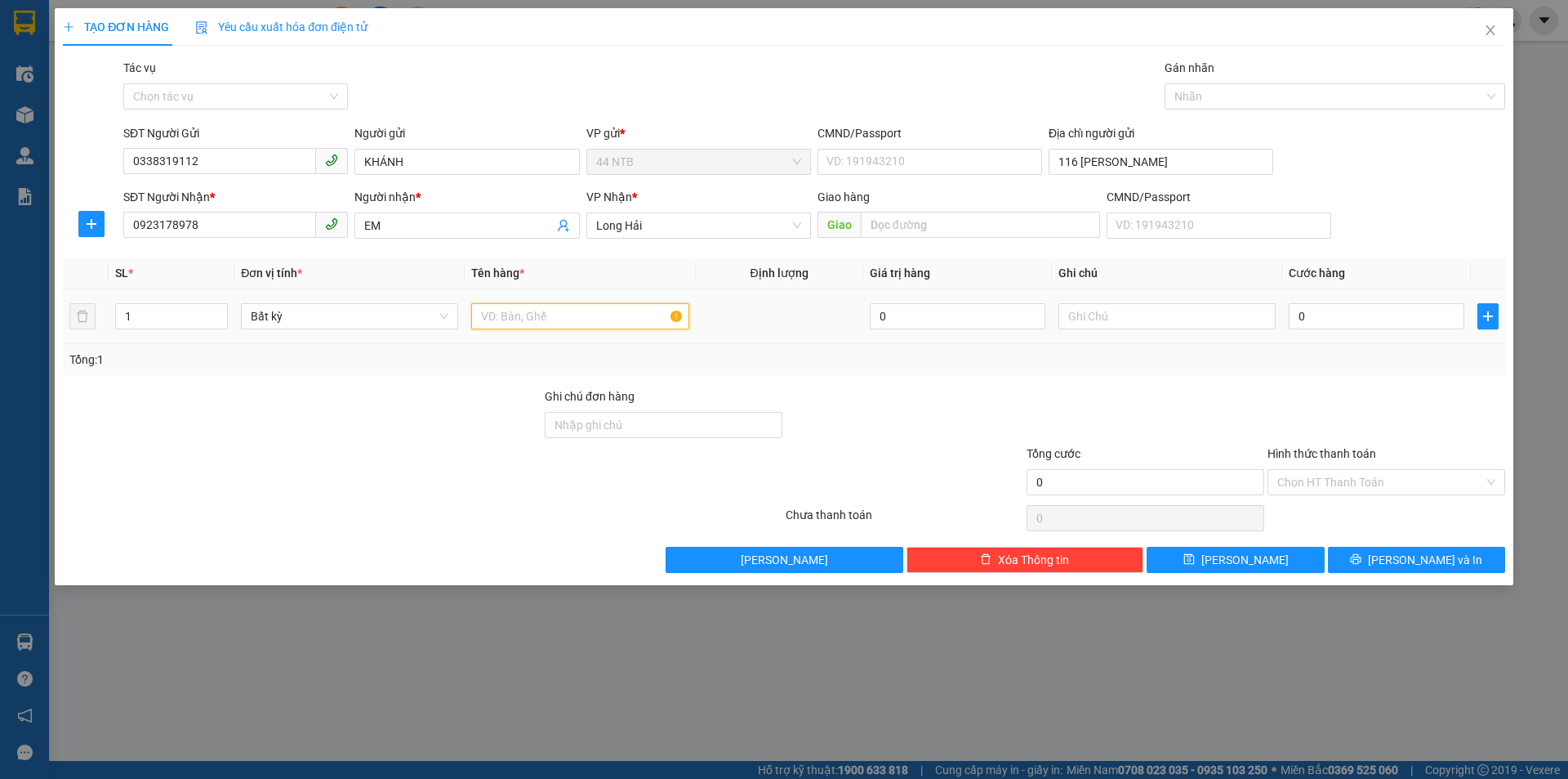
click at [546, 318] on input "text" at bounding box center [579, 316] width 217 height 26
type input "HỘP"
click at [1129, 317] on input "text" at bounding box center [1167, 316] width 217 height 26
click at [1321, 317] on input "0" at bounding box center [1376, 316] width 175 height 26
type input "3"
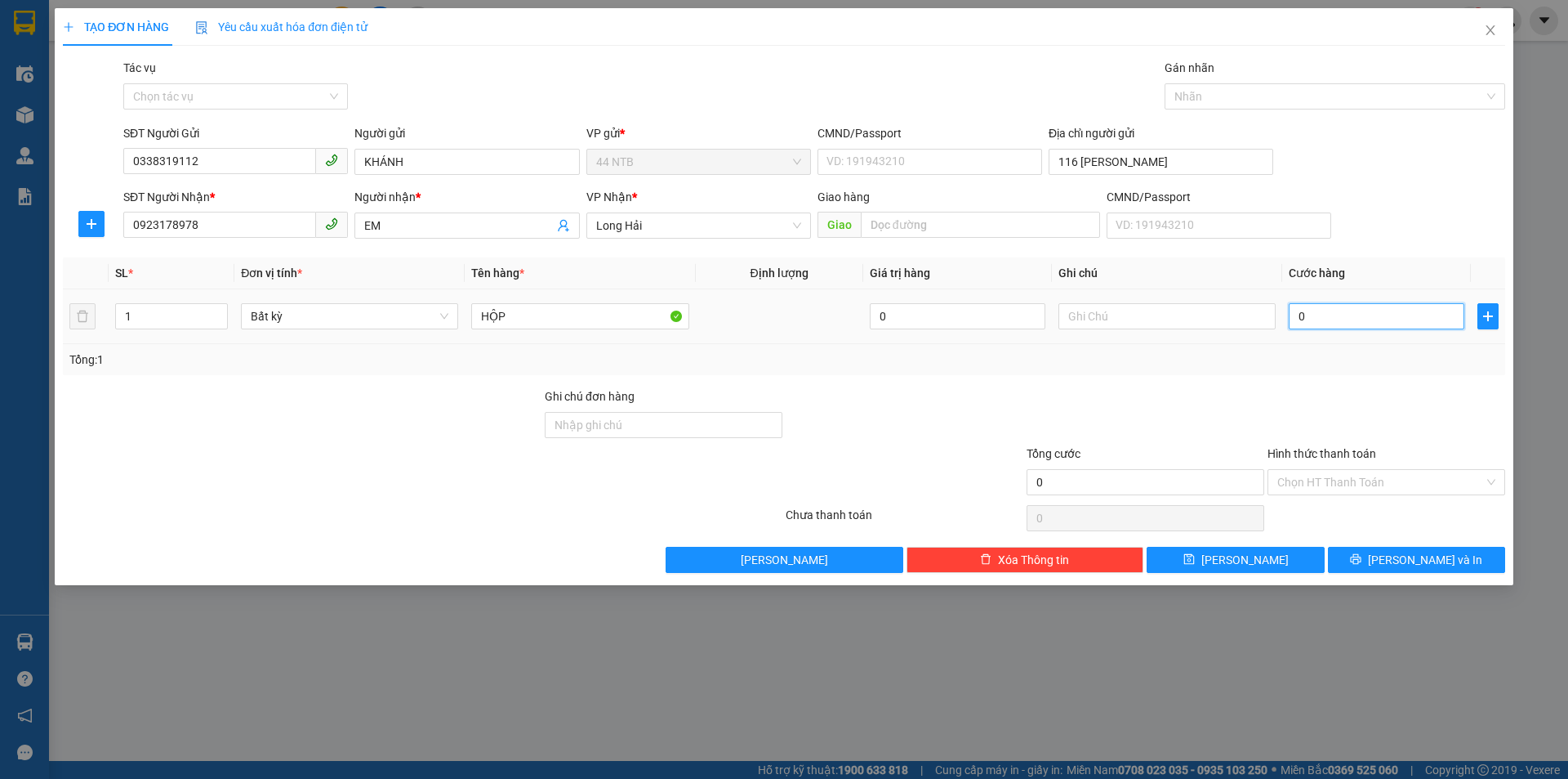
type input "3"
type input "30"
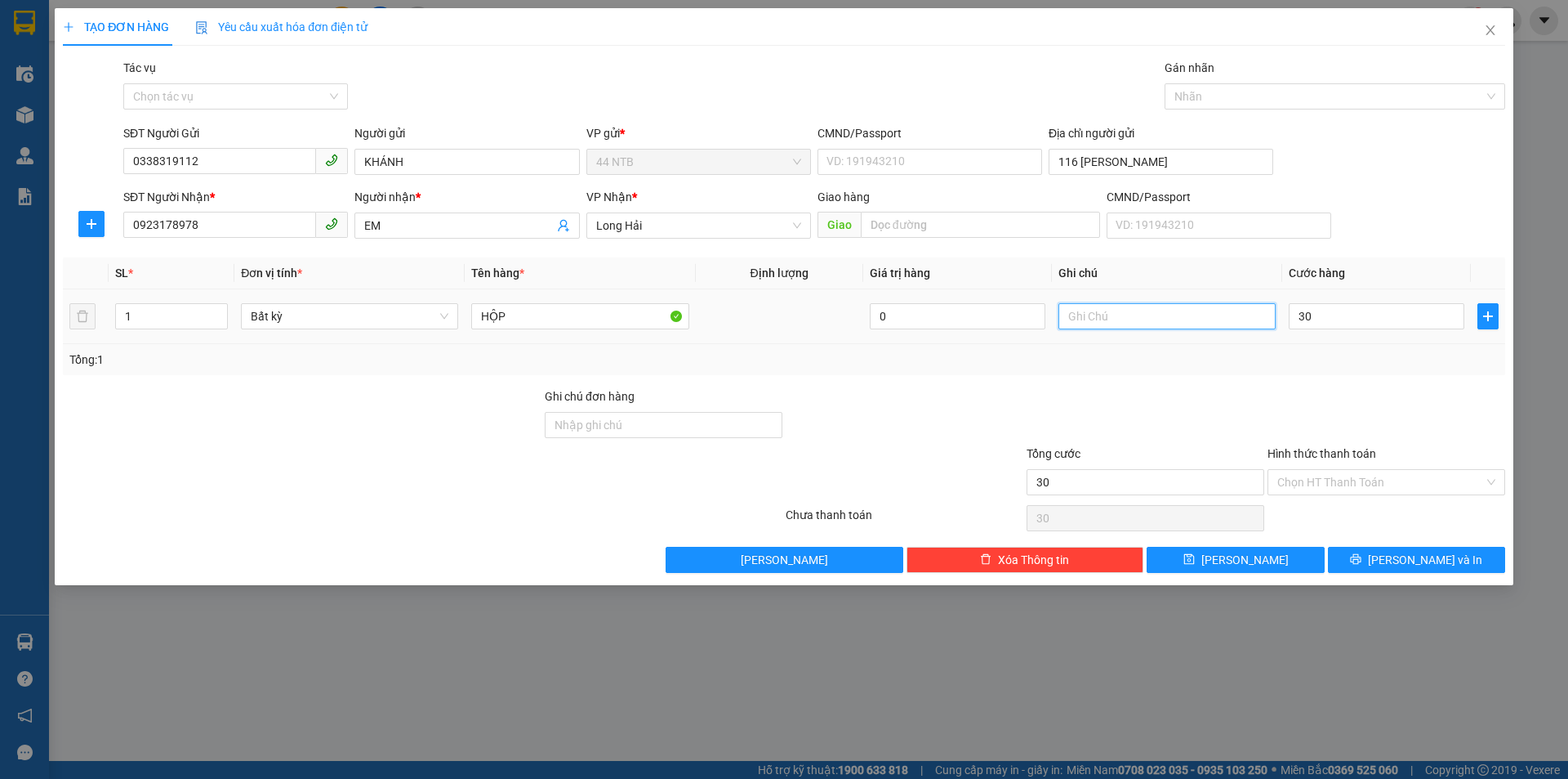
type input "30.000"
click at [1138, 324] on input "text" at bounding box center [1167, 316] width 217 height 26
type input "MỸ PHẨM"
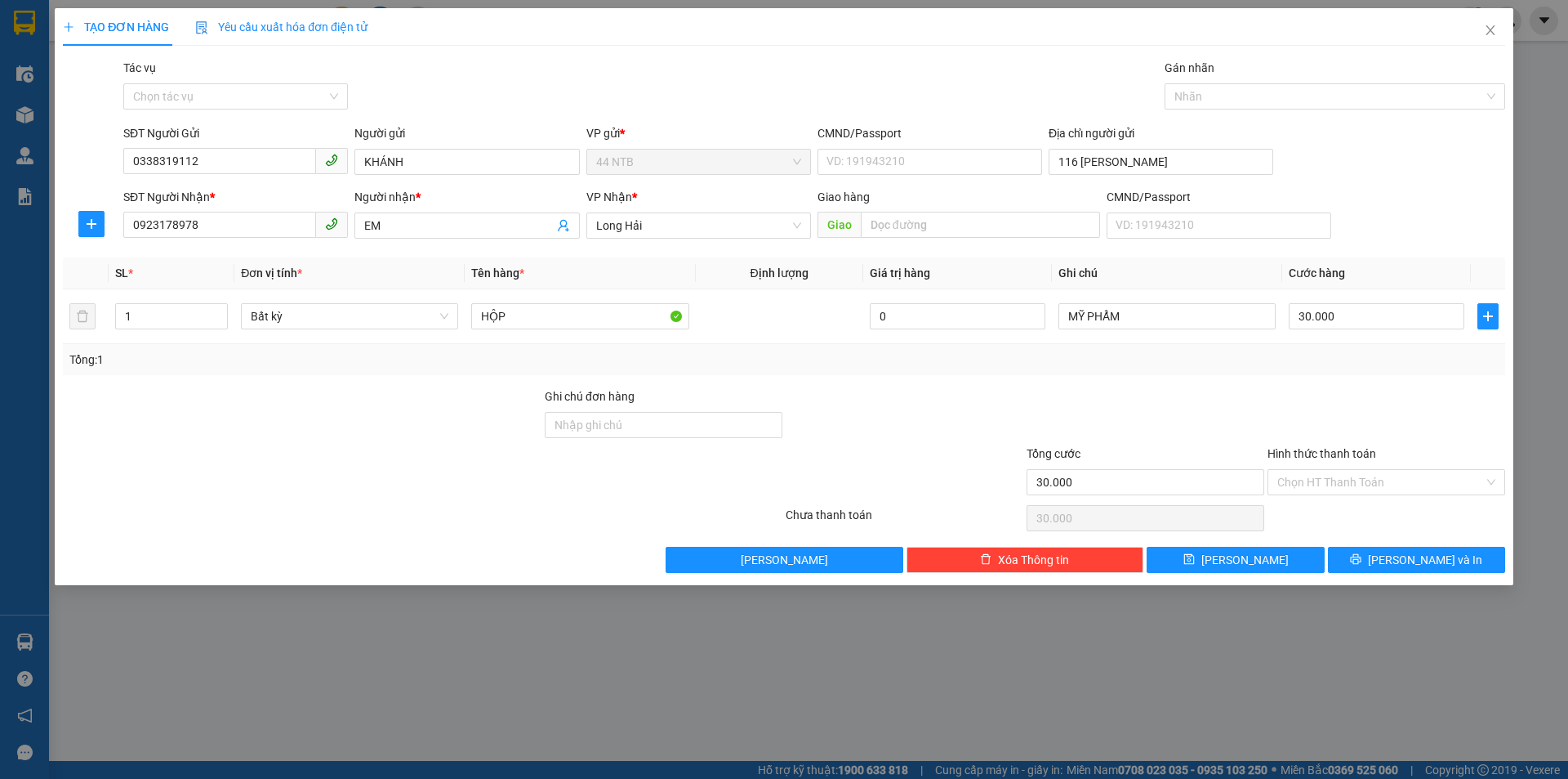
click at [1389, 574] on div "TẠO ĐƠN HÀNG Yêu cầu xuất hóa đơn điện tử Transit Pickup Surcharge Ids Transit …" at bounding box center [784, 296] width 1459 height 577
click at [1384, 560] on button "[PERSON_NAME] và In" at bounding box center [1416, 560] width 177 height 26
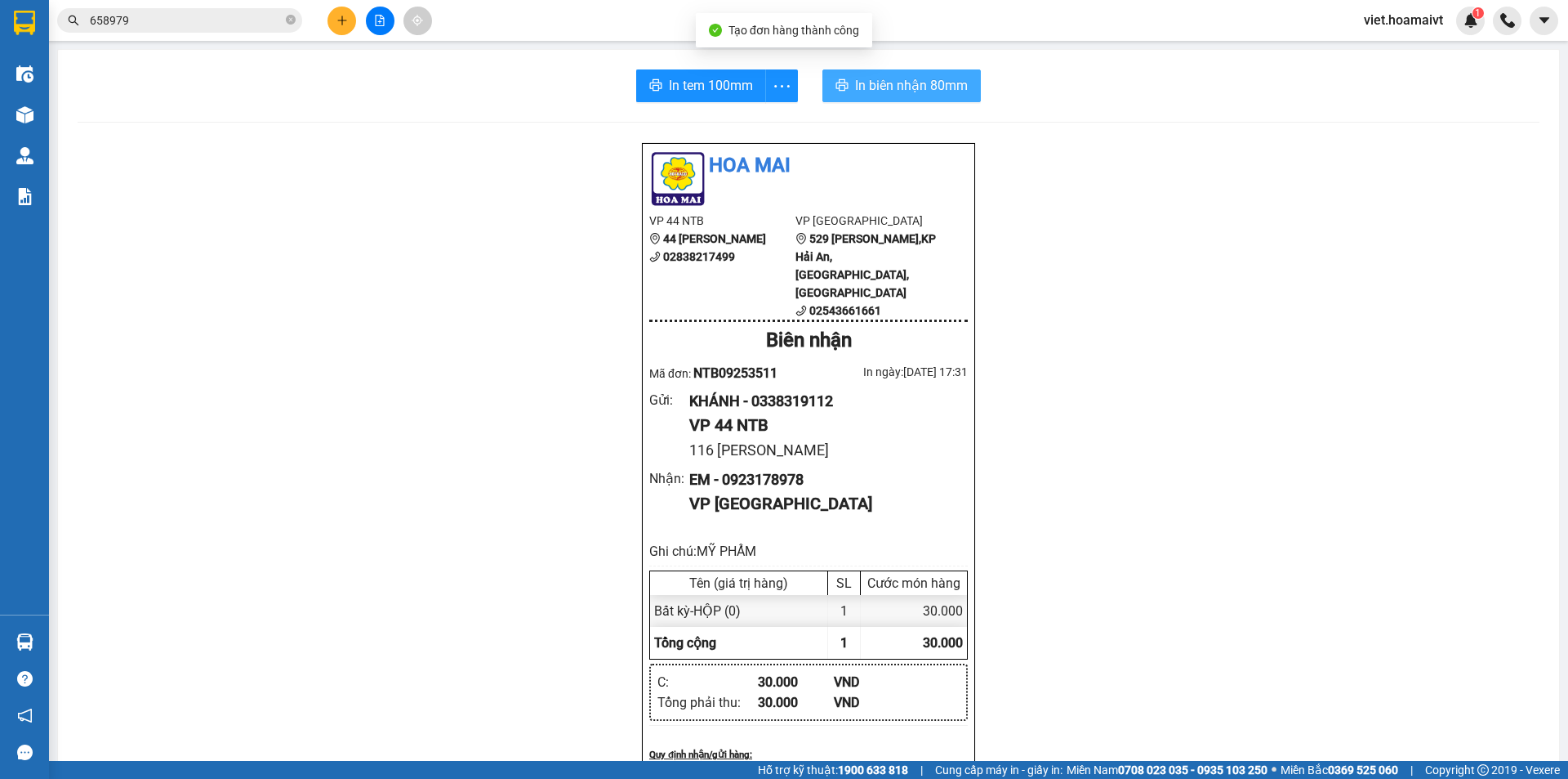
click at [856, 95] on span "In biên nhận 80mm" at bounding box center [911, 85] width 112 height 20
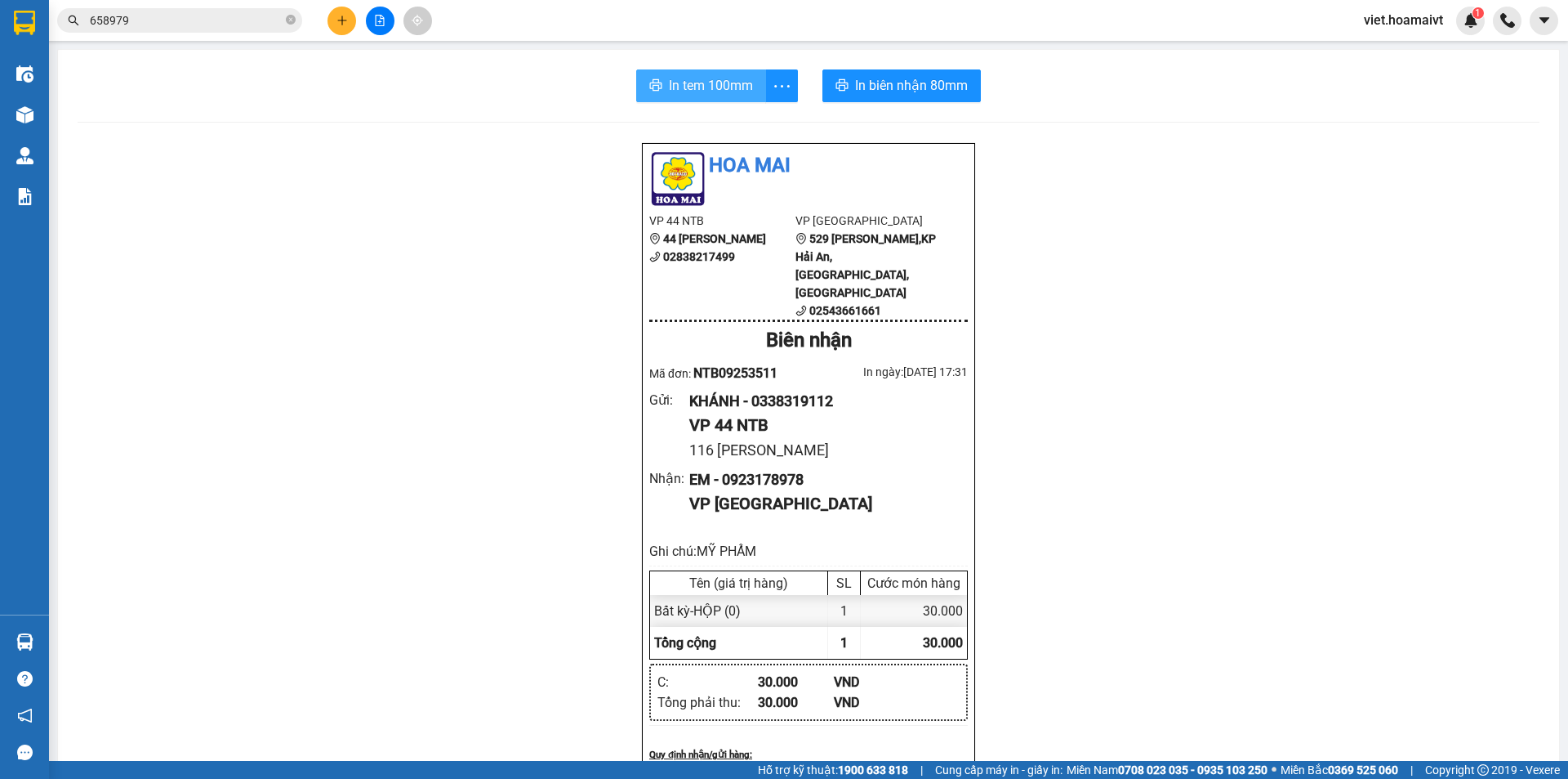
click at [714, 87] on span "In tem 100mm" at bounding box center [711, 85] width 84 height 20
click at [290, 18] on icon "close-circle" at bounding box center [290, 19] width 10 height 10
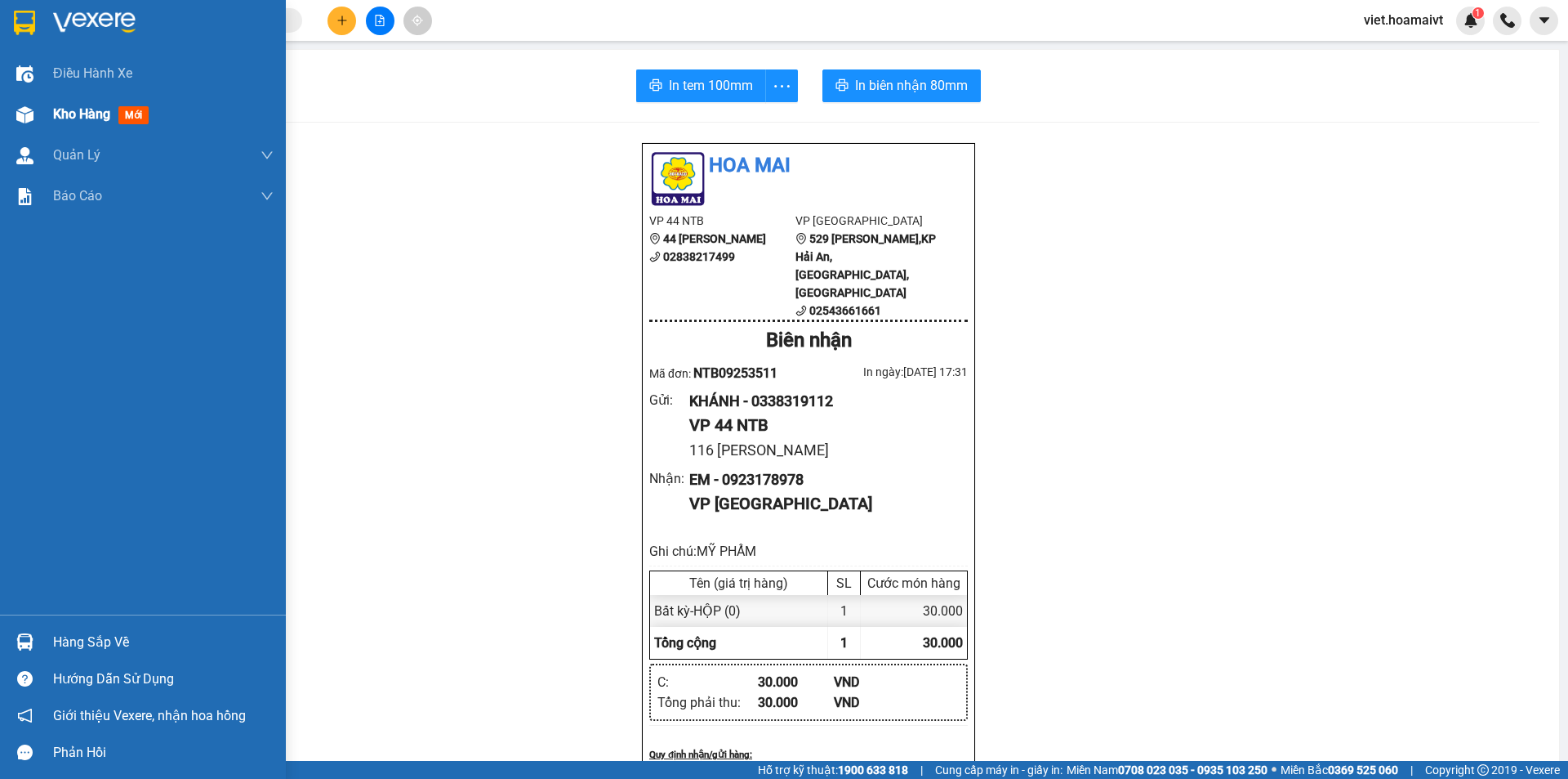
click at [82, 113] on span "Kho hàng" at bounding box center [82, 114] width 58 height 16
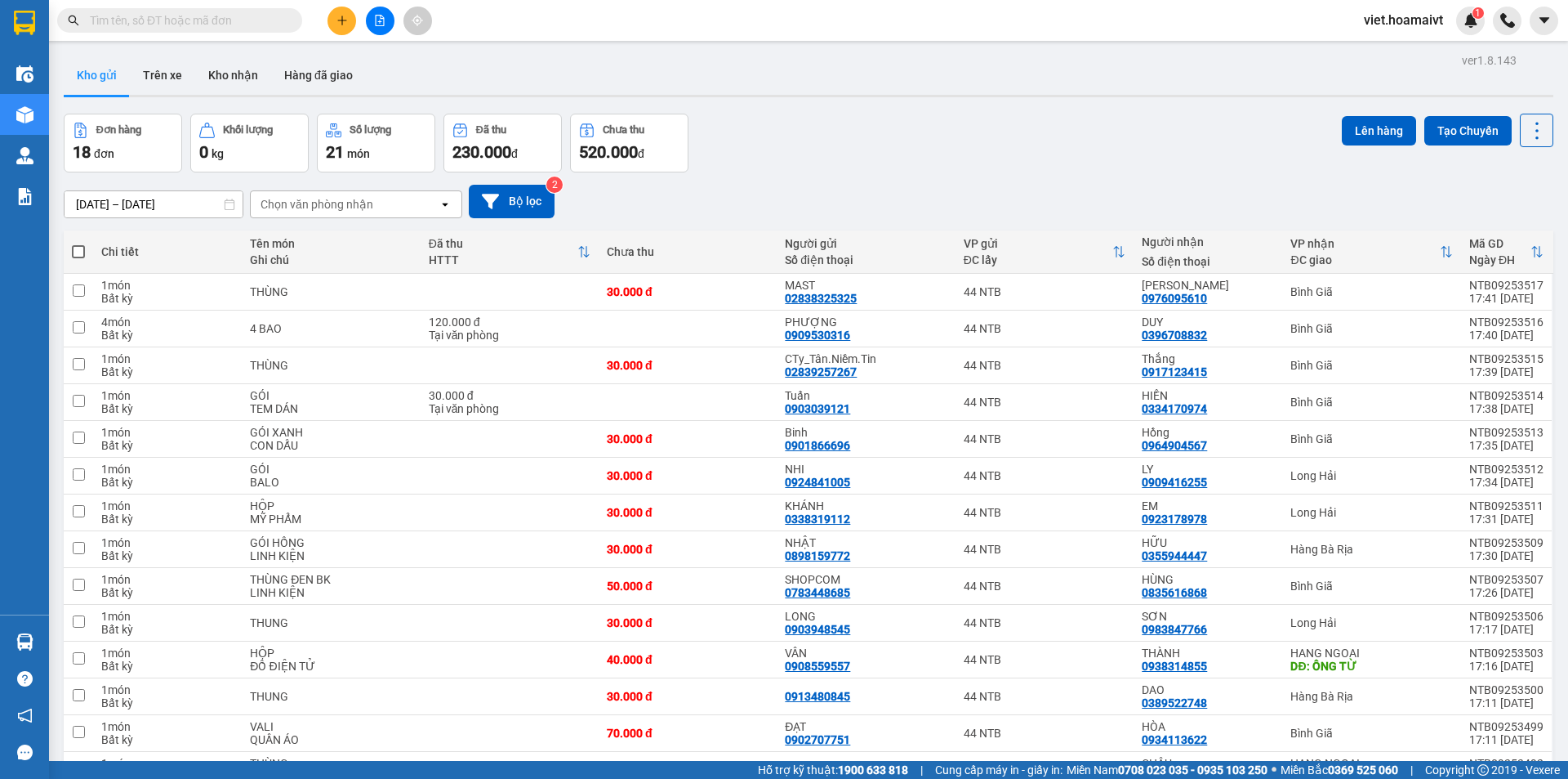
click at [373, 205] on div "Chọn văn phòng nhận" at bounding box center [344, 204] width 187 height 26
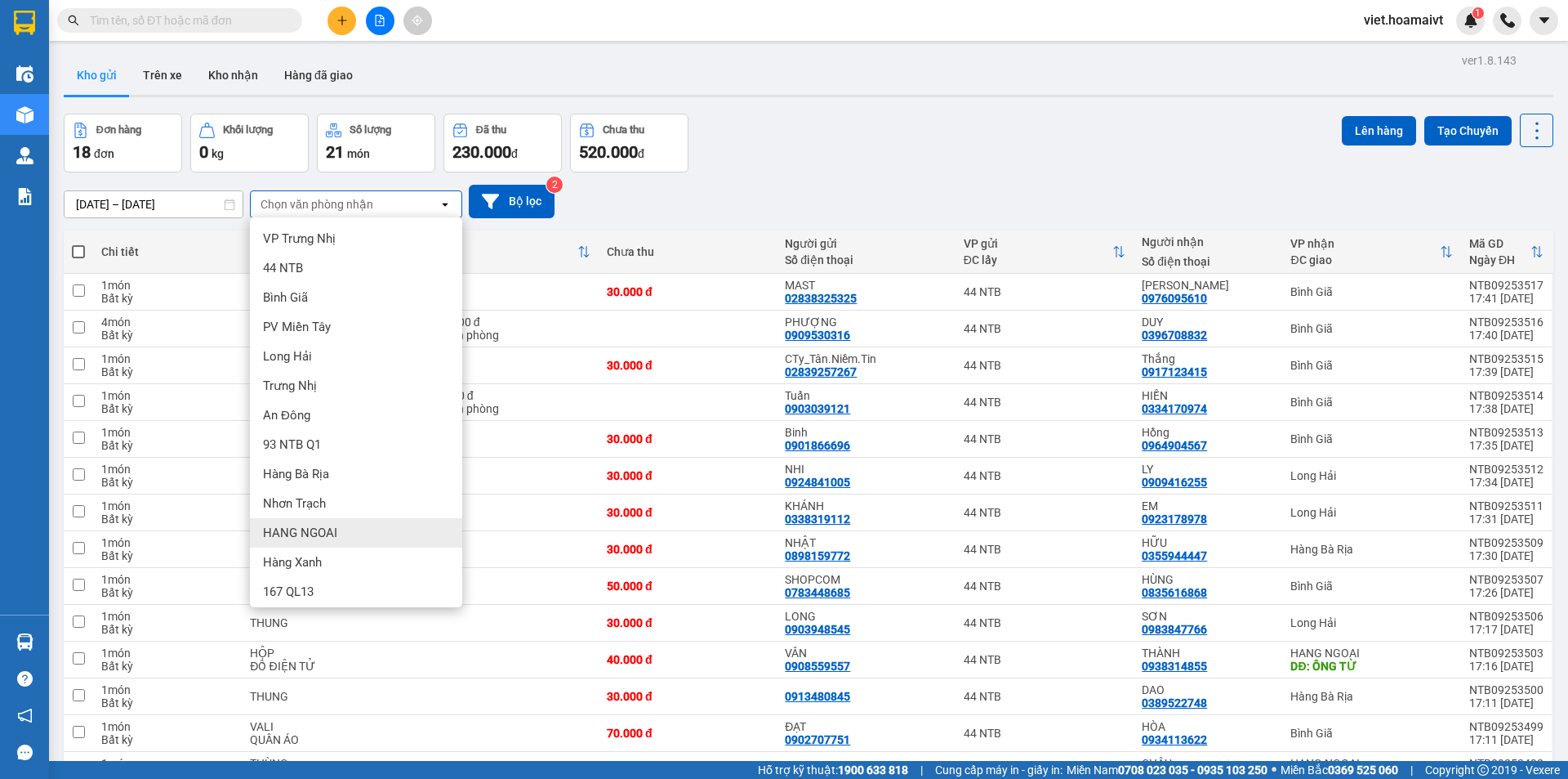
click at [301, 528] on span "HANG NGOAI" at bounding box center [300, 532] width 74 height 17
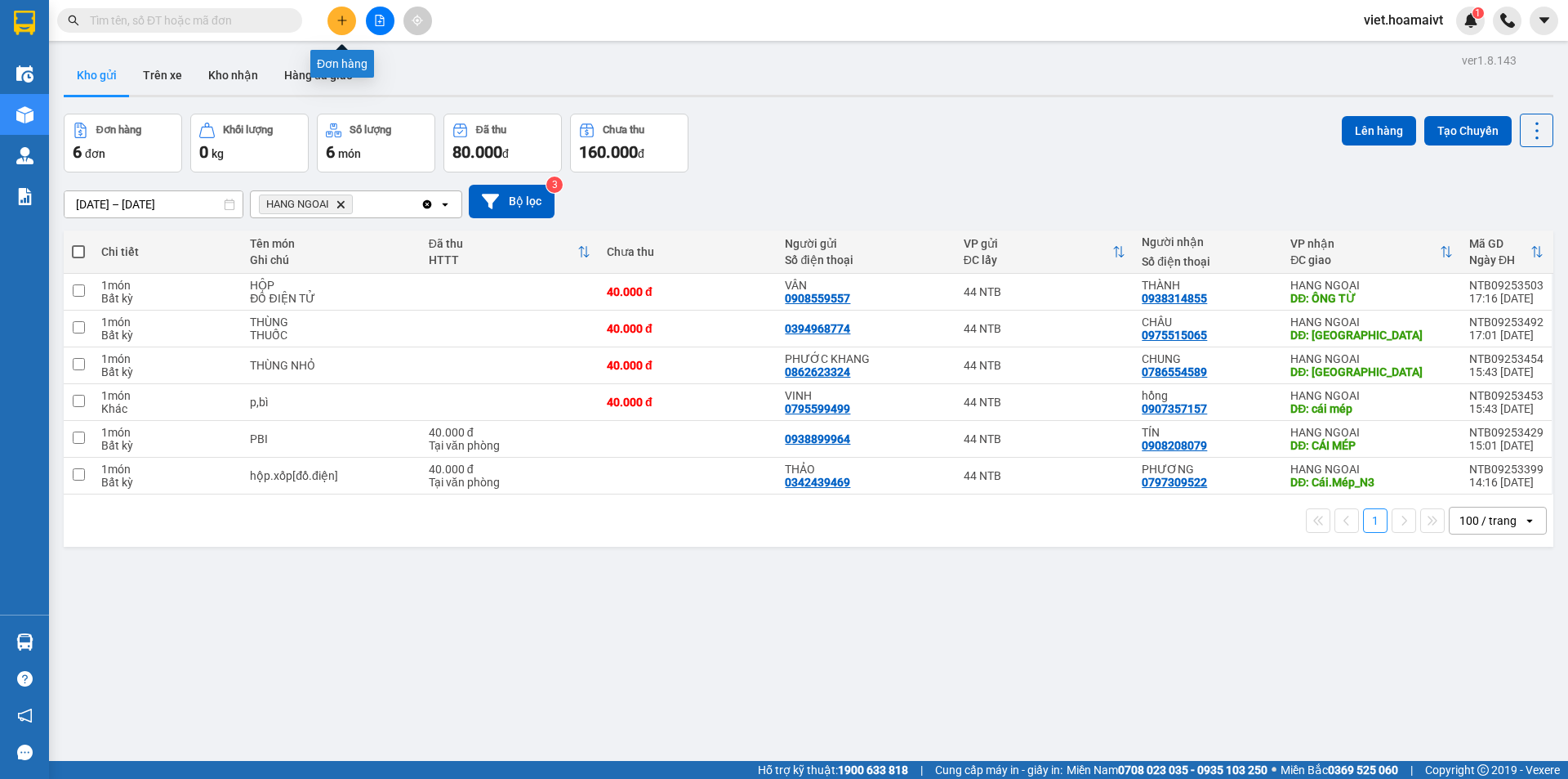
click at [344, 21] on icon "plus" at bounding box center [342, 20] width 11 height 11
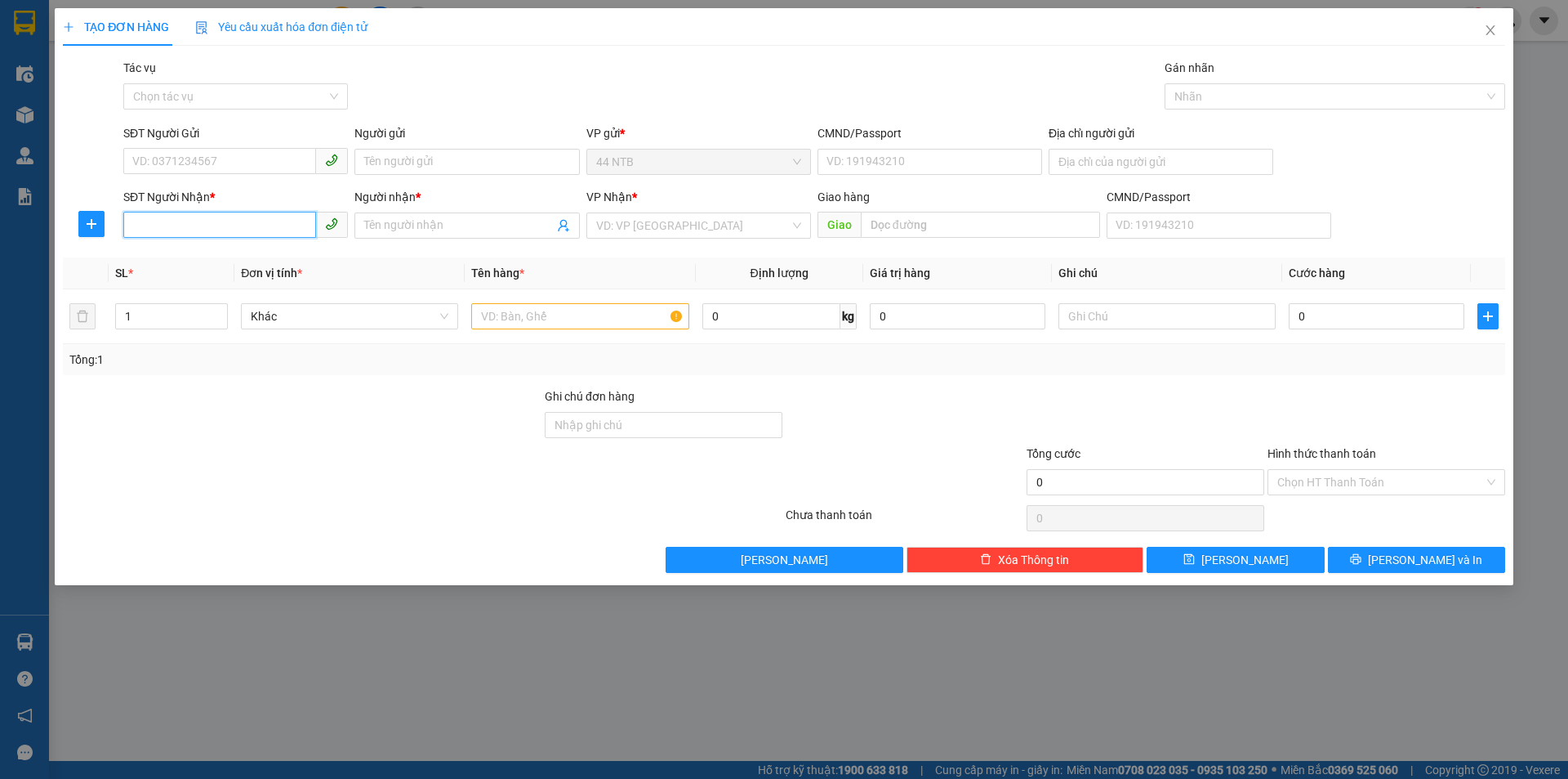
drag, startPoint x: 215, startPoint y: 229, endPoint x: 155, endPoint y: 226, distance: 60.1
click at [218, 217] on input "SĐT Người Nhận *" at bounding box center [219, 225] width 193 height 26
type input "646"
click at [213, 260] on div "0913947646 - Khải" at bounding box center [235, 258] width 205 height 18
type input "71.đg.25.Tân.Quy_Q7"
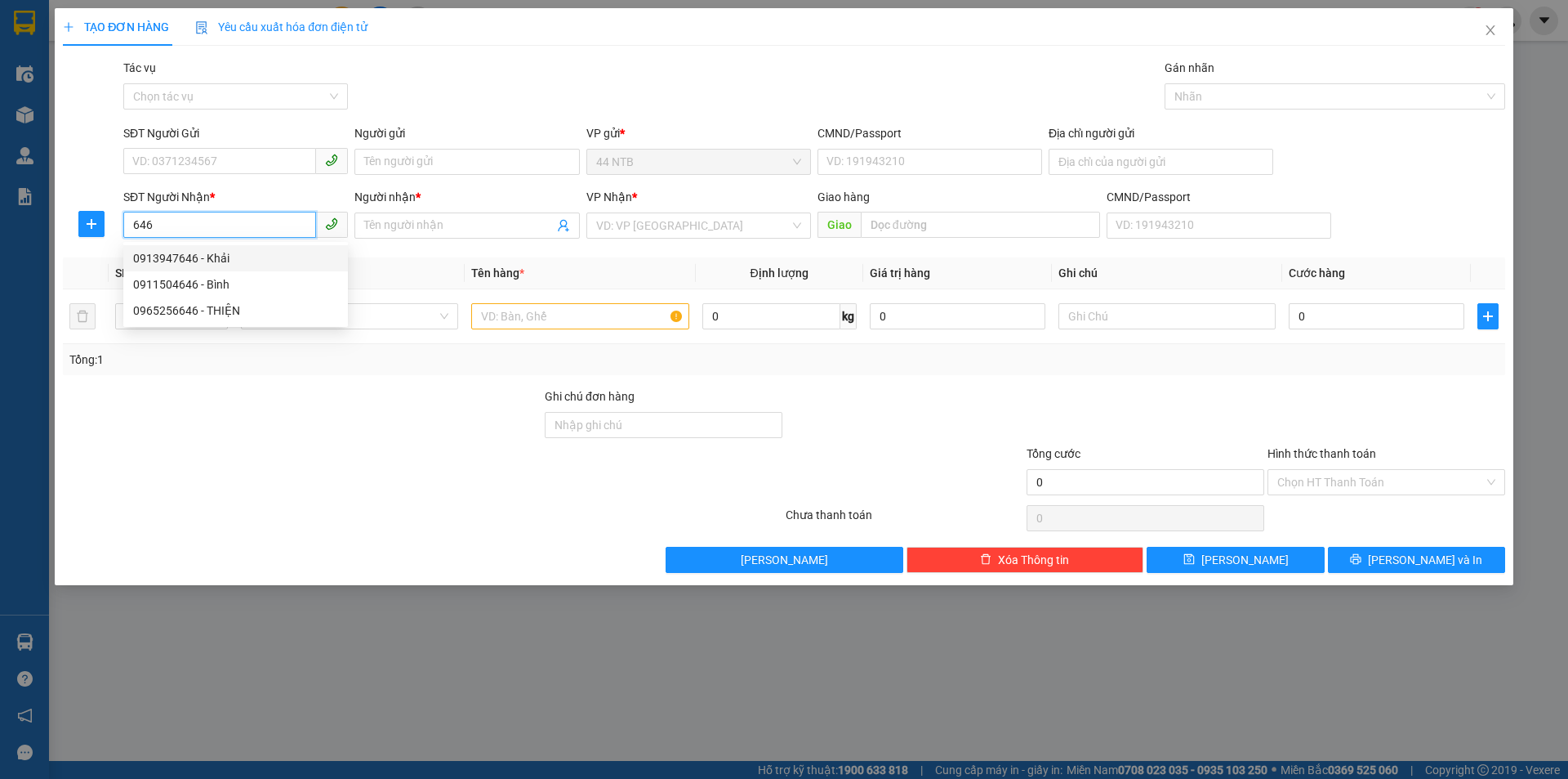
type input "0913947646"
type input "Khải"
type input "0913947646"
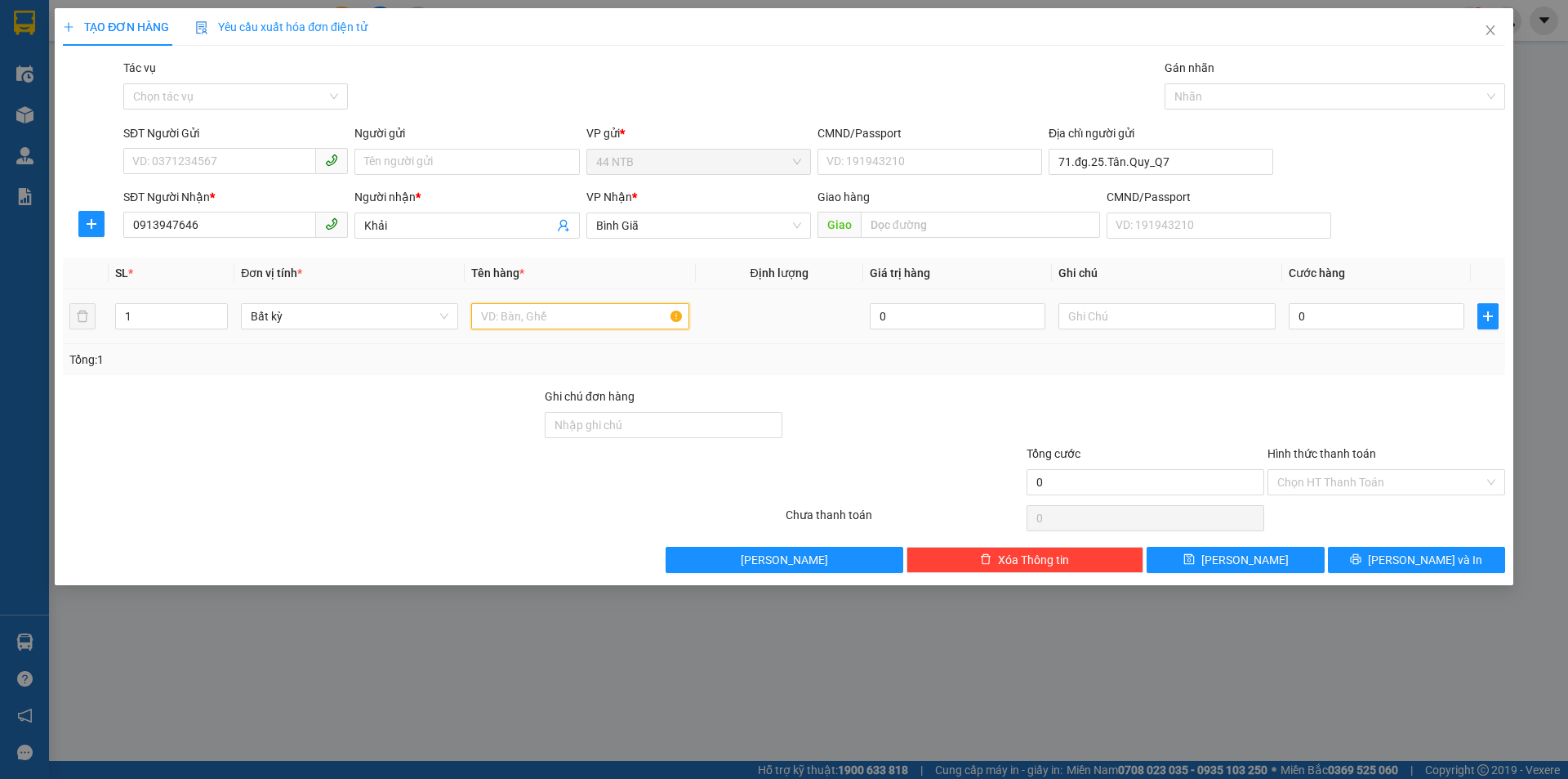
click at [533, 322] on input "text" at bounding box center [579, 316] width 217 height 26
type input "MIENG DEP"
click at [1319, 318] on input "0" at bounding box center [1376, 316] width 175 height 26
type input "3"
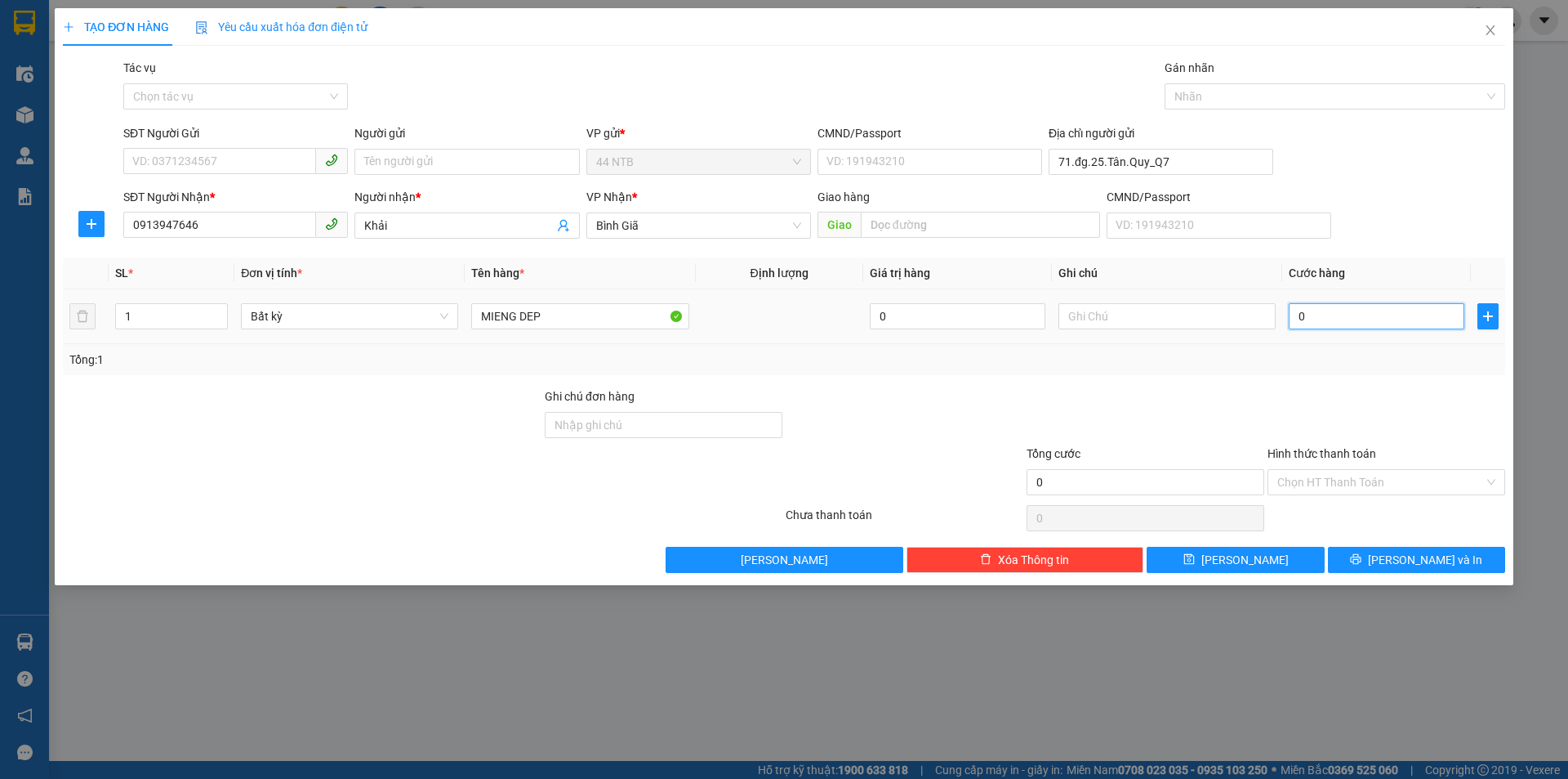
type input "3"
type input "30"
type input "30.000"
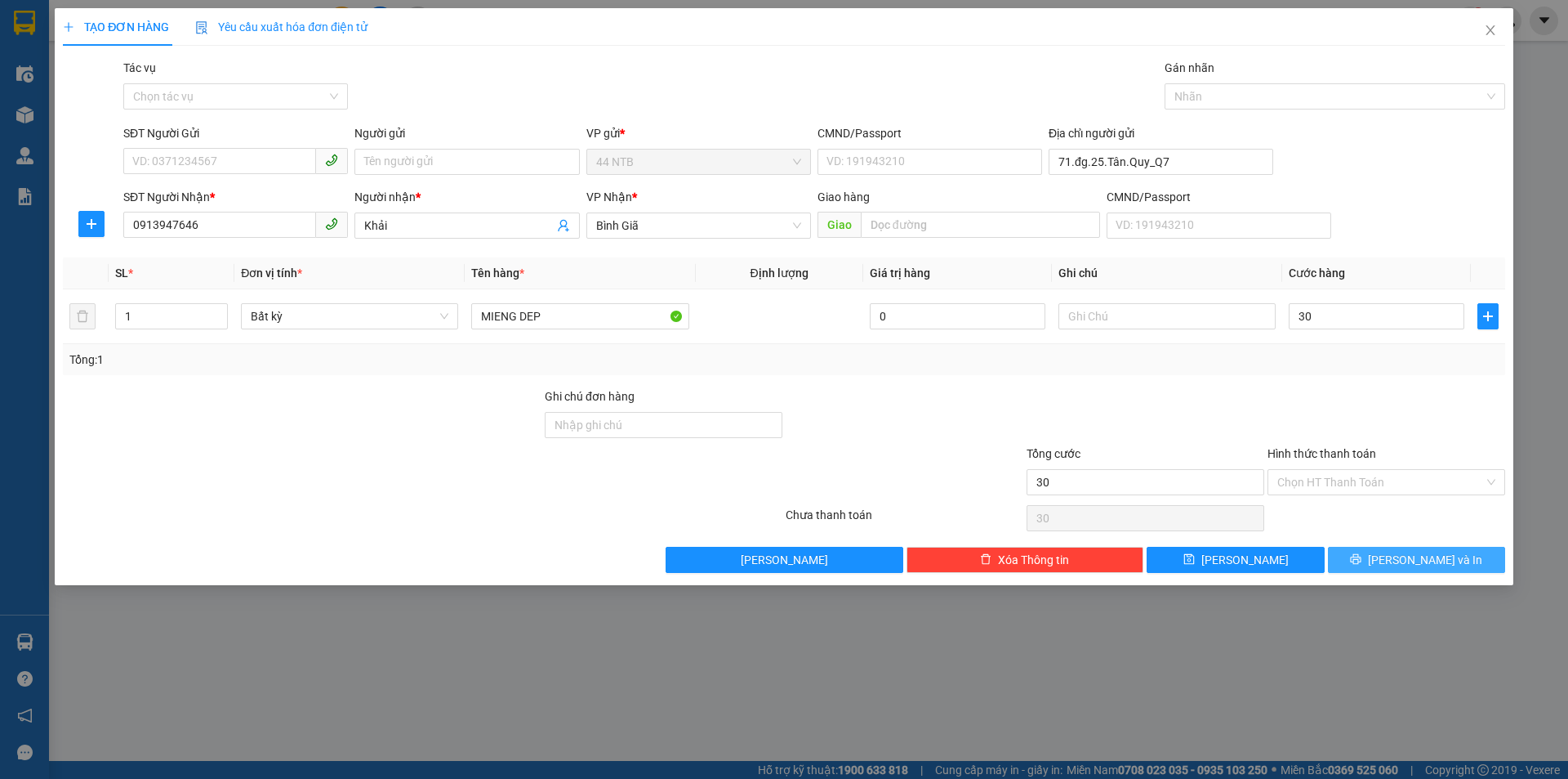
type input "30.000"
click at [1415, 561] on span "[PERSON_NAME] và In" at bounding box center [1425, 559] width 114 height 18
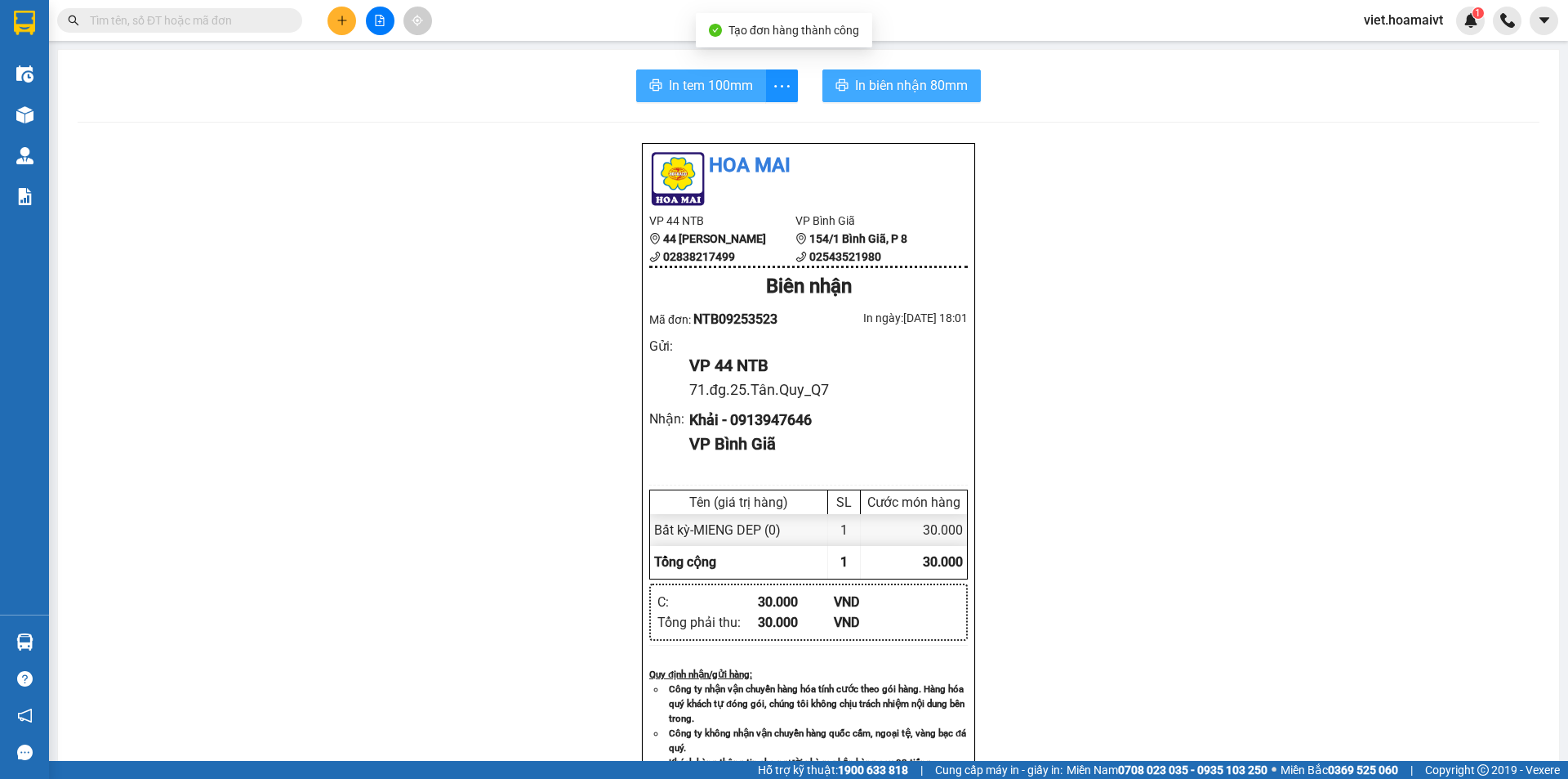
drag, startPoint x: 679, startPoint y: 85, endPoint x: 900, endPoint y: 92, distance: 221.1
click at [683, 85] on span "In tem 100mm" at bounding box center [711, 85] width 84 height 20
click at [927, 88] on span "In biên nhận 80mm" at bounding box center [911, 85] width 112 height 20
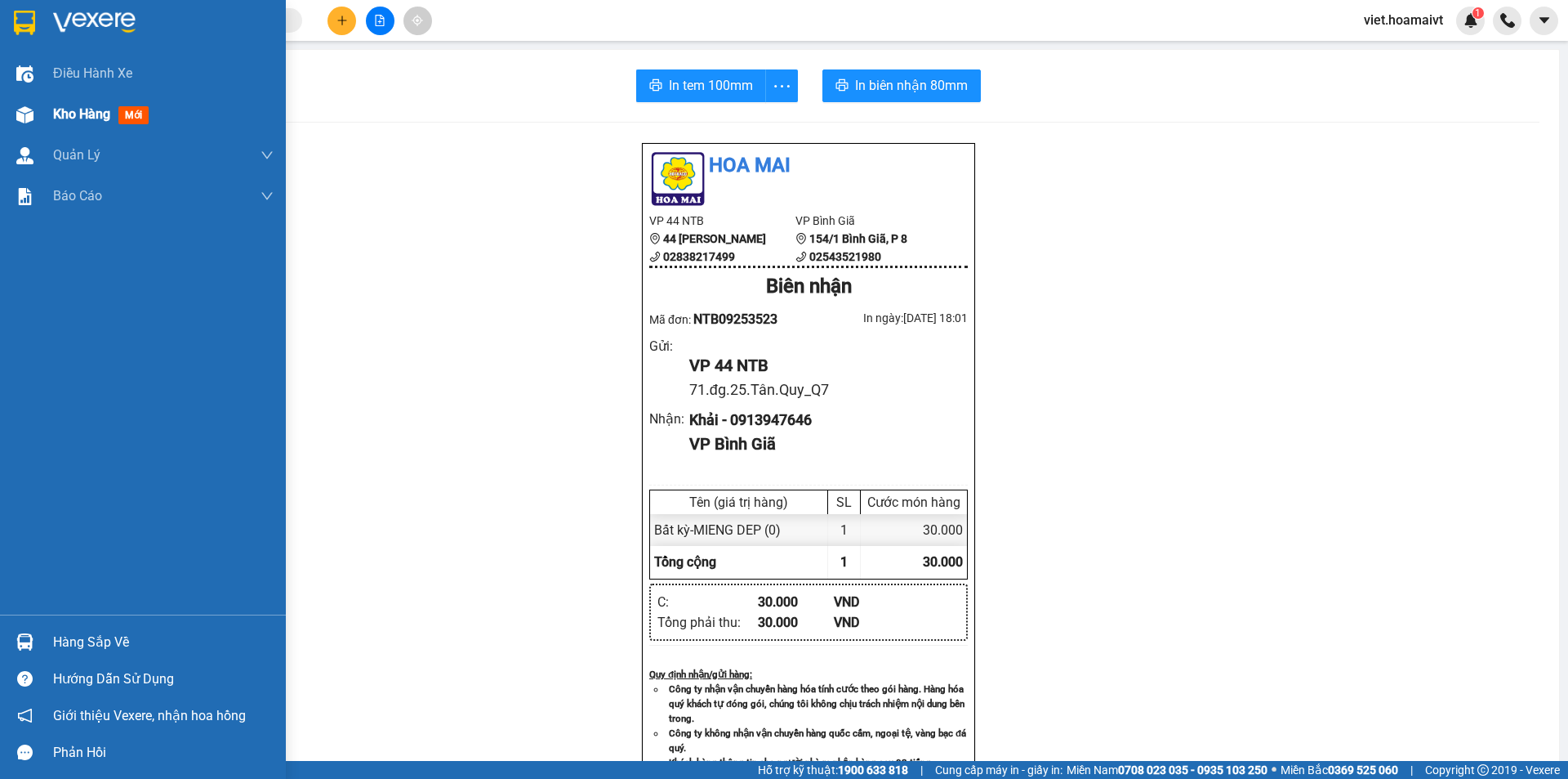
click at [71, 116] on span "Kho hàng" at bounding box center [82, 114] width 58 height 16
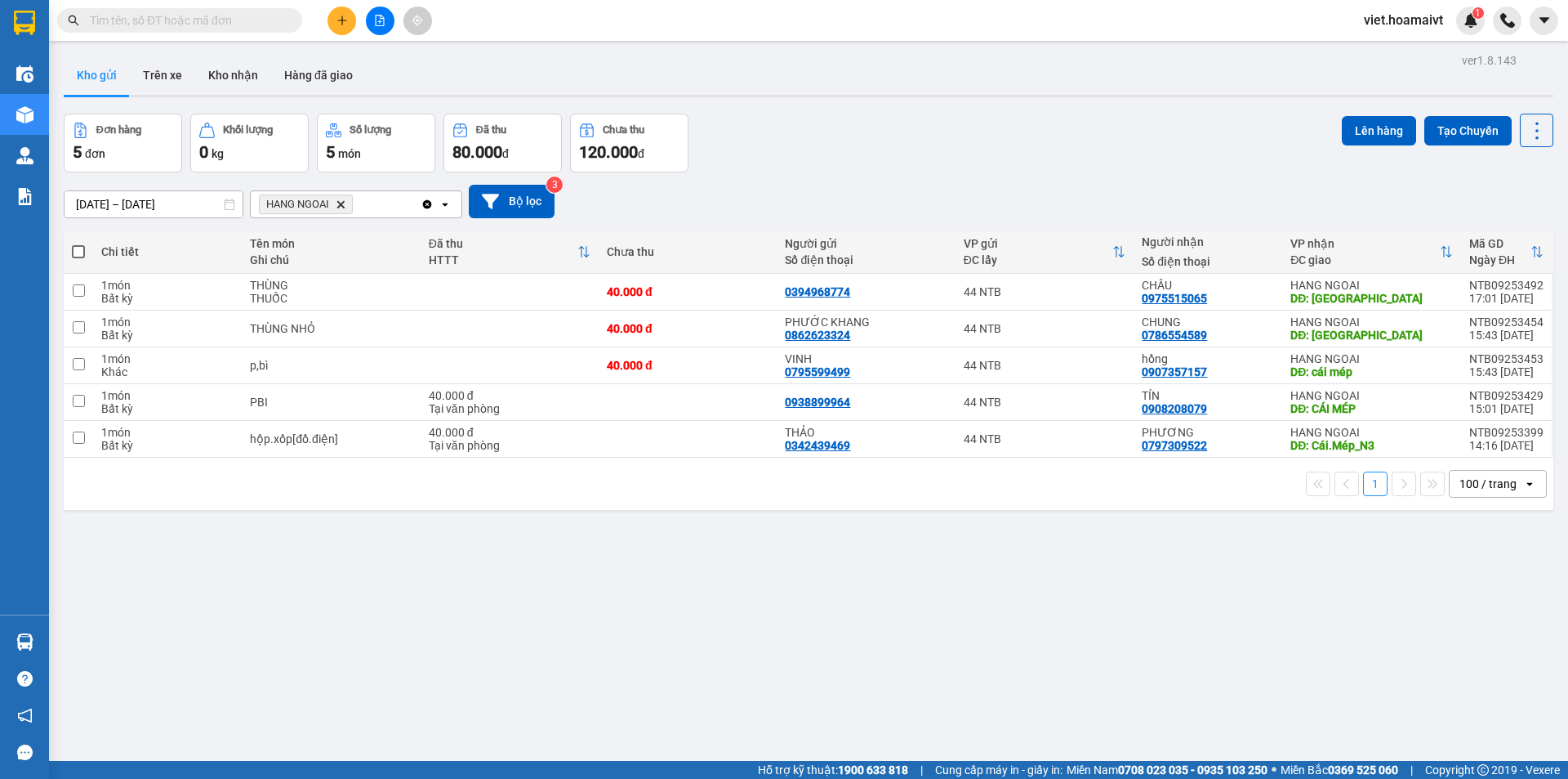
click at [342, 202] on icon "Delete" at bounding box center [340, 204] width 10 height 10
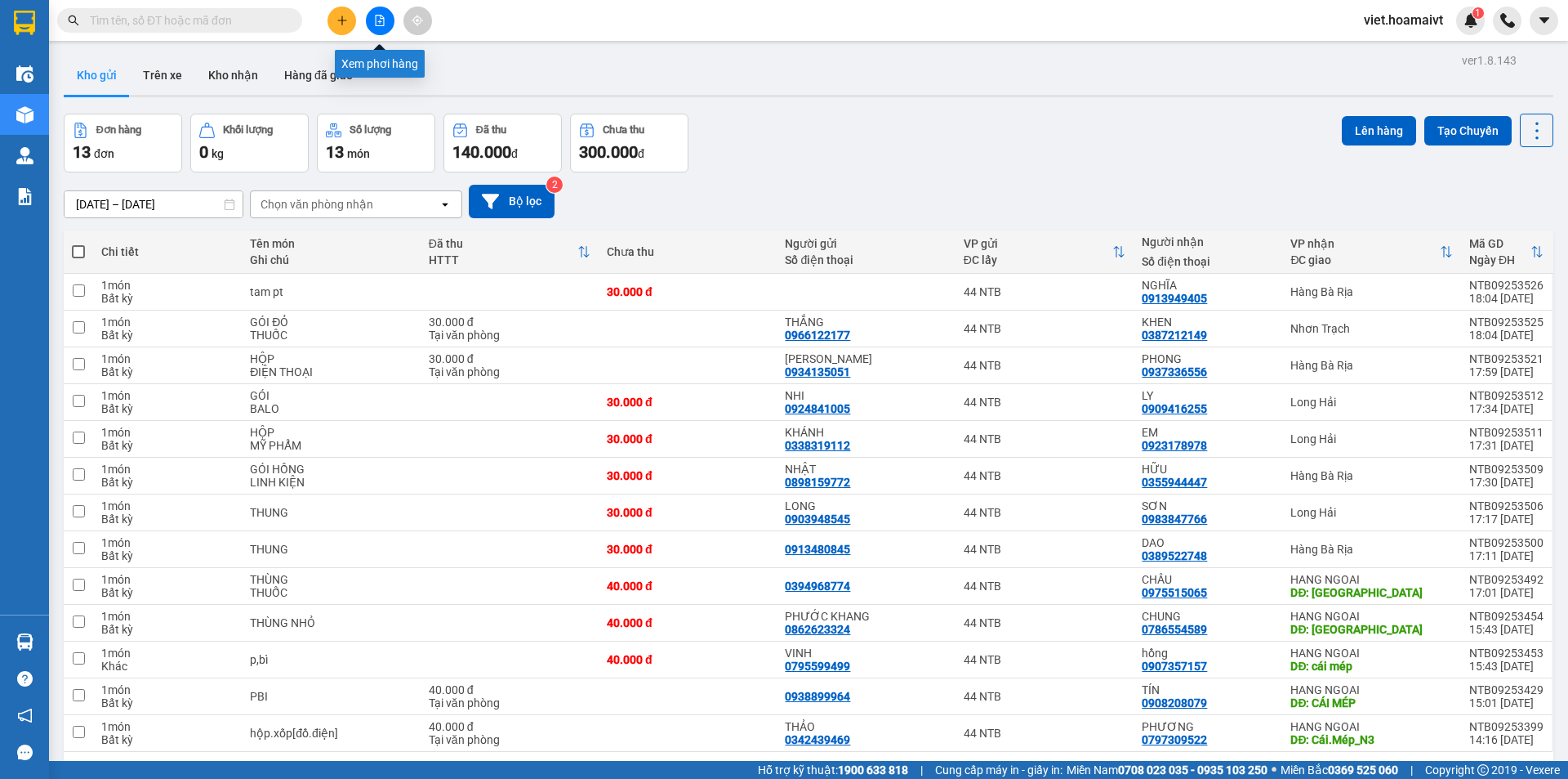
click at [380, 24] on icon "file-add" at bounding box center [379, 20] width 11 height 11
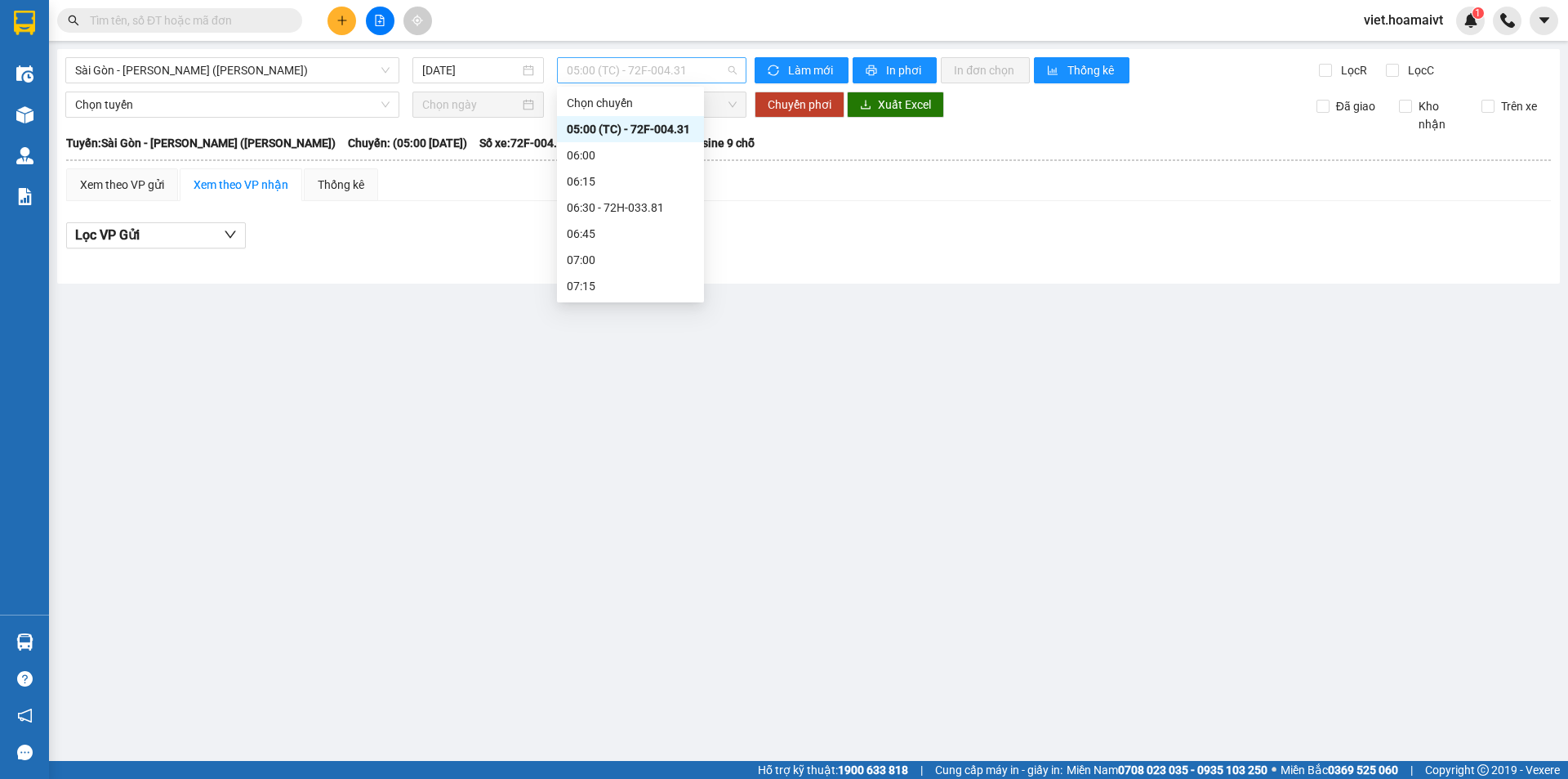
click at [614, 66] on span "05:00 (TC) - 72F-004.31" at bounding box center [651, 71] width 170 height 24
click at [677, 167] on div "15:20 (TC) - 72F-004.32" at bounding box center [631, 165] width 127 height 18
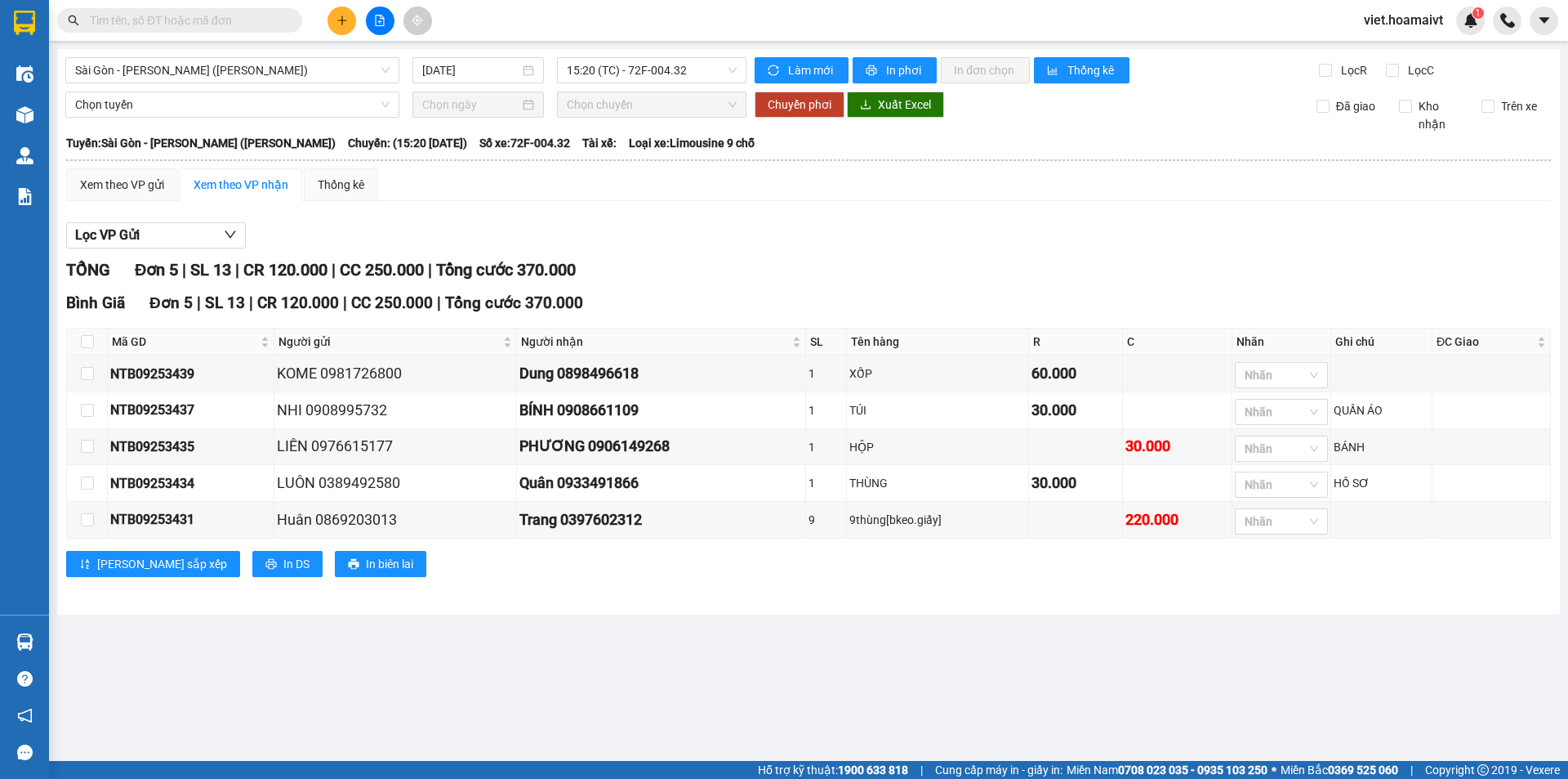
click at [252, 23] on input "text" at bounding box center [186, 20] width 193 height 18
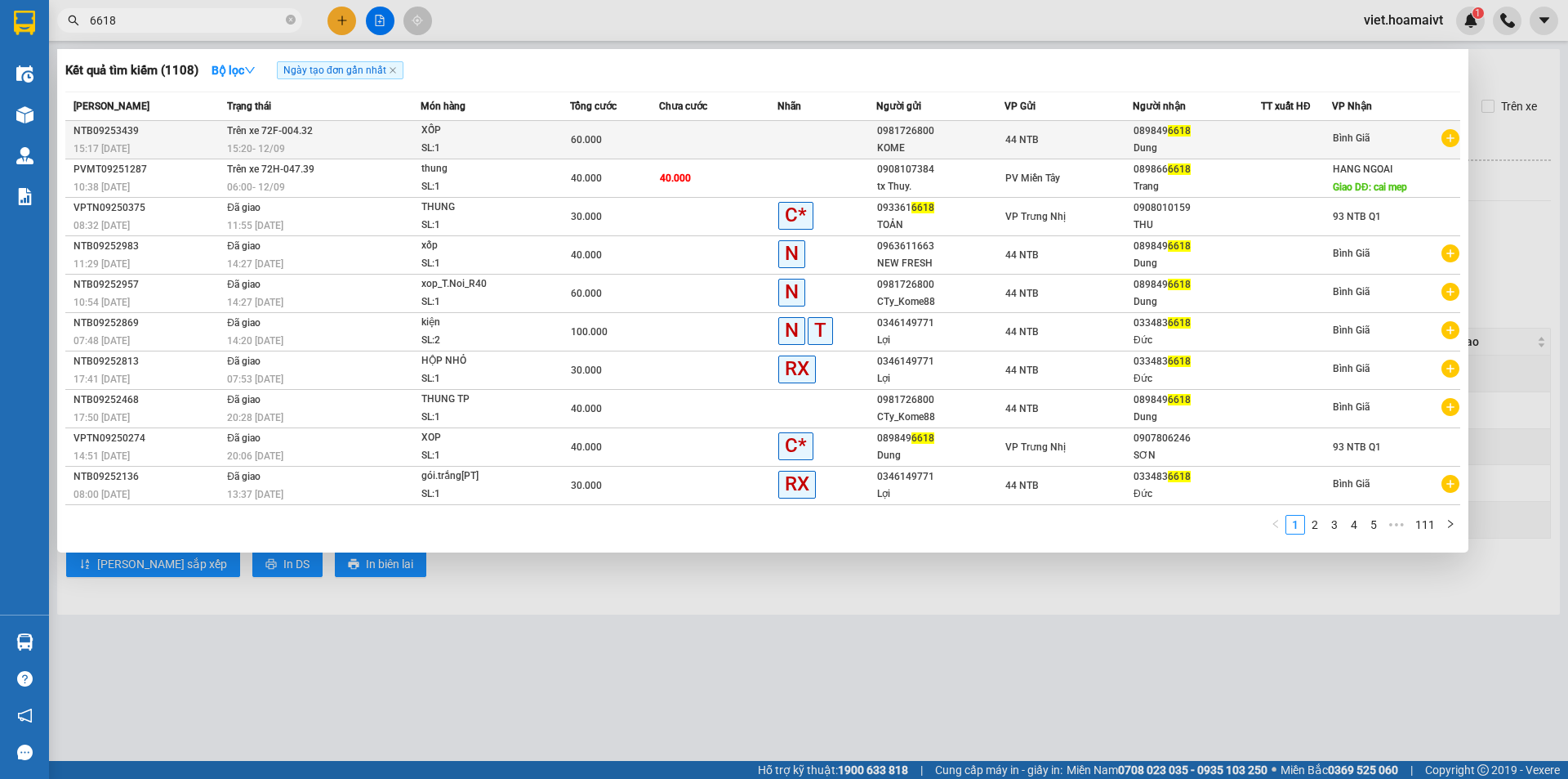
type input "6618"
click at [298, 141] on div "15:20 [DATE]" at bounding box center [323, 148] width 193 height 18
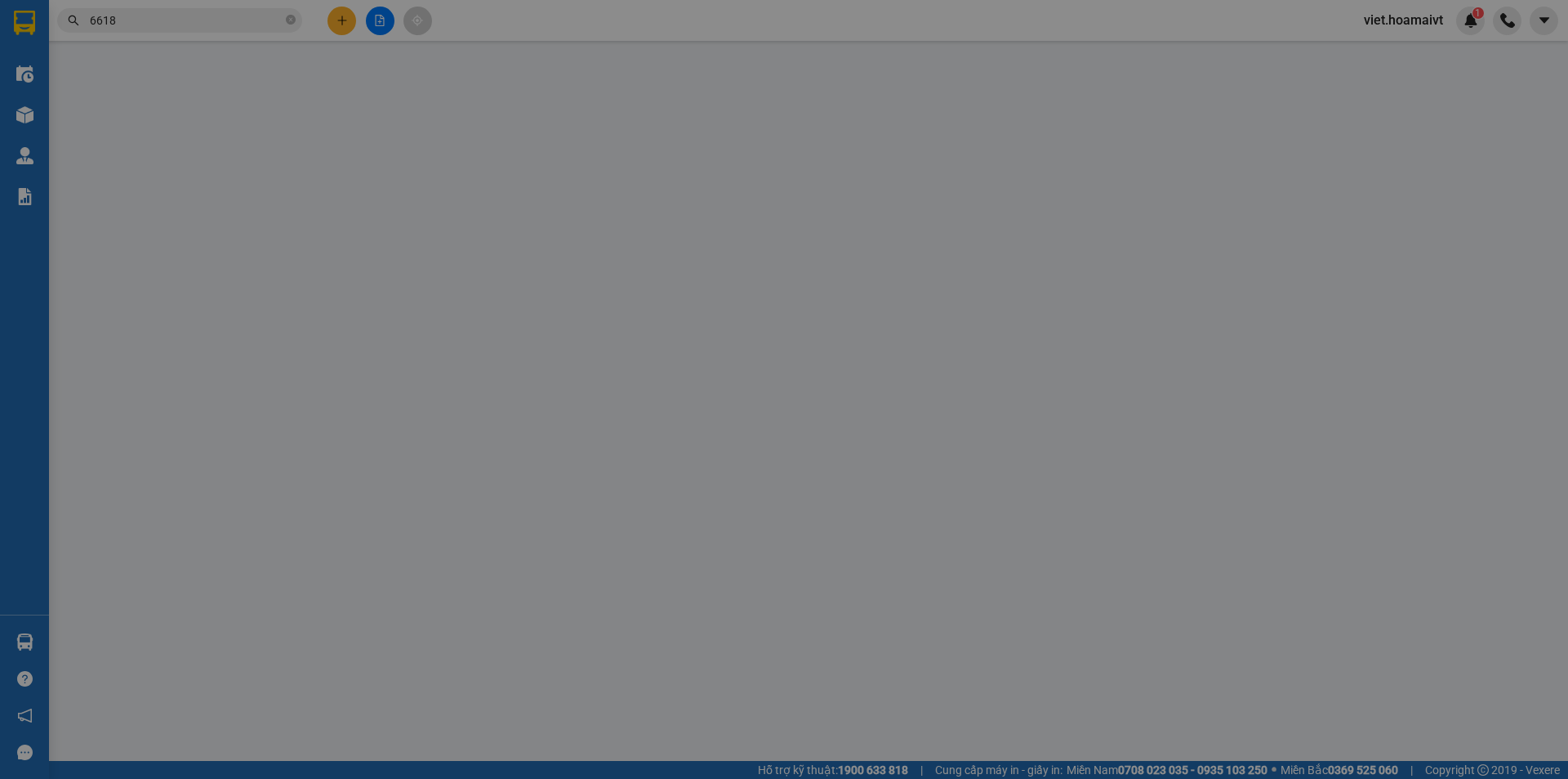
type input "0981726800"
type input "KOME"
type input "0898496618"
type input "Dung"
type input "60.000"
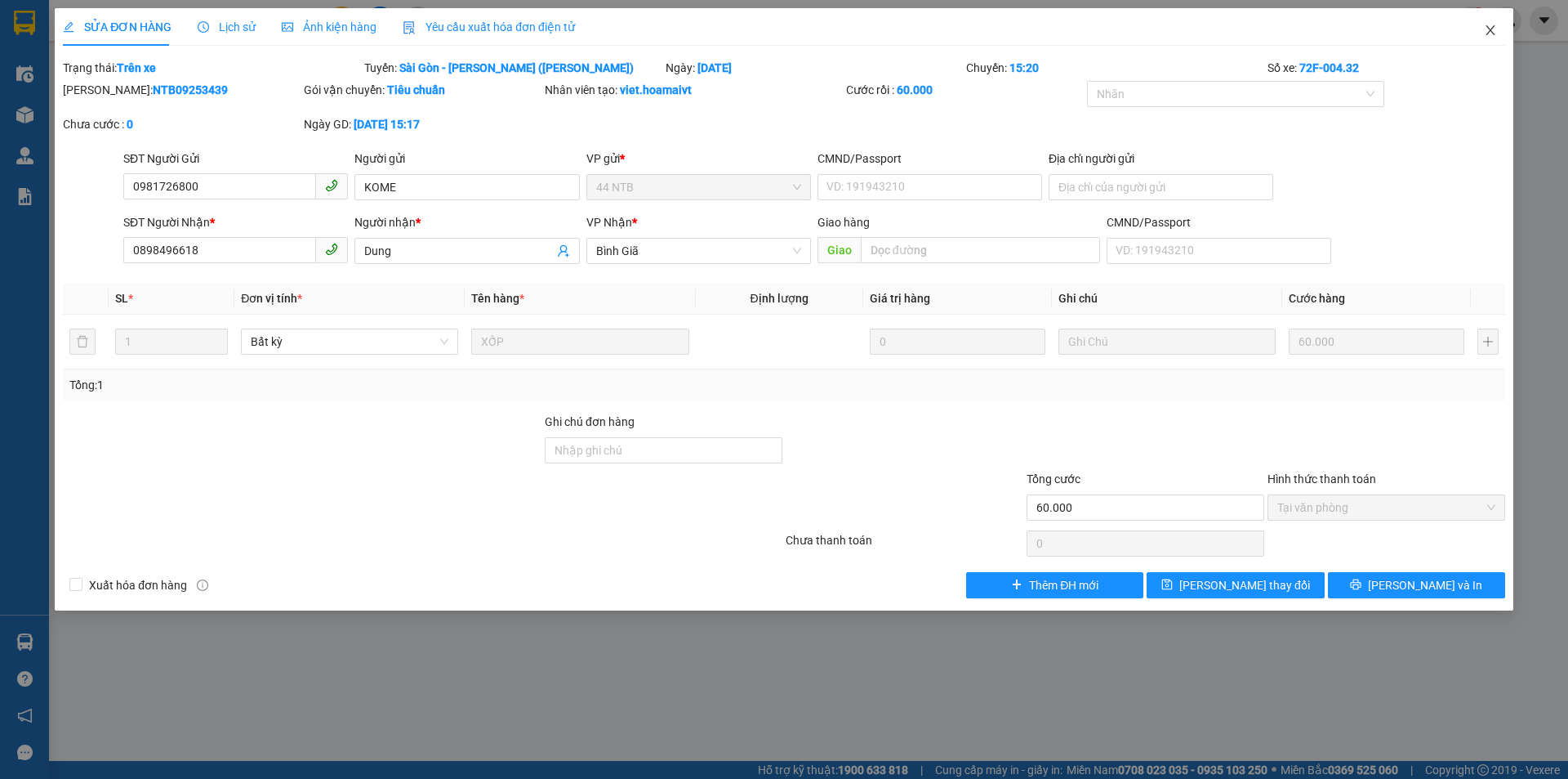
click at [1490, 31] on icon "close" at bounding box center [1490, 30] width 9 height 10
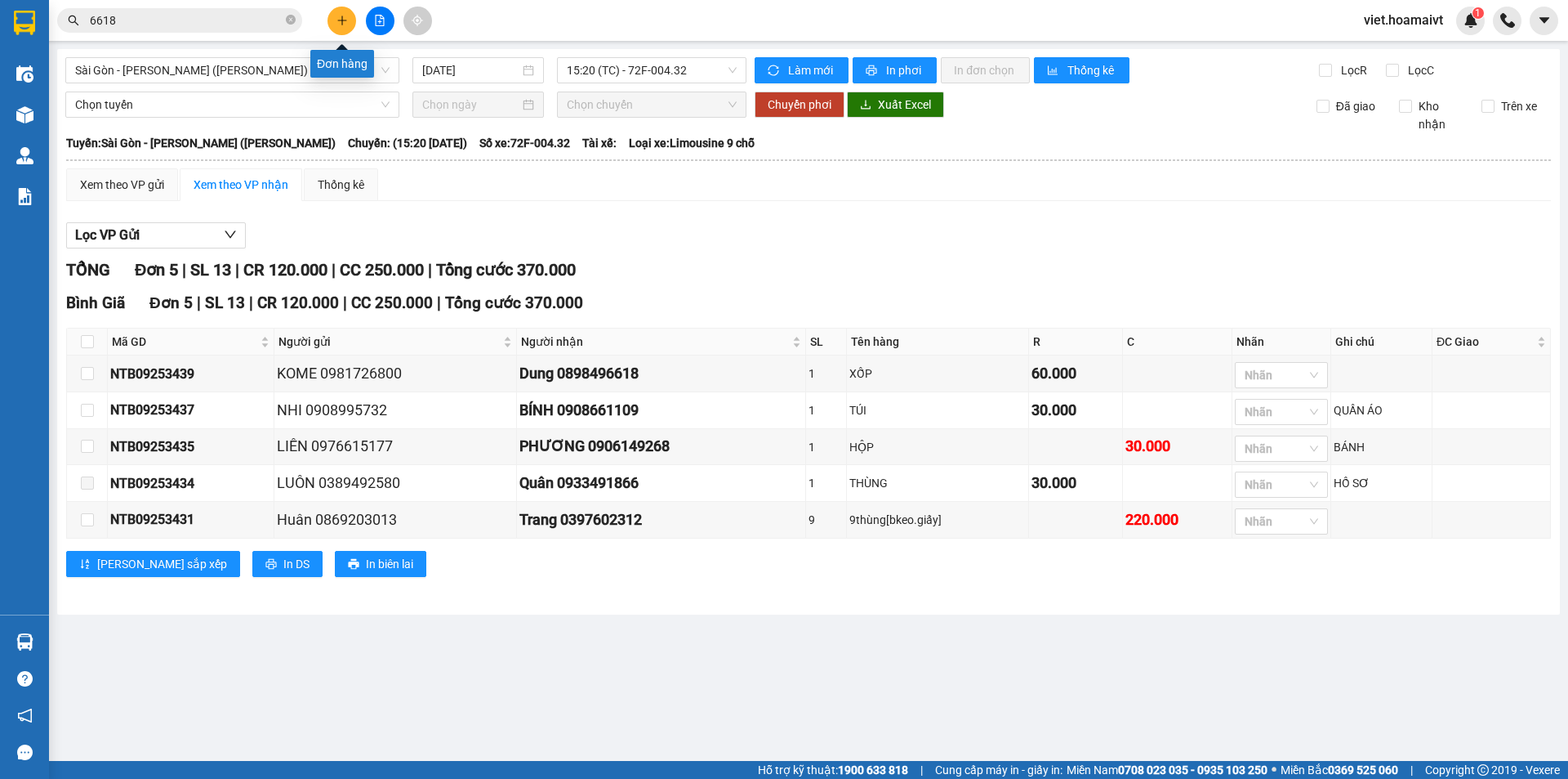
click at [346, 19] on icon "plus" at bounding box center [342, 20] width 11 height 11
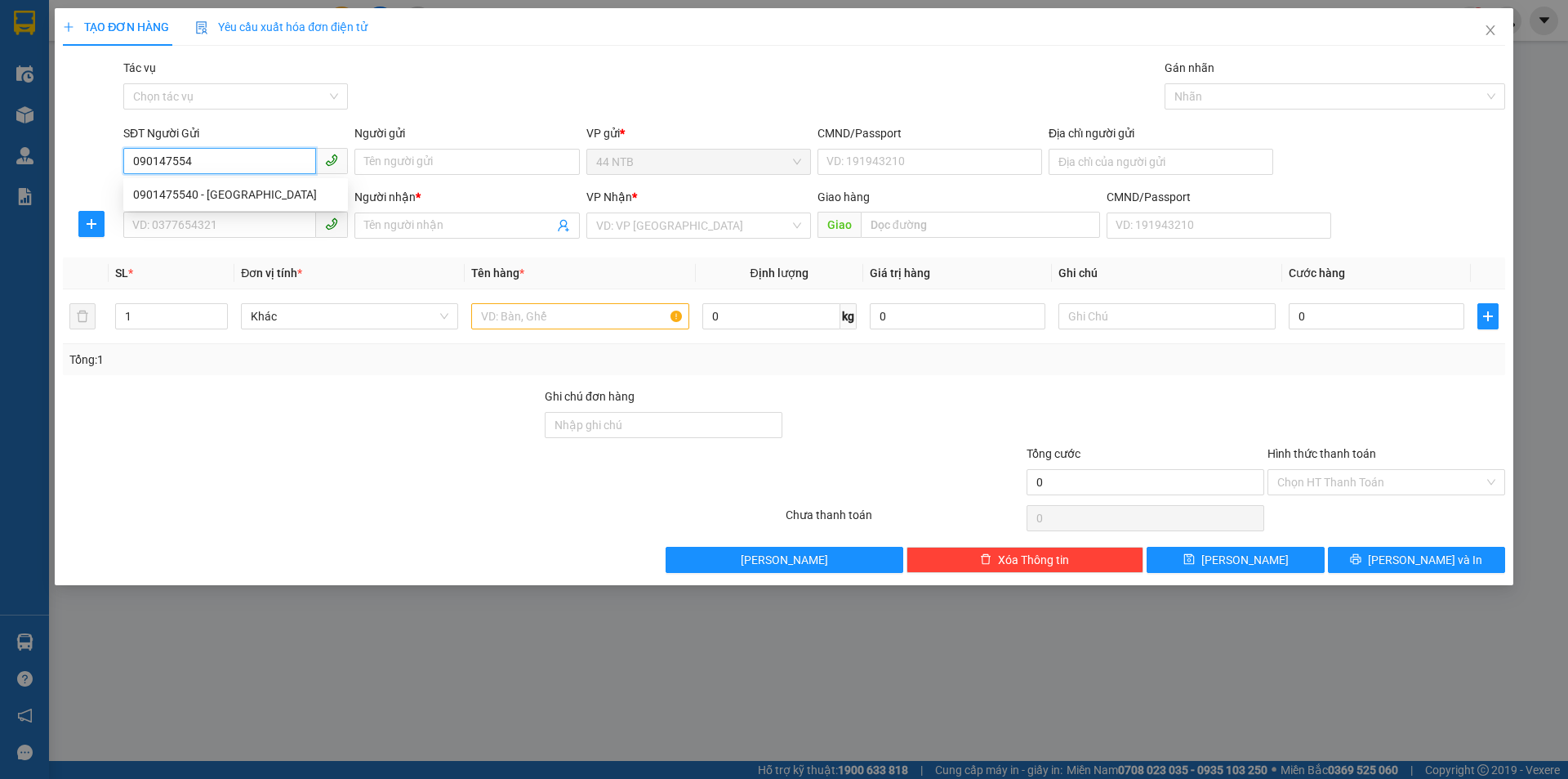
type input "0901475540"
click at [175, 195] on div "0901475540 - [GEOGRAPHIC_DATA]" at bounding box center [235, 195] width 205 height 18
type input "Quynh"
type input "5/47_H.V.Long_Bình.Tân"
type input "0968326298"
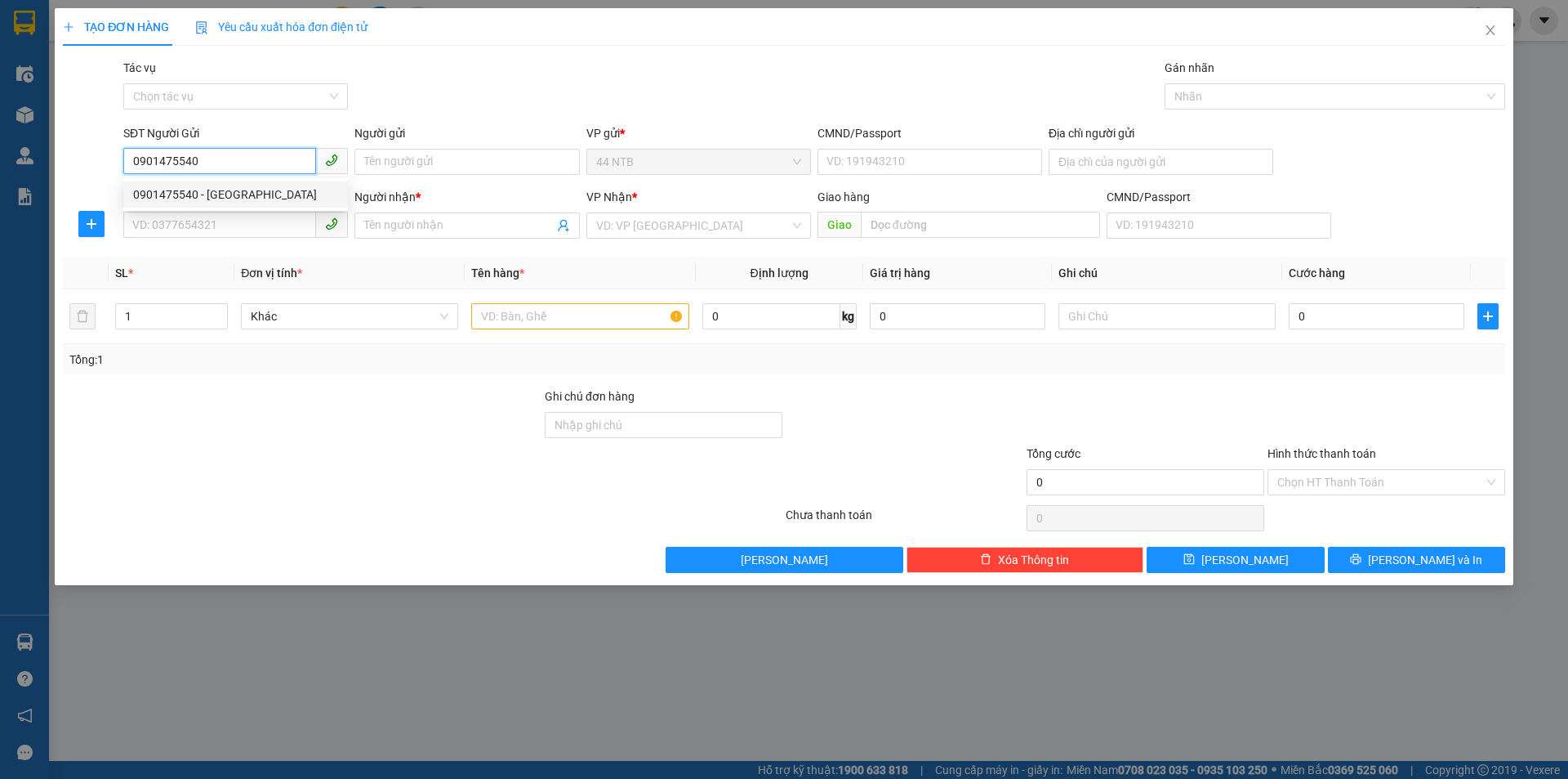
type input "THIEN AN"
type input "0901475540"
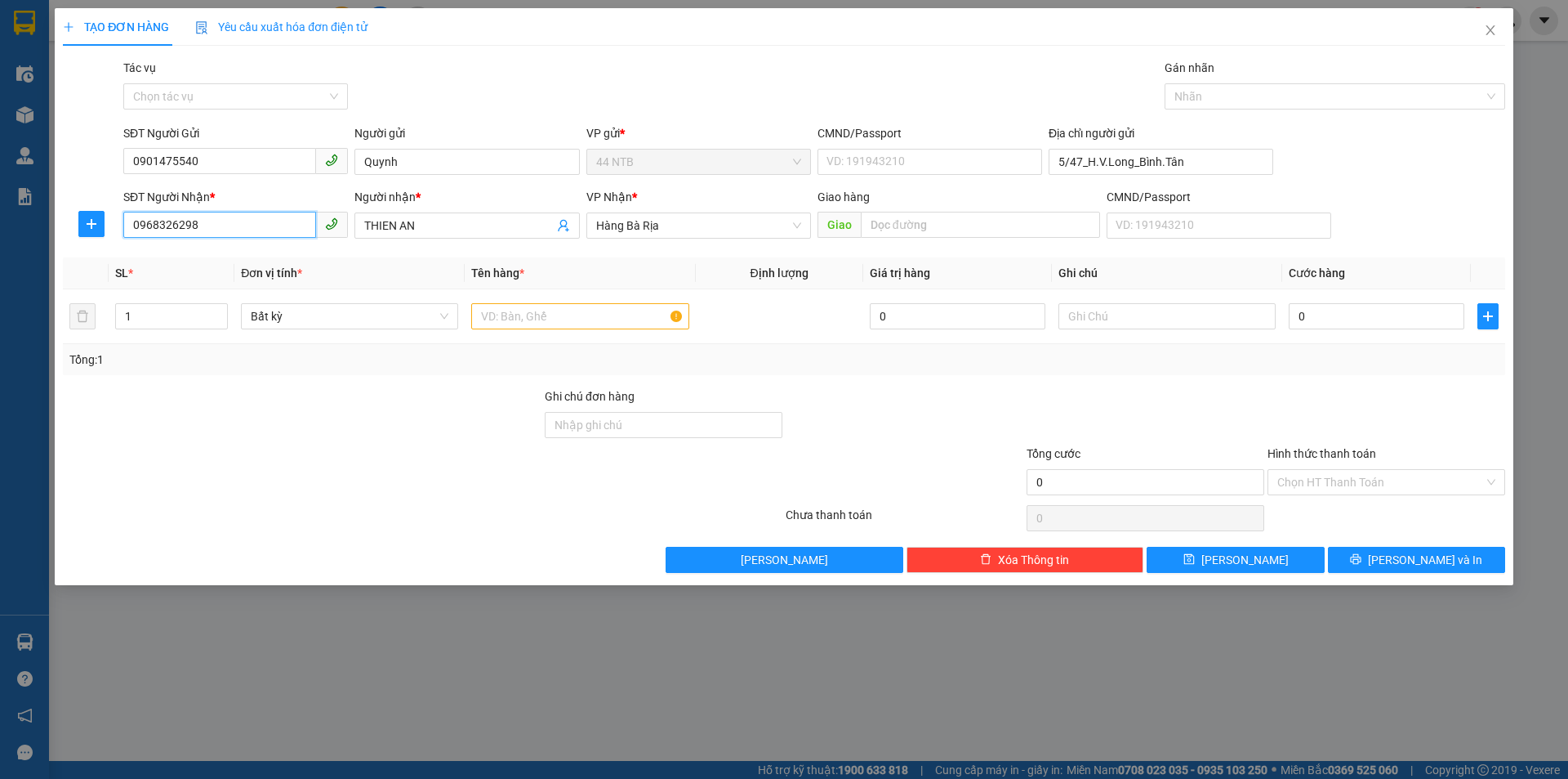
click at [219, 224] on input "0968326298" at bounding box center [219, 225] width 193 height 26
type input "0"
type input "0908837716"
click at [168, 263] on div "0908837716 - [GEOGRAPHIC_DATA]" at bounding box center [235, 258] width 205 height 18
type input "Phú"
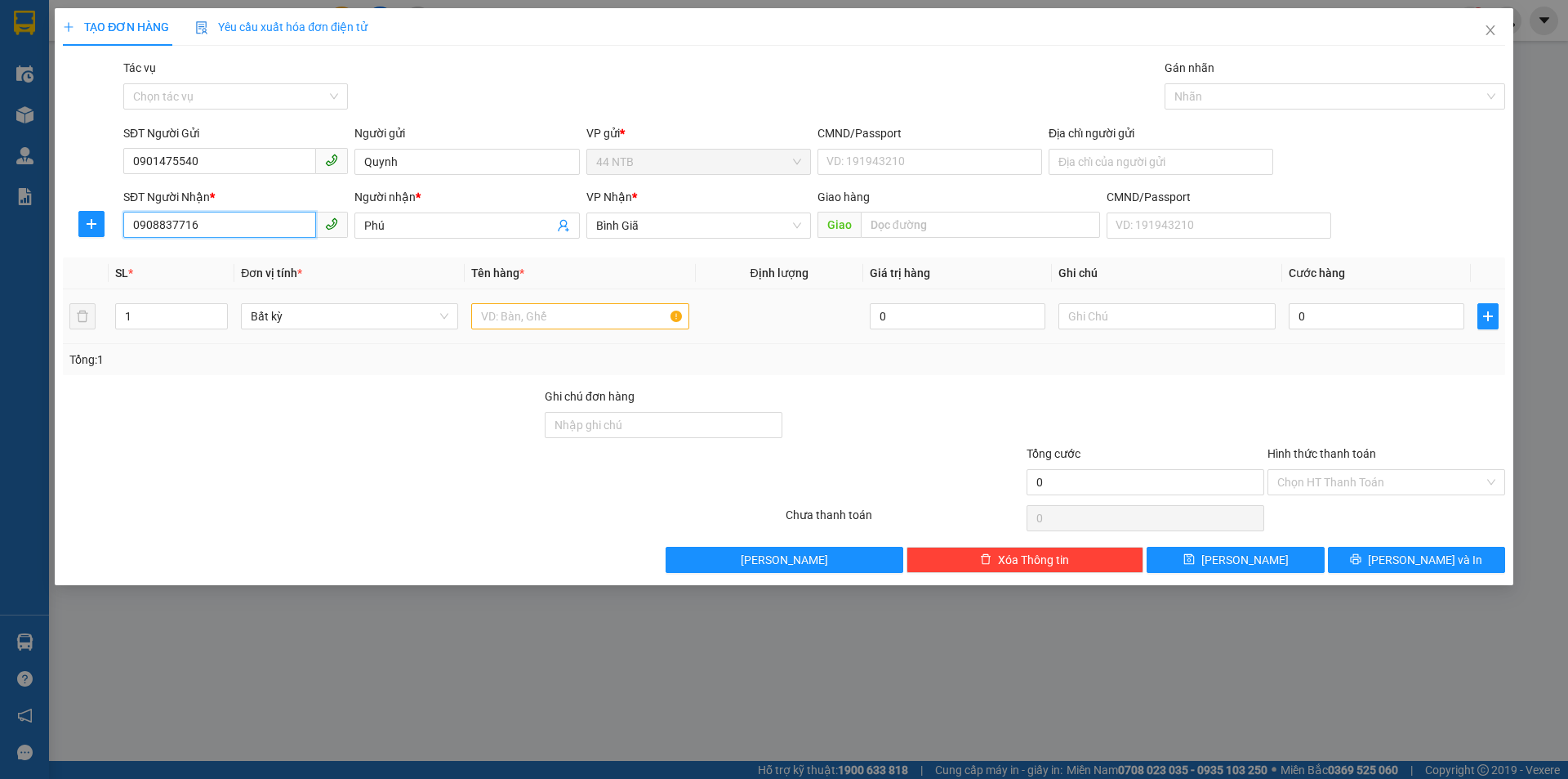
type input "0908837716"
click at [568, 309] on input "text" at bounding box center [579, 316] width 217 height 26
type input "THUNG"
drag, startPoint x: 1308, startPoint y: 320, endPoint x: 1302, endPoint y: 312, distance: 10.0
click at [1306, 318] on input "0" at bounding box center [1376, 316] width 175 height 26
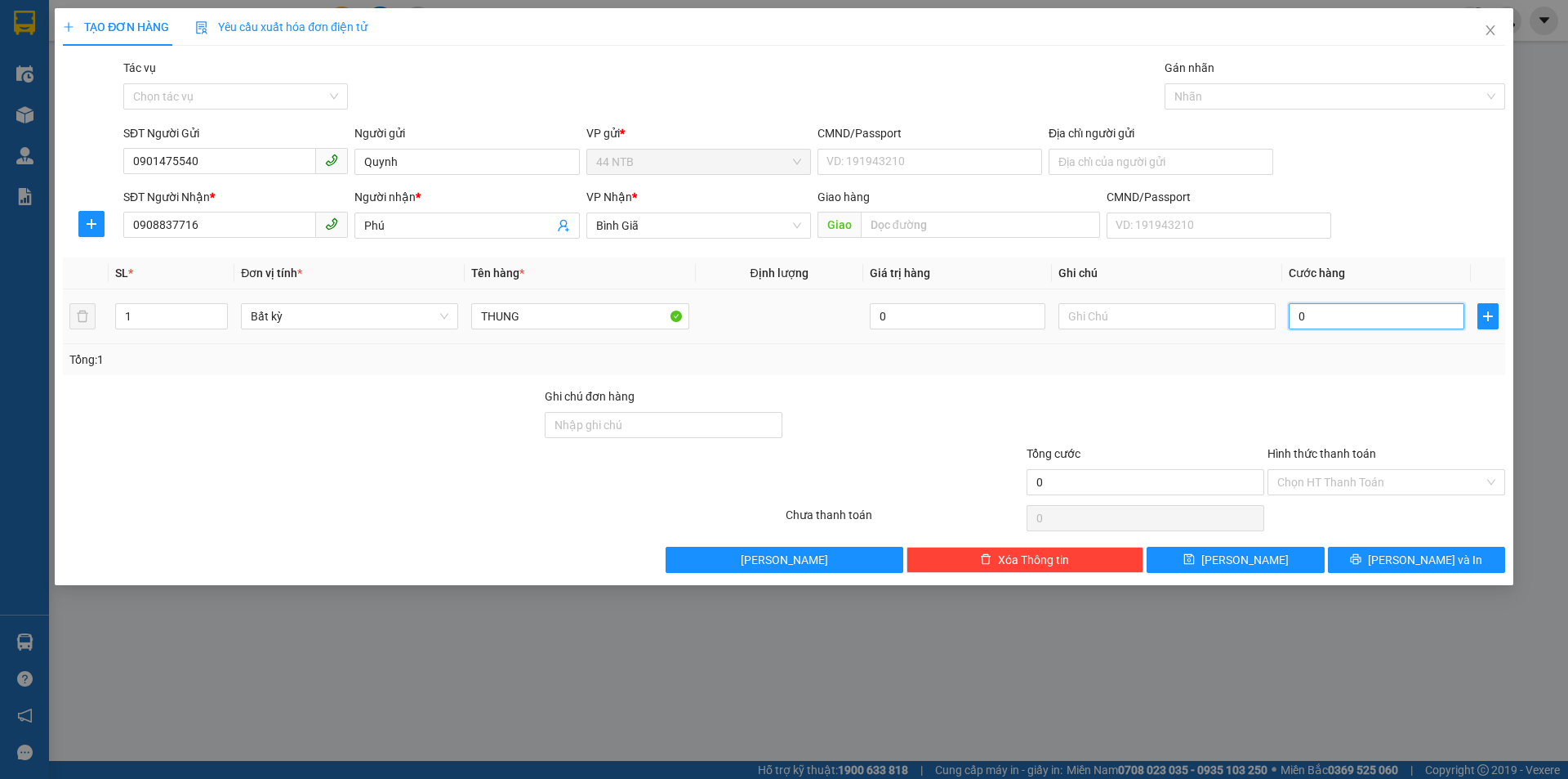
type input "5"
type input "50"
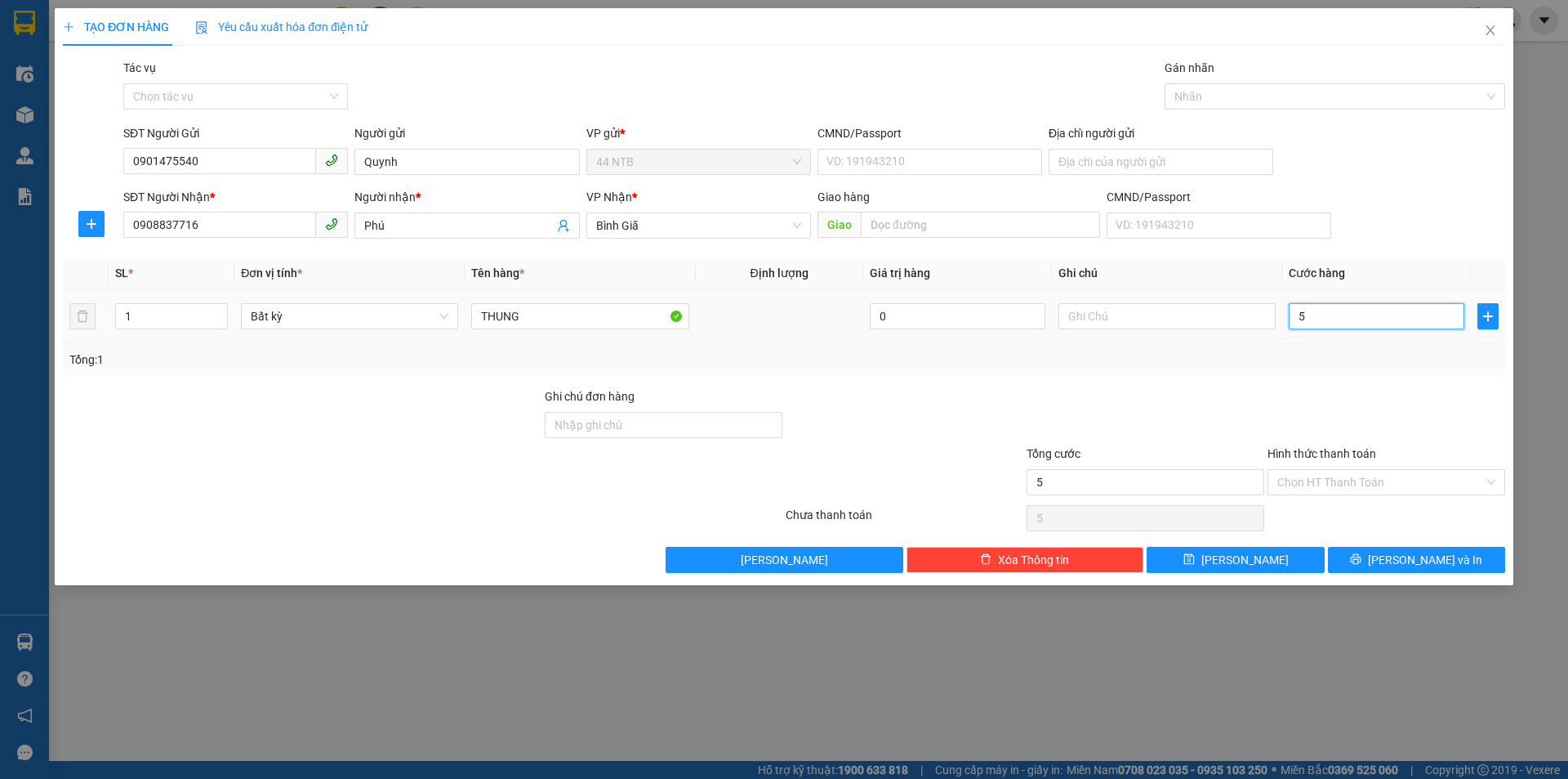
type input "50"
type input "50.000"
click at [1361, 561] on icon "printer" at bounding box center [1355, 558] width 11 height 11
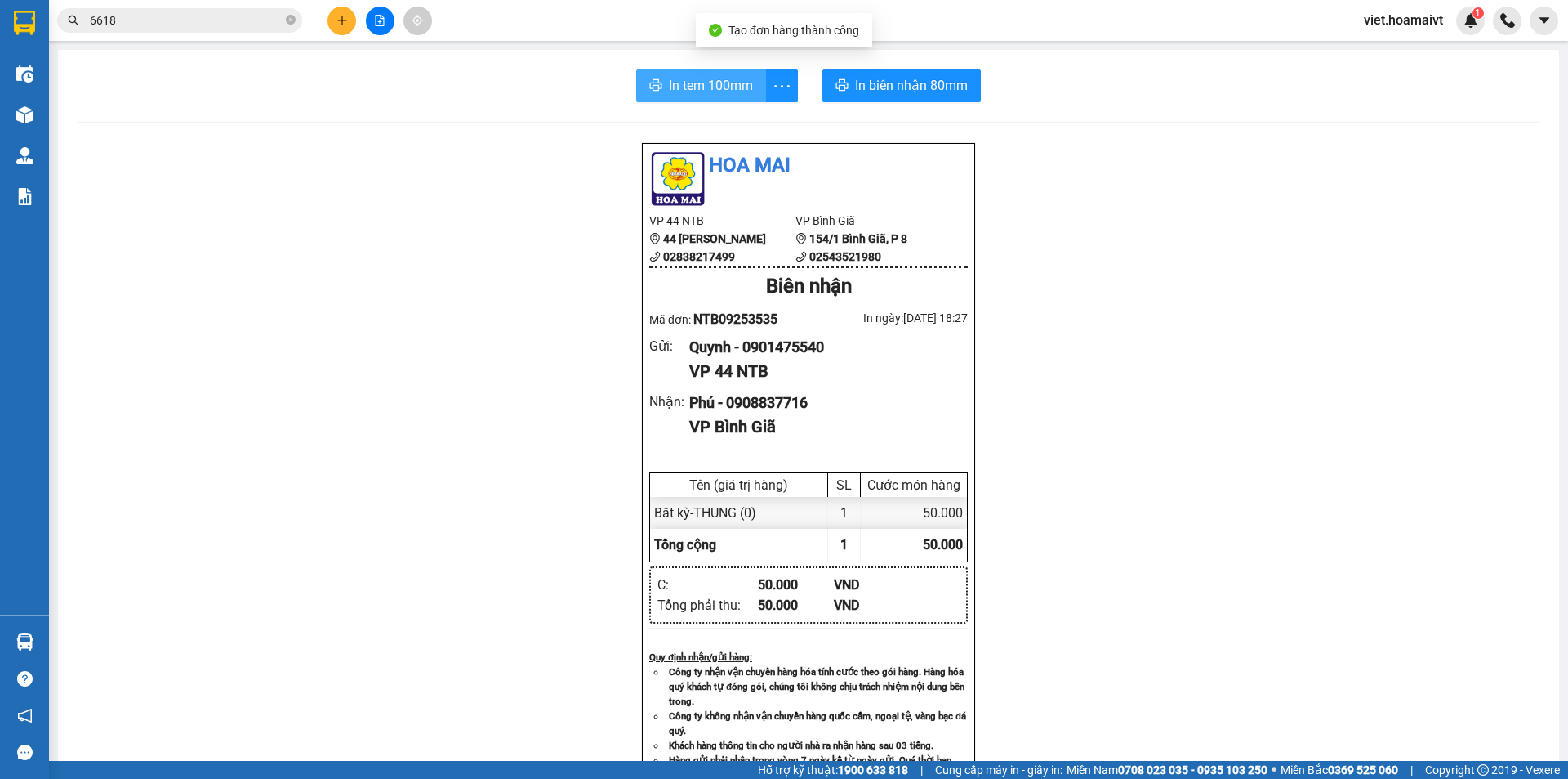
click at [691, 97] on button "In tem 100mm" at bounding box center [701, 85] width 130 height 32
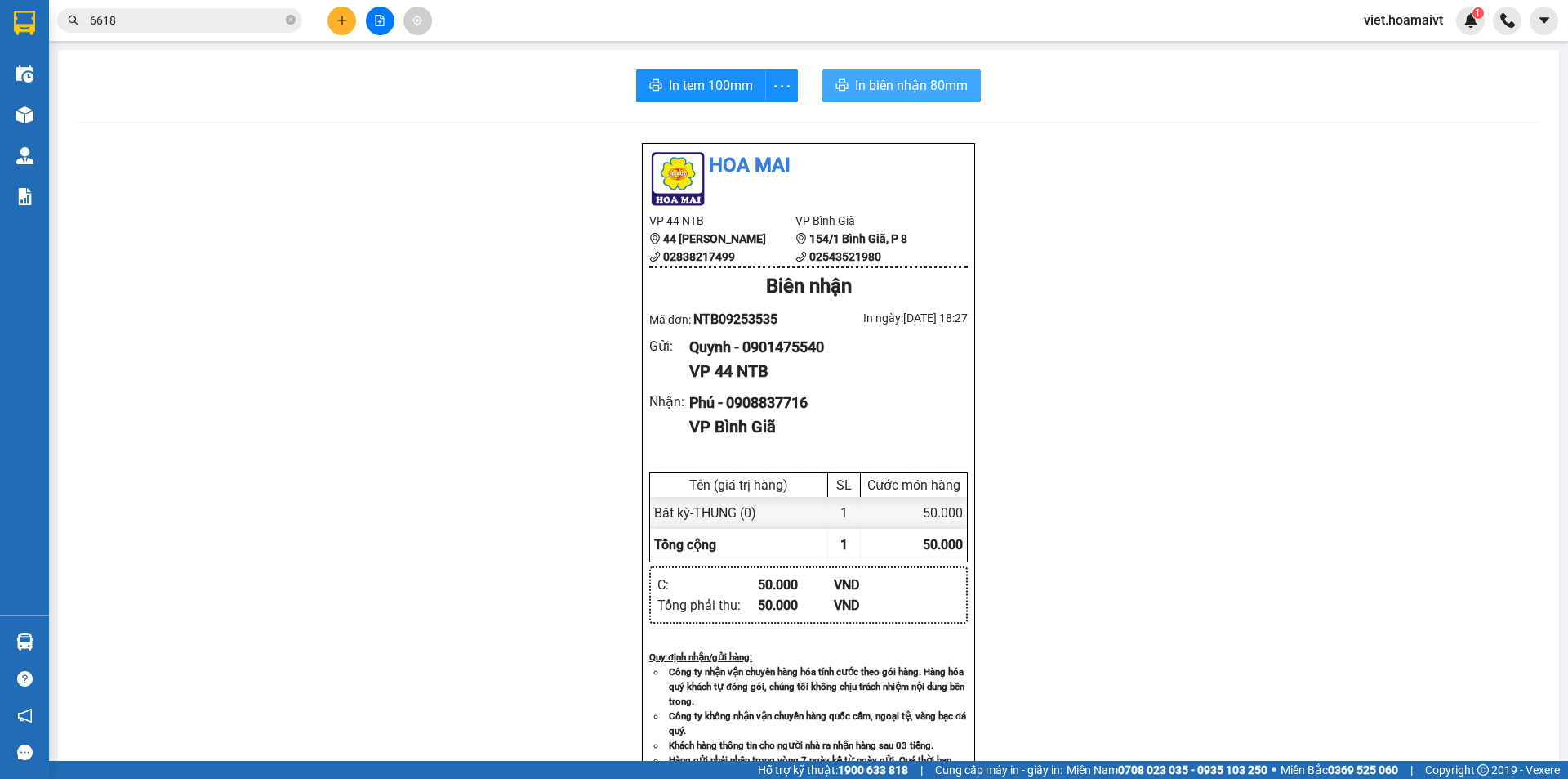
click at [903, 79] on span "In biên nhận 80mm" at bounding box center [911, 85] width 112 height 20
click at [342, 20] on icon "plus" at bounding box center [342, 19] width 9 height 1
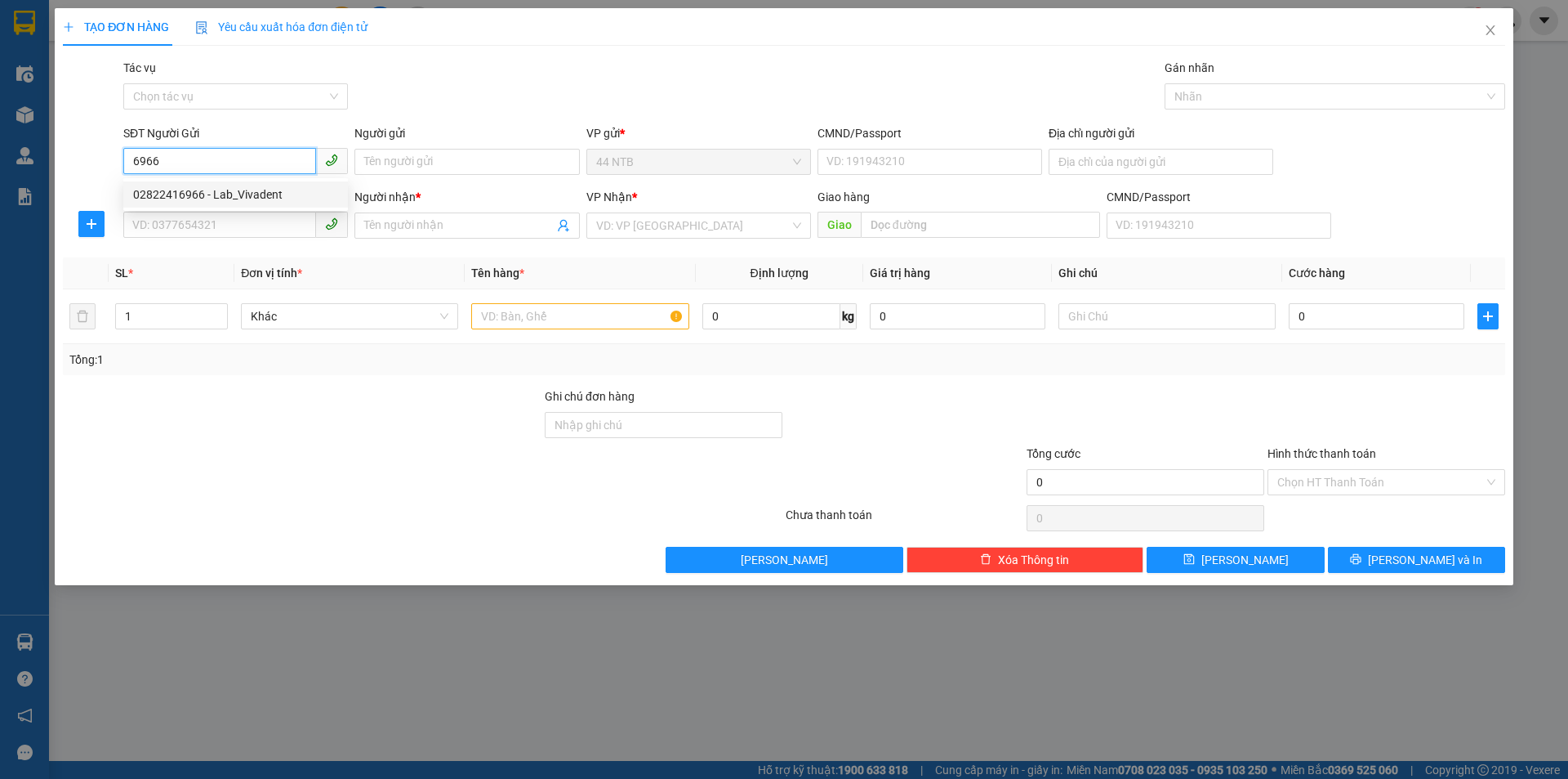
click at [252, 195] on div "02822416966 - Lab_Vivadent" at bounding box center [235, 195] width 205 height 18
type input "02822416966"
type input "Lab_Vivadent"
type input "079065027654"
type input "0915532605"
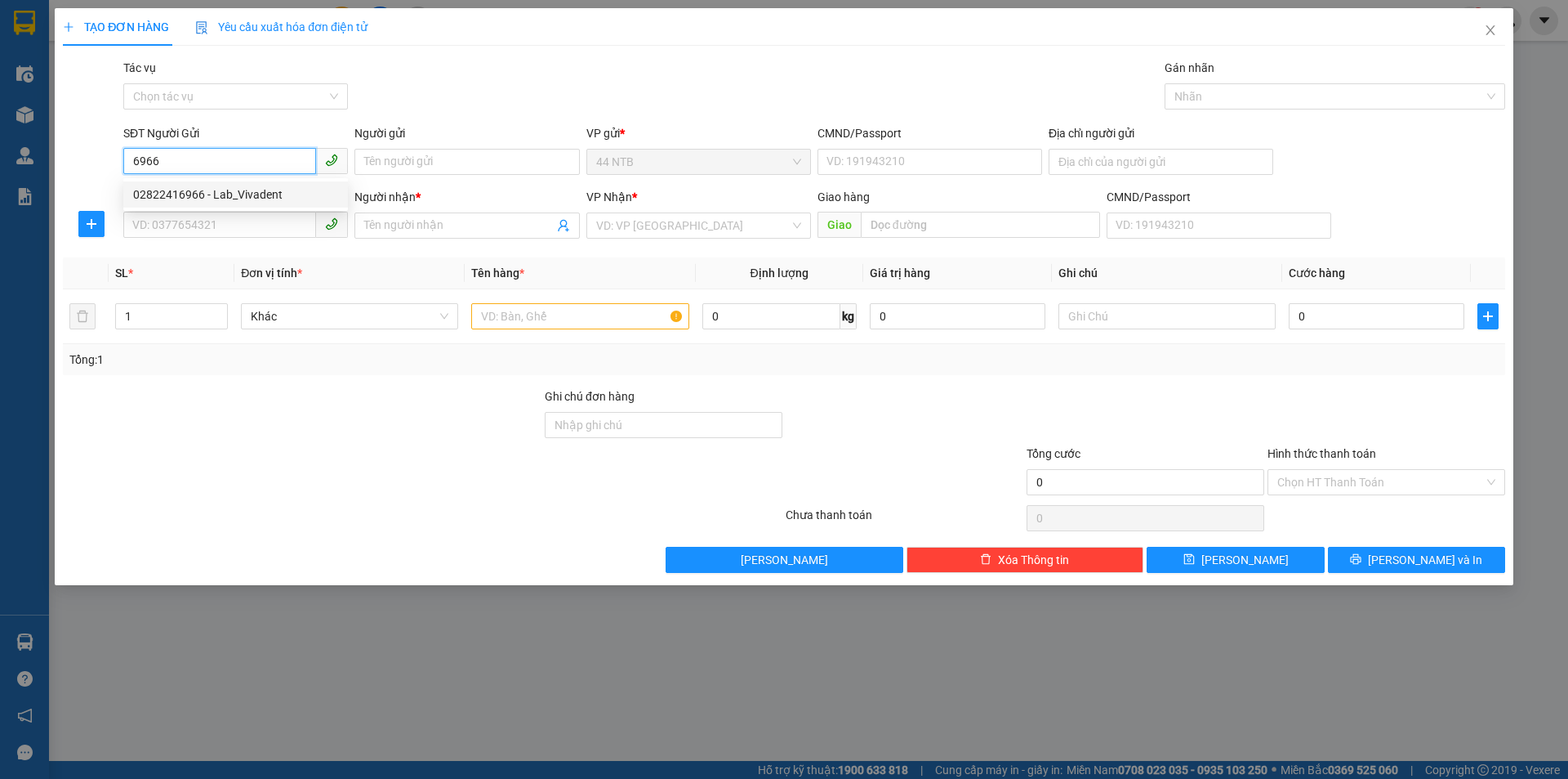
type input "ĐỨC"
type input "02822416966"
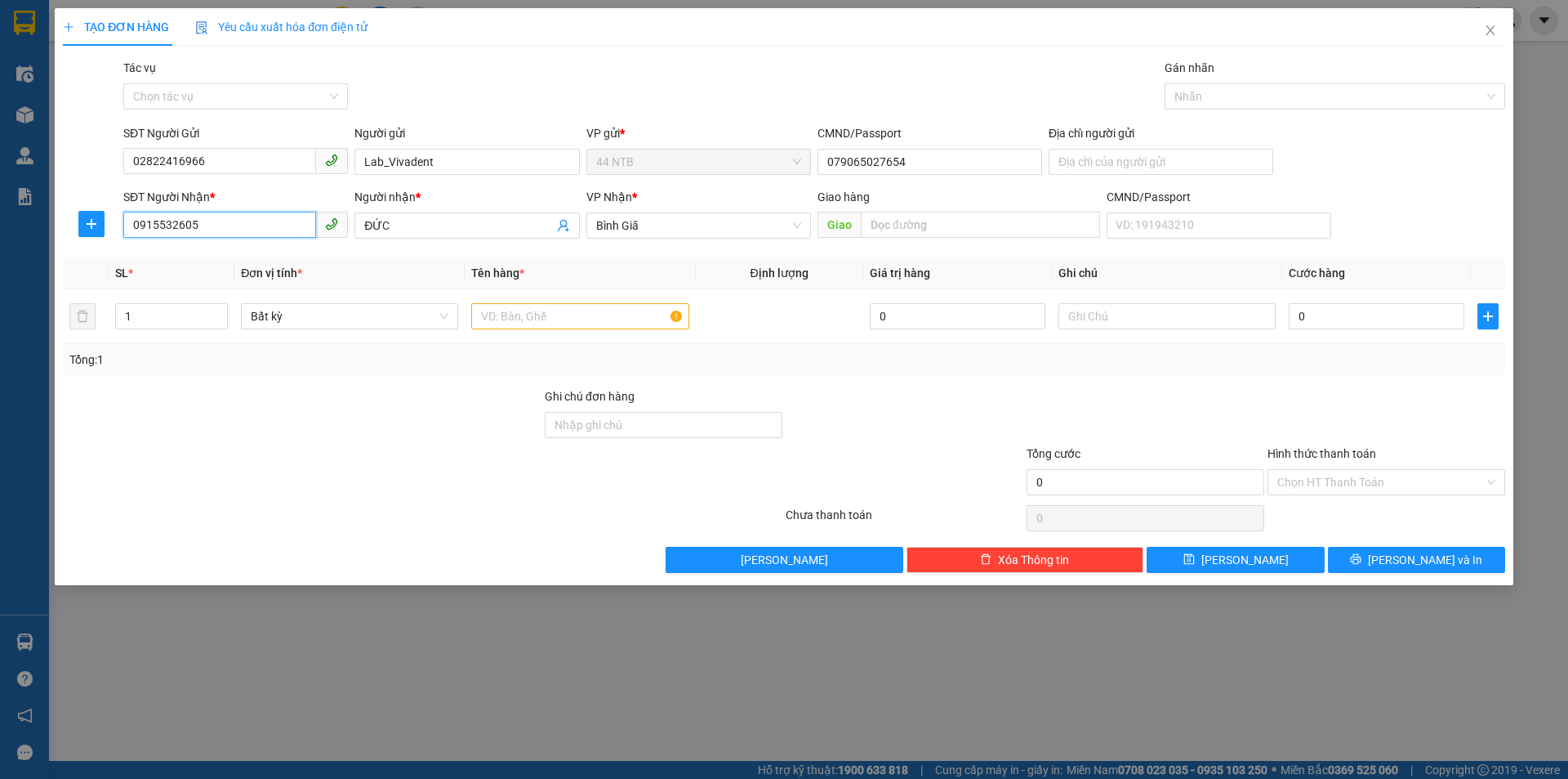
click at [211, 218] on input "0915532605" at bounding box center [219, 225] width 193 height 26
type input "0"
type input "0926010"
click at [222, 262] on div "0926010968 - [GEOGRAPHIC_DATA]" at bounding box center [235, 258] width 205 height 18
type input "122/11D_T.N.Hầu_Tân.Phú"
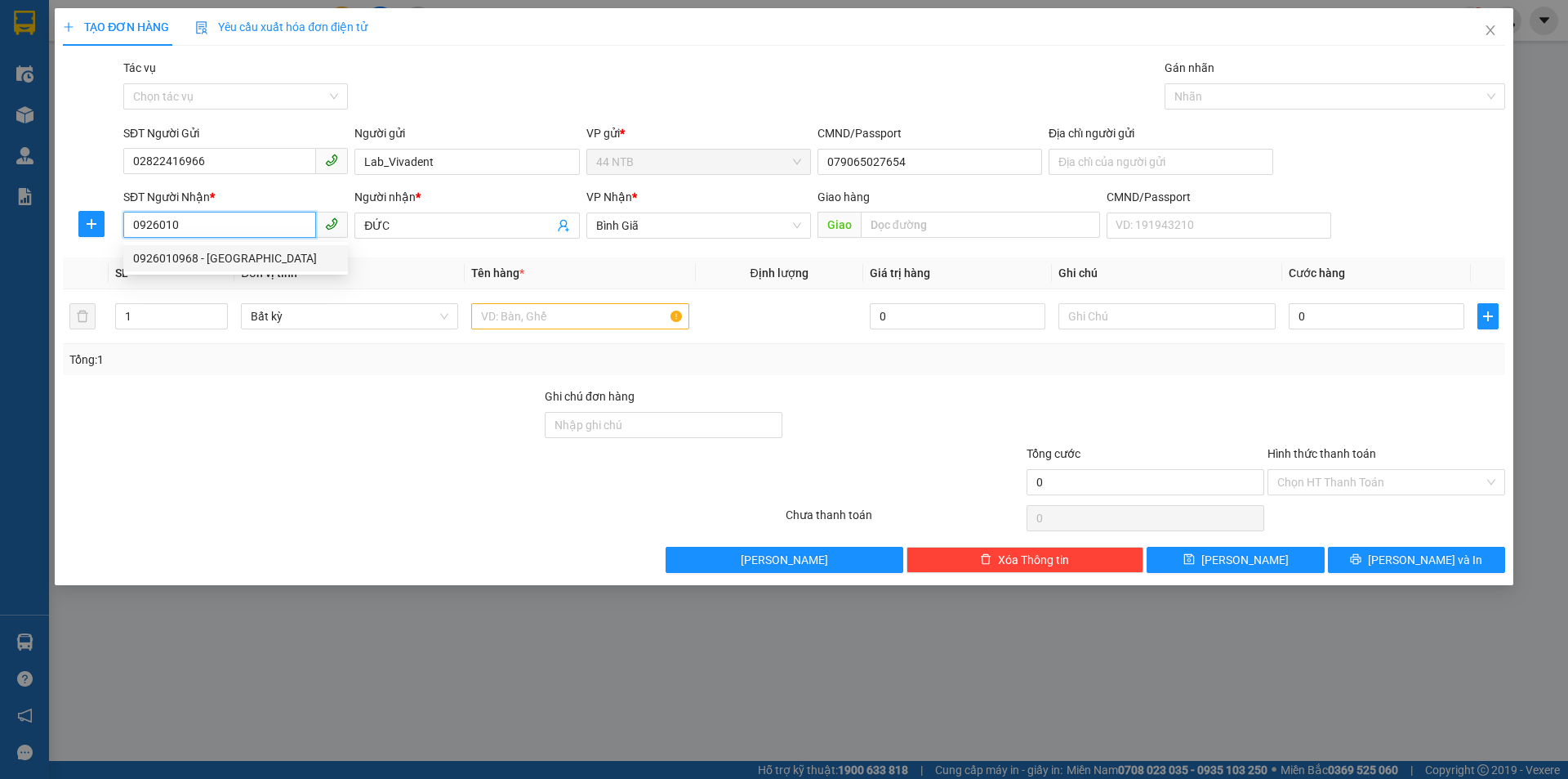
type input "0926010968"
type input "Thuận Phát"
type input "0926010968"
click at [557, 317] on input "text" at bounding box center [579, 316] width 217 height 26
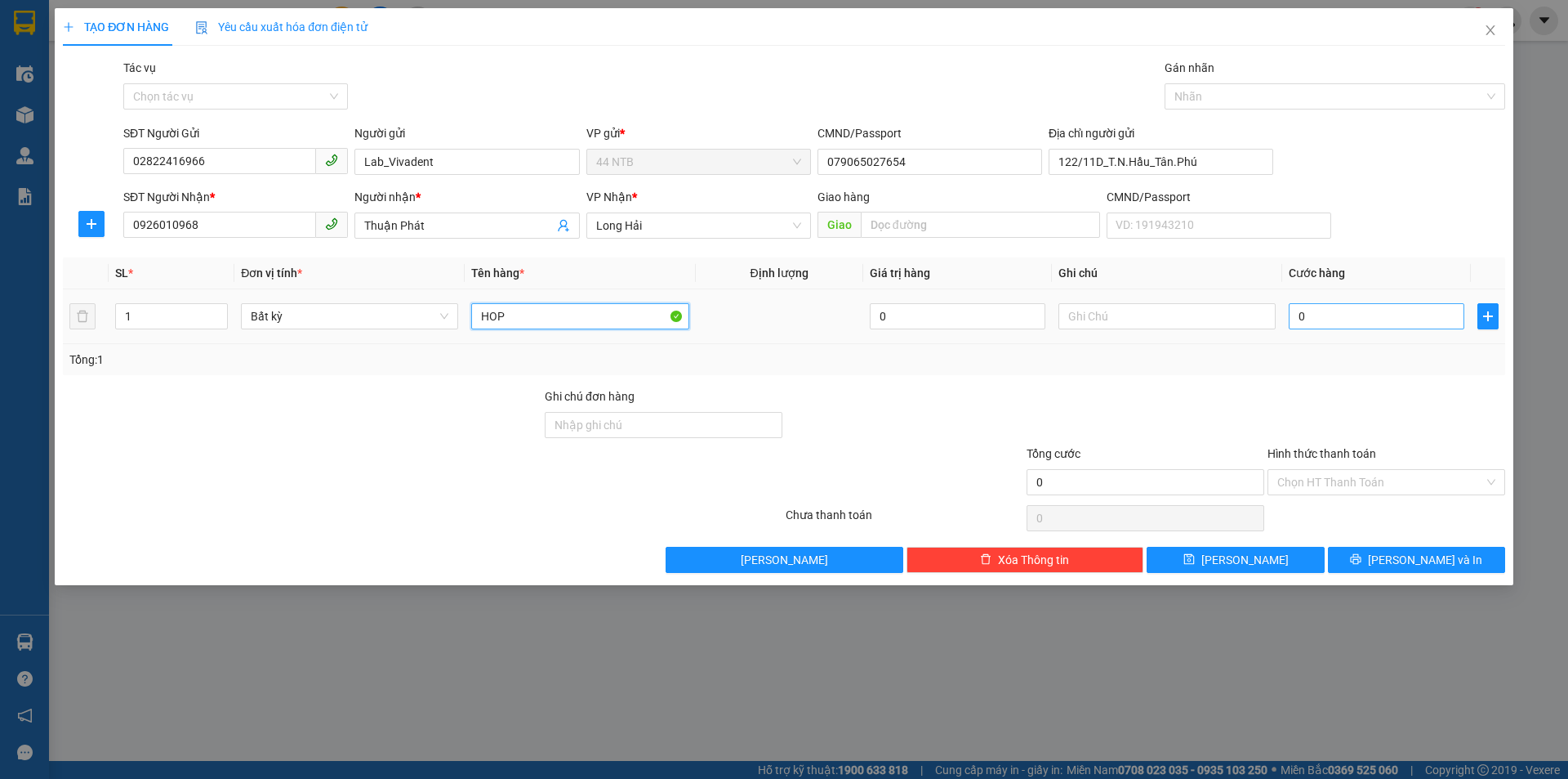
type input "HOP"
click at [1330, 316] on input "0" at bounding box center [1376, 316] width 175 height 26
type input "3"
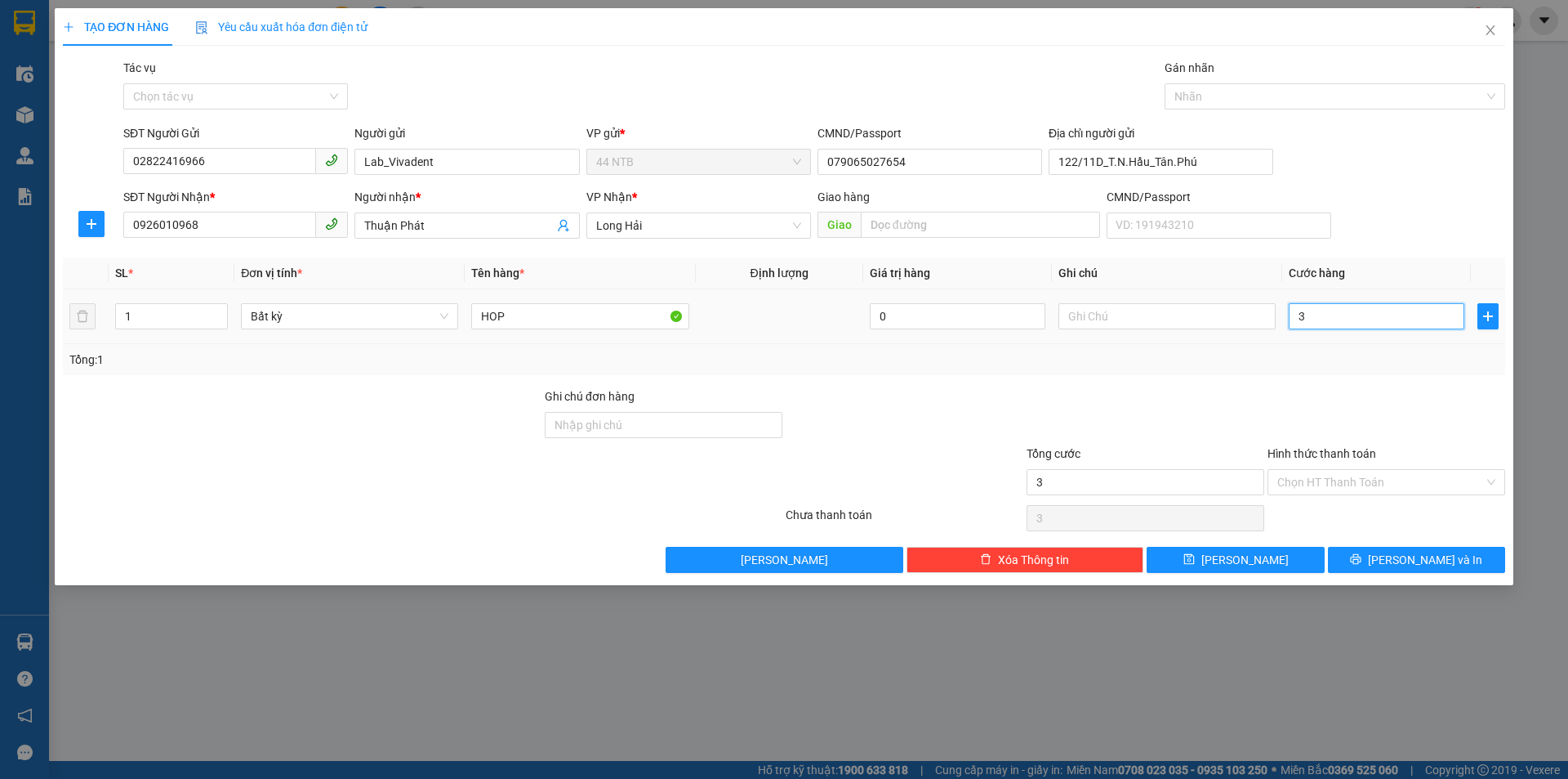
type input "30"
type input "30.000"
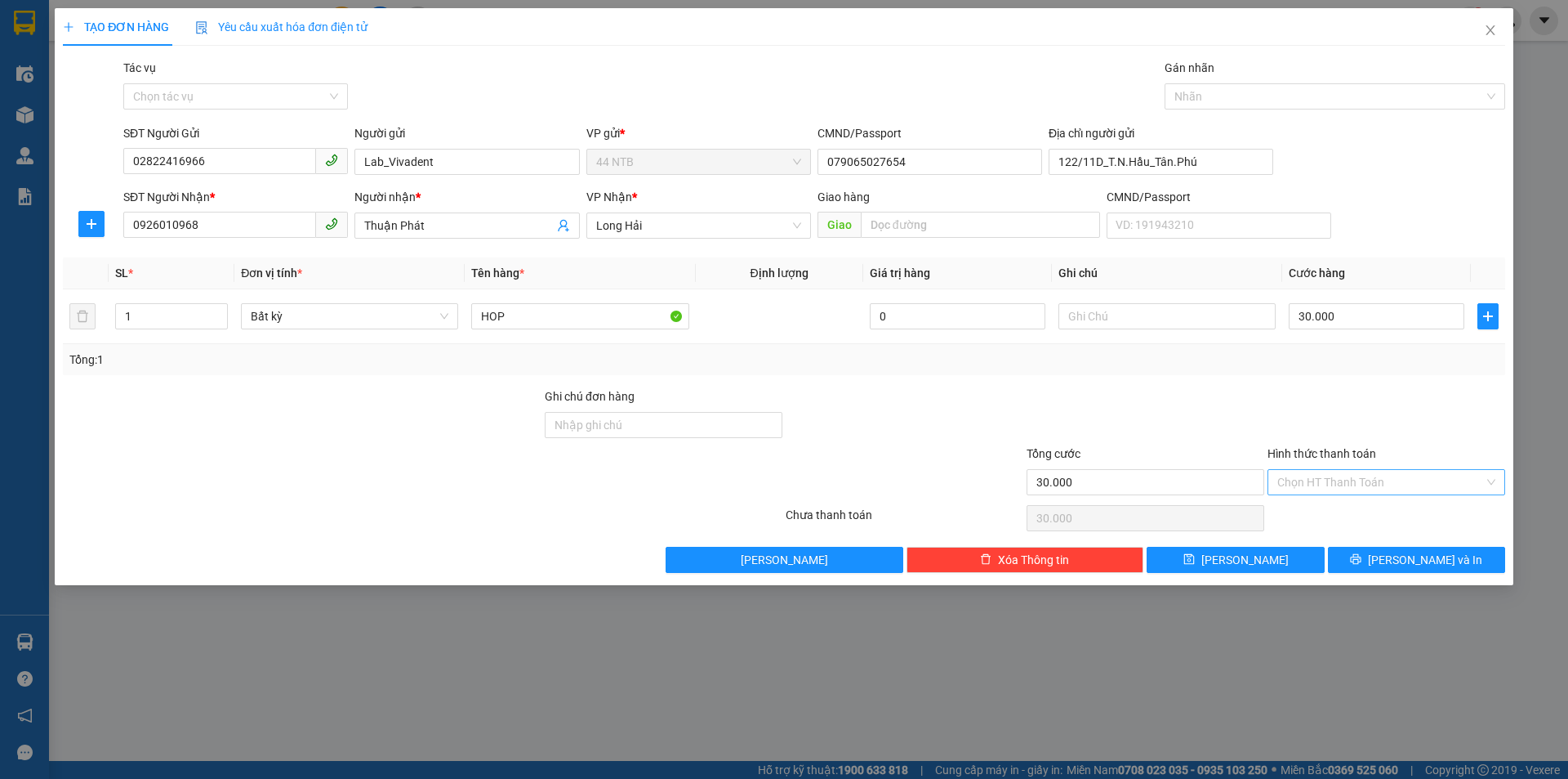
click at [1397, 488] on input "Hình thức thanh toán" at bounding box center [1381, 482] width 207 height 24
click at [1383, 507] on div "Tại văn phòng" at bounding box center [1387, 515] width 218 height 18
type input "0"
click at [1361, 557] on icon "printer" at bounding box center [1356, 559] width 10 height 10
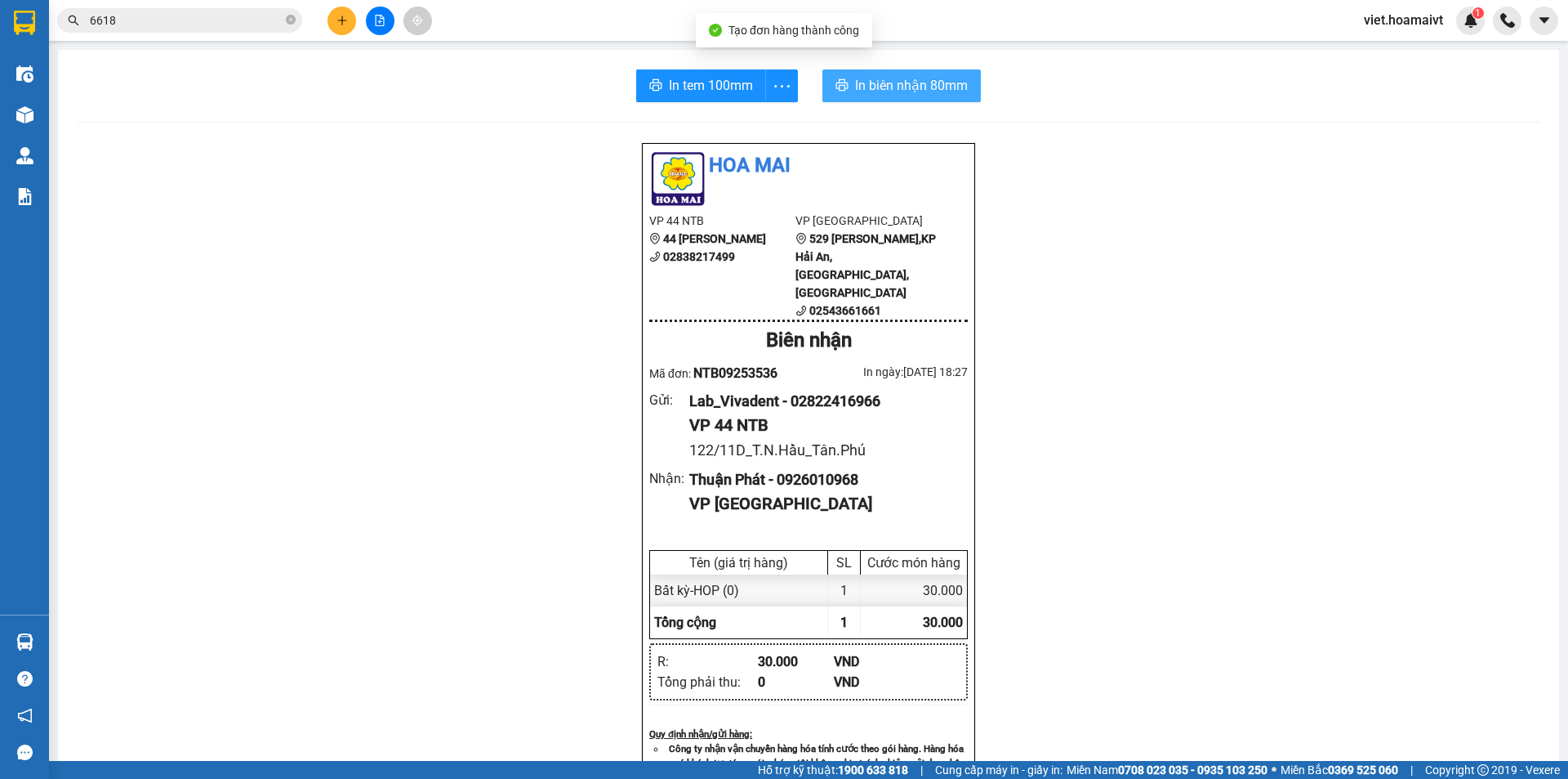
click at [881, 88] on span "In biên nhận 80mm" at bounding box center [911, 85] width 112 height 20
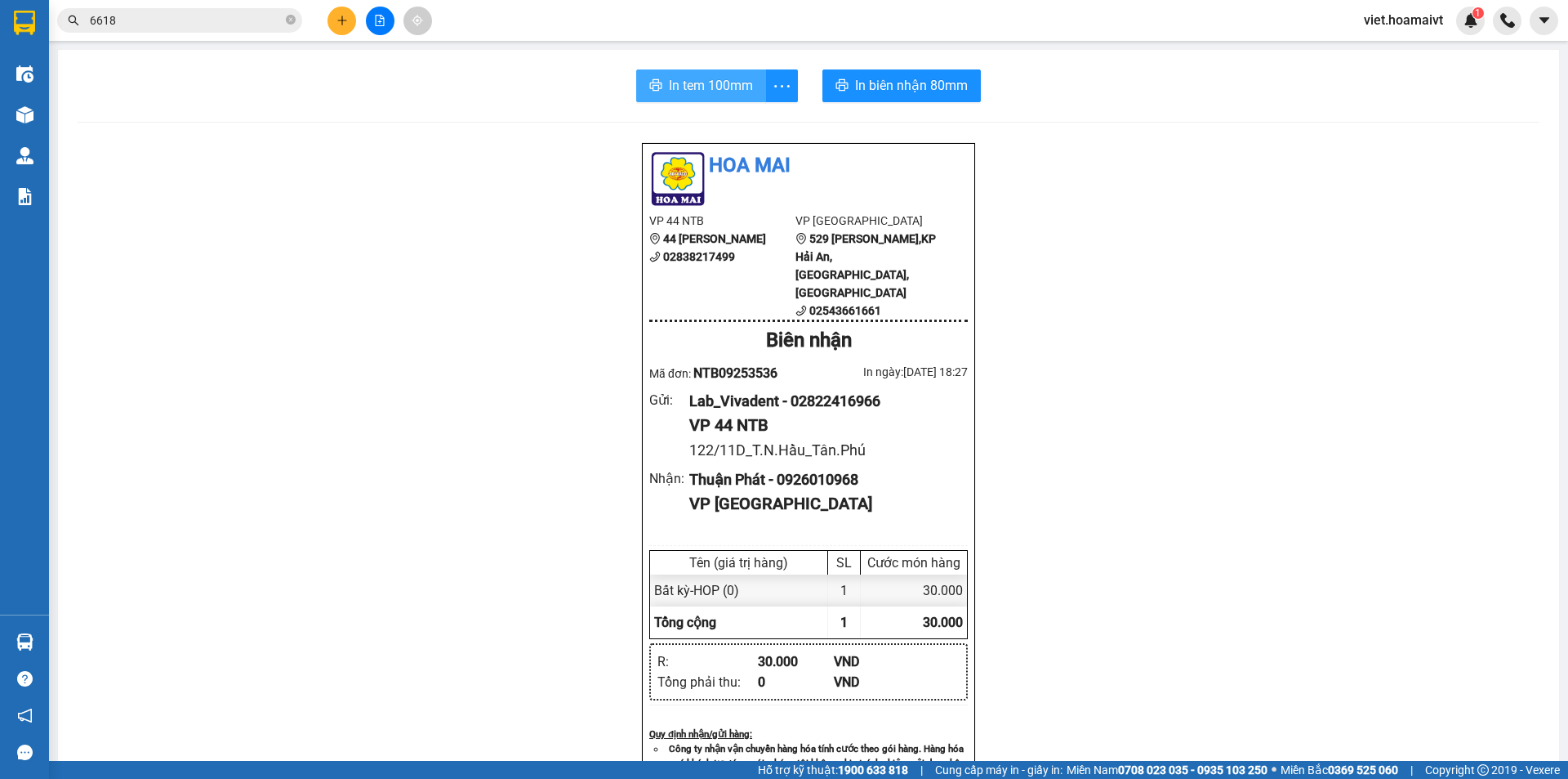
drag, startPoint x: 702, startPoint y: 90, endPoint x: 795, endPoint y: 96, distance: 93.2
click at [702, 89] on span "In tem 100mm" at bounding box center [711, 85] width 84 height 20
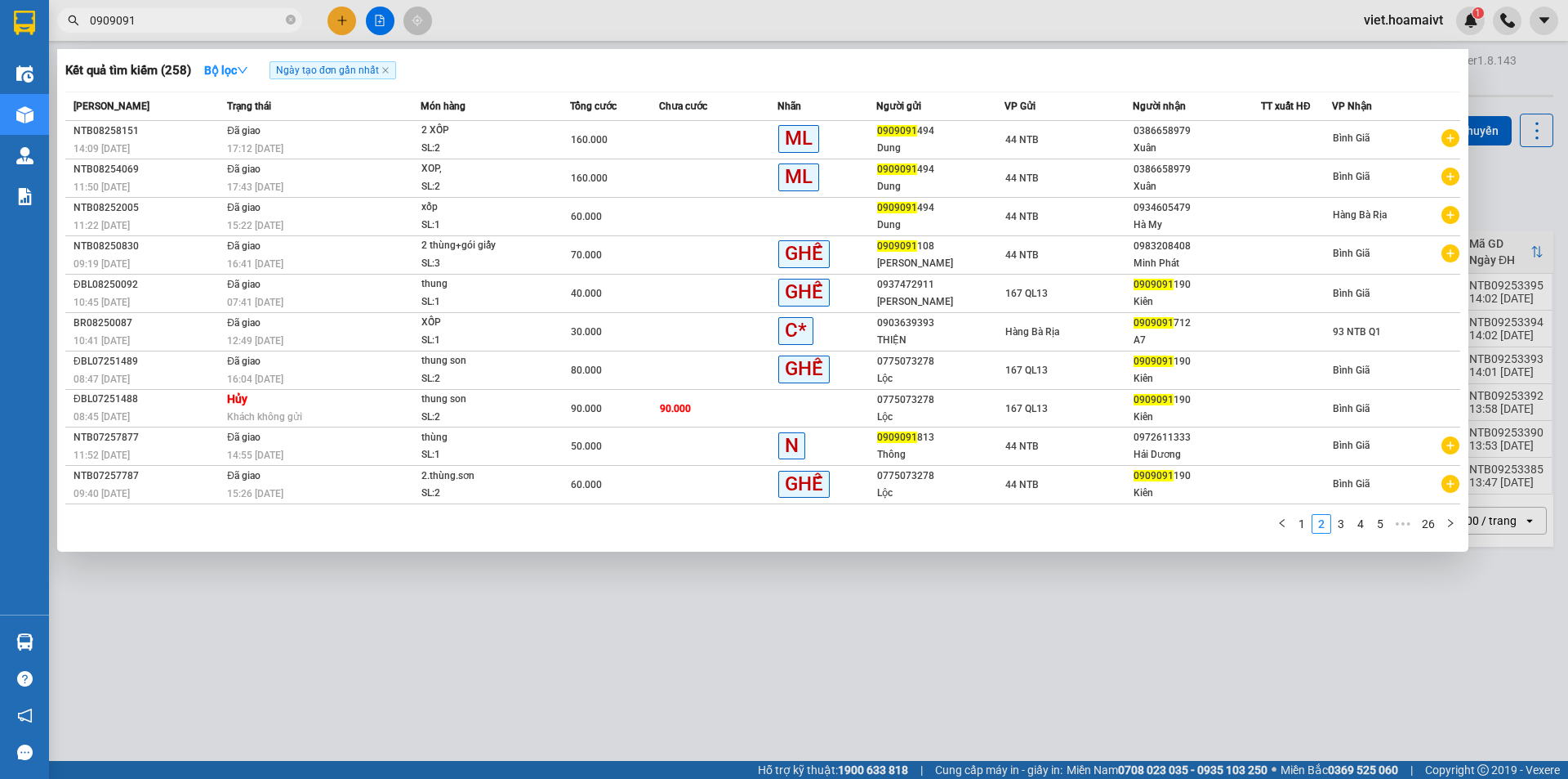
click at [290, 22] on icon "close-circle" at bounding box center [290, 19] width 10 height 10
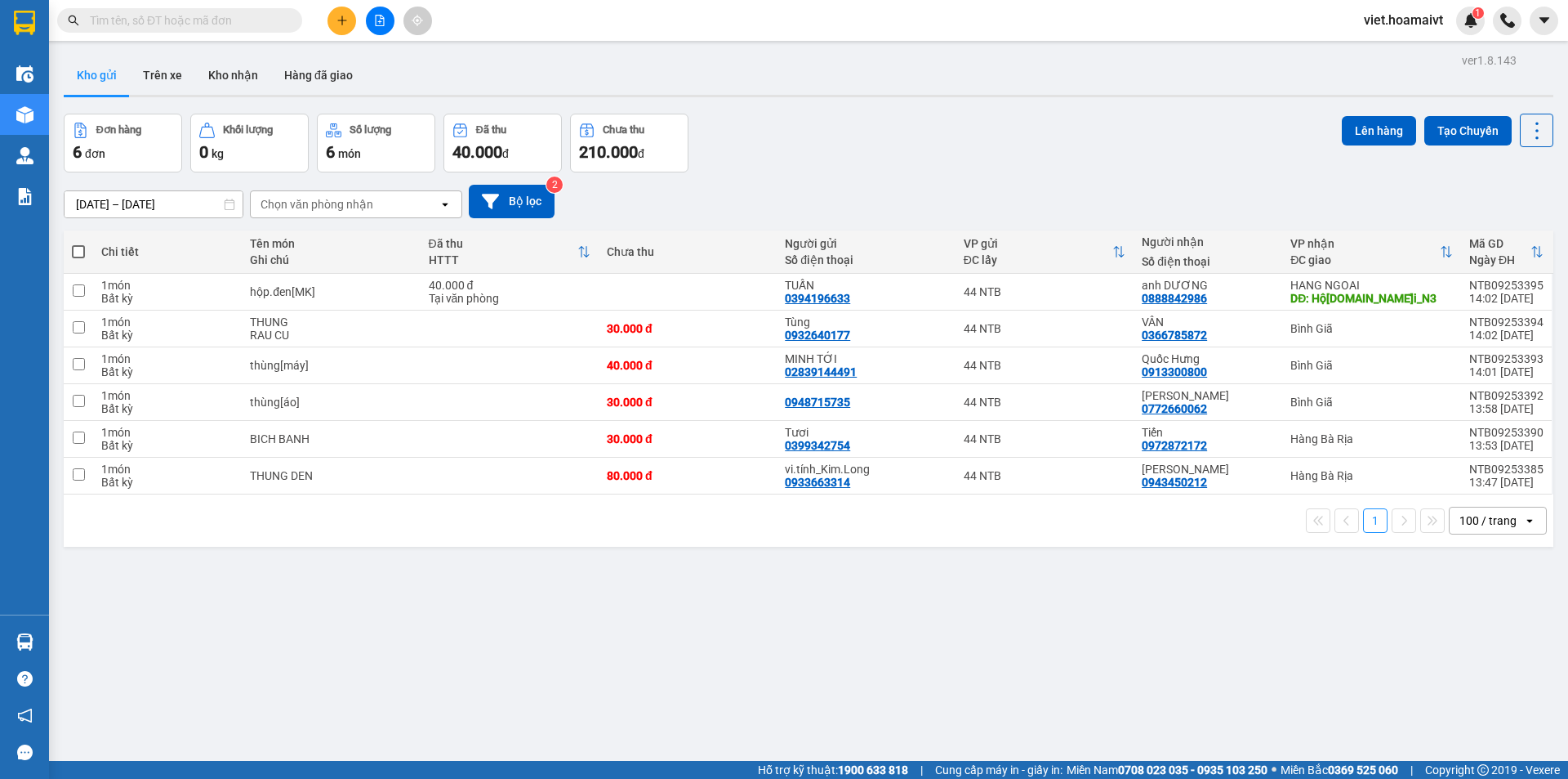
click at [230, 19] on input "text" at bounding box center [186, 20] width 193 height 18
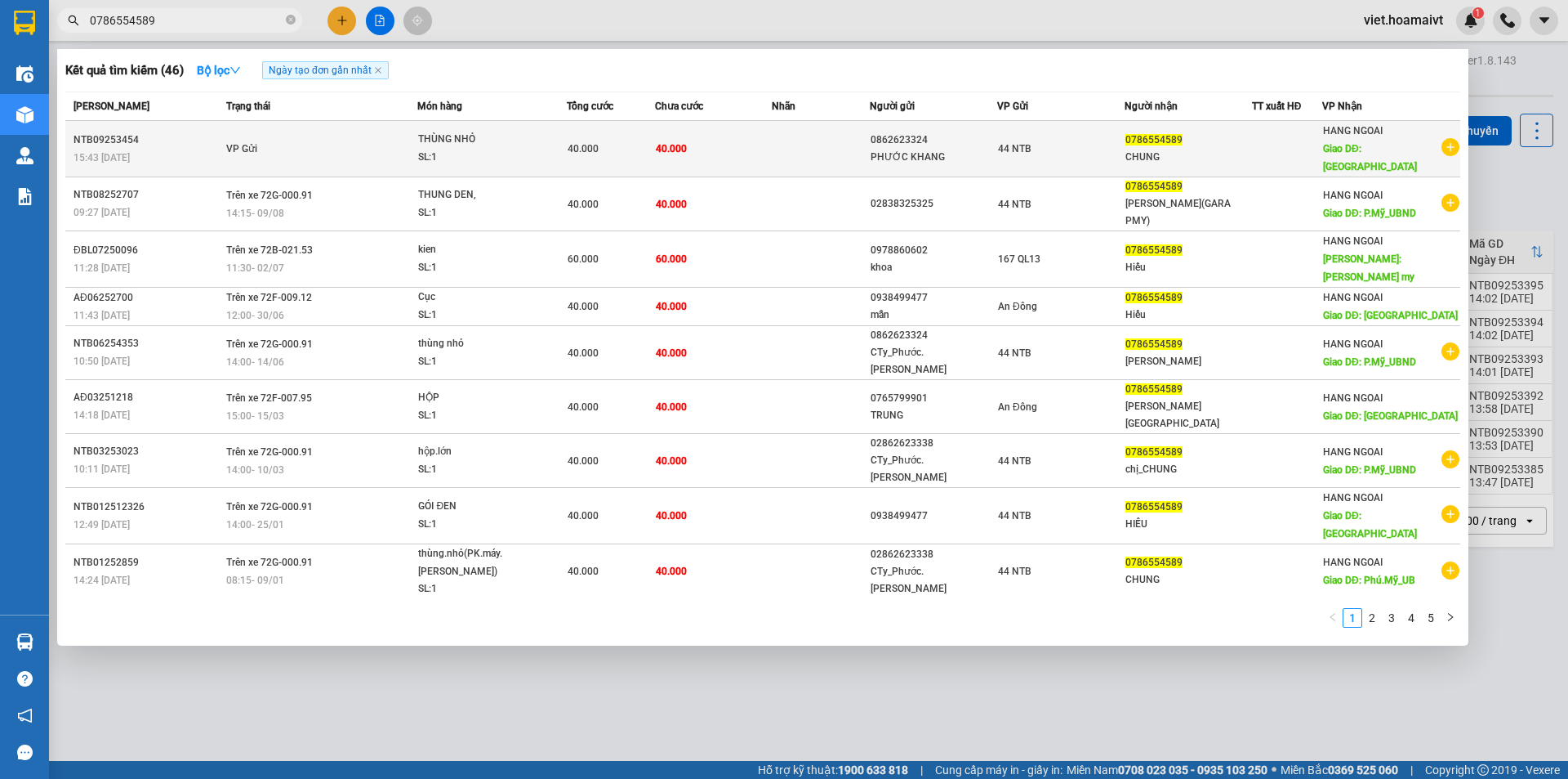
type input "0786554589"
click at [248, 143] on span "VP Gửi" at bounding box center [242, 148] width 31 height 11
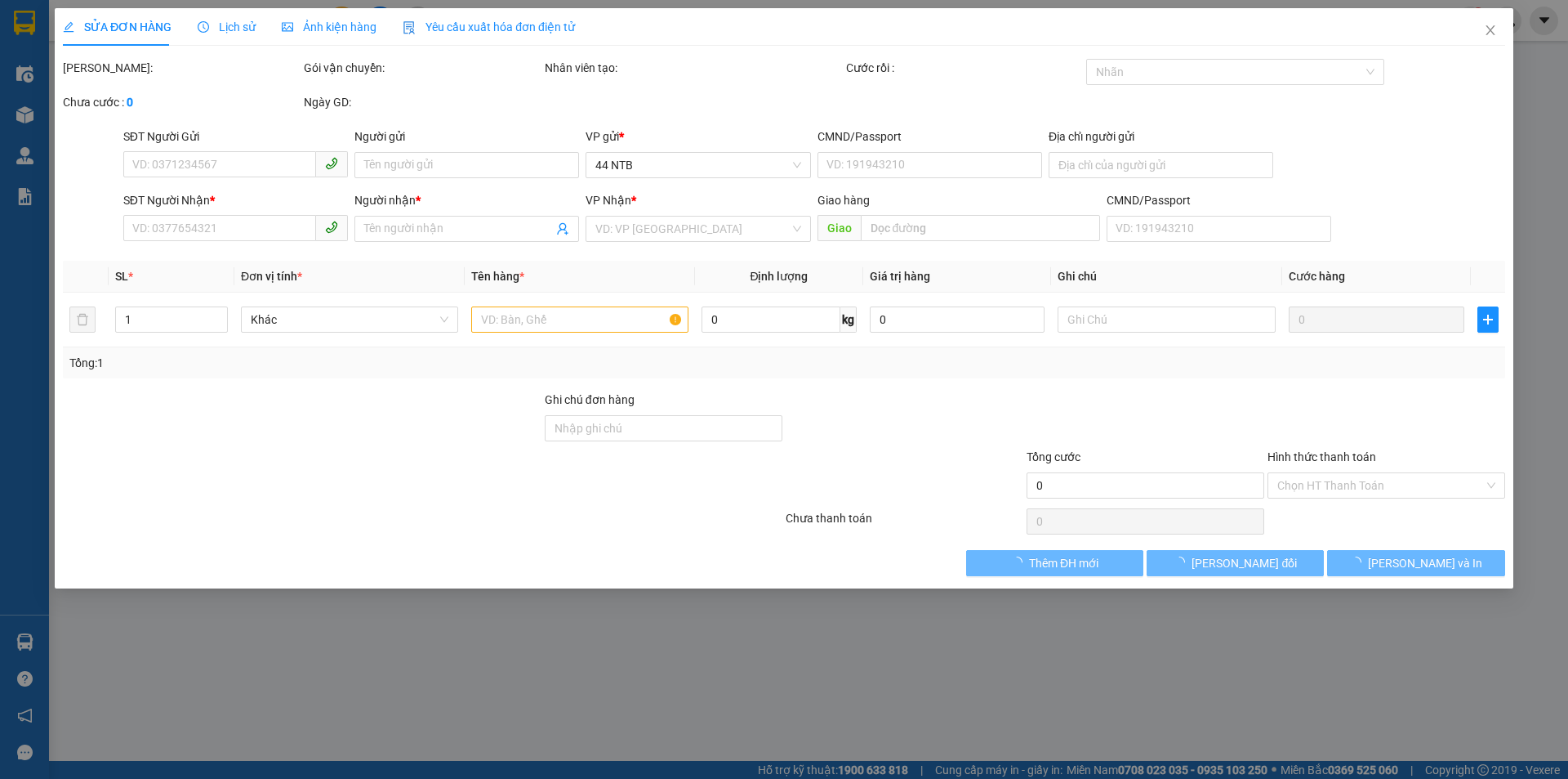
type input "0862623324"
type input "PHƯỚC KHANG"
type input "D39 KDC NAM LONG PHÚ THUẬN"
type input "0786554589"
type input "CHUNG"
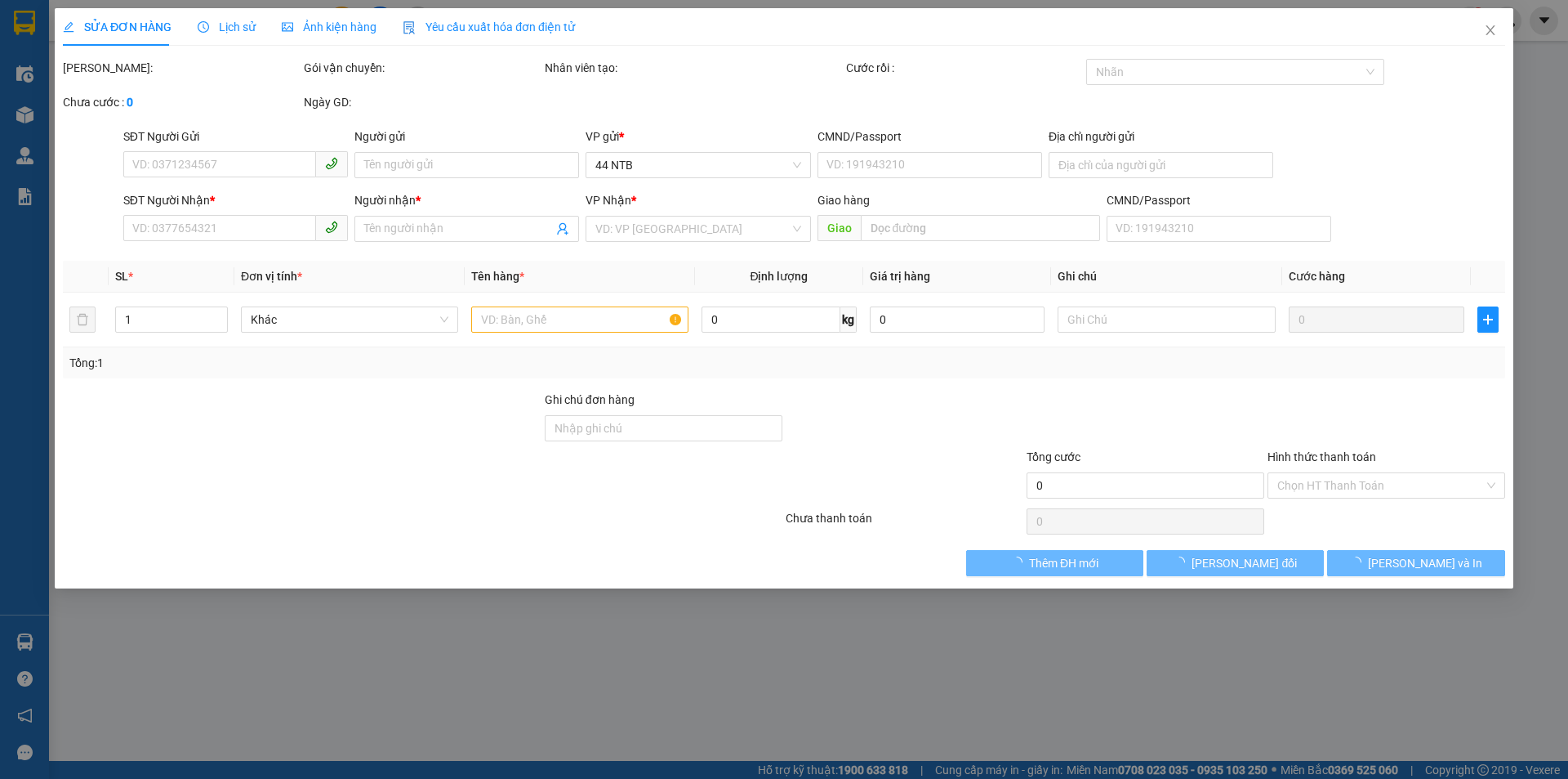
type input "PHÚ MỸ"
type input "40.000"
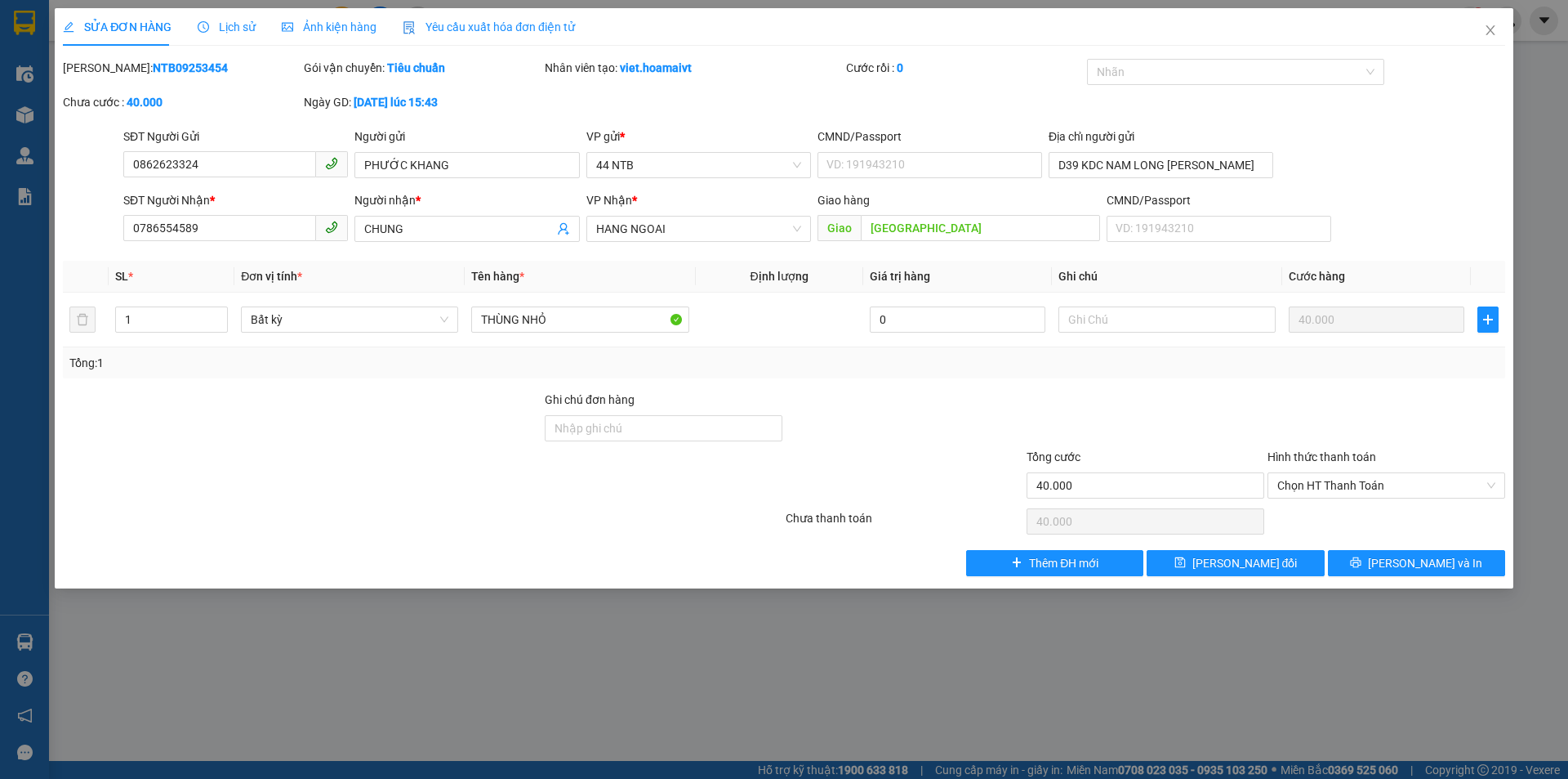
click at [232, 18] on div "Lịch sử" at bounding box center [227, 27] width 58 height 18
